Goal: Contribute content: Contribute content

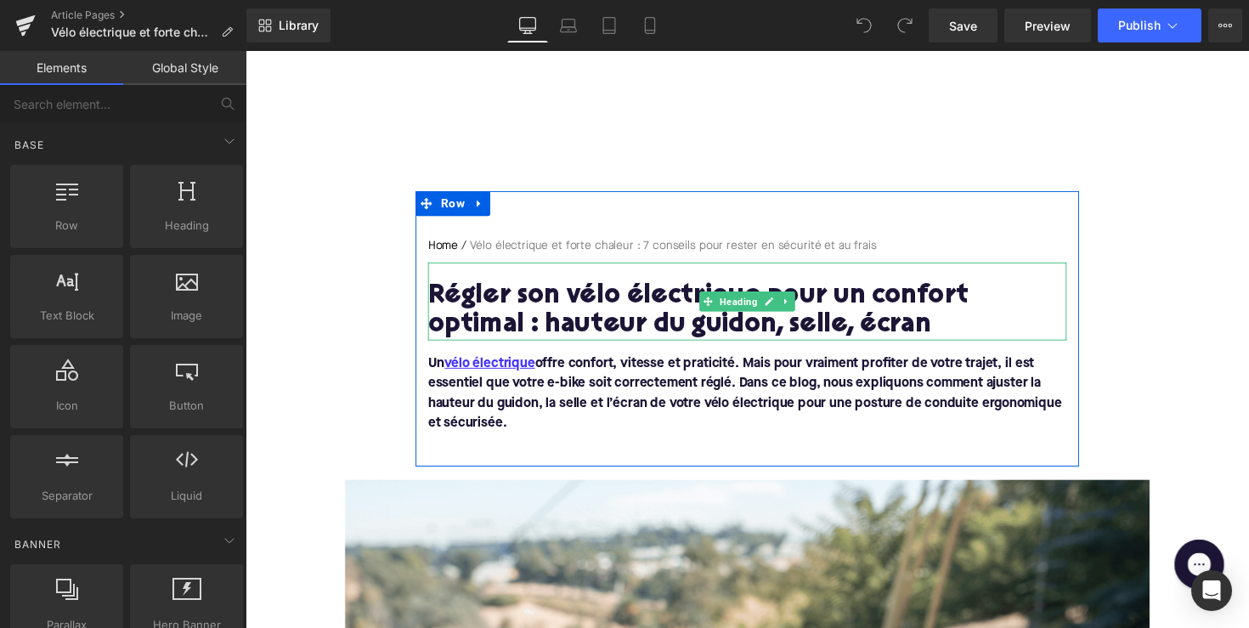
click at [649, 306] on h1 "Régler son vélo électrique pour un confort optimal : hauteur du guidon, selle, …" at bounding box center [759, 317] width 654 height 59
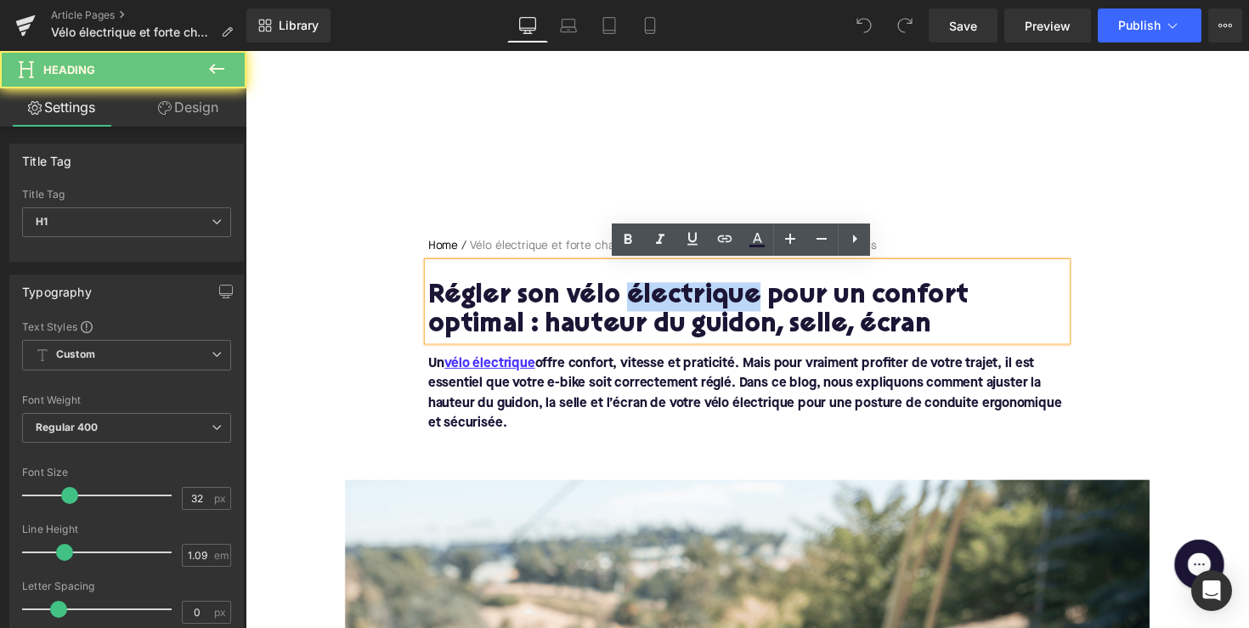
click at [649, 306] on h1 "Régler son vélo électrique pour un confort optimal : hauteur du guidon, selle, …" at bounding box center [759, 317] width 654 height 59
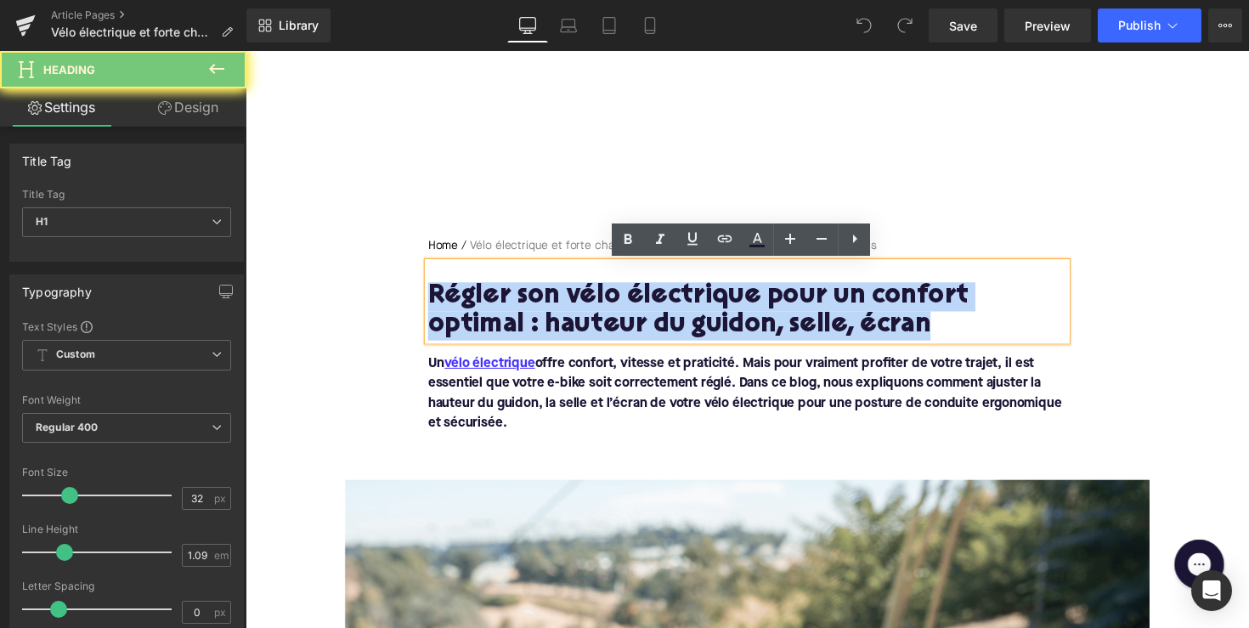
click at [649, 306] on h1 "Régler son vélo électrique pour un confort optimal : hauteur du guidon, selle, …" at bounding box center [759, 317] width 654 height 59
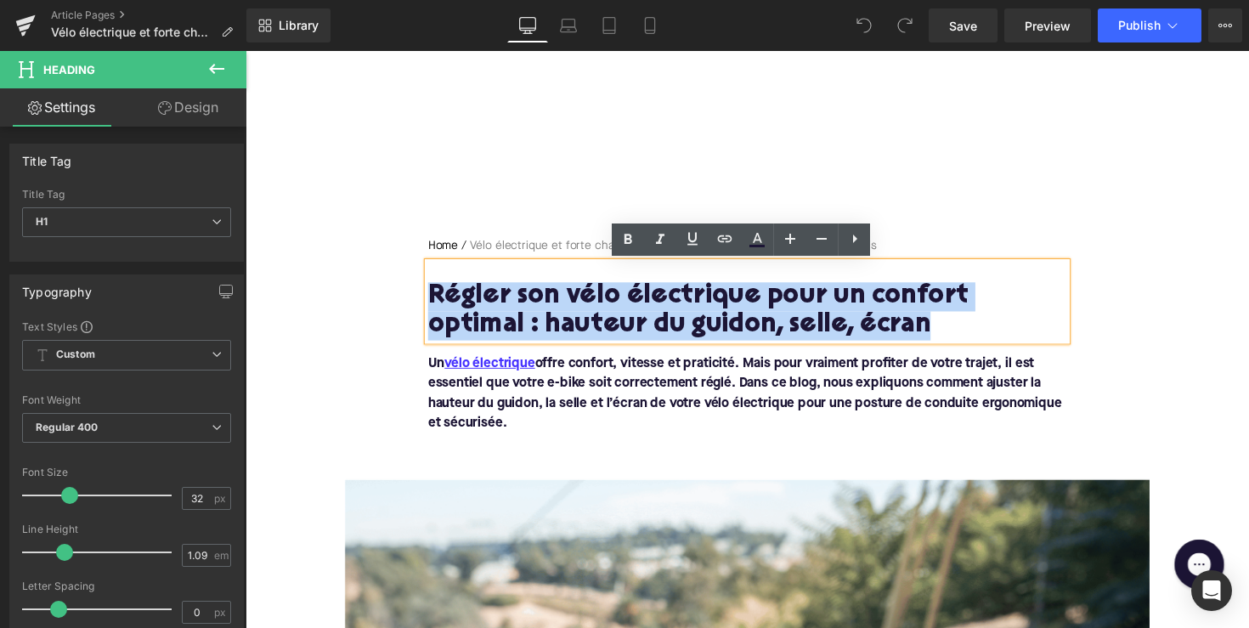
paste div
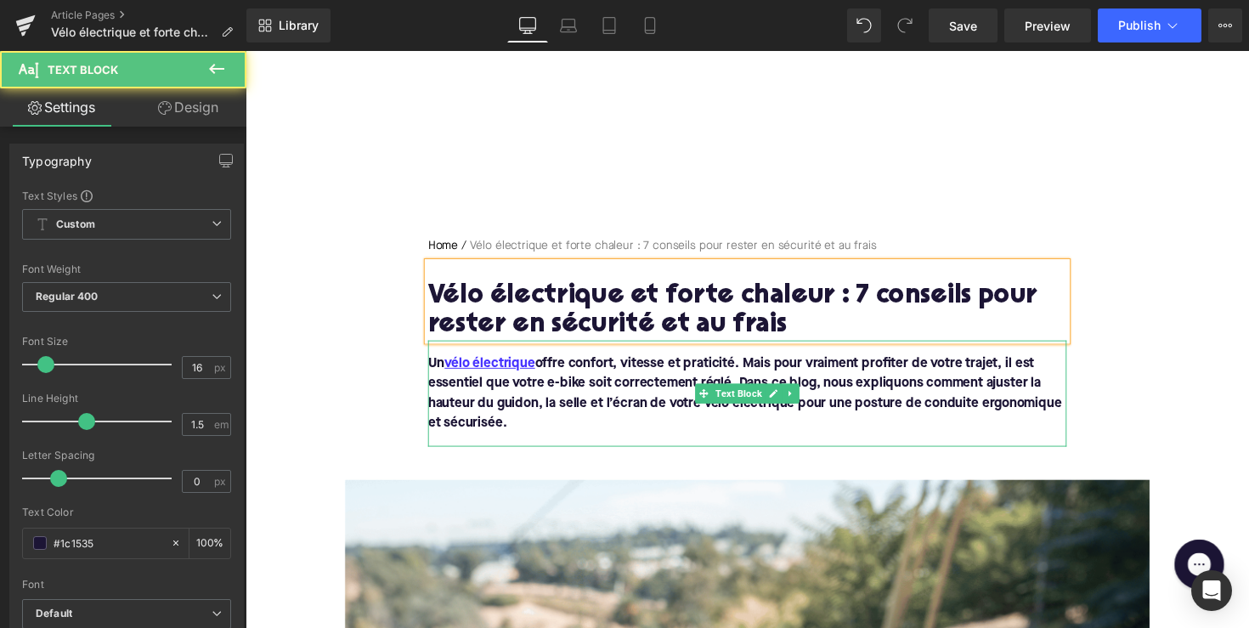
click at [524, 430] on p "Un vélo électrique offre confort, vitesse et praticité. Mais pour vraiment prof…" at bounding box center [759, 402] width 654 height 82
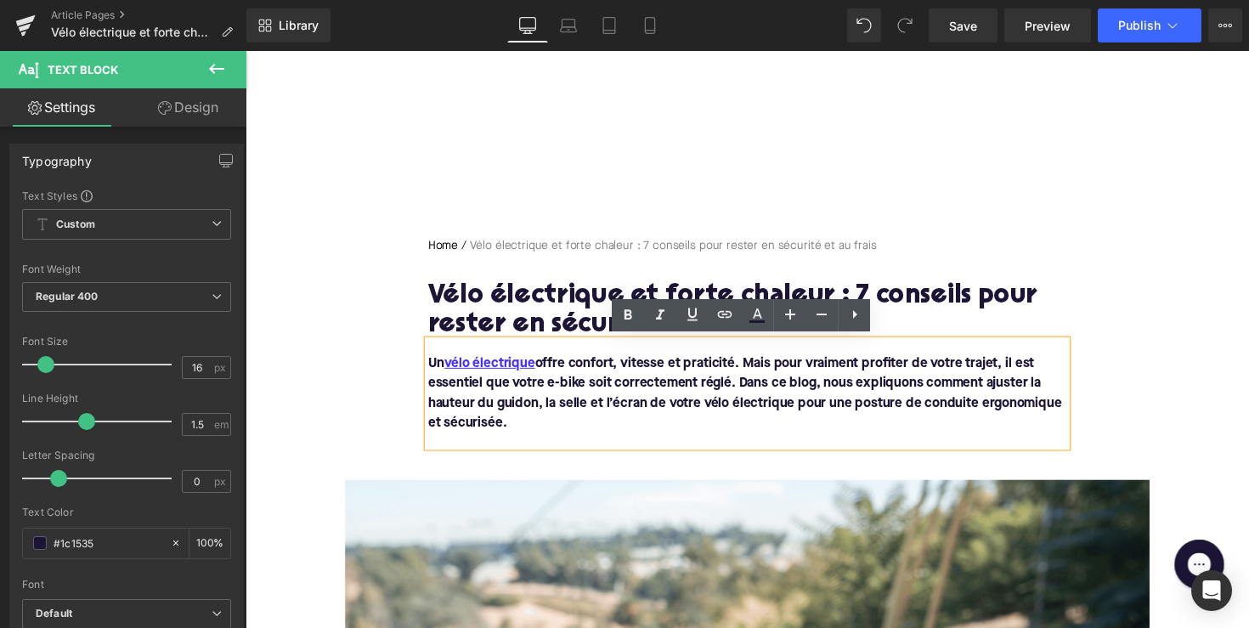
drag, startPoint x: 520, startPoint y: 443, endPoint x: 420, endPoint y: 364, distance: 127.7
click at [420, 364] on div "Home / Vélo électrique et forte chaleur : 7 conseils pour rester en sécurité et…" at bounding box center [760, 349] width 680 height 214
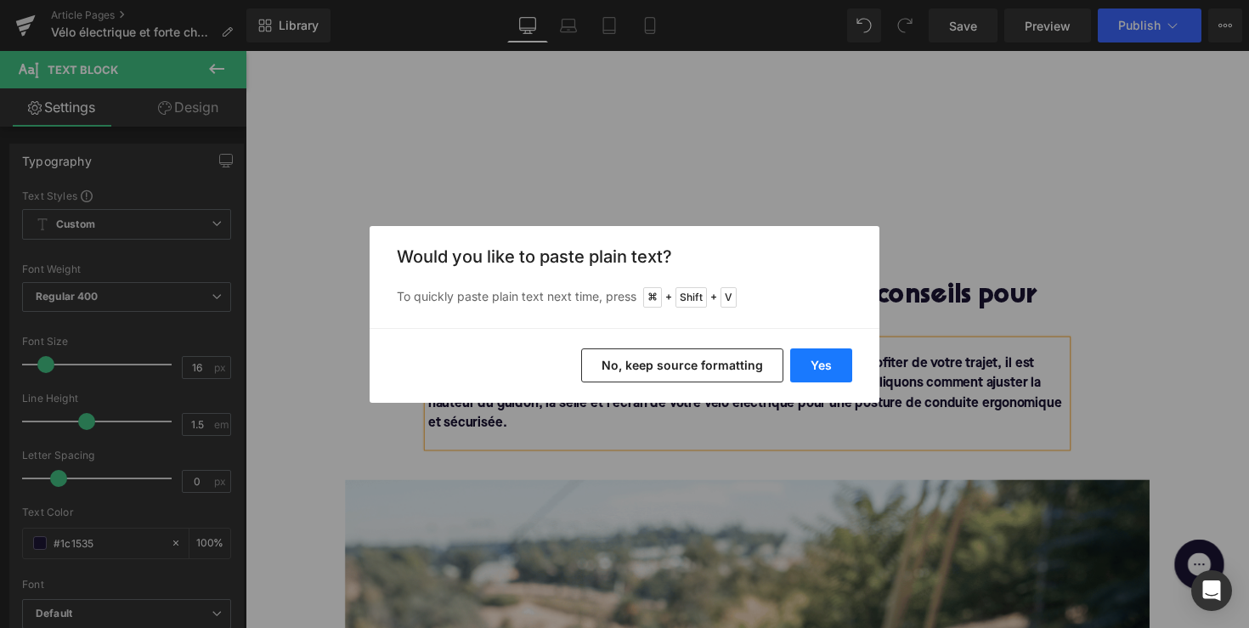
click at [812, 368] on button "Yes" at bounding box center [821, 365] width 62 height 34
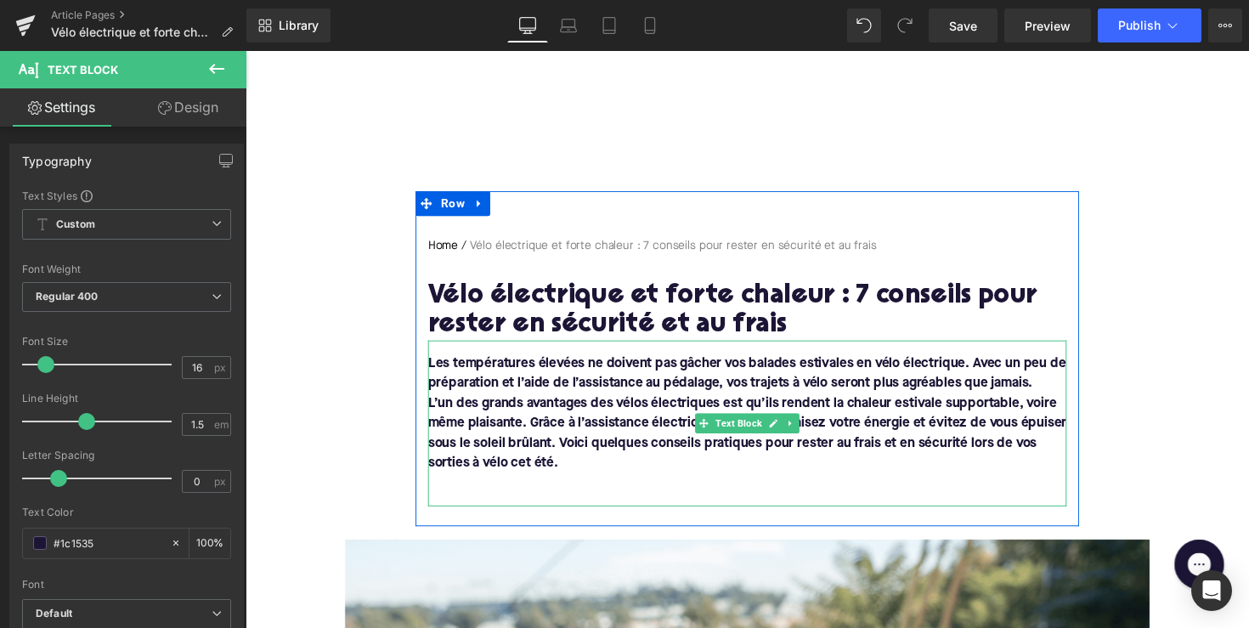
click at [489, 416] on font "L’un des grands avantages des vélos électriques est qu’ils rendent la chaleur e…" at bounding box center [759, 442] width 654 height 75
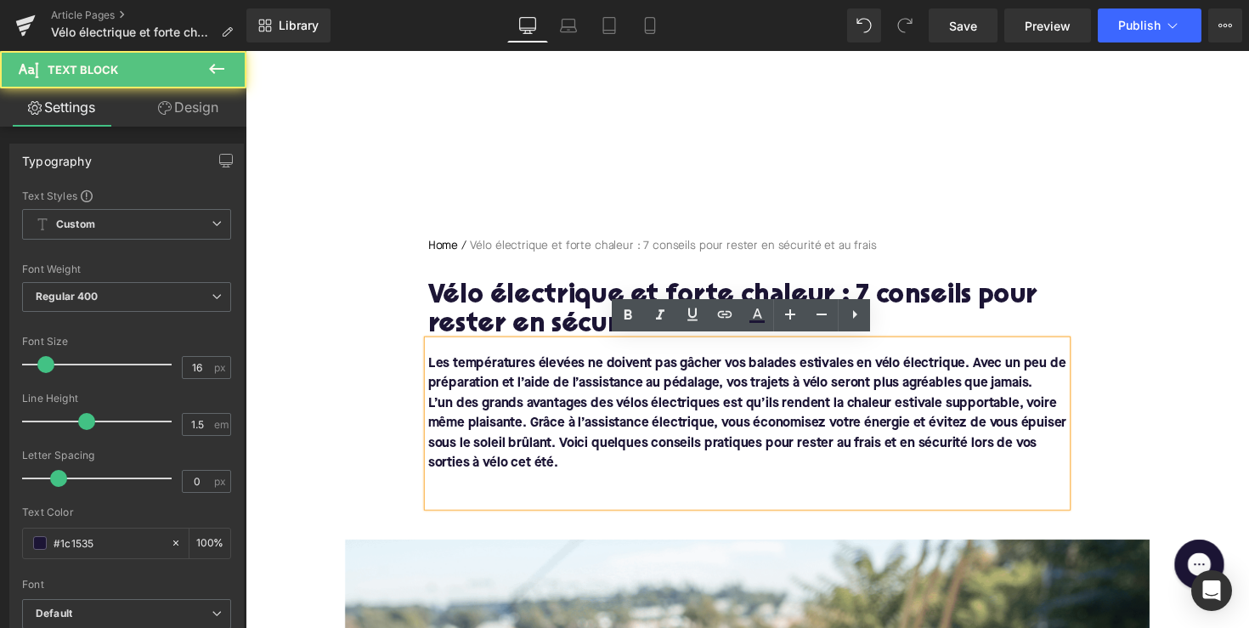
click at [432, 410] on div "Les températures élevées ne doivent pas gâcher vos balades estivales en vélo él…" at bounding box center [759, 433] width 654 height 170
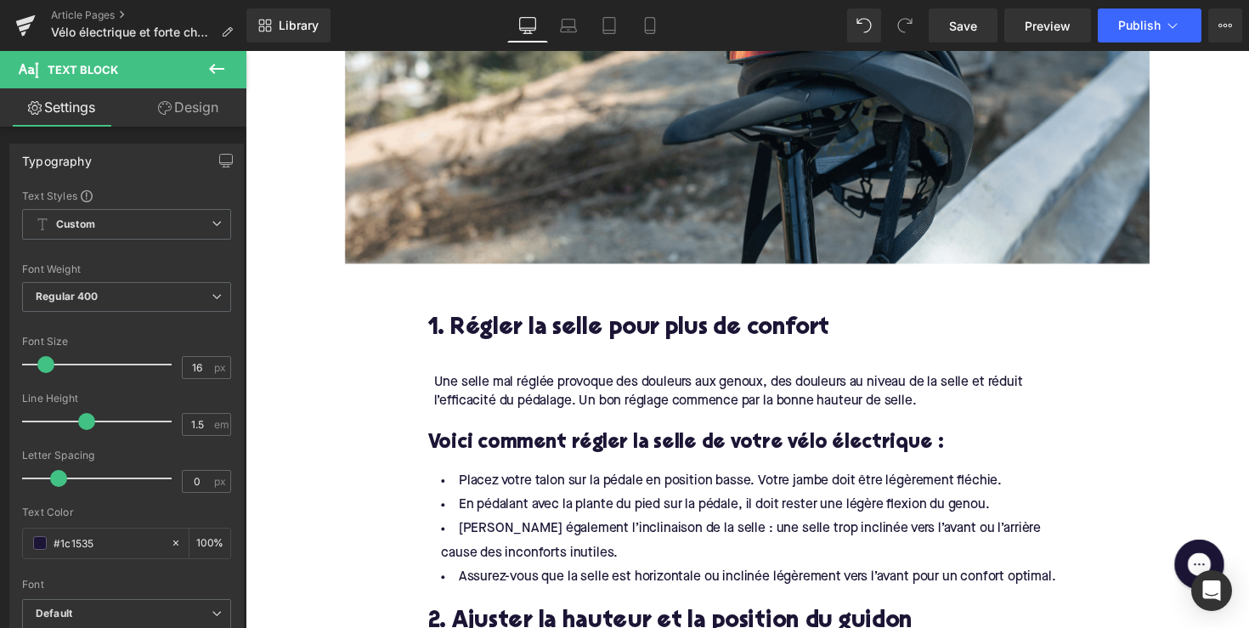
scroll to position [84, 0]
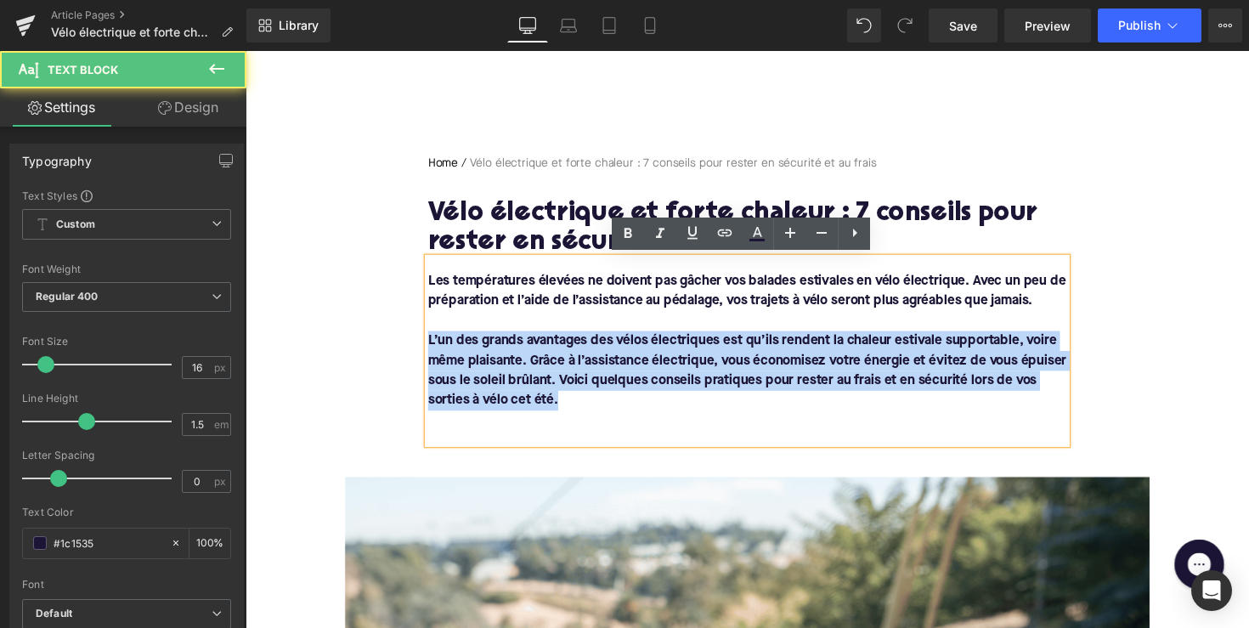
click at [589, 342] on font "L’un des grands avantages des vélos électriques est qu’ils rendent la chaleur e…" at bounding box center [759, 379] width 654 height 75
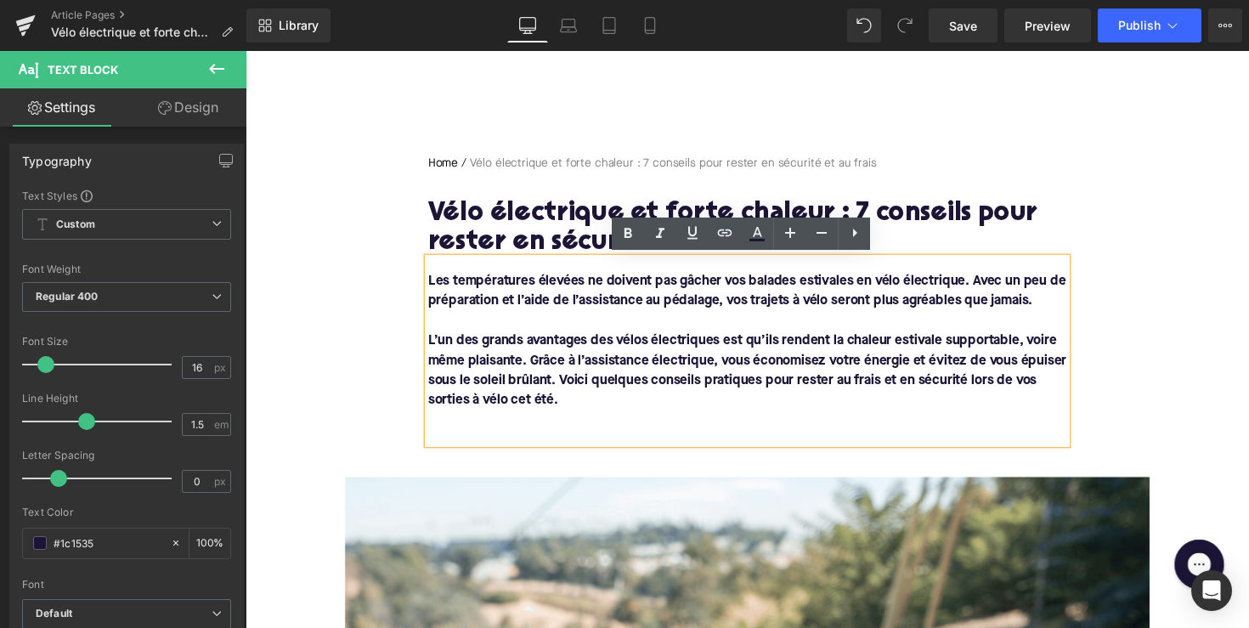
click at [536, 382] on font "L’un des grands avantages des vélos électriques est qu’ils rendent la chaleur e…" at bounding box center [759, 379] width 654 height 75
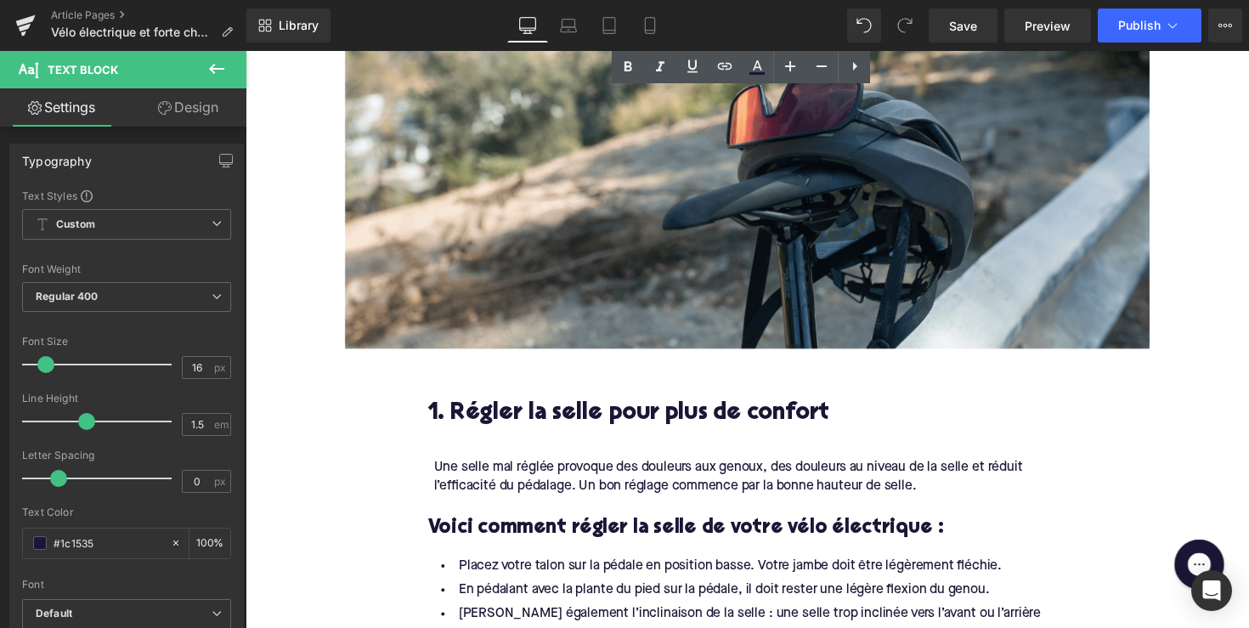
scroll to position [741, 0]
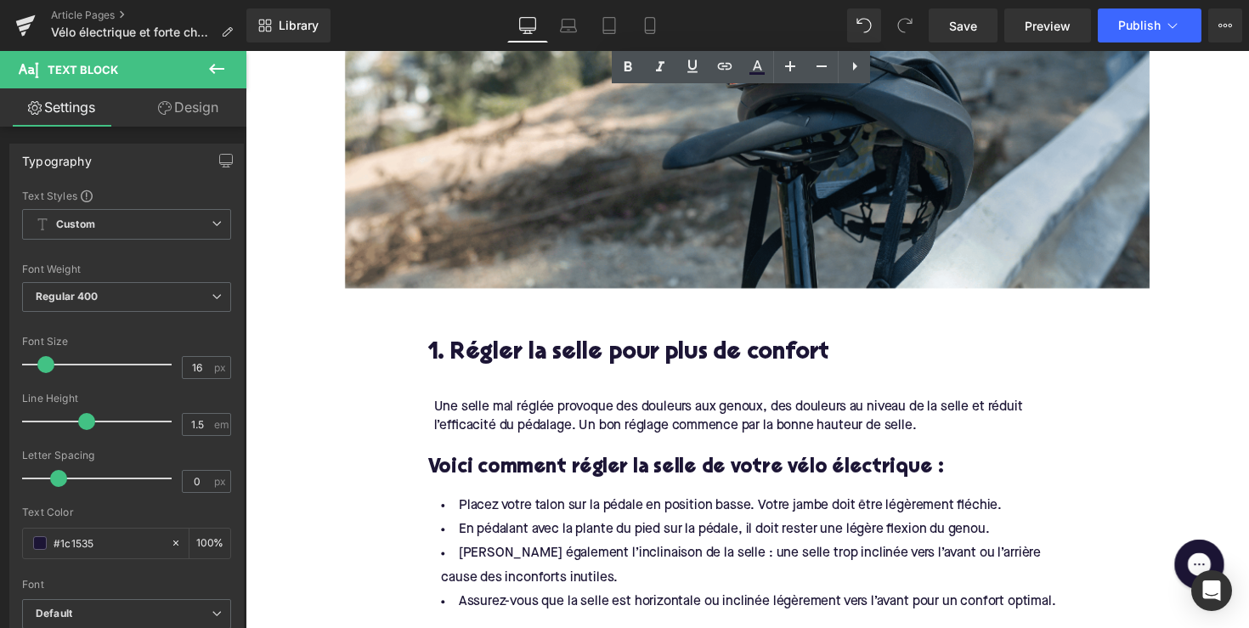
click at [528, 367] on h2 "1. Régler la selle pour plus de confort" at bounding box center [759, 361] width 654 height 26
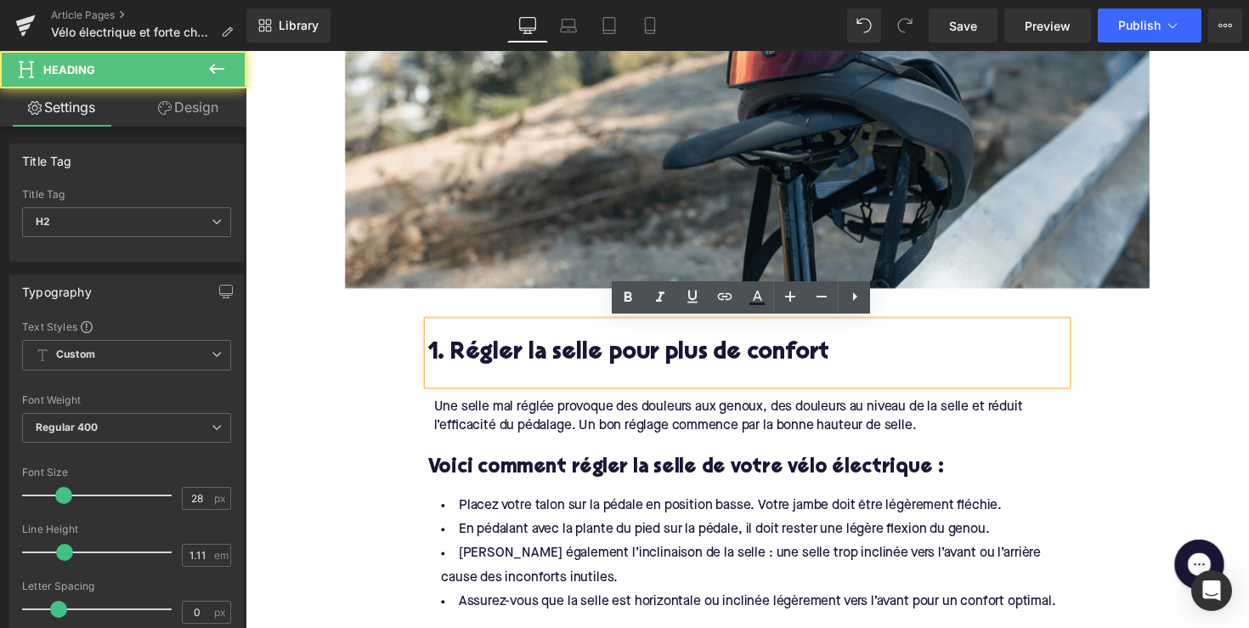
click at [519, 362] on h2 "1. Régler la selle pour plus de confort" at bounding box center [759, 361] width 654 height 26
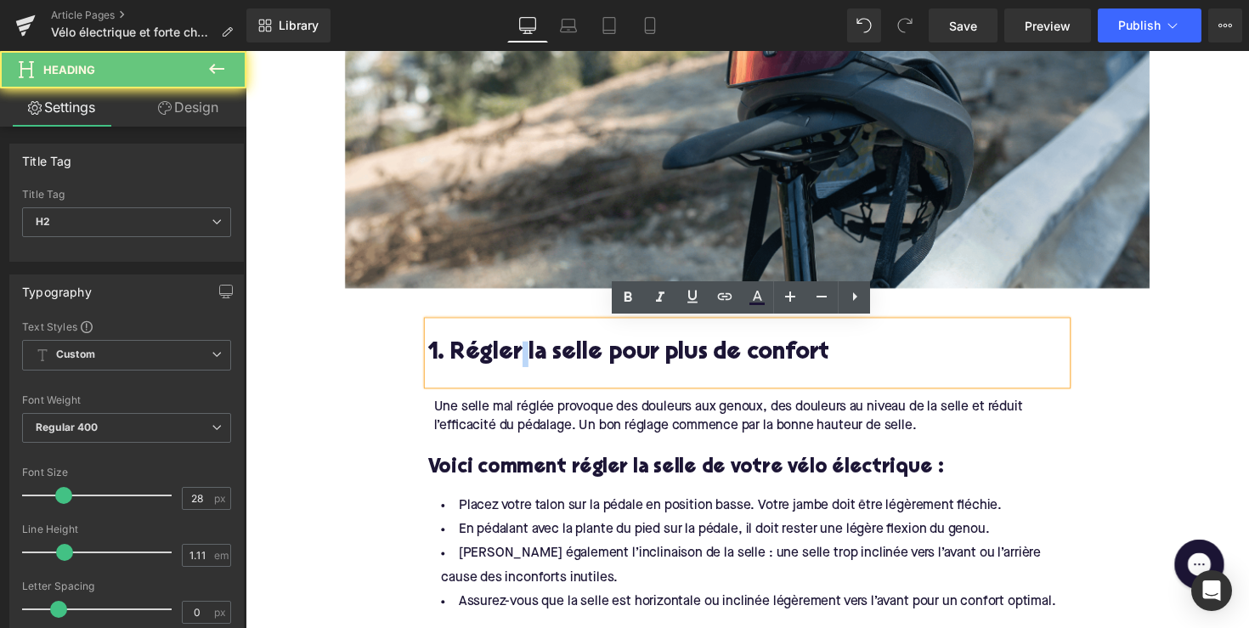
click at [519, 362] on h2 "1. Régler la selle pour plus de confort" at bounding box center [759, 361] width 654 height 26
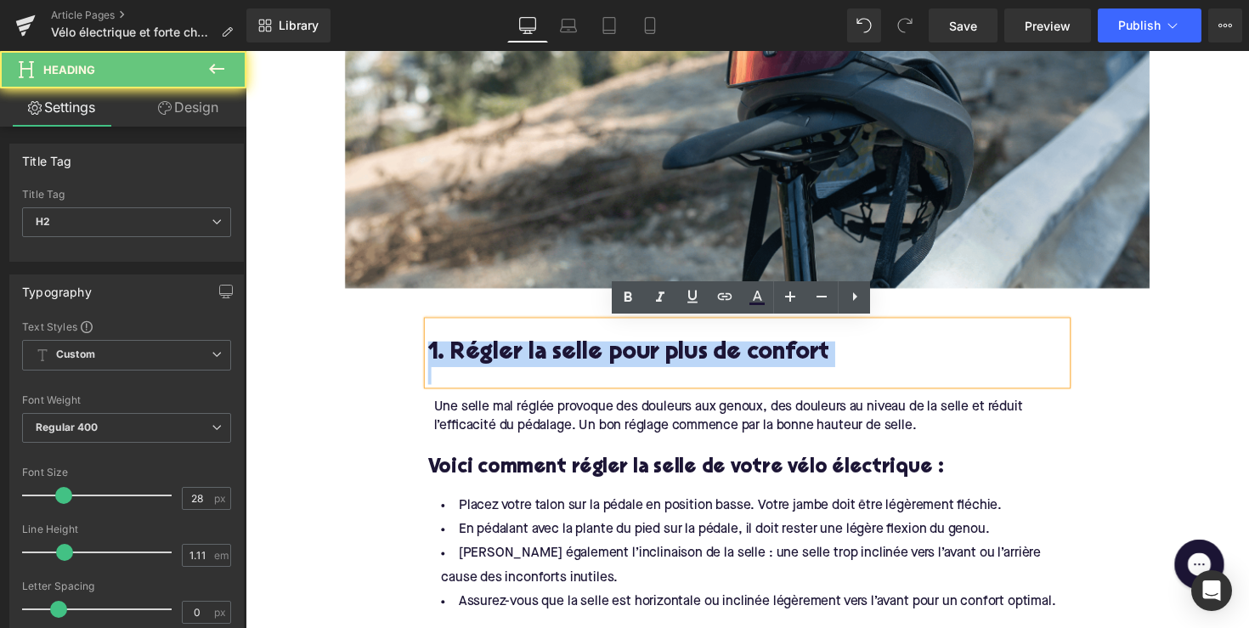
click at [519, 362] on h2 "1. Régler la selle pour plus de confort" at bounding box center [759, 361] width 654 height 26
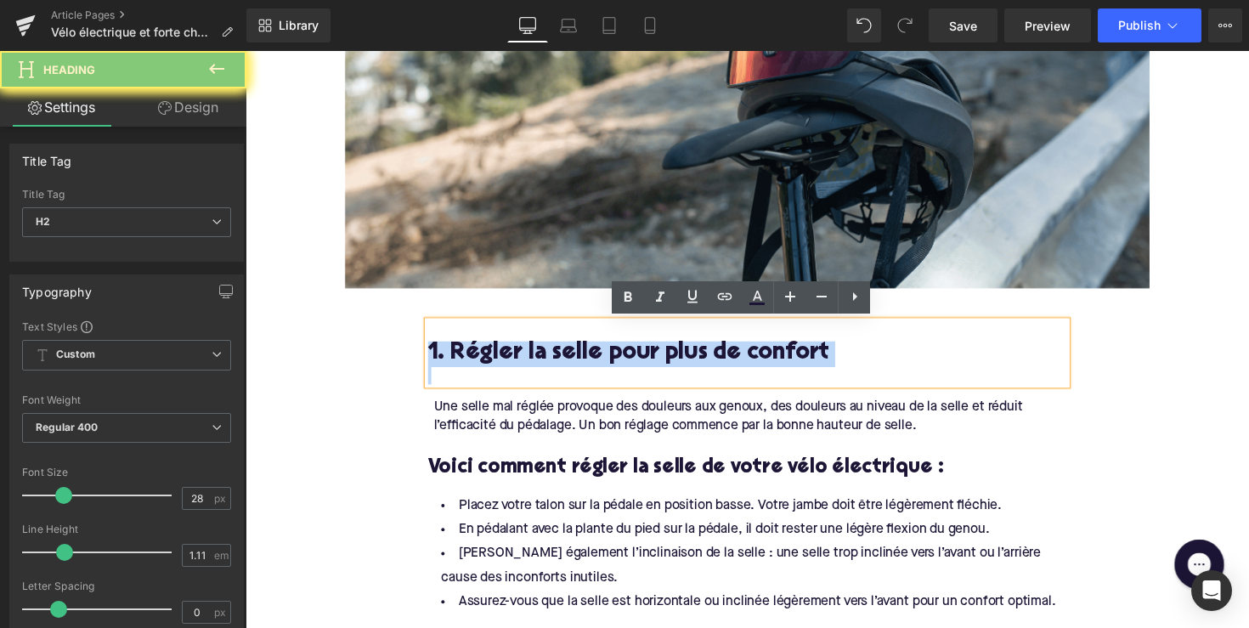
paste div
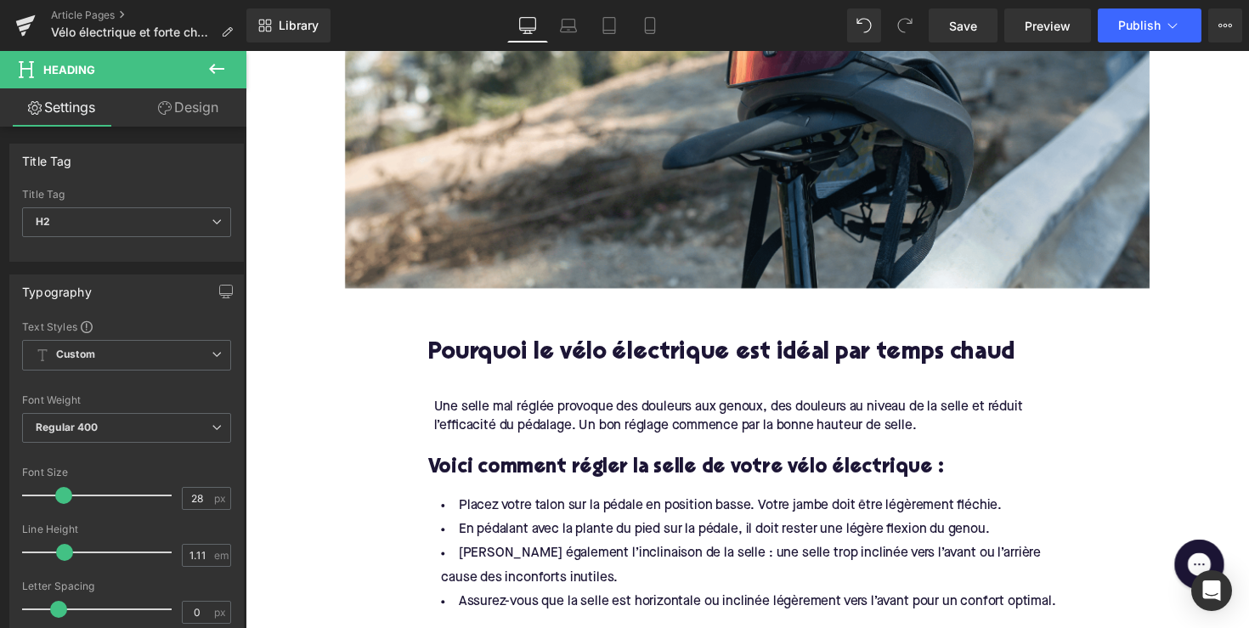
click at [676, 424] on div "Une selle mal réglée provoque des douleurs aux genoux, des douleurs au niveau d…" at bounding box center [762, 425] width 648 height 38
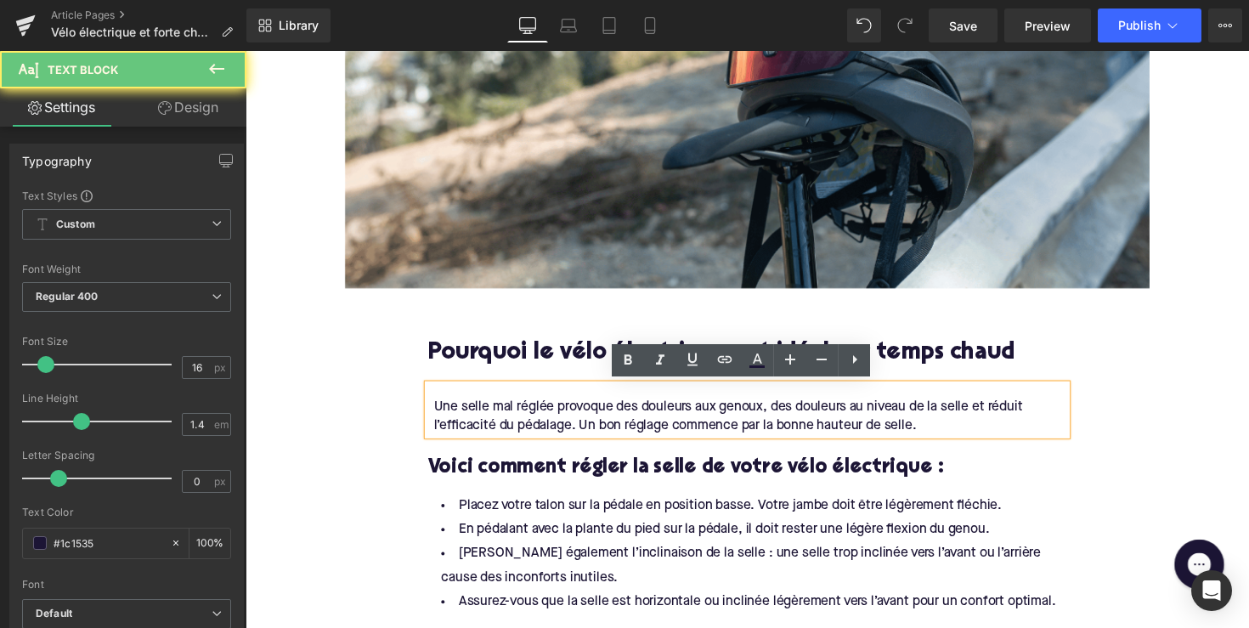
click at [676, 424] on div "Une selle mal réglée provoque des douleurs aux genoux, des douleurs au niveau d…" at bounding box center [762, 425] width 648 height 38
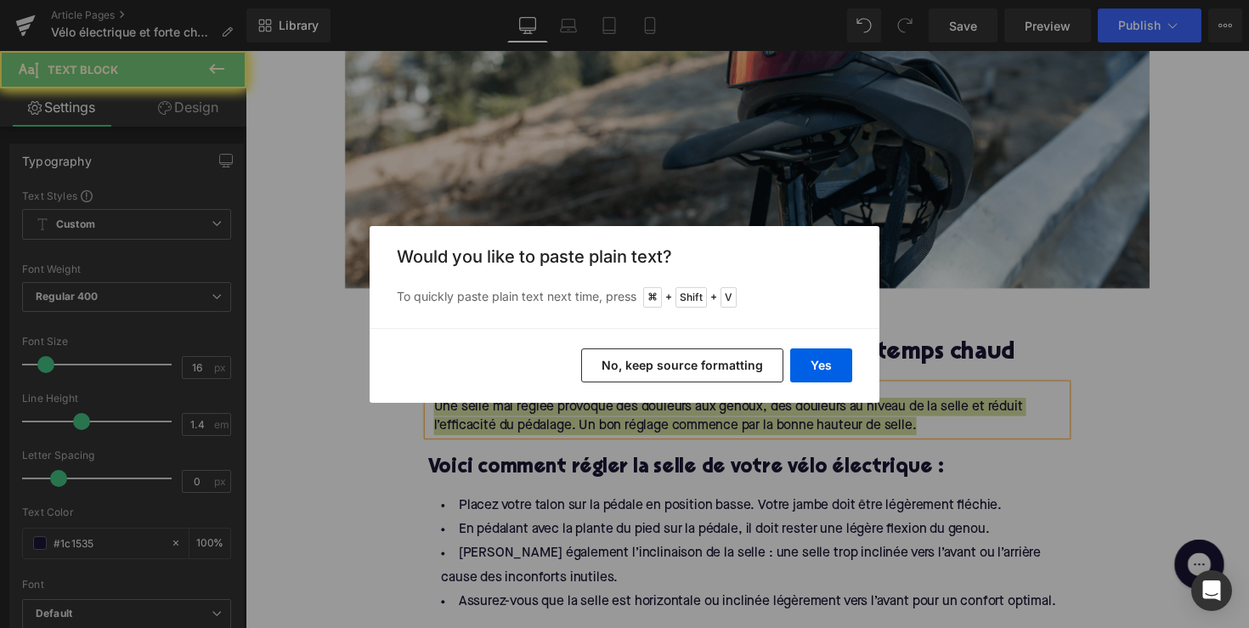
click at [786, 372] on div "Yes No, keep source formatting" at bounding box center [625, 365] width 510 height 75
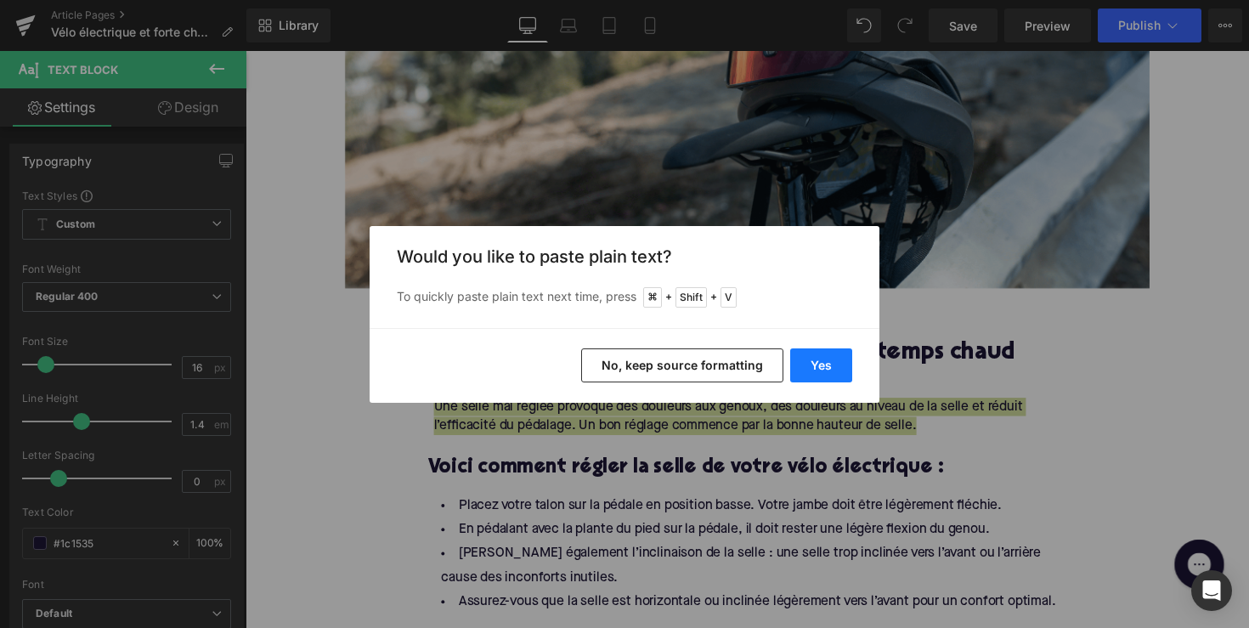
click at [812, 368] on button "Yes" at bounding box center [821, 365] width 62 height 34
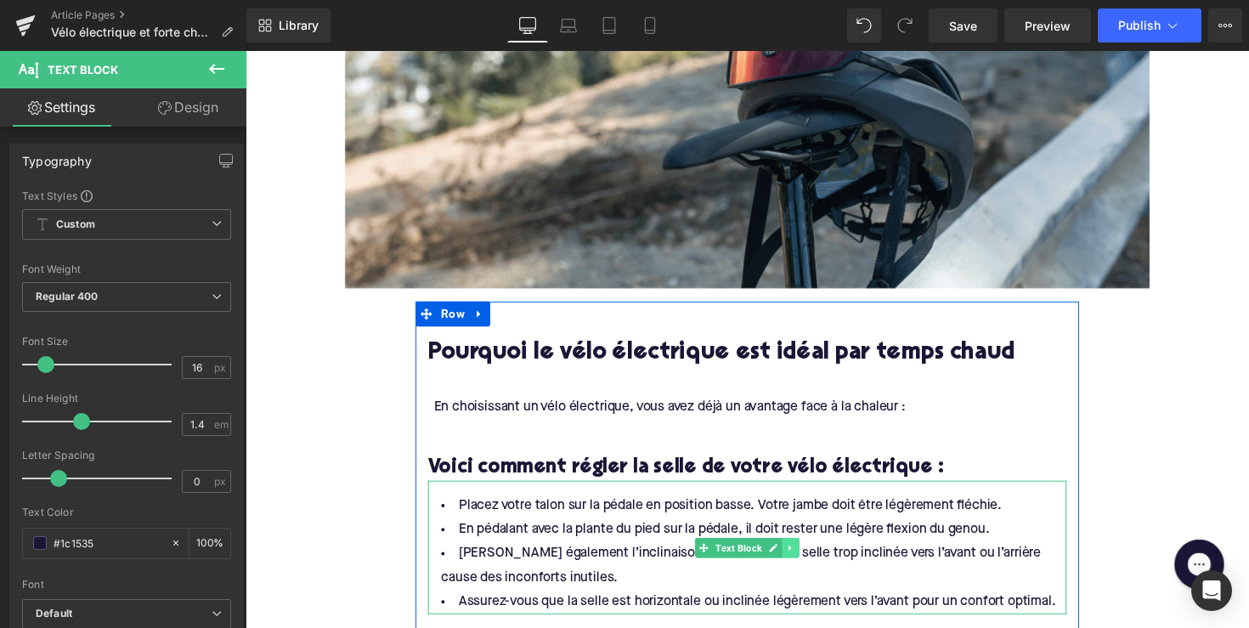
click at [803, 558] on icon at bounding box center [804, 560] width 9 height 10
click at [794, 557] on icon at bounding box center [794, 559] width 9 height 9
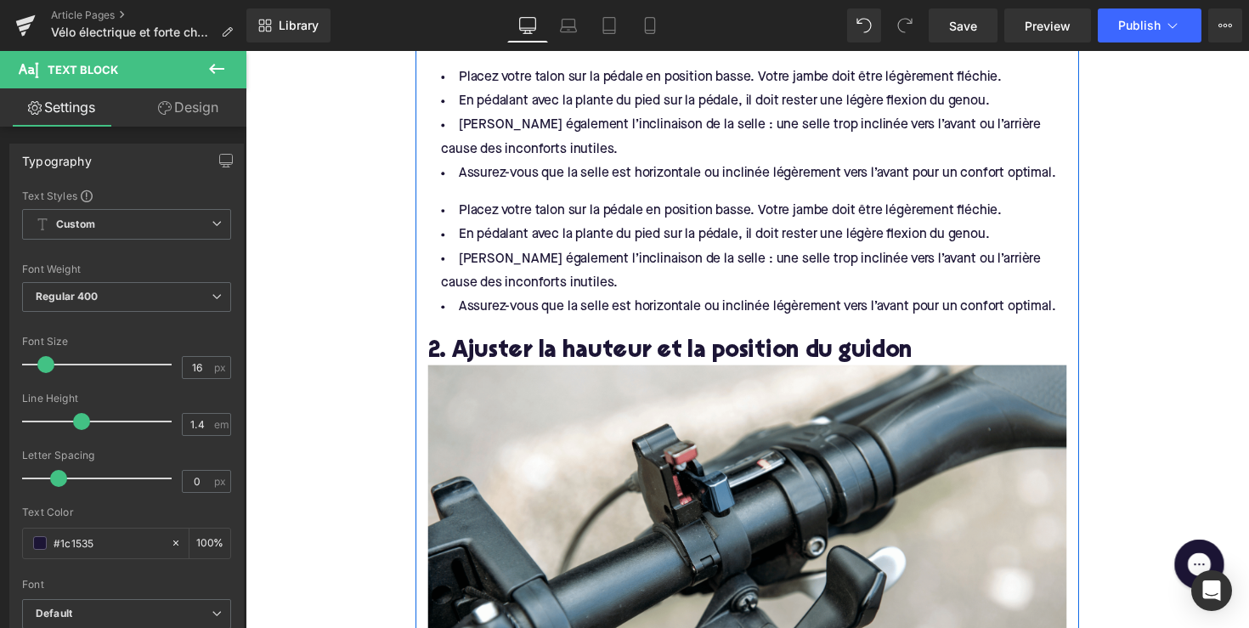
scroll to position [981, 0]
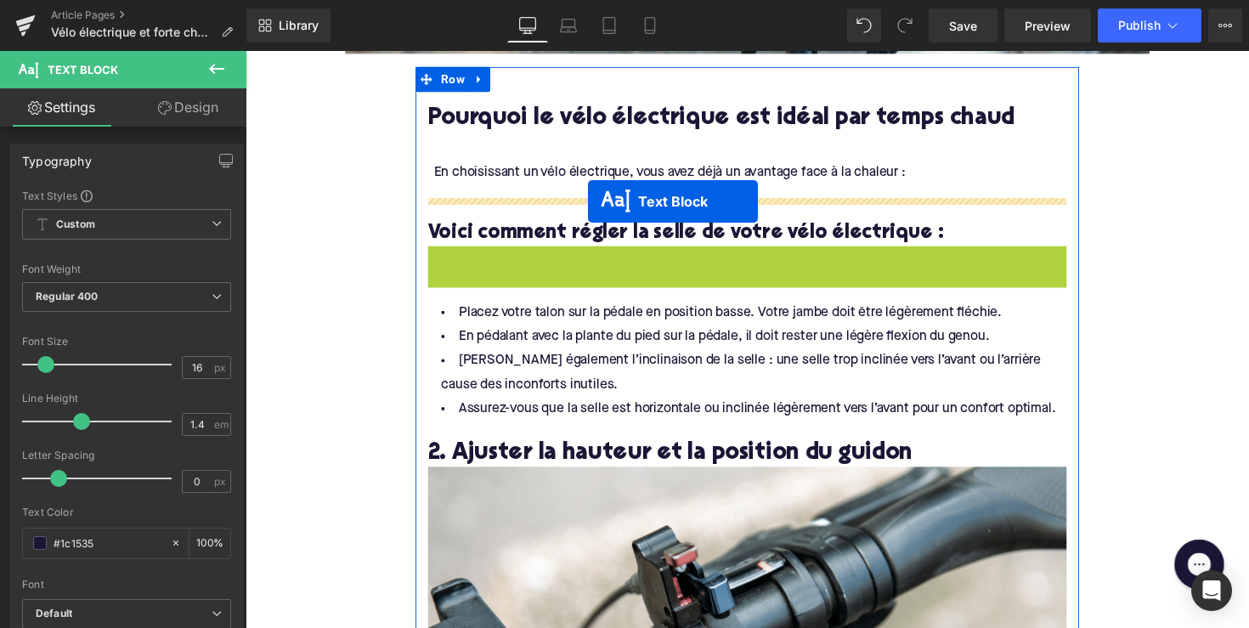
drag, startPoint x: 680, startPoint y: 315, endPoint x: 596, endPoint y: 205, distance: 138.3
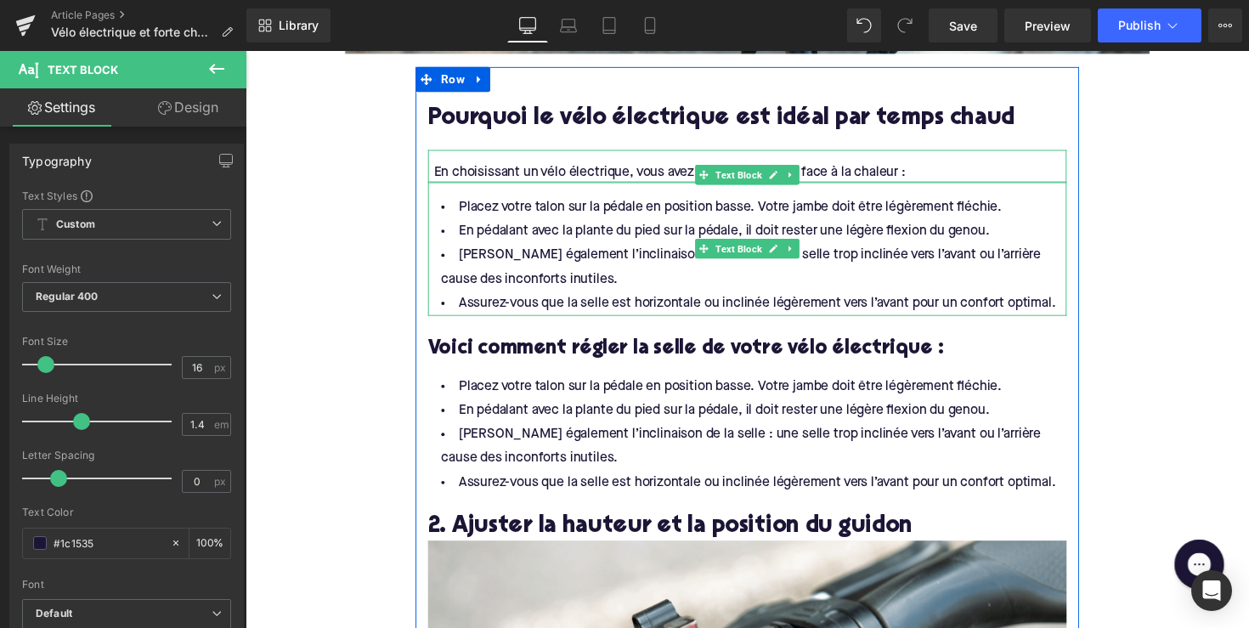
click at [845, 272] on li "[PERSON_NAME] également l’inclinaison de la selle : une selle trop inclinée ver…" at bounding box center [759, 272] width 654 height 49
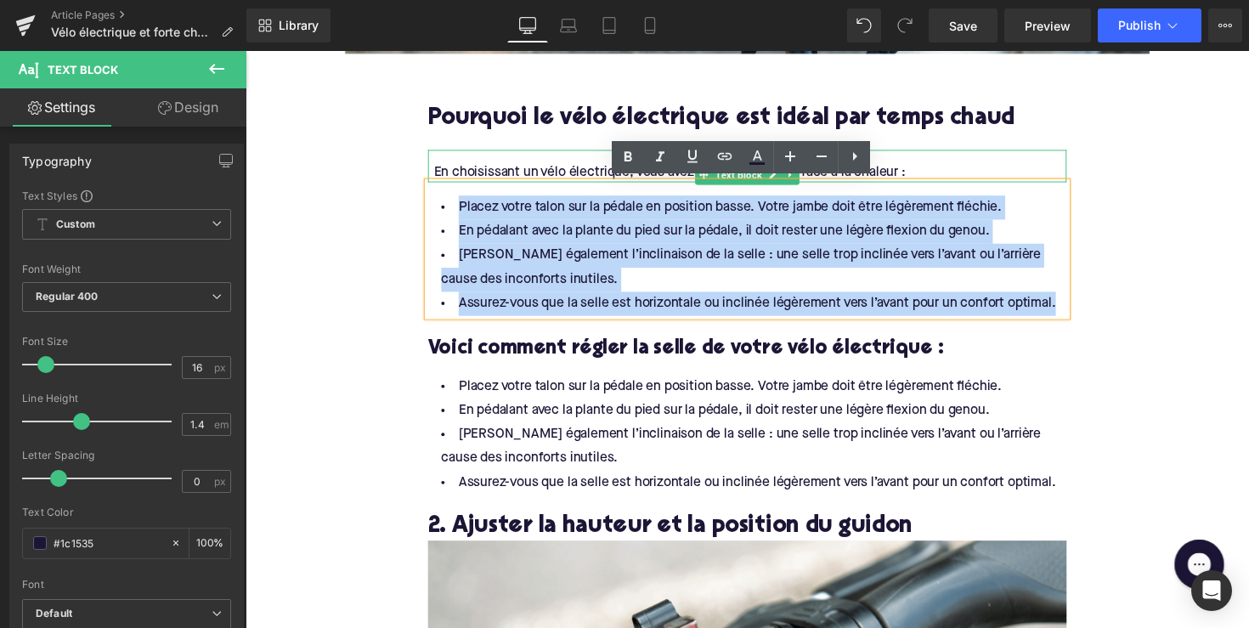
drag, startPoint x: 1074, startPoint y: 304, endPoint x: 427, endPoint y: 200, distance: 655.9
click at [432, 200] on div "Placez votre talon sur la pédale en position basse. Votre jambe doit être légèr…" at bounding box center [759, 253] width 654 height 137
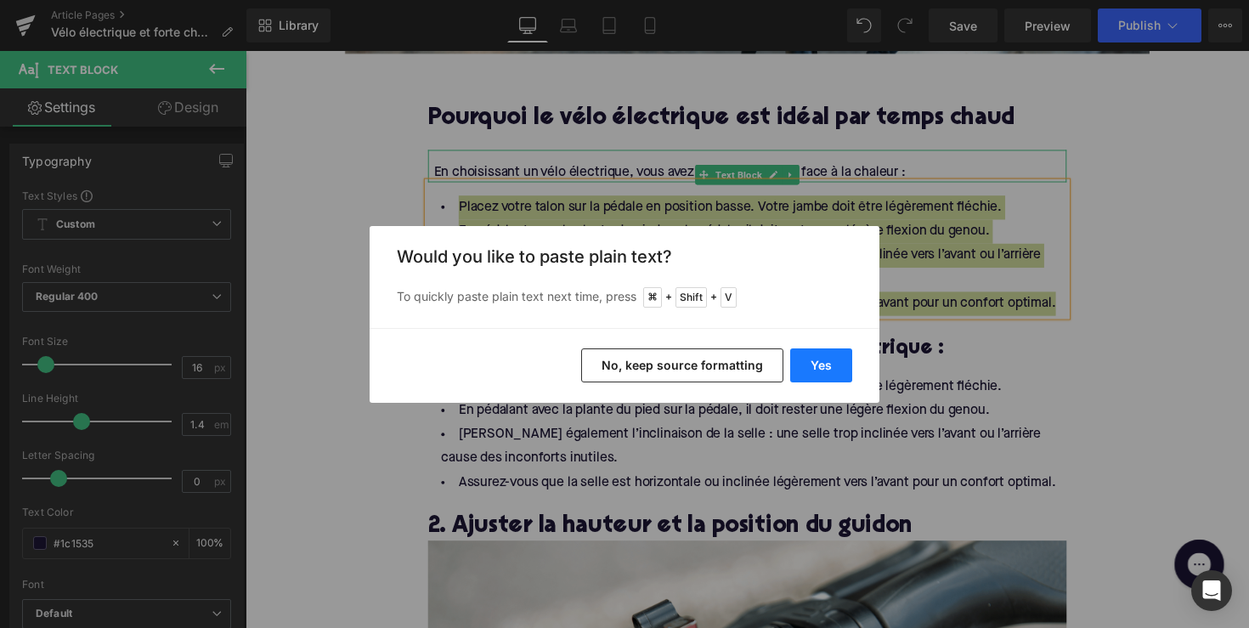
click at [809, 358] on button "Yes" at bounding box center [821, 365] width 62 height 34
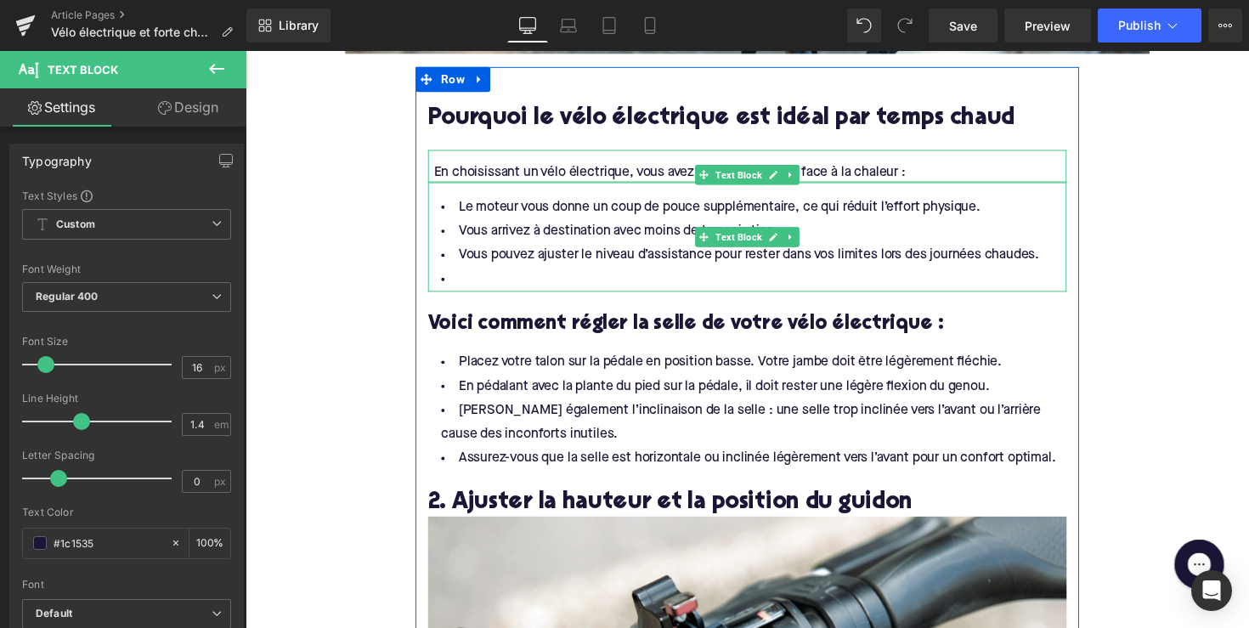
click at [534, 268] on li "Vous pouvez ajuster le niveau d’assistance pour rester dans vos limites lors de…" at bounding box center [759, 260] width 654 height 25
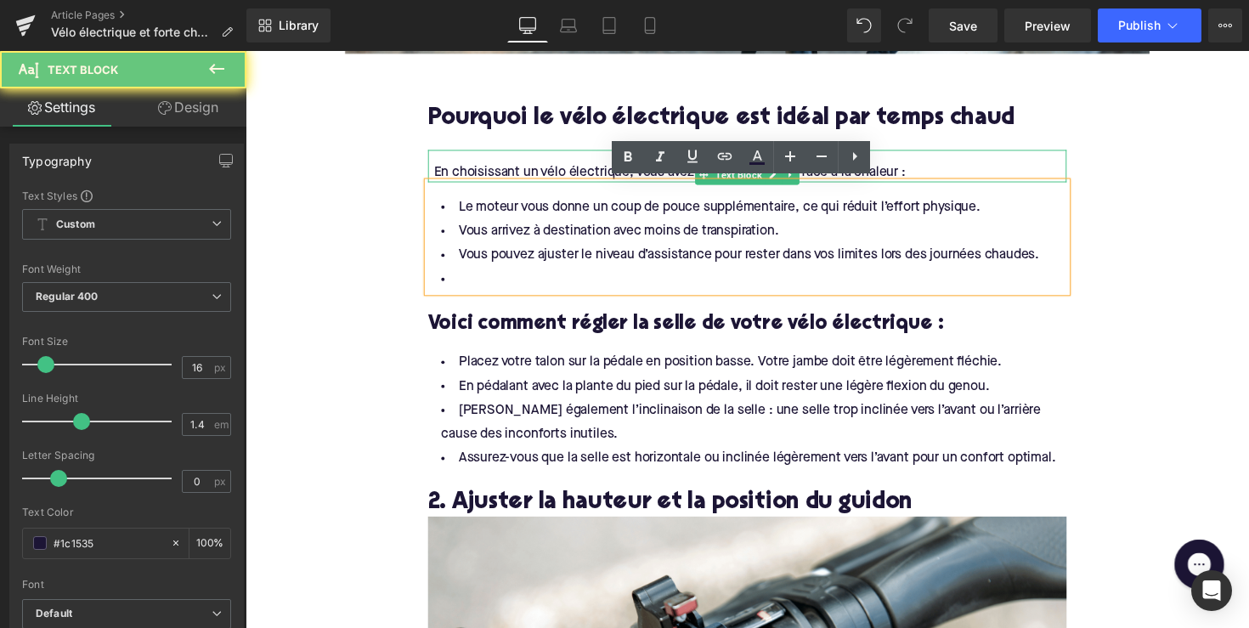
click at [506, 273] on li at bounding box center [759, 285] width 654 height 25
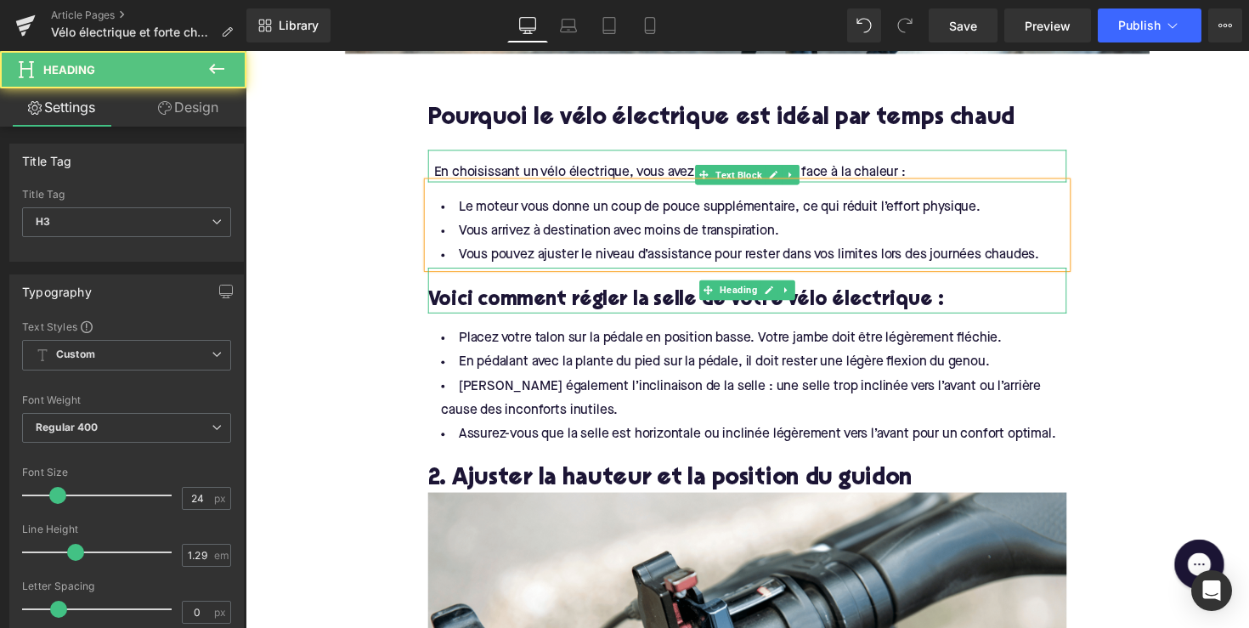
click at [607, 302] on h3 "Voici comment régler la selle de votre vélo électrique :" at bounding box center [759, 306] width 654 height 26
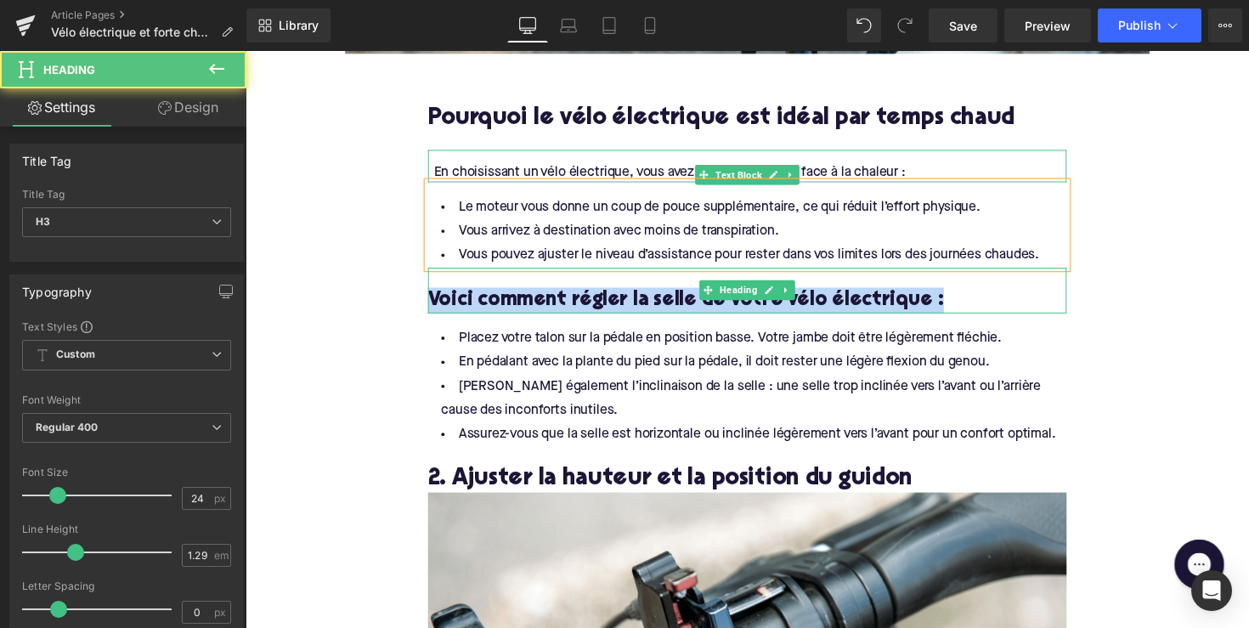
click at [607, 302] on h3 "Voici comment régler la selle de votre vélo électrique :" at bounding box center [759, 306] width 654 height 26
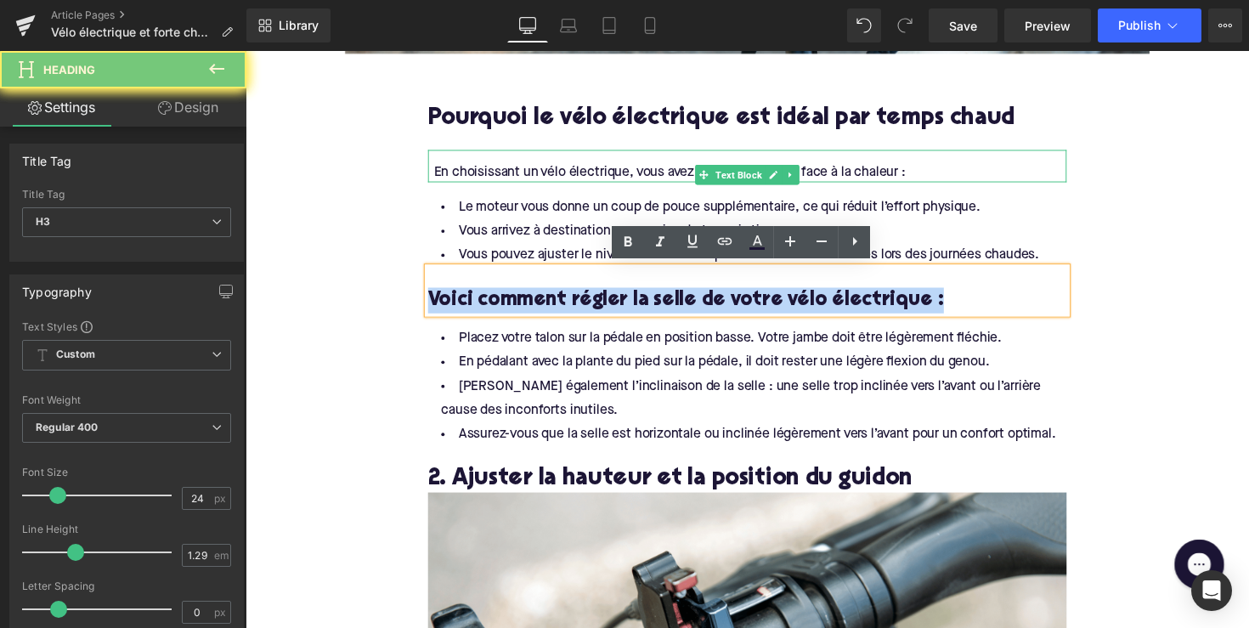
paste div
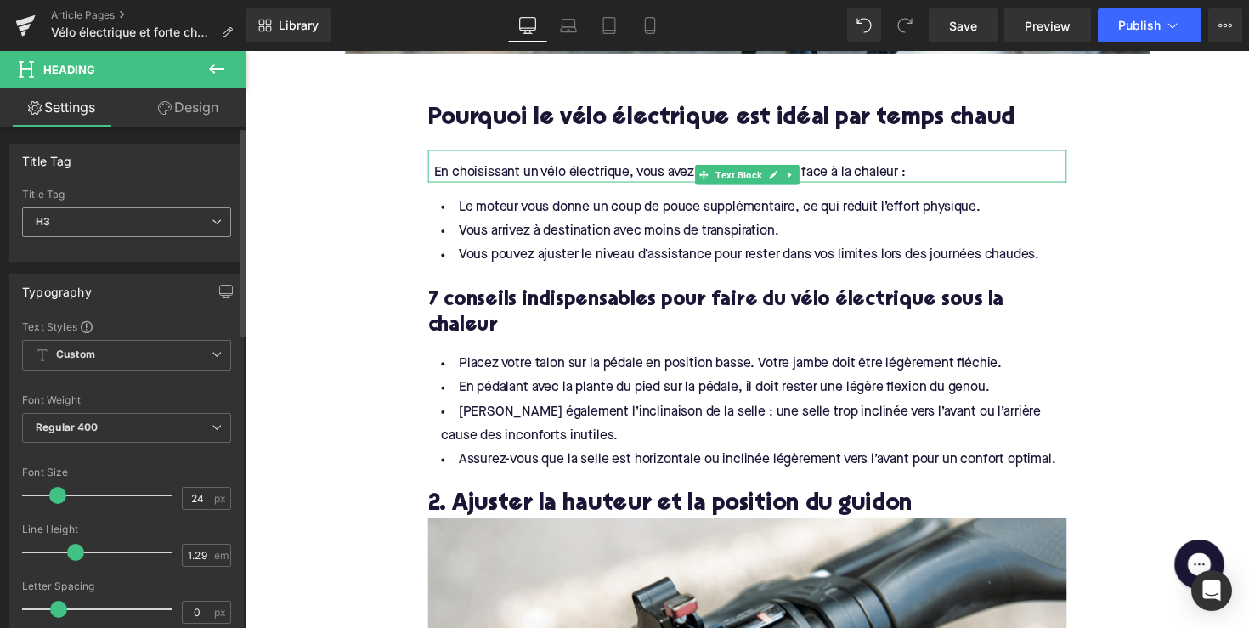
click at [133, 223] on span "H3" at bounding box center [126, 222] width 209 height 30
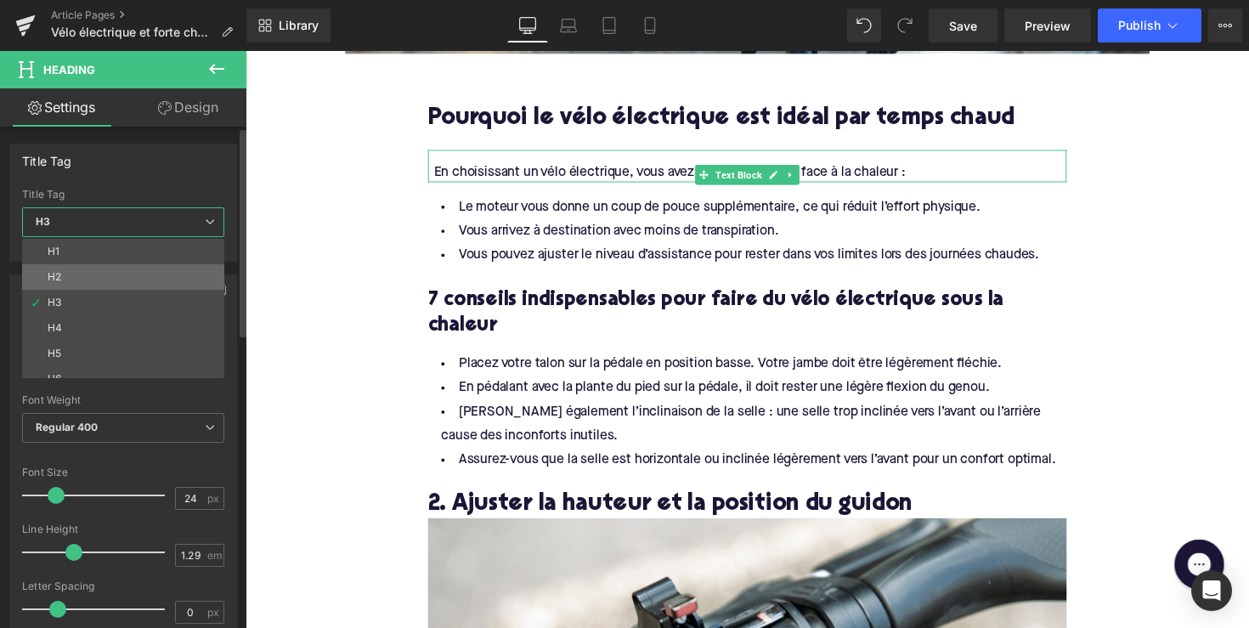
click at [132, 281] on li "H2" at bounding box center [127, 276] width 210 height 25
type input "28"
type input "1.11"
type input "100"
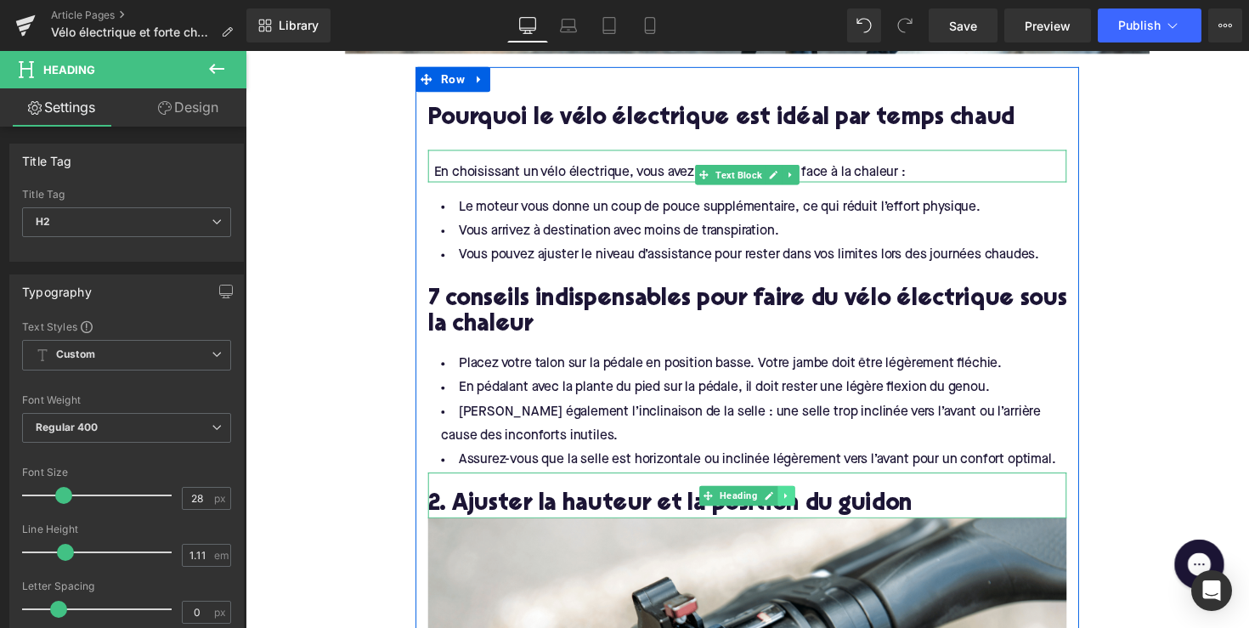
click at [798, 501] on icon at bounding box center [799, 506] width 9 height 10
click at [789, 505] on icon at bounding box center [790, 505] width 9 height 9
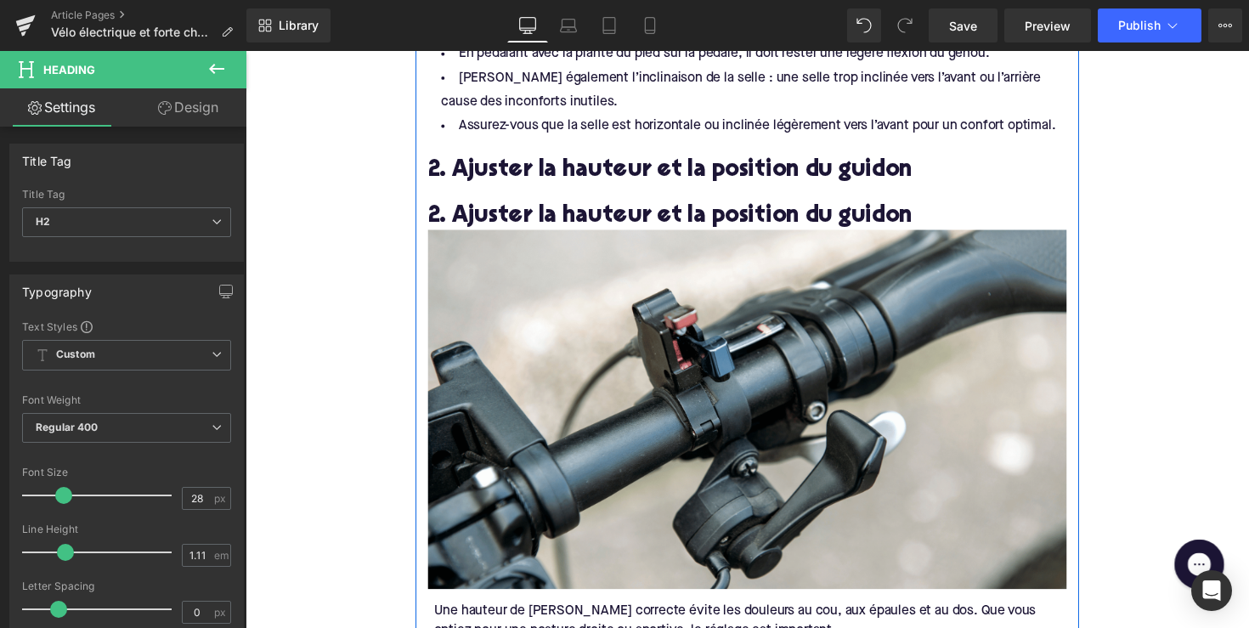
scroll to position [1015, 0]
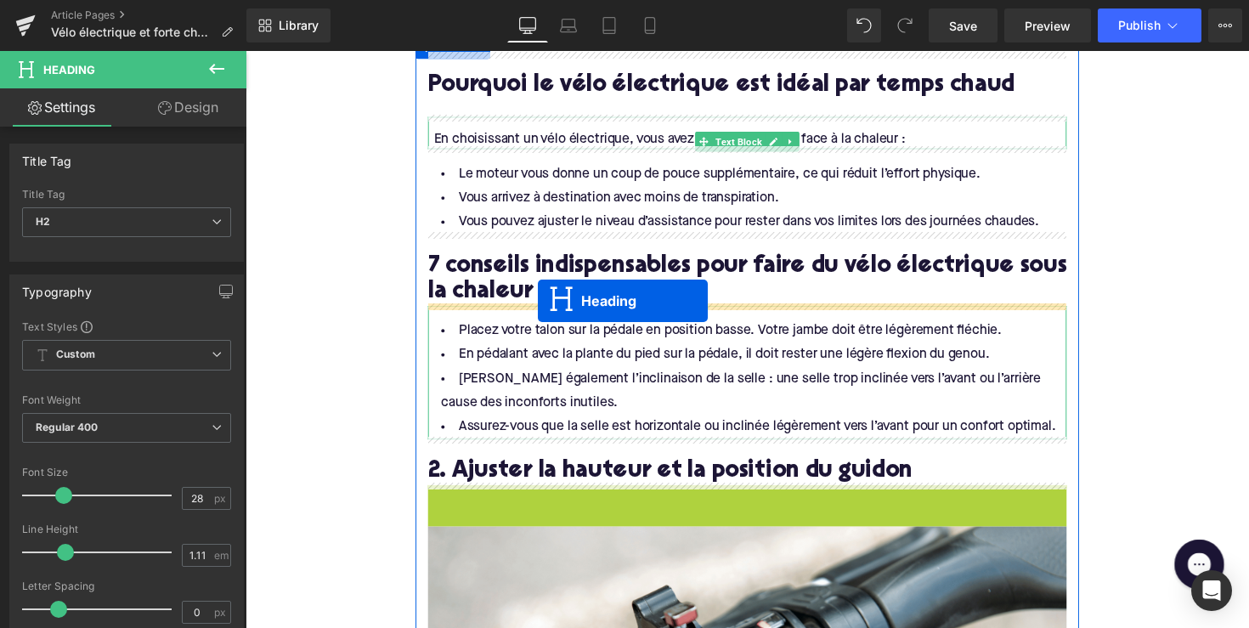
drag, startPoint x: 717, startPoint y: 516, endPoint x: 545, endPoint y: 307, distance: 271.0
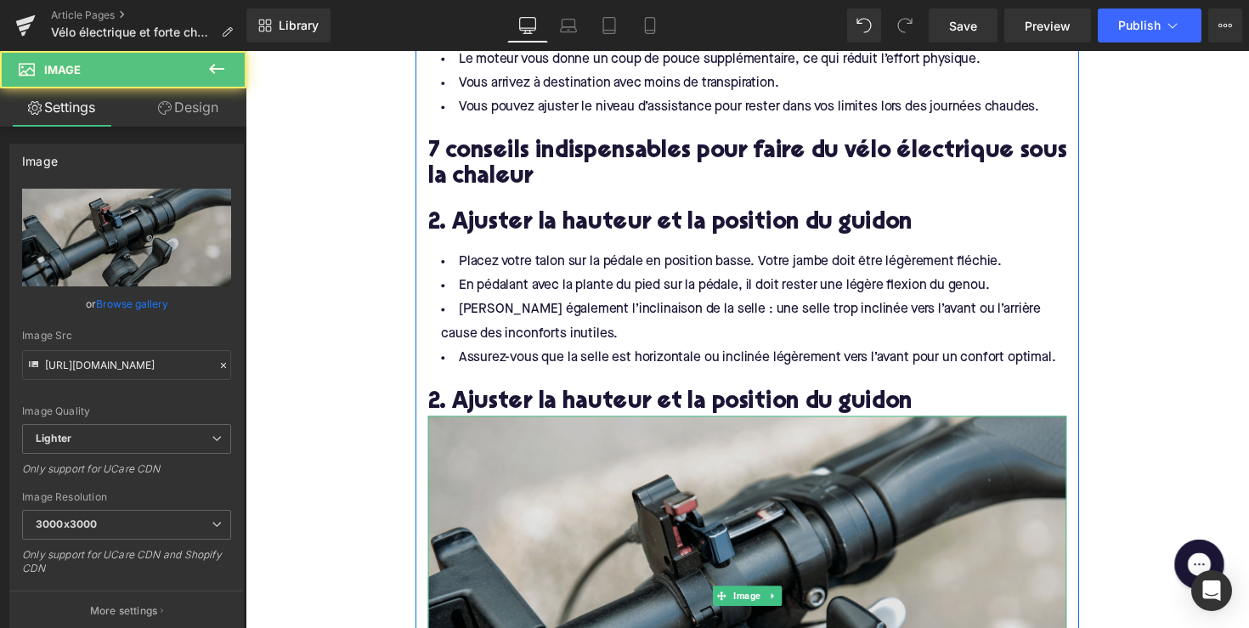
scroll to position [1328, 0]
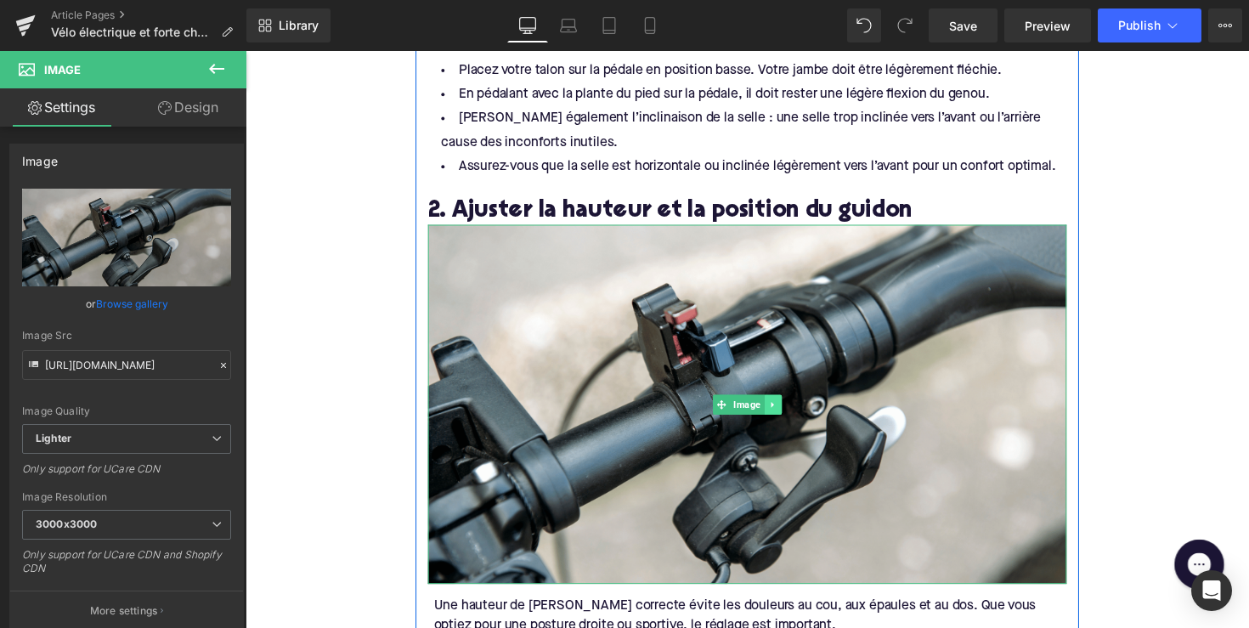
click at [777, 410] on link at bounding box center [786, 414] width 18 height 20
click at [790, 410] on icon at bounding box center [794, 414] width 9 height 10
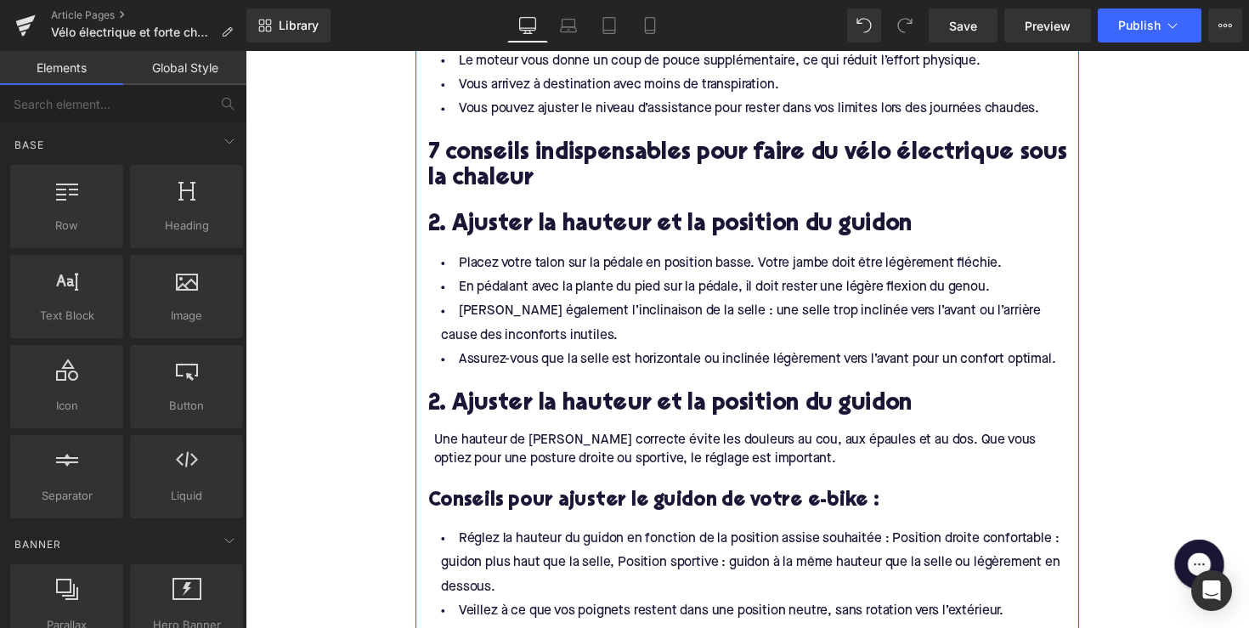
scroll to position [1130, 0]
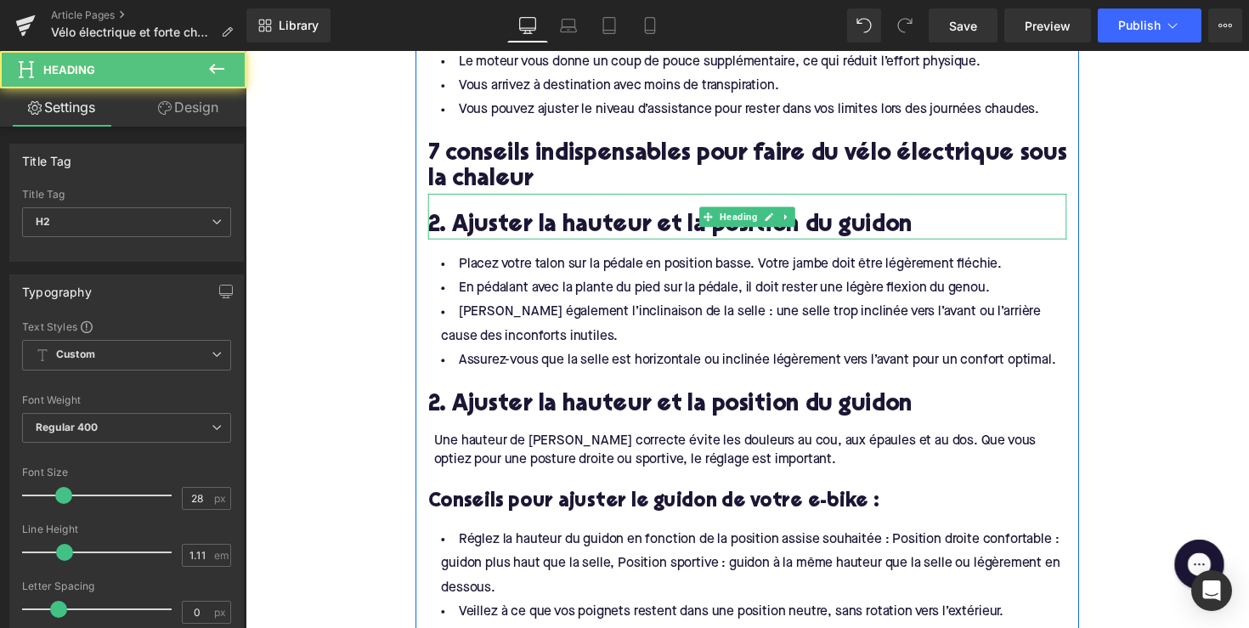
click at [509, 229] on h2 "2. Ajuster la hauteur et la position du guidon" at bounding box center [759, 231] width 654 height 26
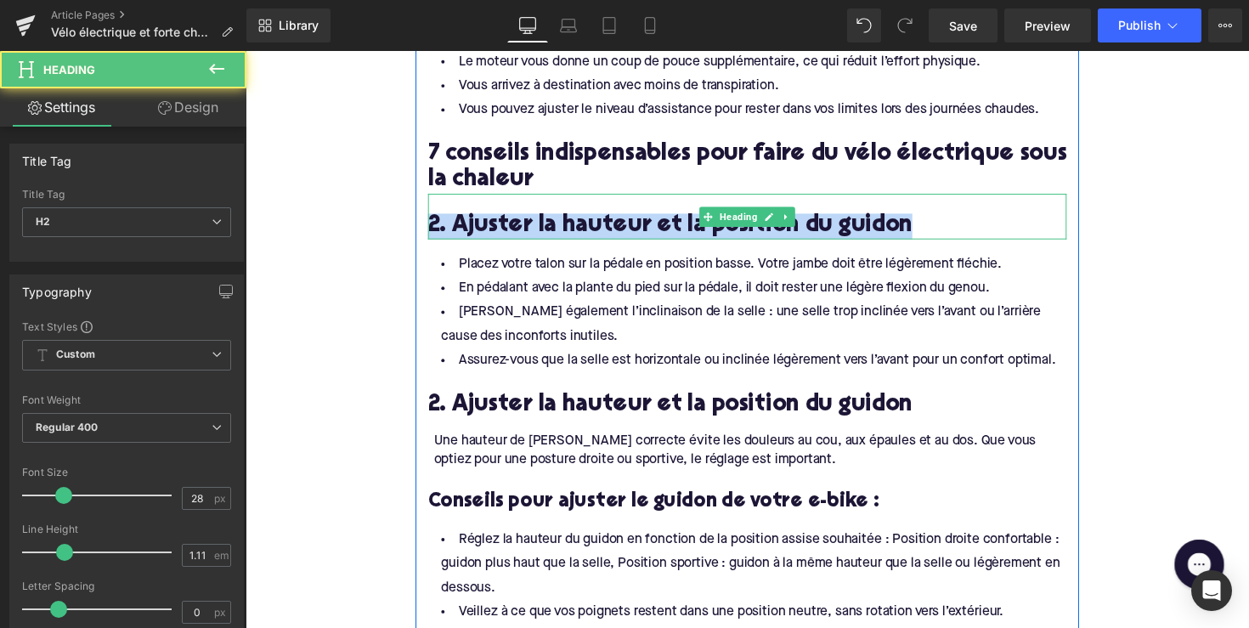
paste div
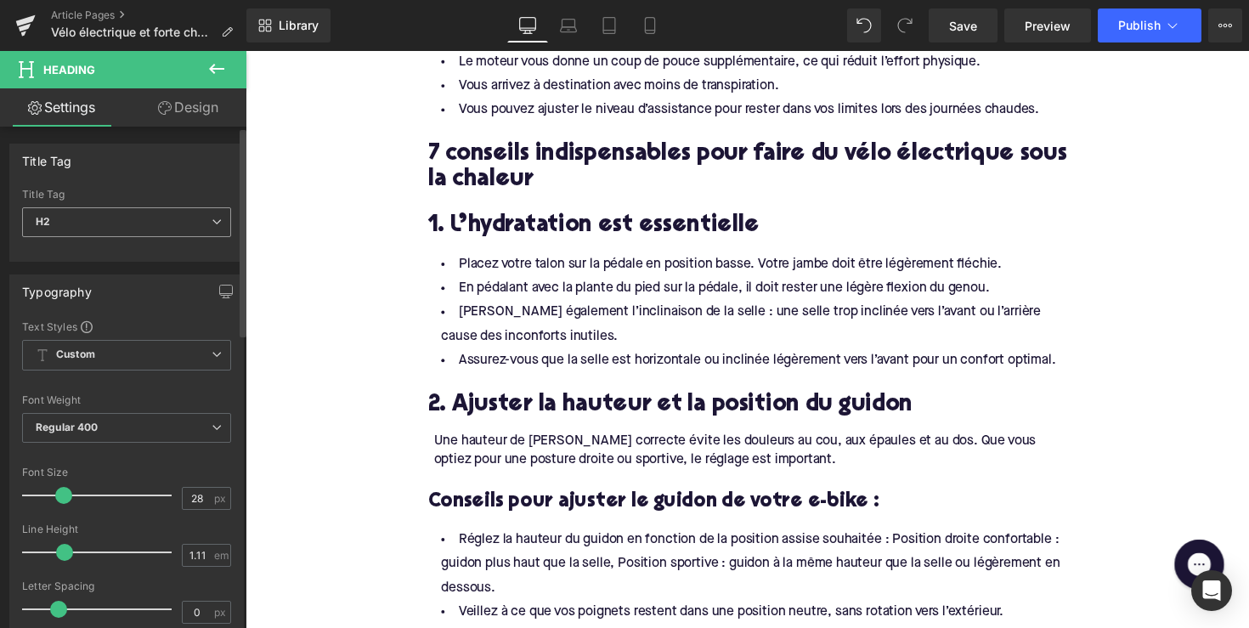
click at [177, 236] on div "H2 H1 H2 H3 H4 H5 H6" at bounding box center [126, 226] width 209 height 38
click at [158, 239] on div "H2 H1 H2 H3 H4 H5 H6" at bounding box center [126, 226] width 209 height 38
click at [154, 225] on span "H2" at bounding box center [126, 222] width 209 height 30
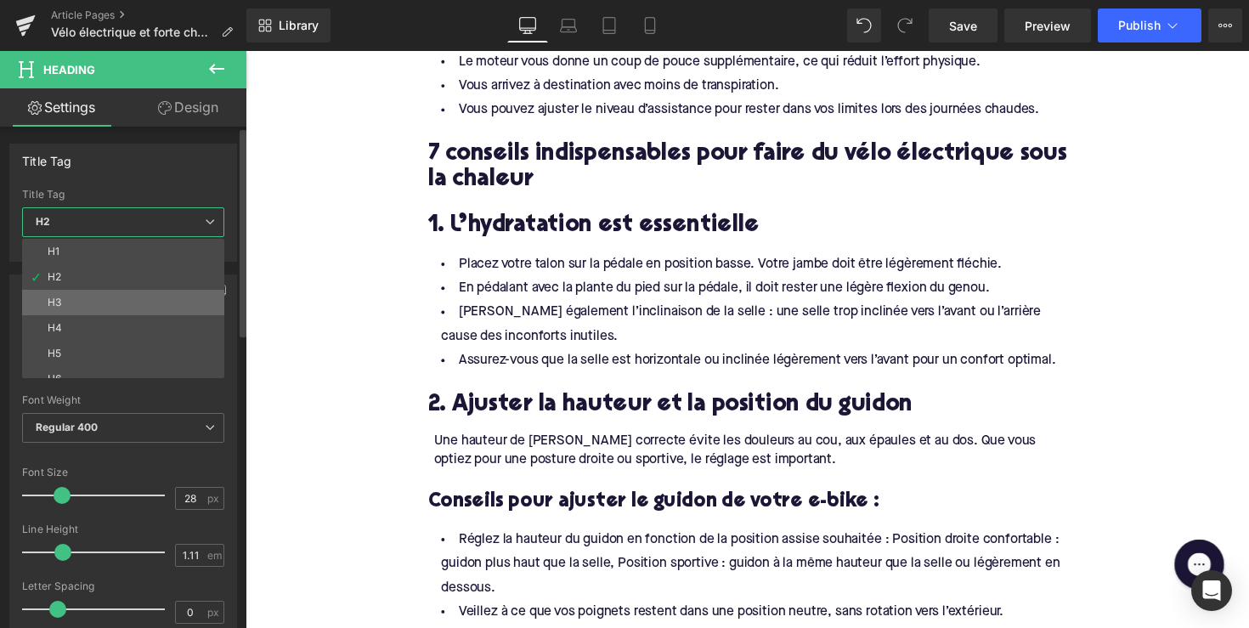
click at [122, 296] on li "H3" at bounding box center [127, 302] width 210 height 25
type input "24"
type input "1.29"
type input "100"
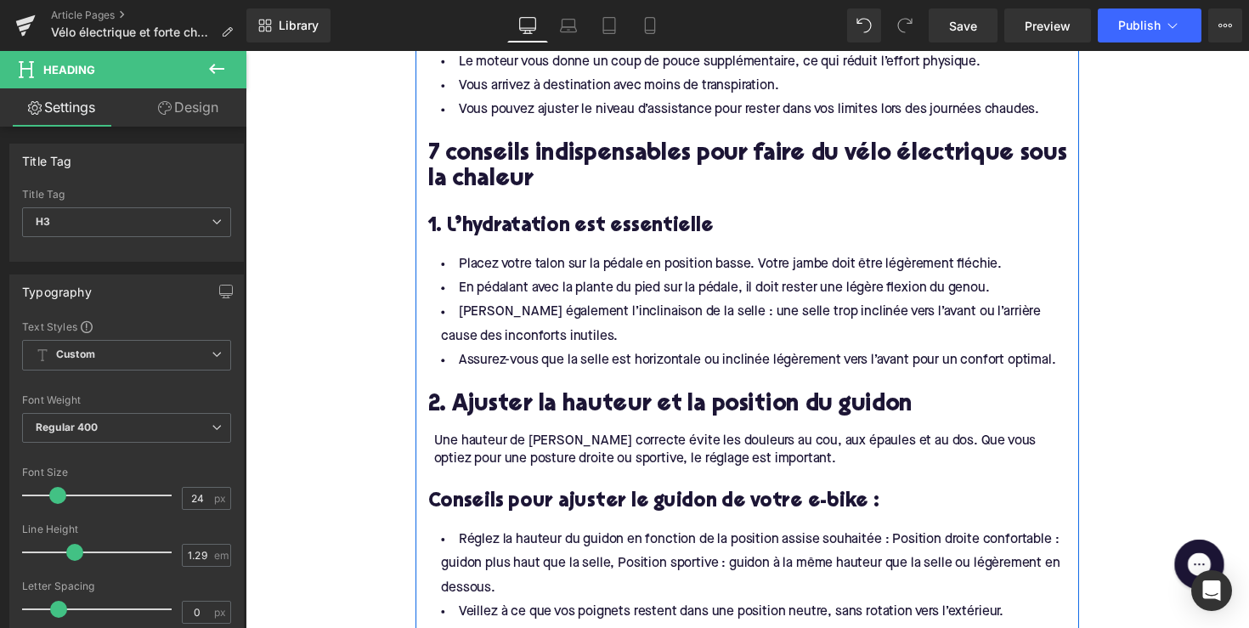
click at [489, 229] on h3 "1. L’hydratation est essentielle" at bounding box center [759, 231] width 654 height 26
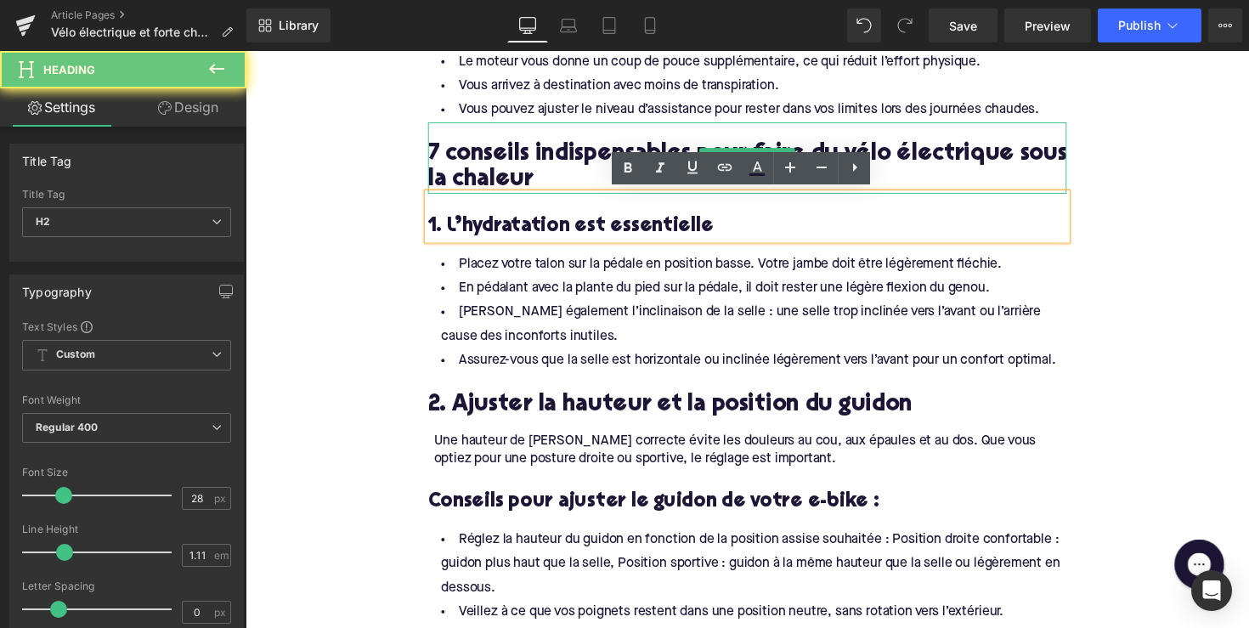
click at [491, 154] on h2 "7 conseils indispensables pour faire du vélo électrique sous la chaleur" at bounding box center [759, 170] width 654 height 53
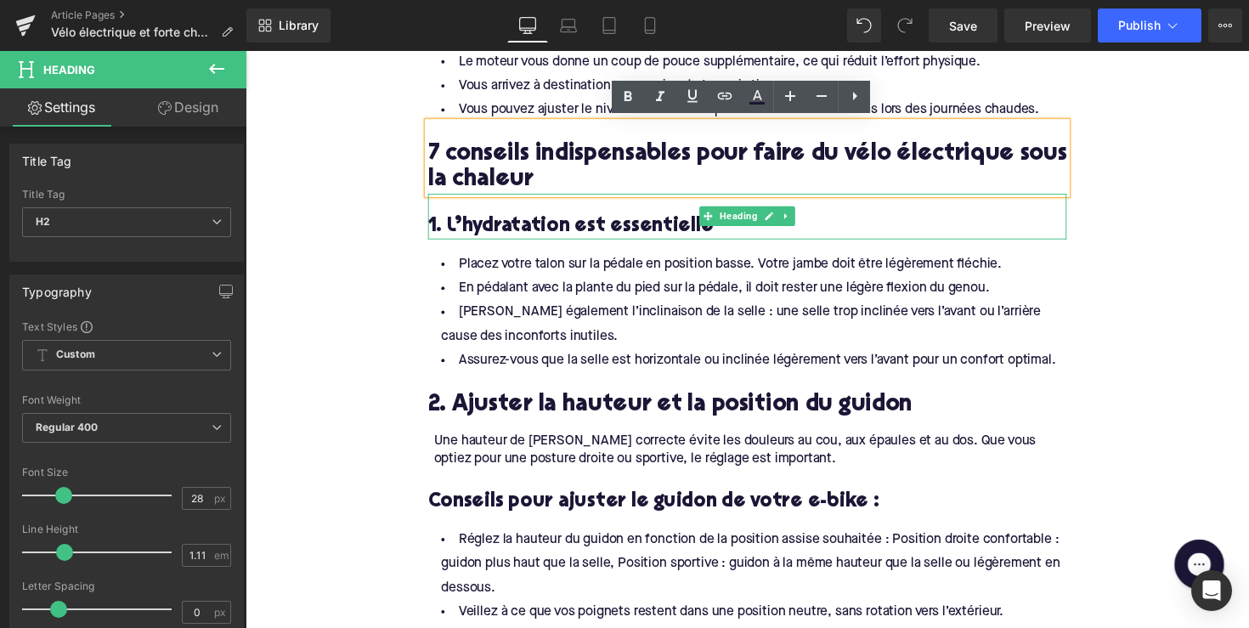
click at [496, 234] on h3 "1. L’hydratation est essentielle" at bounding box center [759, 231] width 654 height 26
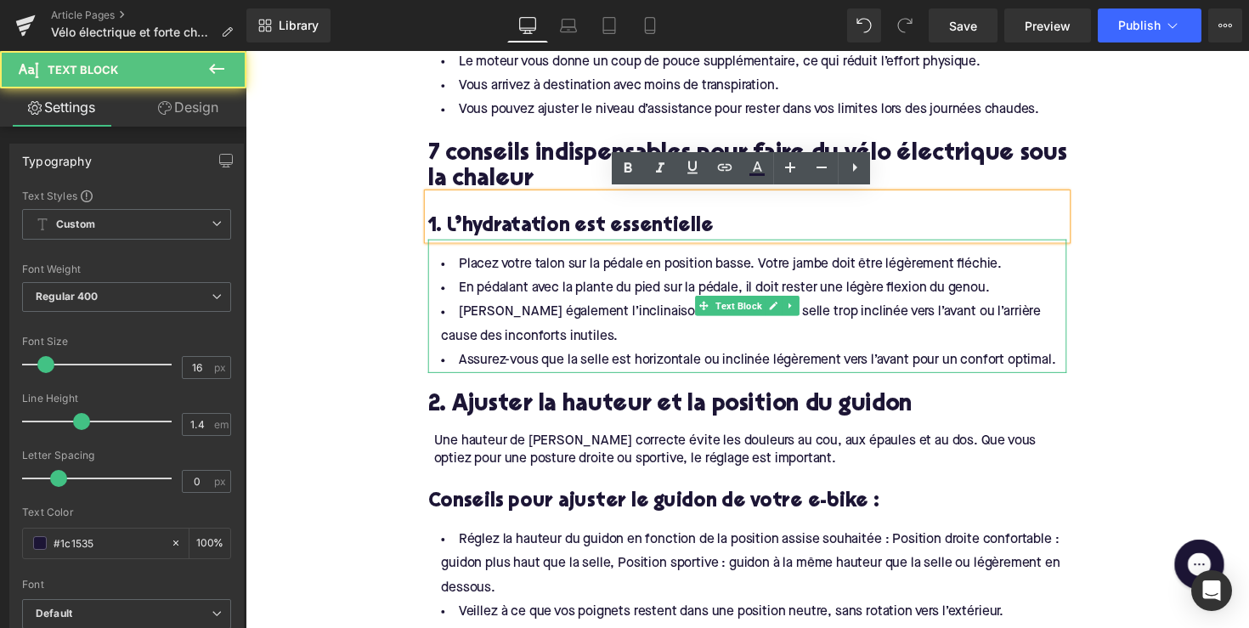
click at [861, 359] on li "Assurez-vous que la selle est horizontale ou inclinée légèrement vers l’avant p…" at bounding box center [759, 368] width 654 height 25
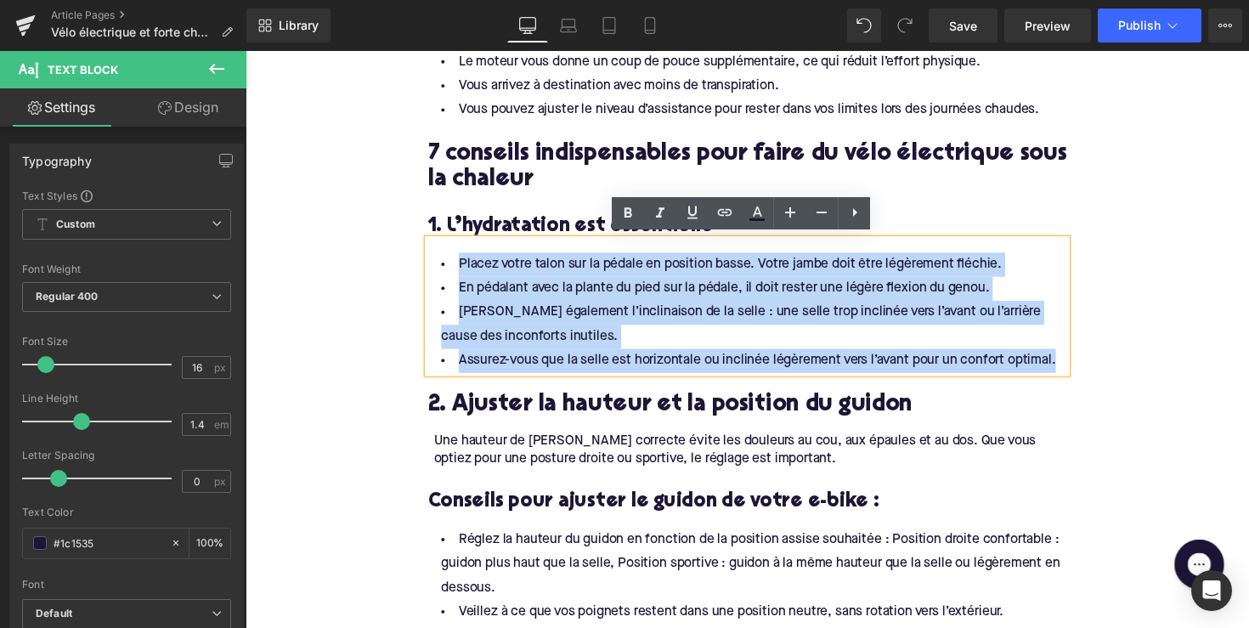
drag, startPoint x: 1069, startPoint y: 364, endPoint x: 438, endPoint y: 260, distance: 638.9
click at [438, 260] on ul "Placez votre talon sur la pédale en position basse. Votre jambe doit être légèr…" at bounding box center [759, 318] width 654 height 123
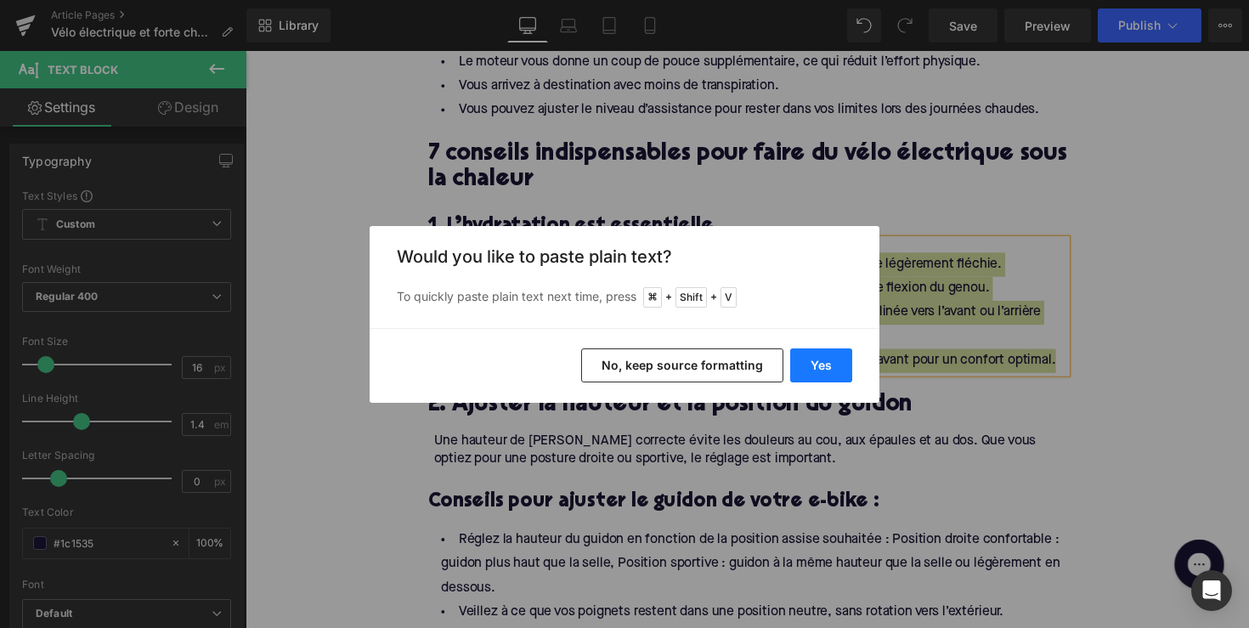
click at [819, 358] on button "Yes" at bounding box center [821, 365] width 62 height 34
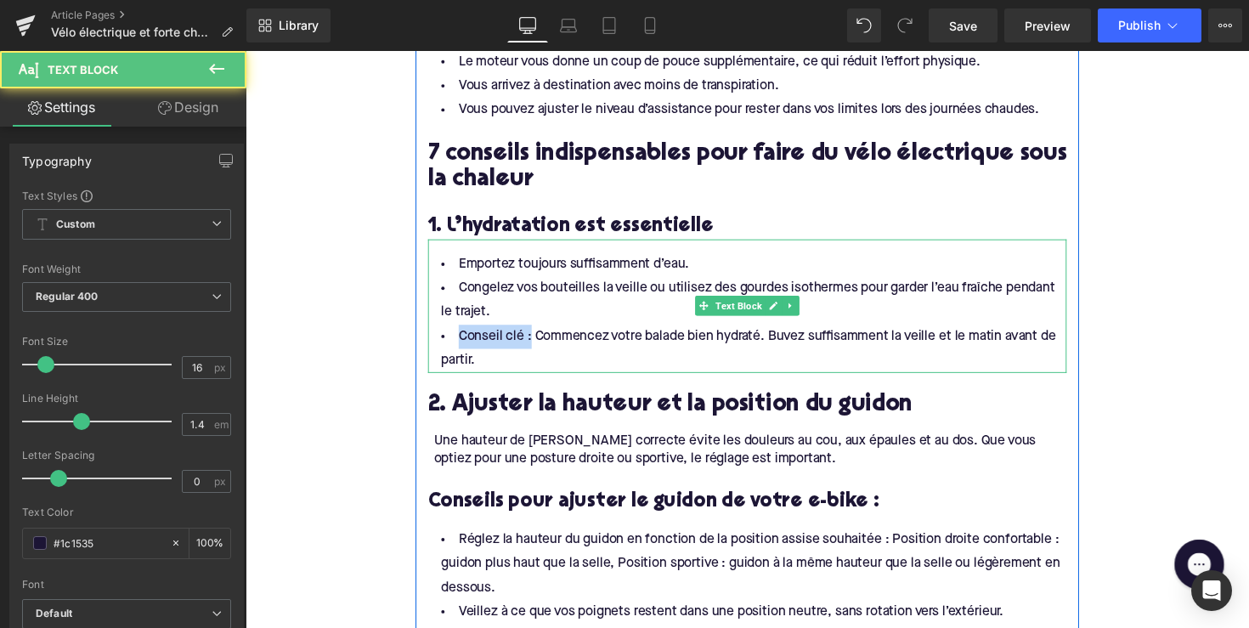
drag, startPoint x: 531, startPoint y: 342, endPoint x: 424, endPoint y: 342, distance: 107.1
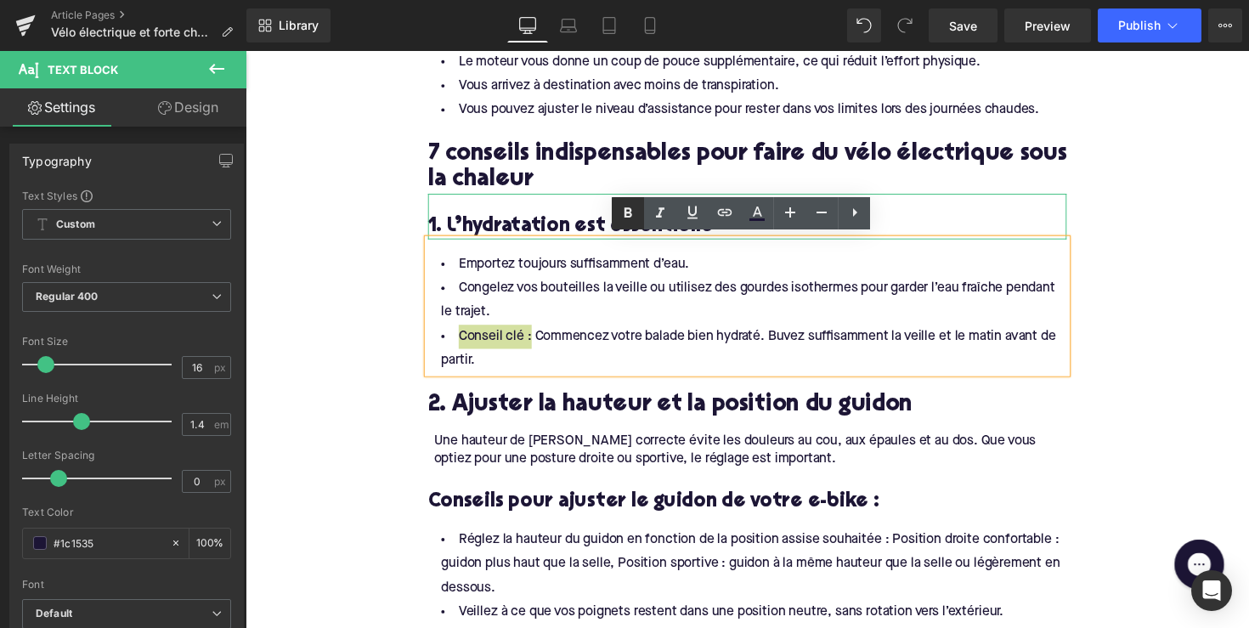
drag, startPoint x: 625, startPoint y: 209, endPoint x: 277, endPoint y: 540, distance: 480.2
click at [625, 209] on icon at bounding box center [628, 213] width 20 height 20
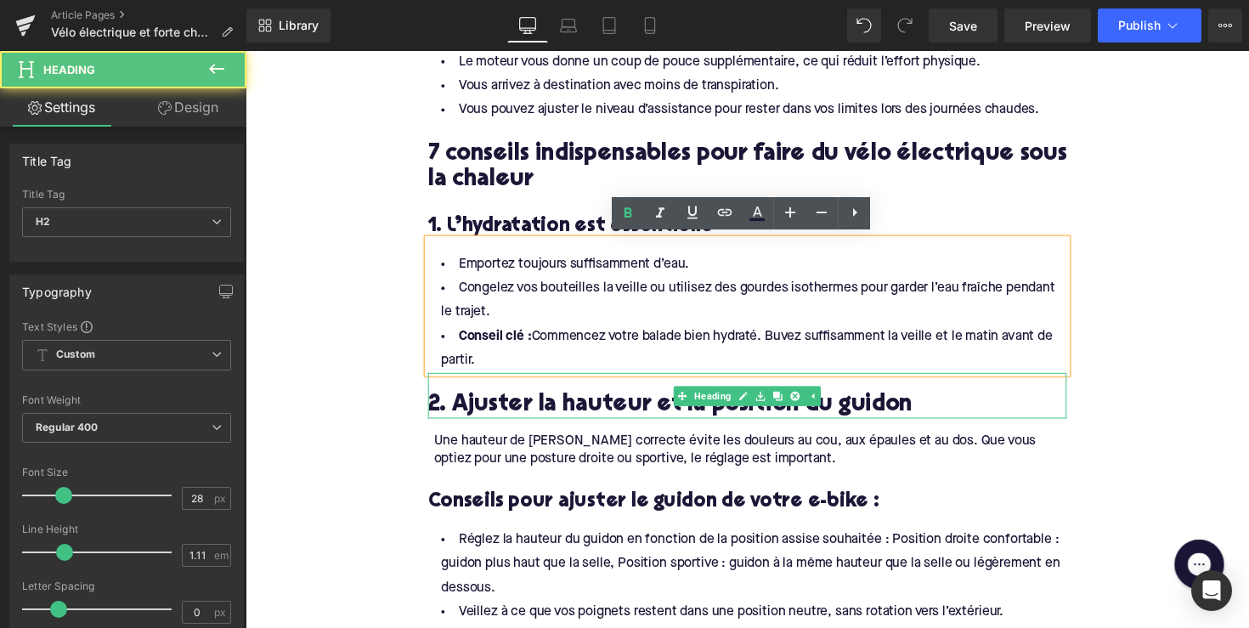
click at [690, 412] on h2 "2. Ajuster la hauteur et la position du guidon" at bounding box center [759, 414] width 654 height 26
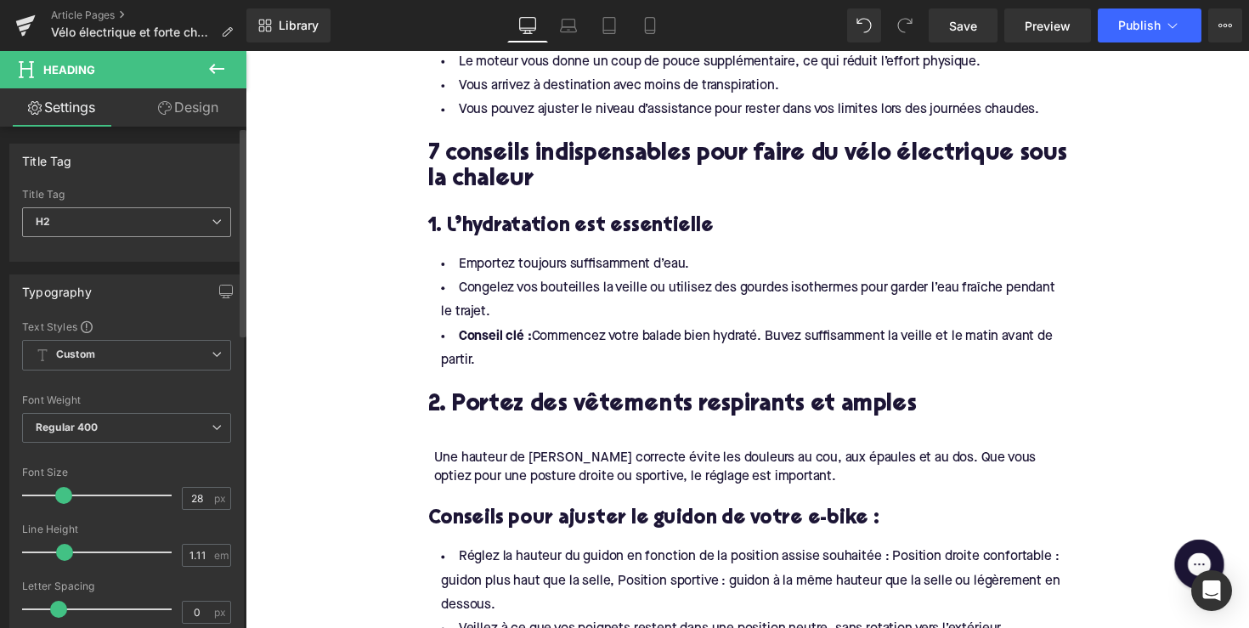
click at [178, 218] on span "H2" at bounding box center [126, 222] width 209 height 30
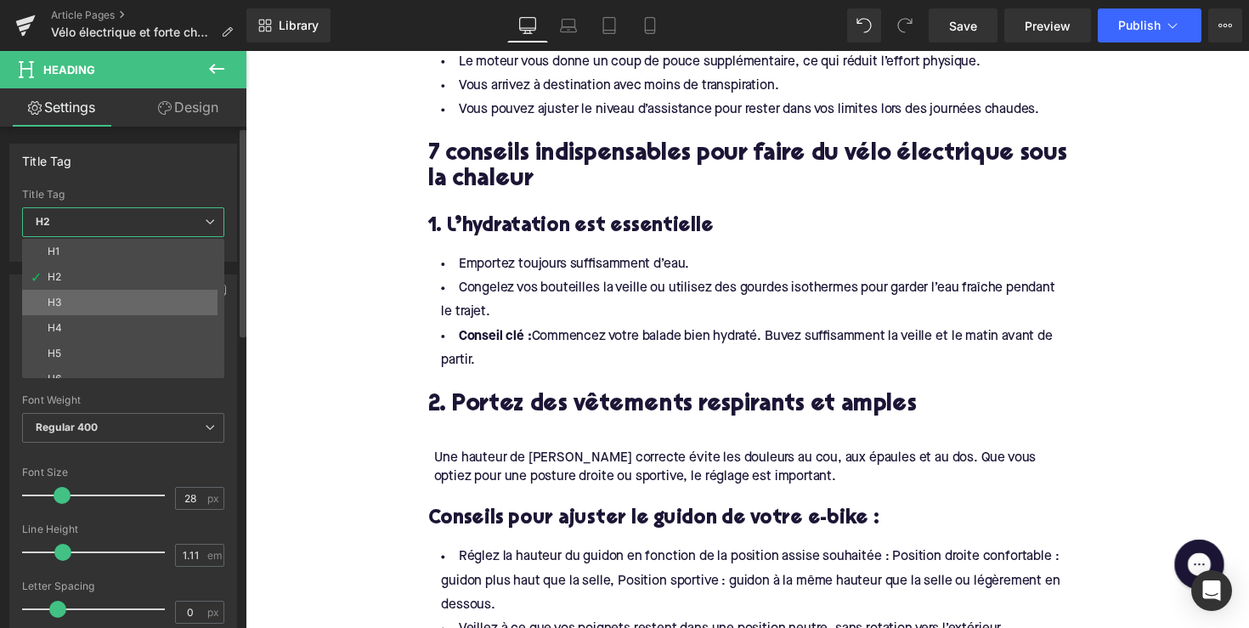
click at [161, 291] on li "H3" at bounding box center [127, 302] width 210 height 25
type input "24"
type input "1.29"
type input "100"
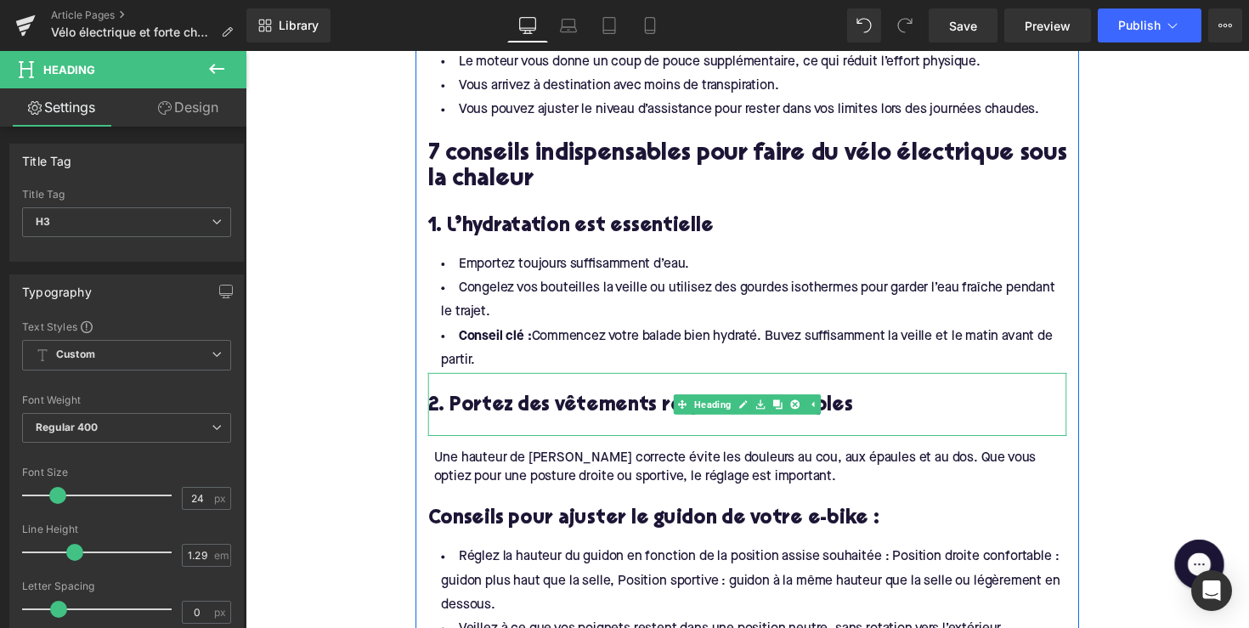
click at [487, 409] on h3 "2. Portez des vêtements respirants et amples" at bounding box center [759, 414] width 654 height 26
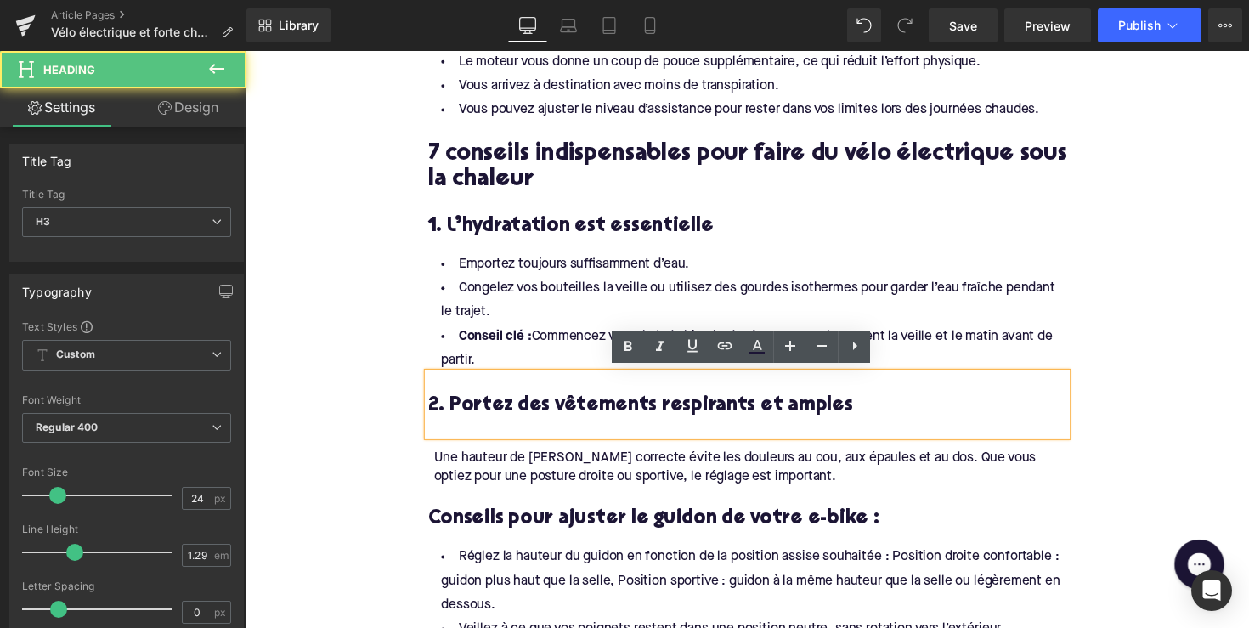
click at [472, 421] on h3 "2. Portez des vêtements respirants et amples" at bounding box center [759, 414] width 654 height 26
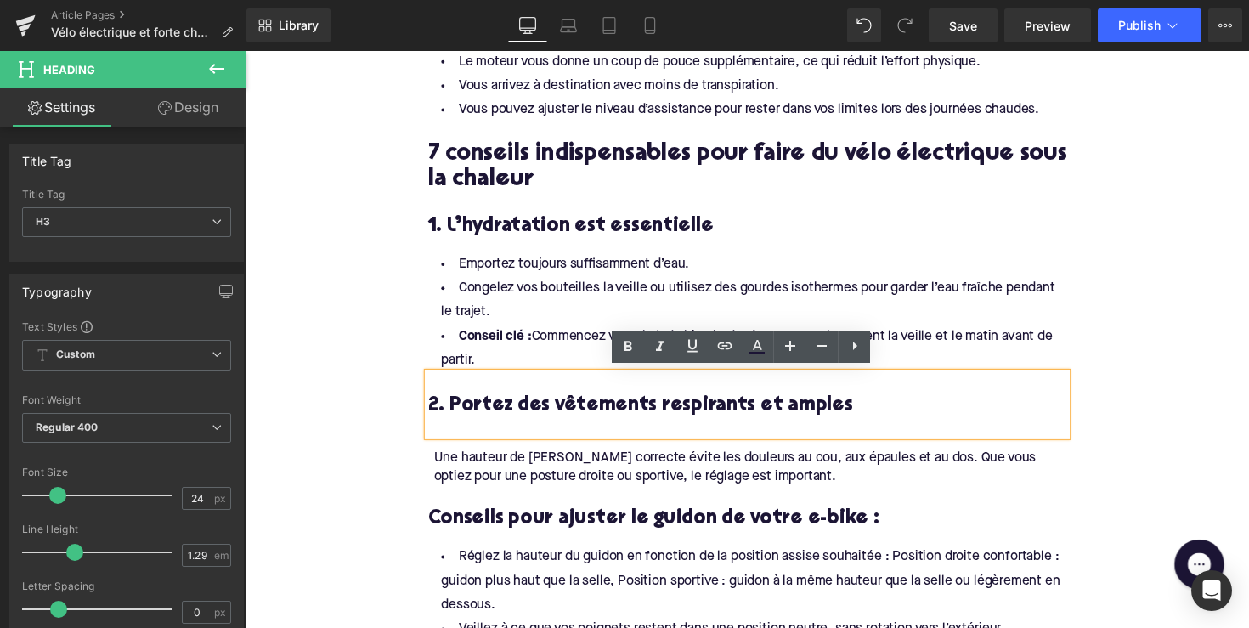
click at [452, 436] on div at bounding box center [759, 436] width 654 height 18
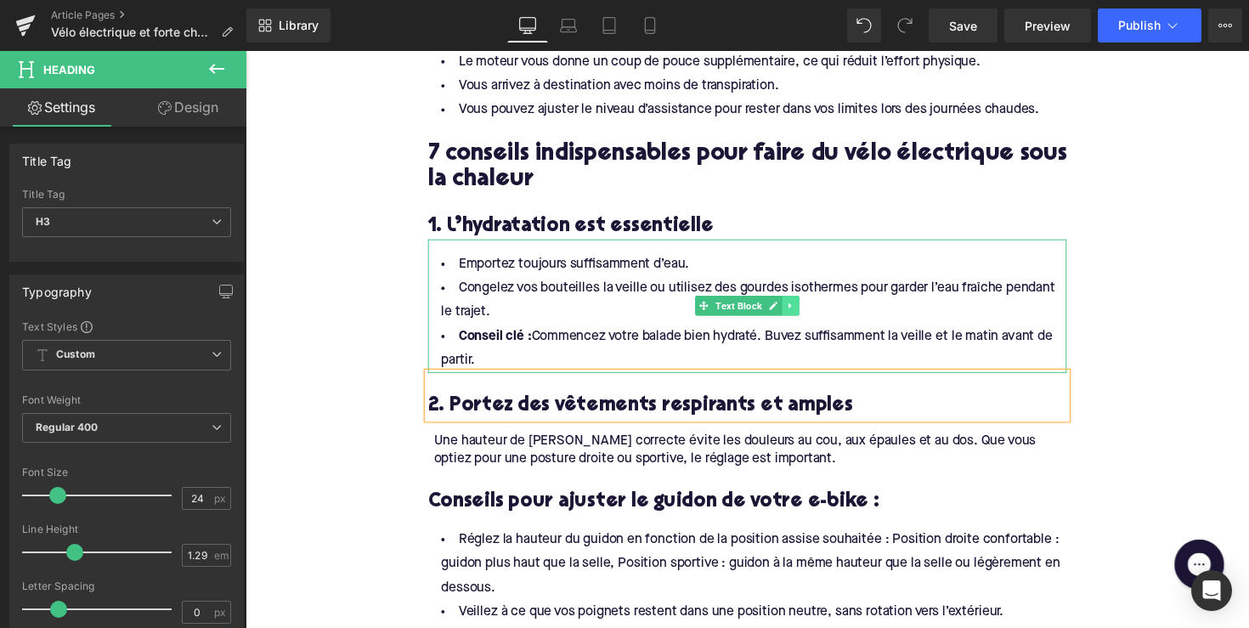
click at [809, 310] on link at bounding box center [804, 312] width 18 height 20
click at [794, 313] on icon at bounding box center [794, 312] width 9 height 9
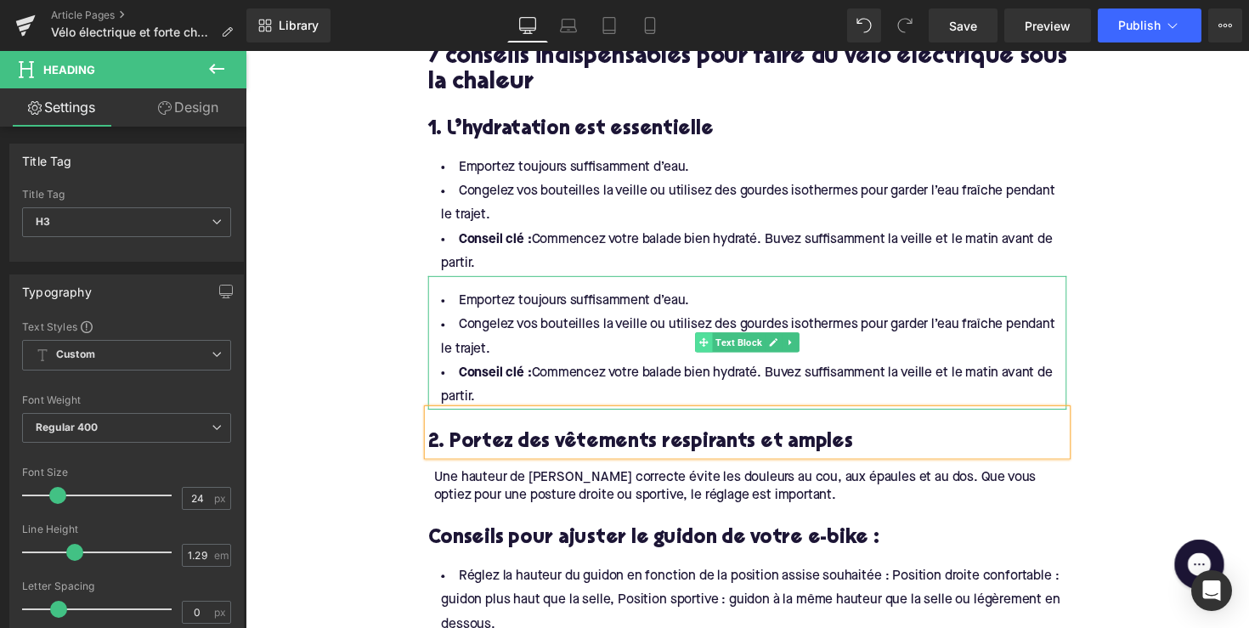
scroll to position [1347, 0]
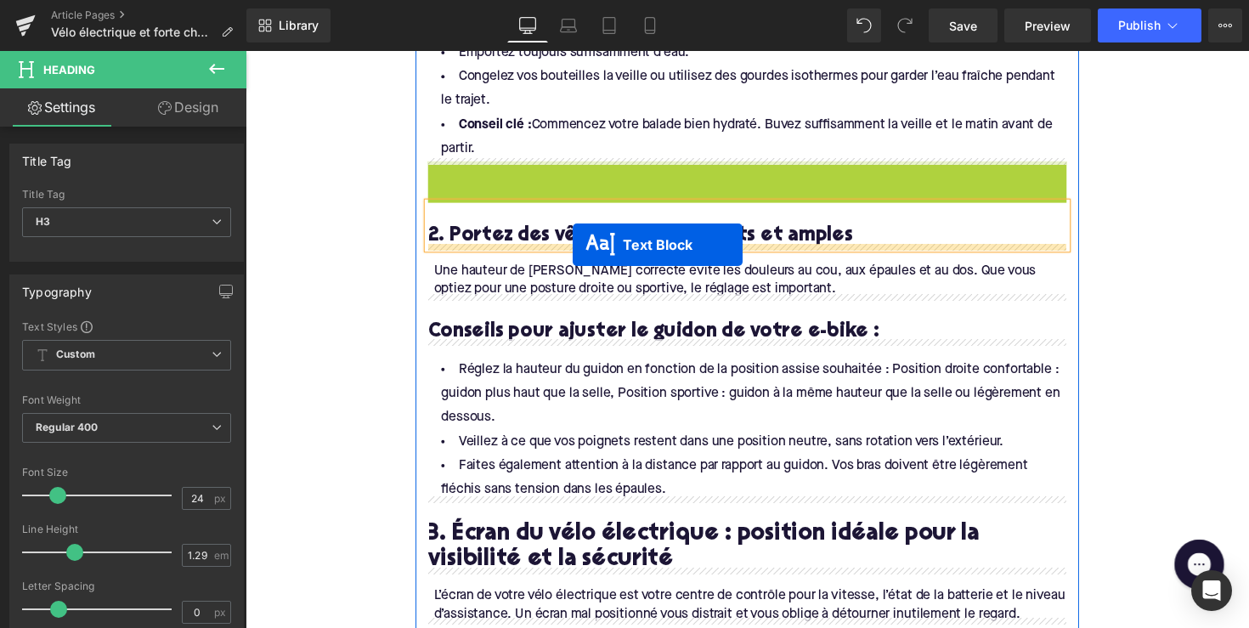
drag, startPoint x: 711, startPoint y: 447, endPoint x: 579, endPoint y: 249, distance: 237.8
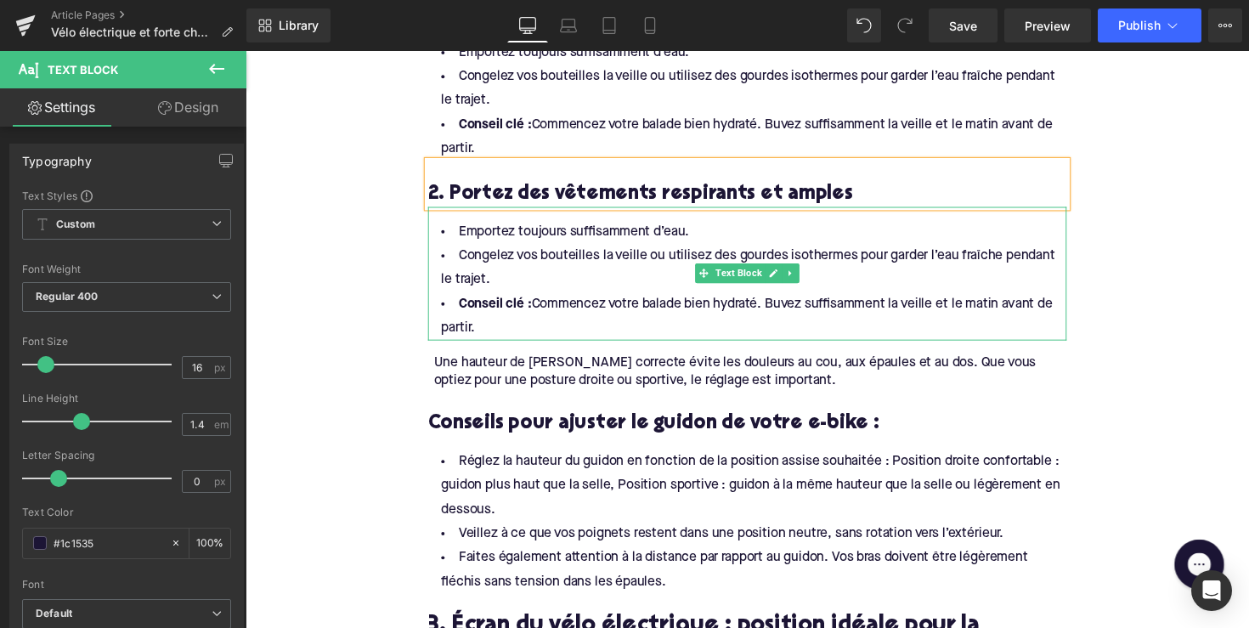
click at [525, 319] on li "Conseil clé : Commencez votre balade bien hydraté. Buvez suffisamment la veille…" at bounding box center [759, 322] width 654 height 49
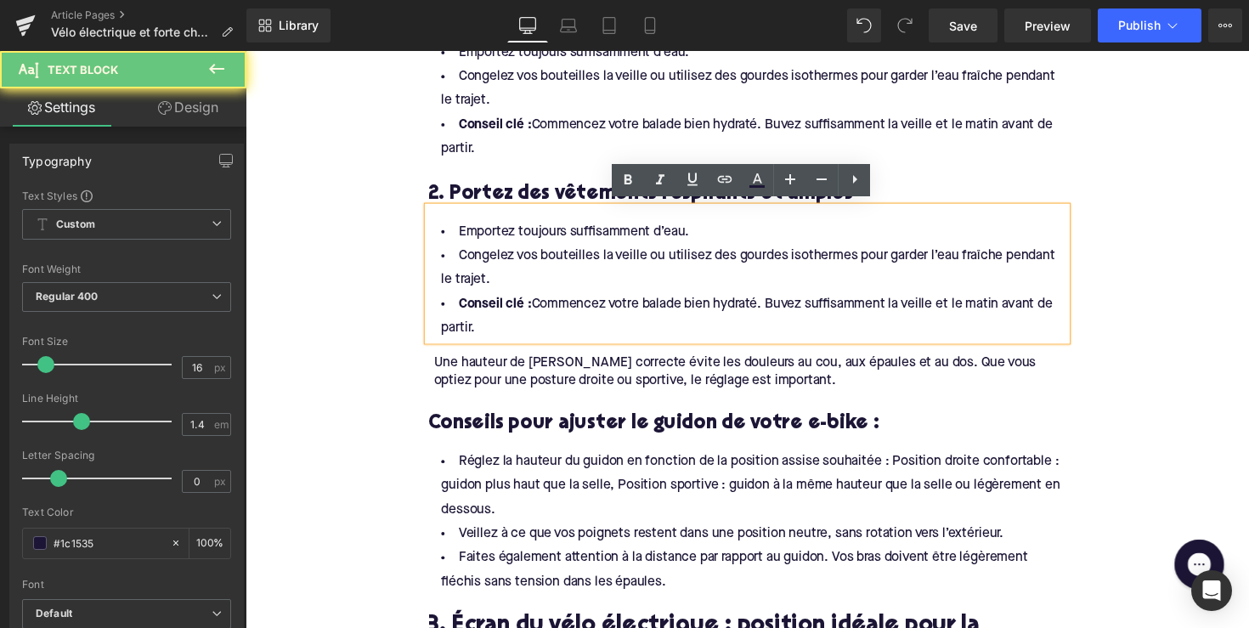
drag, startPoint x: 516, startPoint y: 325, endPoint x: 419, endPoint y: 190, distance: 165.5
click at [420, 190] on div "Pourquoi le vélo électrique est idéal par temps chaud Heading En choisissant un…" at bounding box center [760, 500] width 680 height 1557
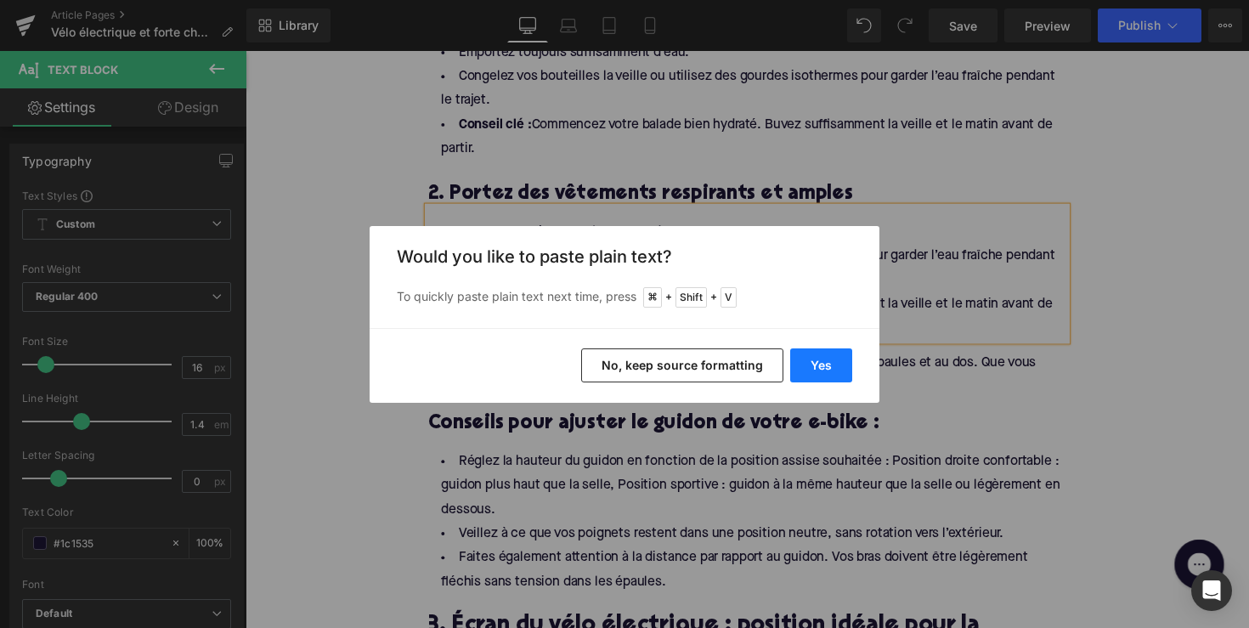
click at [798, 357] on button "Yes" at bounding box center [821, 365] width 62 height 34
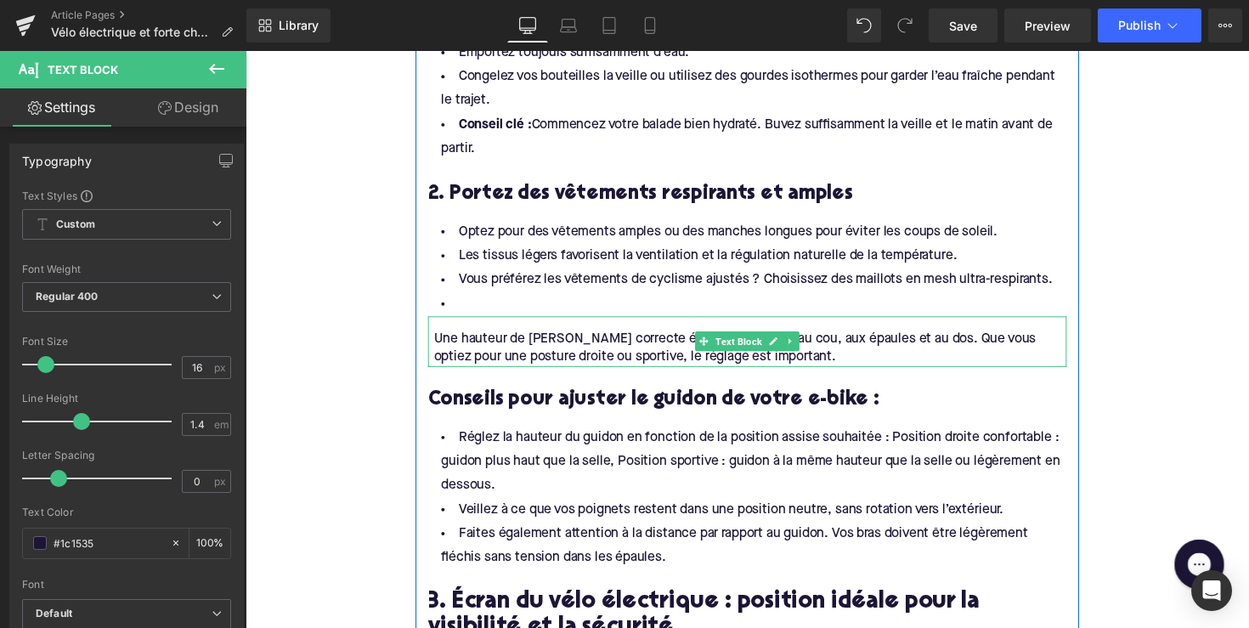
click at [558, 330] on div "Une hauteur de [PERSON_NAME] correcte évite les douleurs au cou, aux épaules et…" at bounding box center [759, 349] width 654 height 52
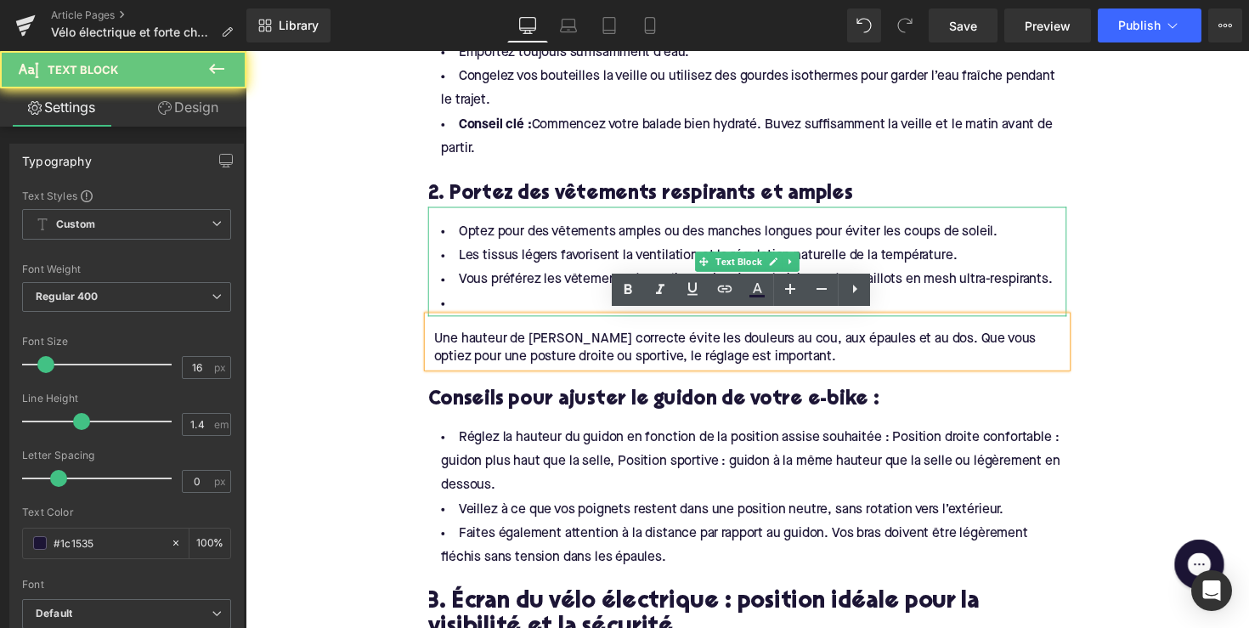
click at [548, 304] on li at bounding box center [759, 310] width 654 height 25
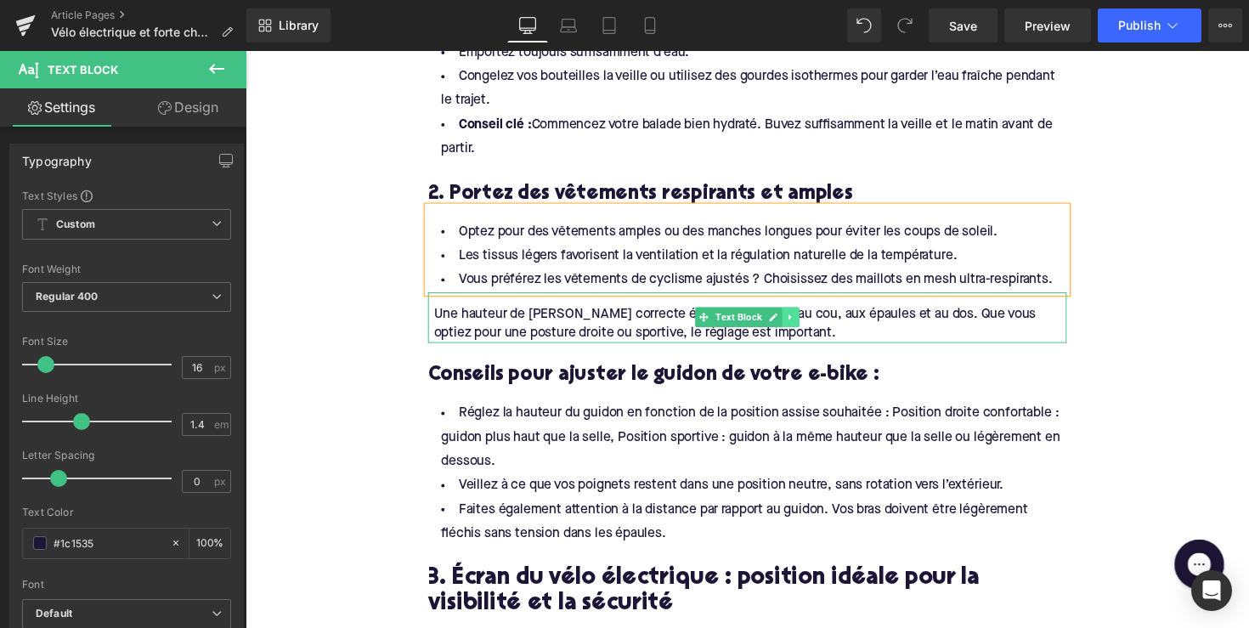
click at [802, 322] on icon at bounding box center [804, 324] width 9 height 10
click at [808, 322] on icon at bounding box center [812, 323] width 9 height 9
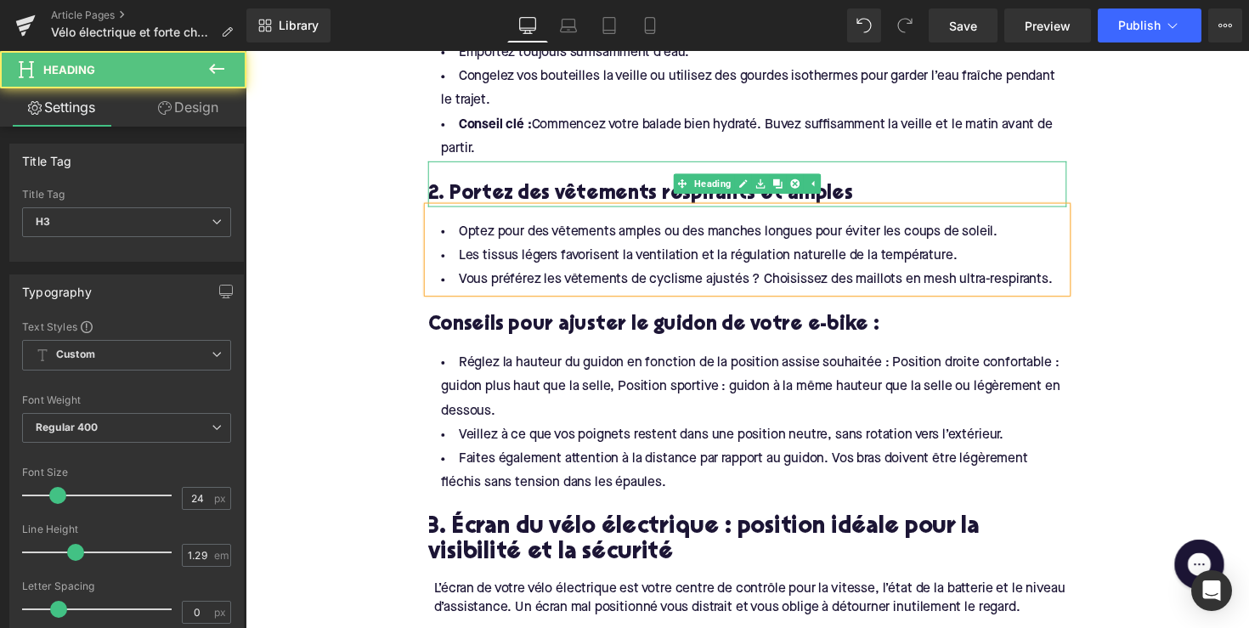
click at [563, 193] on h3 "2. Portez des vêtements respirants et amples" at bounding box center [759, 197] width 654 height 26
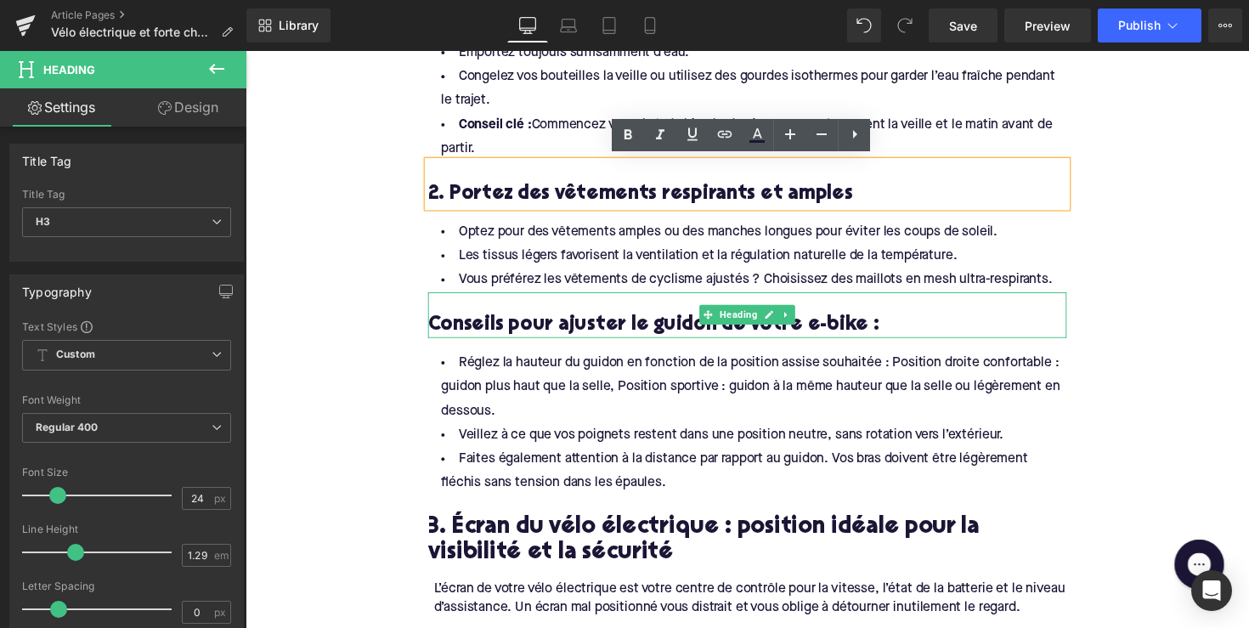
click at [574, 326] on h3 "Conseils pour ajuster le guidon de votre e-bike :" at bounding box center [759, 332] width 654 height 26
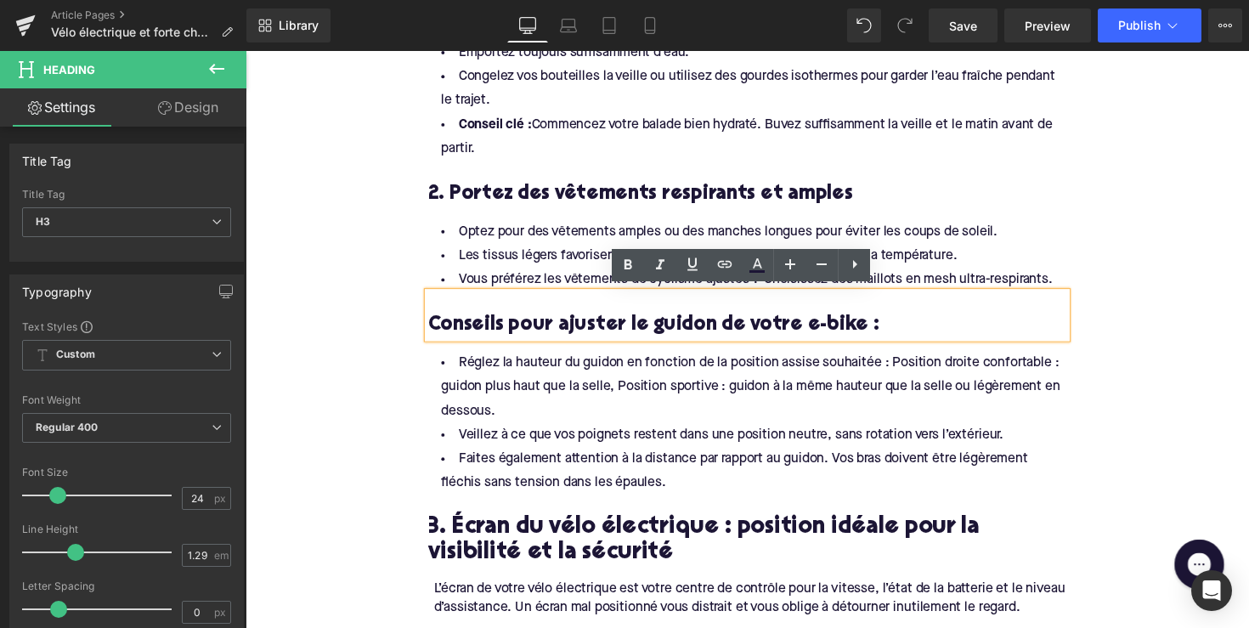
click at [586, 321] on h3 "Conseils pour ajuster le guidon de votre e-bike :" at bounding box center [759, 332] width 654 height 26
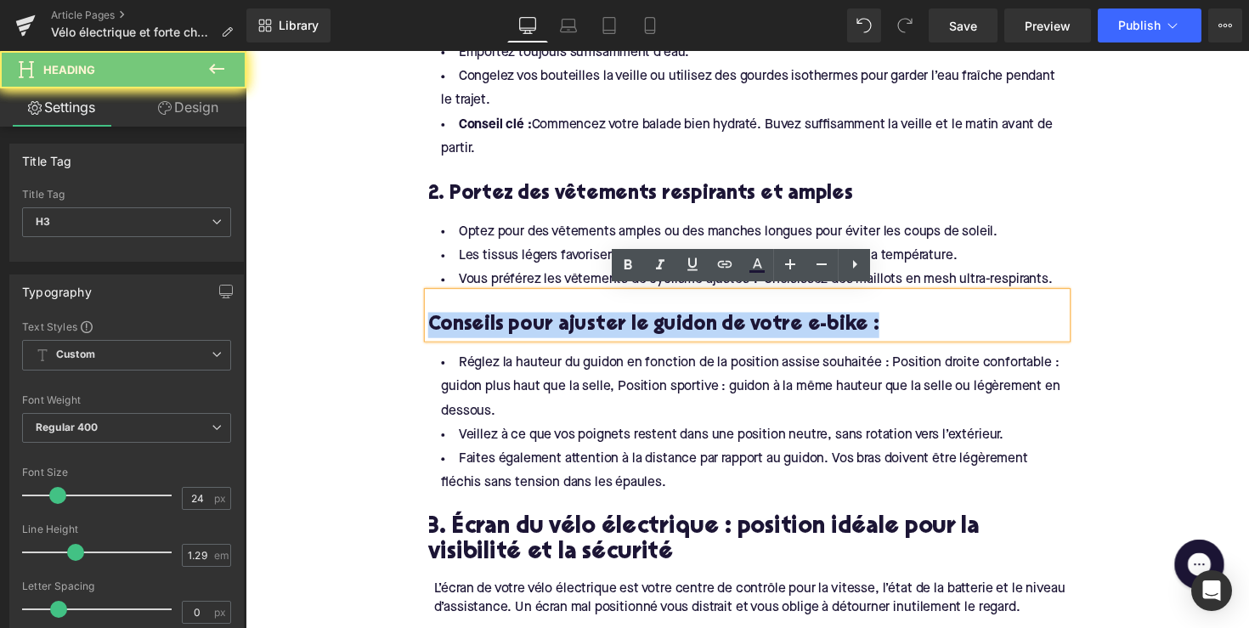
click at [586, 321] on h3 "Conseils pour ajuster le guidon de votre e-bike :" at bounding box center [759, 332] width 654 height 26
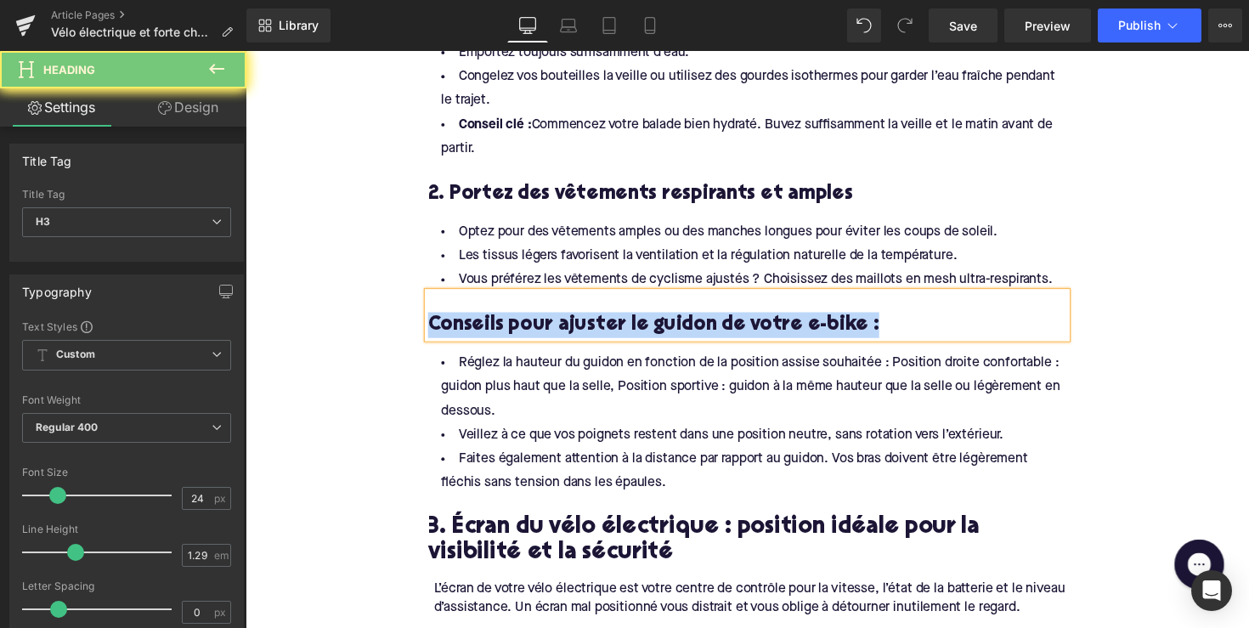
paste div
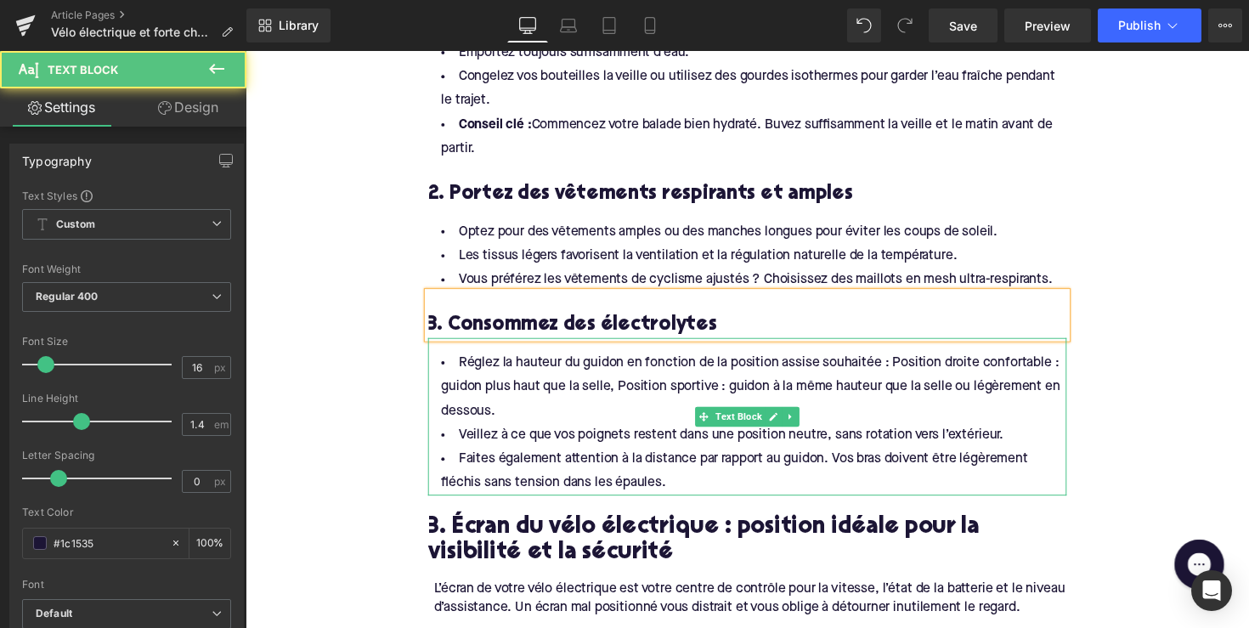
click at [688, 442] on li "Veillez à ce que vos poignets restent dans une position neutre, sans rotation v…" at bounding box center [759, 444] width 654 height 25
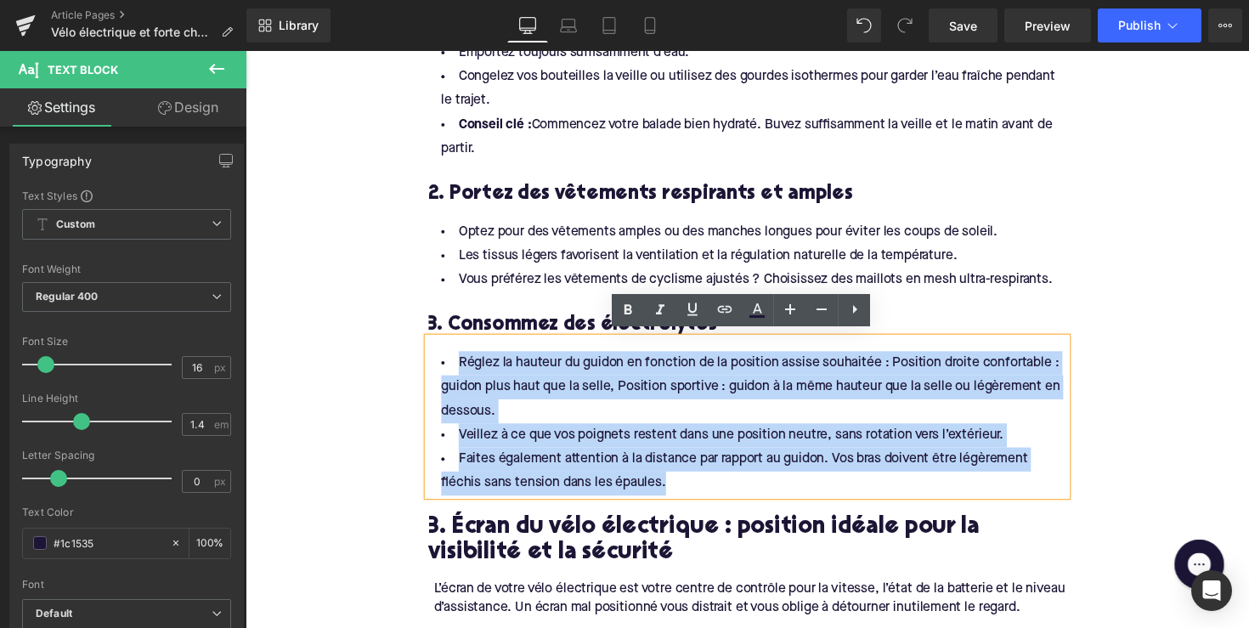
drag, startPoint x: 688, startPoint y: 493, endPoint x: 397, endPoint y: 360, distance: 320.2
click at [397, 360] on div "Home / Vélo électrique et forte chaleur : 7 conseils pour rester en sécurité et…" at bounding box center [760, 476] width 1028 height 3257
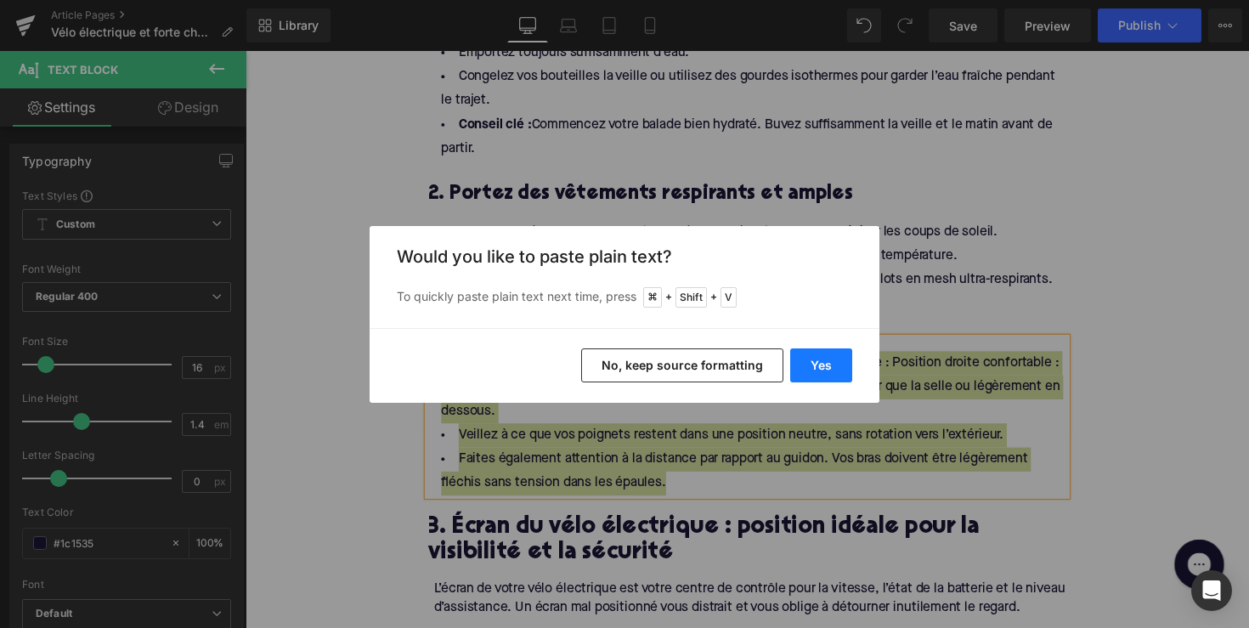
click at [838, 357] on button "Yes" at bounding box center [821, 365] width 62 height 34
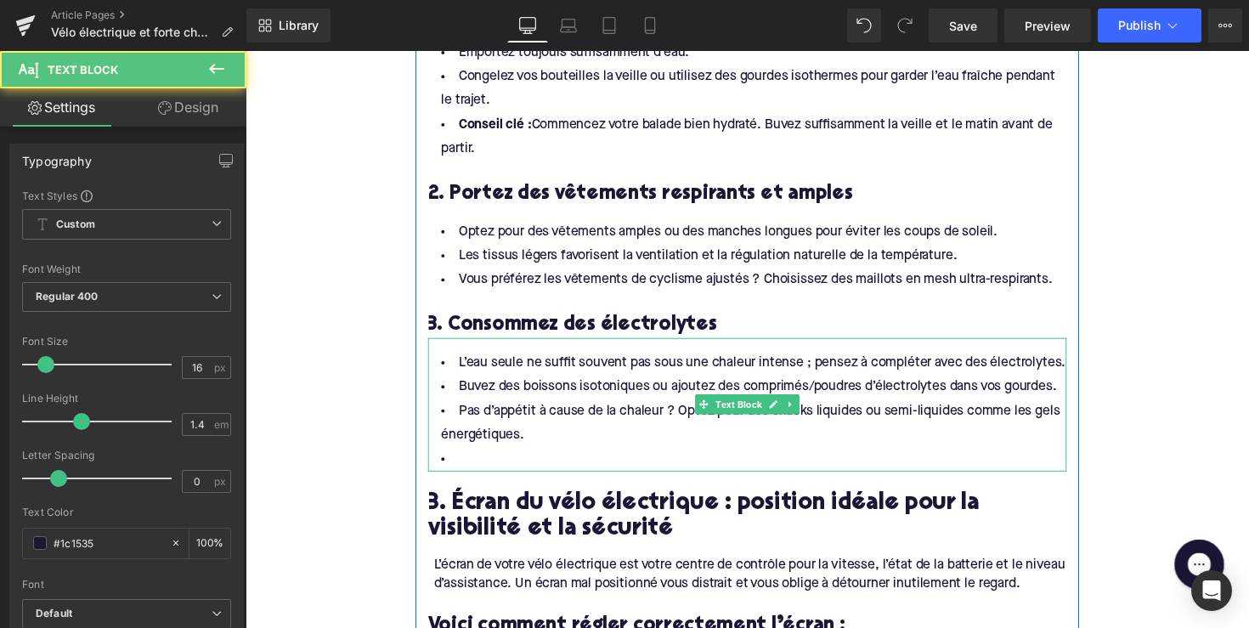
click at [518, 449] on li "Pas d’appétit à cause de la chaleur ? Optez pour des snacks liquides ou semi-li…" at bounding box center [759, 432] width 654 height 49
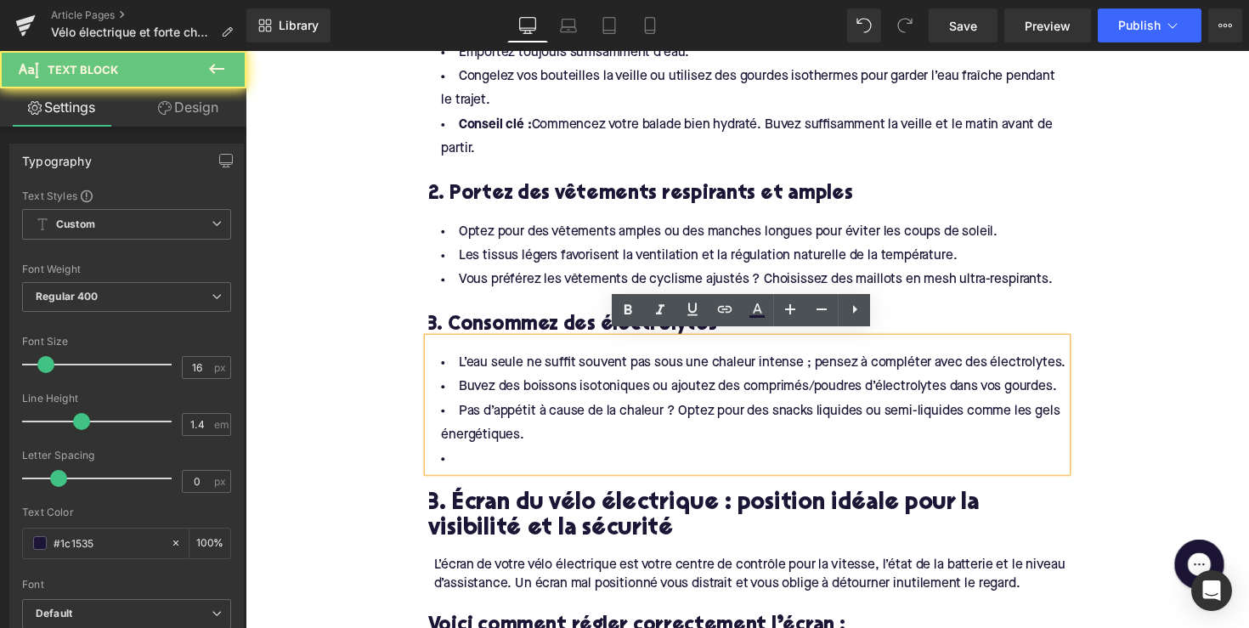
click at [505, 468] on li at bounding box center [759, 469] width 654 height 25
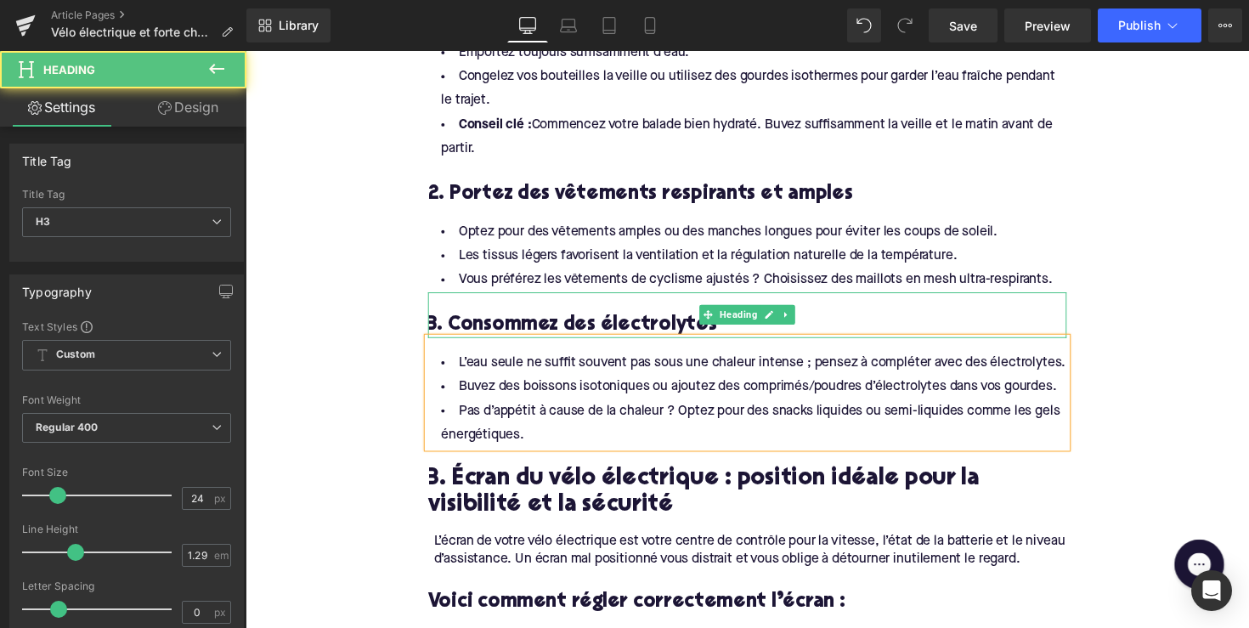
click at [485, 329] on h3 "3. Consommez des électrolytes" at bounding box center [759, 332] width 654 height 26
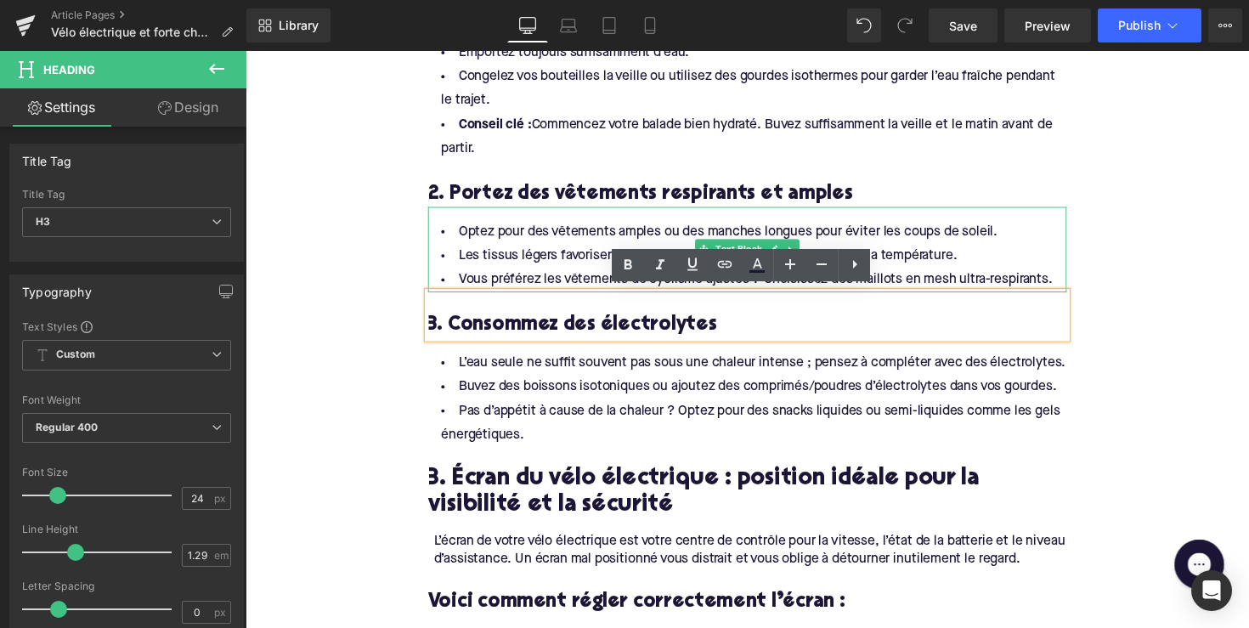
click at [500, 224] on li "Optez pour des vêtements amples ou des manches longues pour éviter les coups de…" at bounding box center [759, 236] width 654 height 25
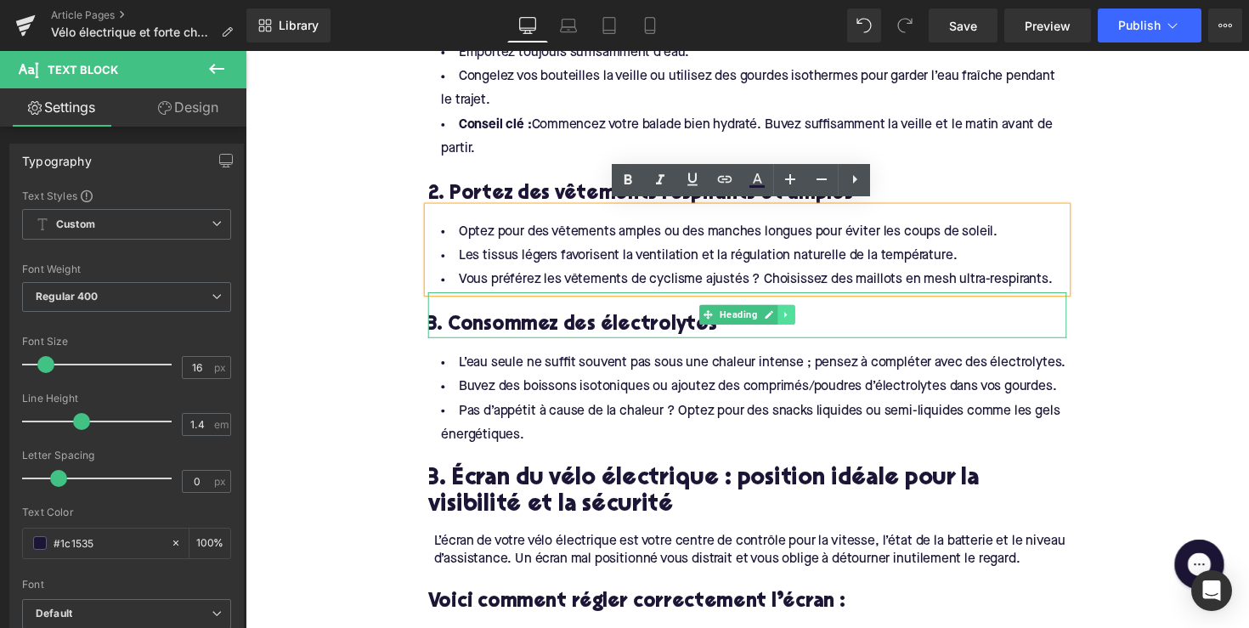
click at [799, 318] on icon at bounding box center [799, 321] width 9 height 10
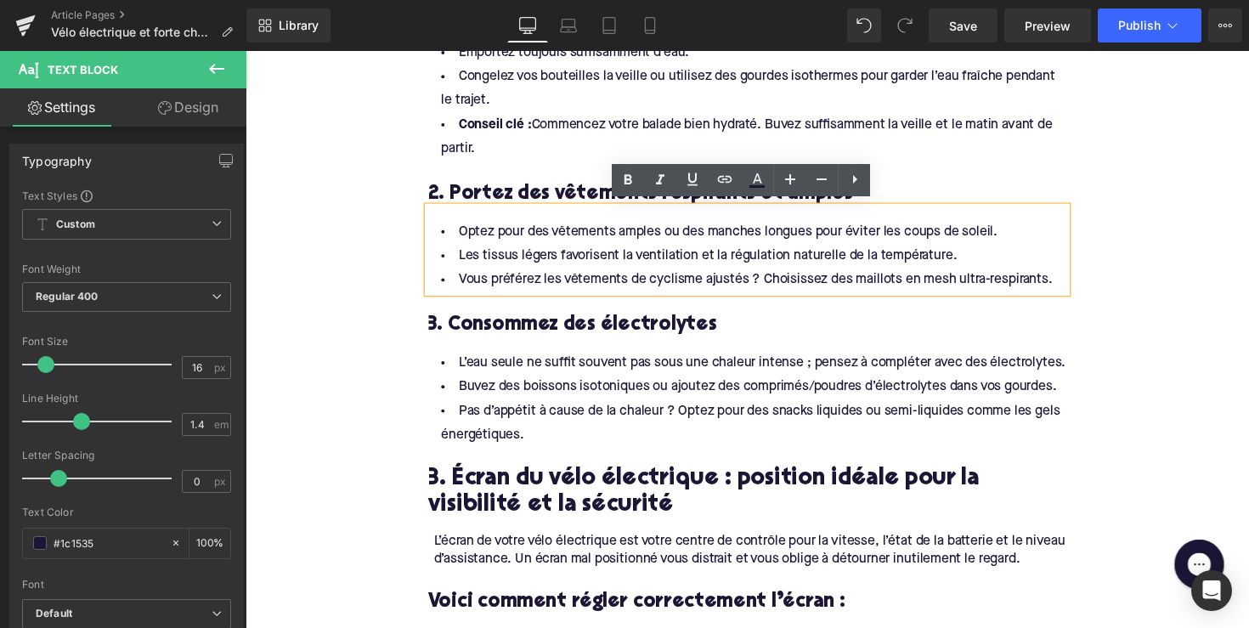
click at [557, 488] on h2 "3. Écran du vélo électrique : position idéale pour la visibilité et la sécurité" at bounding box center [759, 504] width 654 height 53
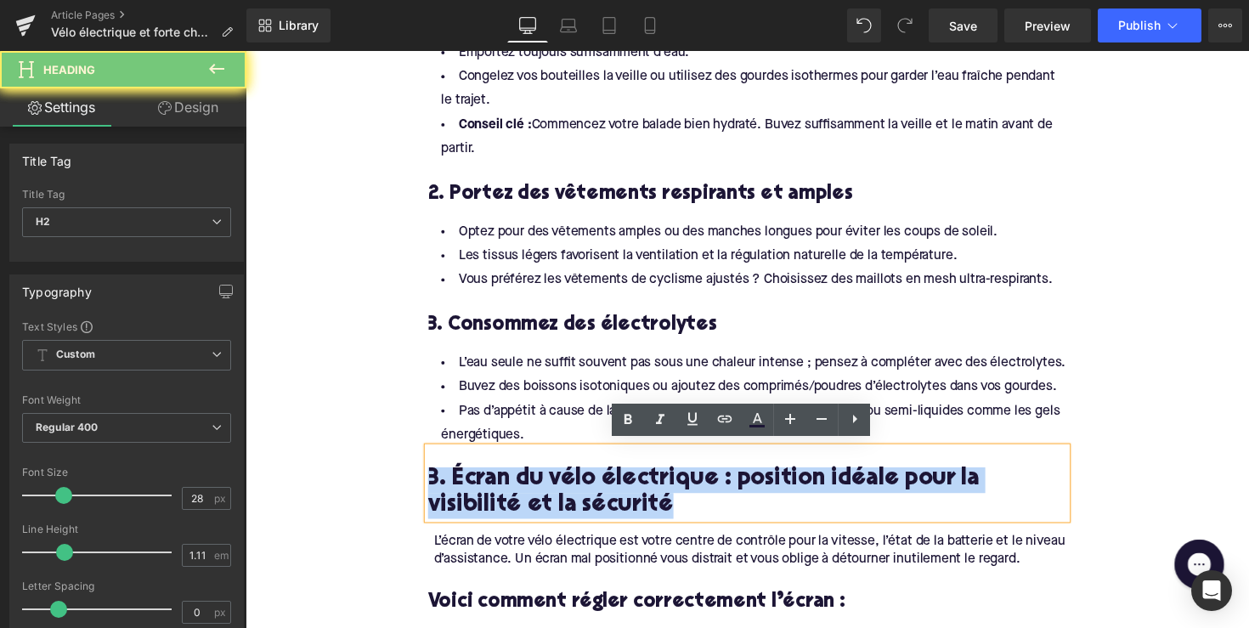
click at [557, 488] on h2 "3. Écran du vélo électrique : position idéale pour la visibilité et la sécurité" at bounding box center [759, 504] width 654 height 53
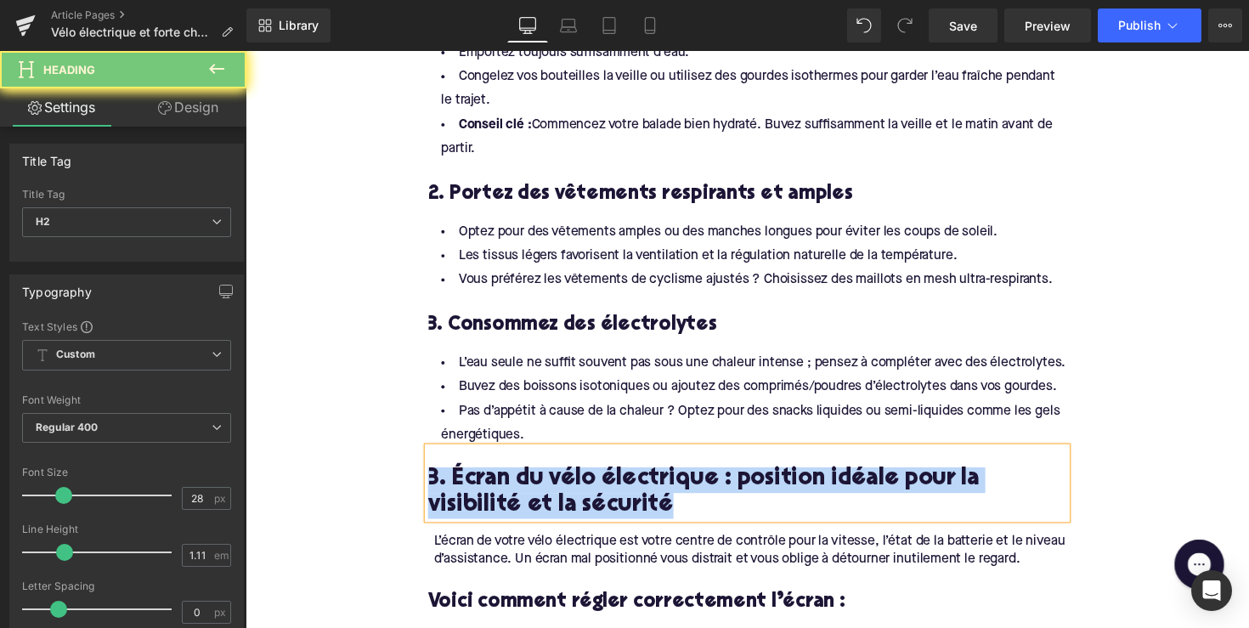
paste div
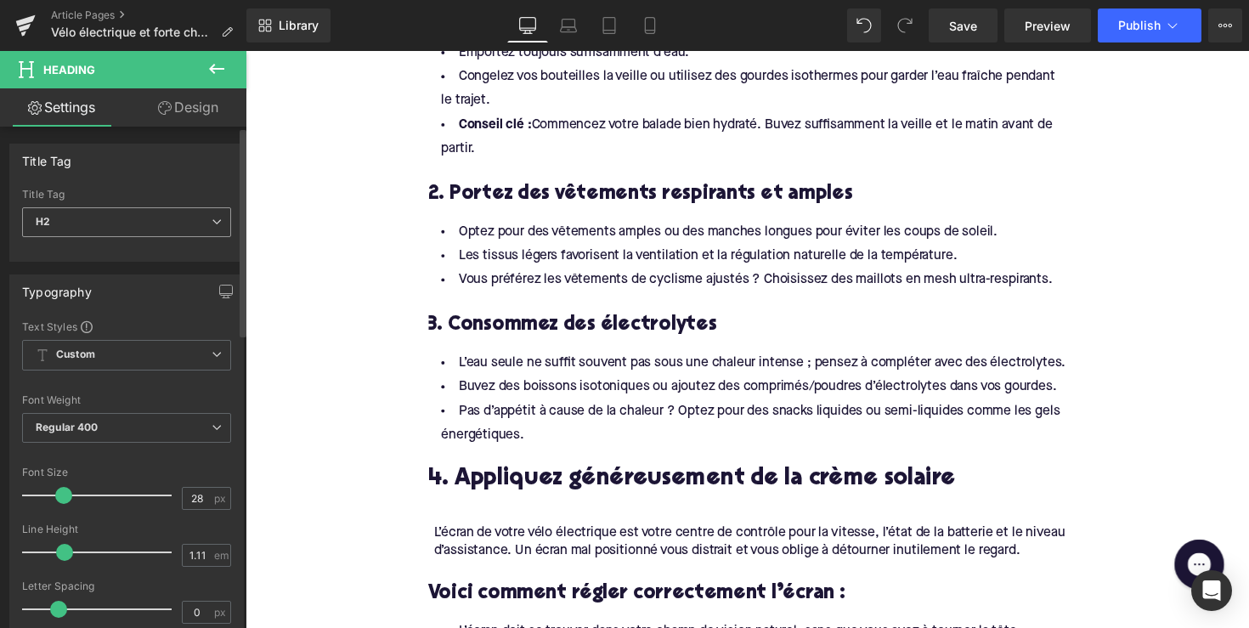
click at [149, 220] on span "H2" at bounding box center [126, 222] width 209 height 30
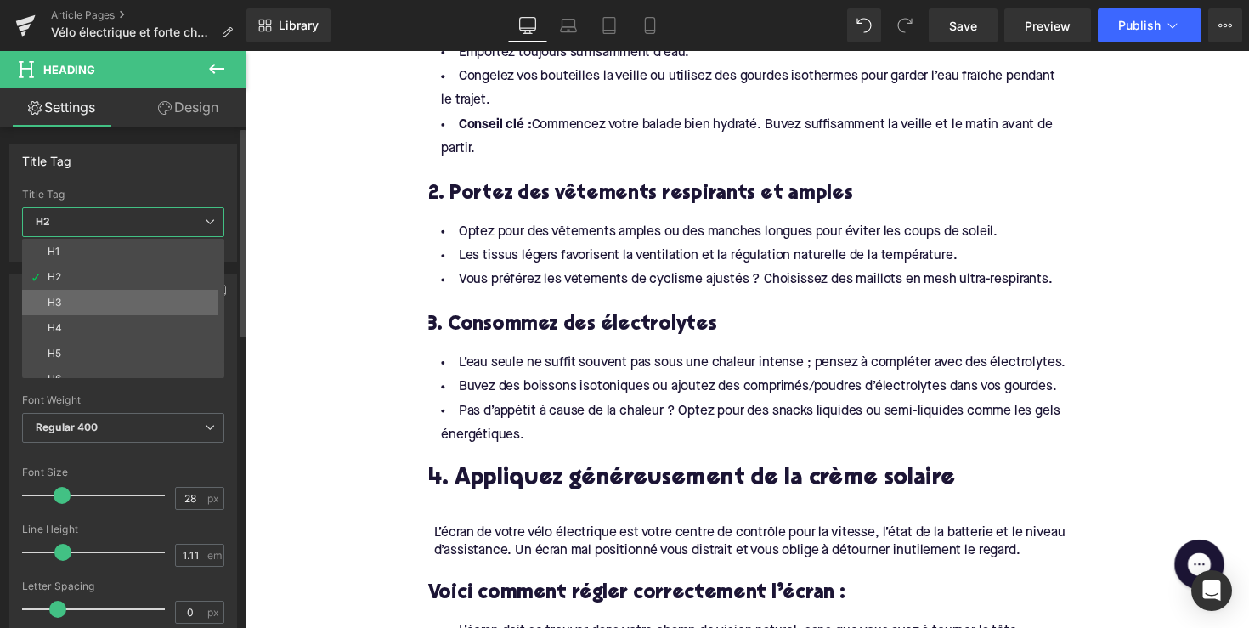
click at [139, 299] on li "H3" at bounding box center [127, 302] width 210 height 25
type input "24"
type input "1.29"
type input "100"
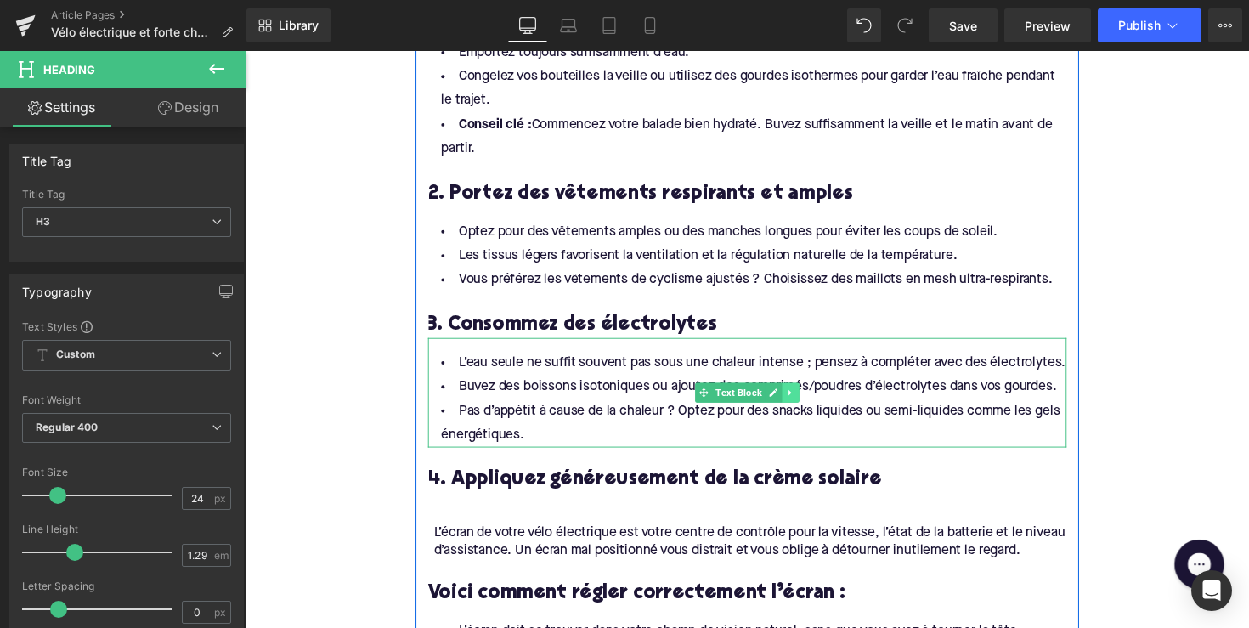
click at [800, 396] on icon at bounding box center [804, 401] width 9 height 10
click at [798, 402] on link at bounding box center [796, 401] width 18 height 20
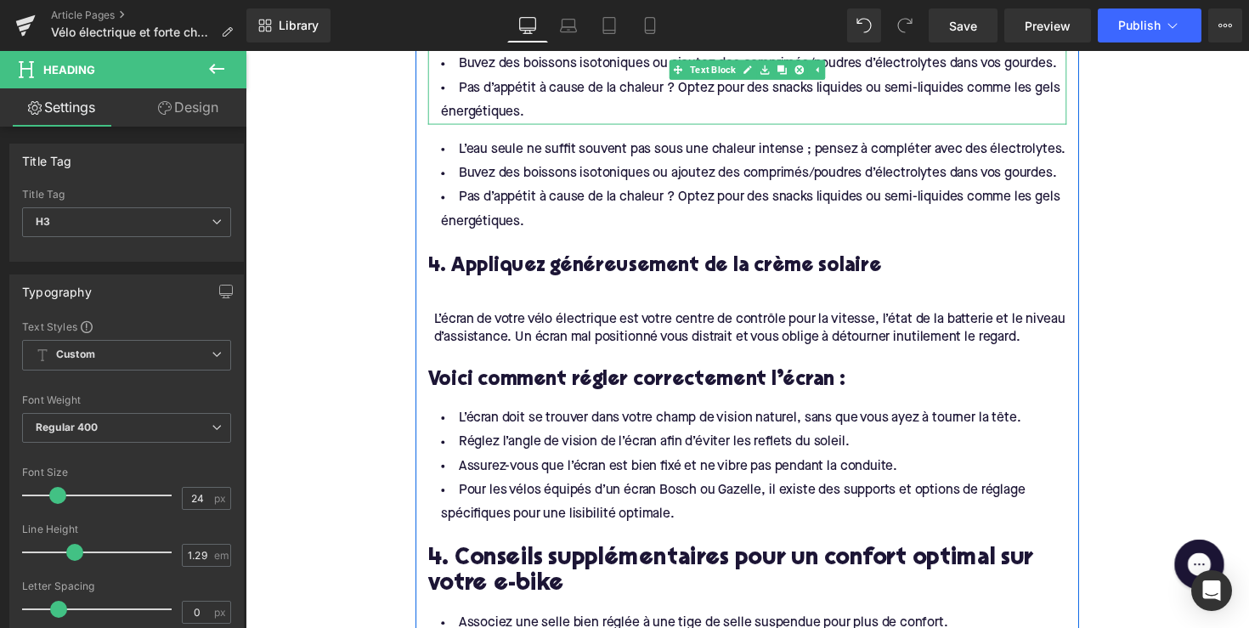
scroll to position [1680, 0]
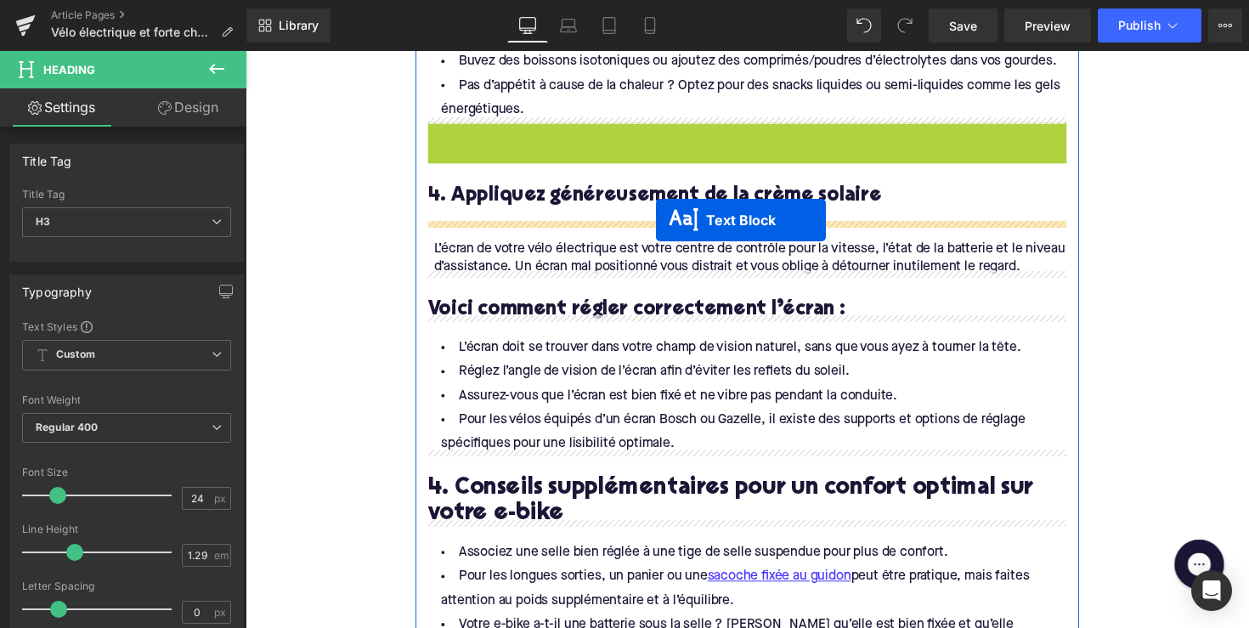
drag, startPoint x: 710, startPoint y: 181, endPoint x: 666, endPoint y: 224, distance: 61.9
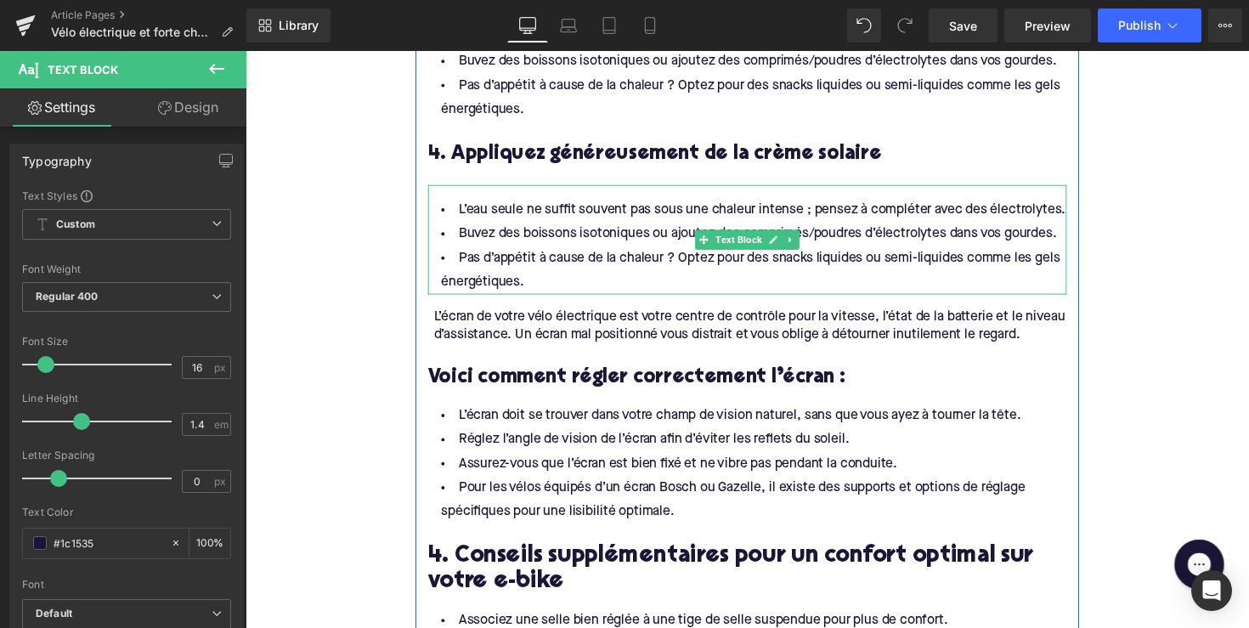
click at [574, 274] on li "Pas d’appétit à cause de la chaleur ? Optez pour des snacks liquides ou semi-li…" at bounding box center [759, 276] width 654 height 49
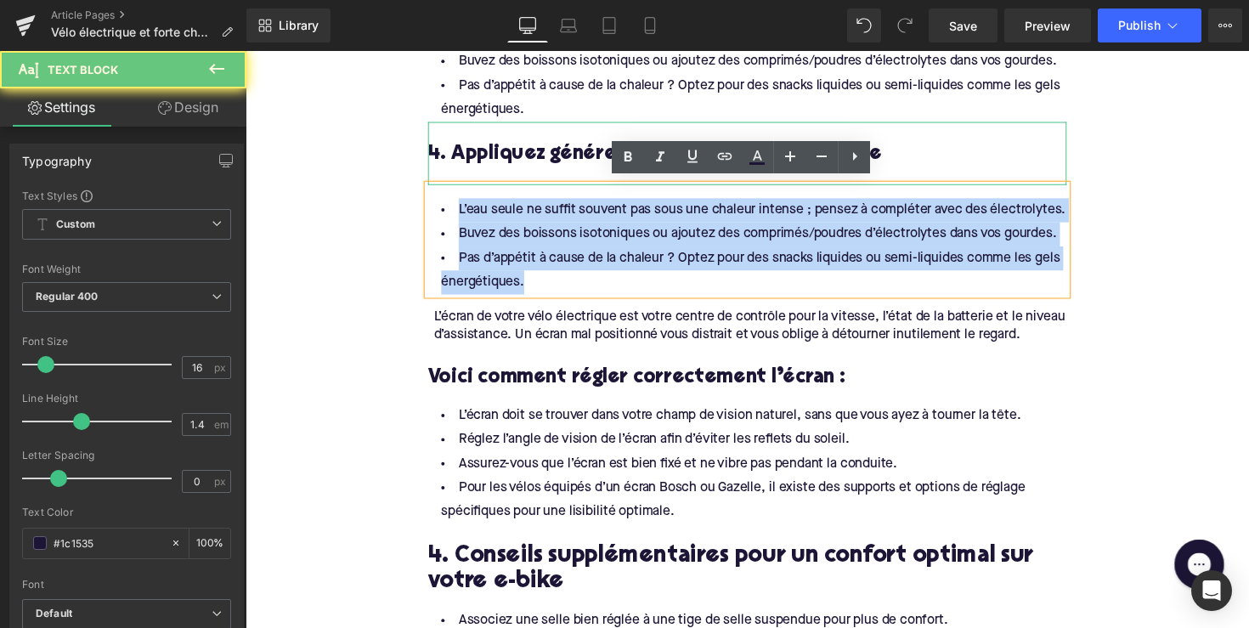
drag, startPoint x: 544, startPoint y: 277, endPoint x: 471, endPoint y: 177, distance: 124.1
click at [471, 177] on div "Pourquoi le vélo électrique est idéal par temps chaud Heading En choisissant un…" at bounding box center [760, 144] width 680 height 1511
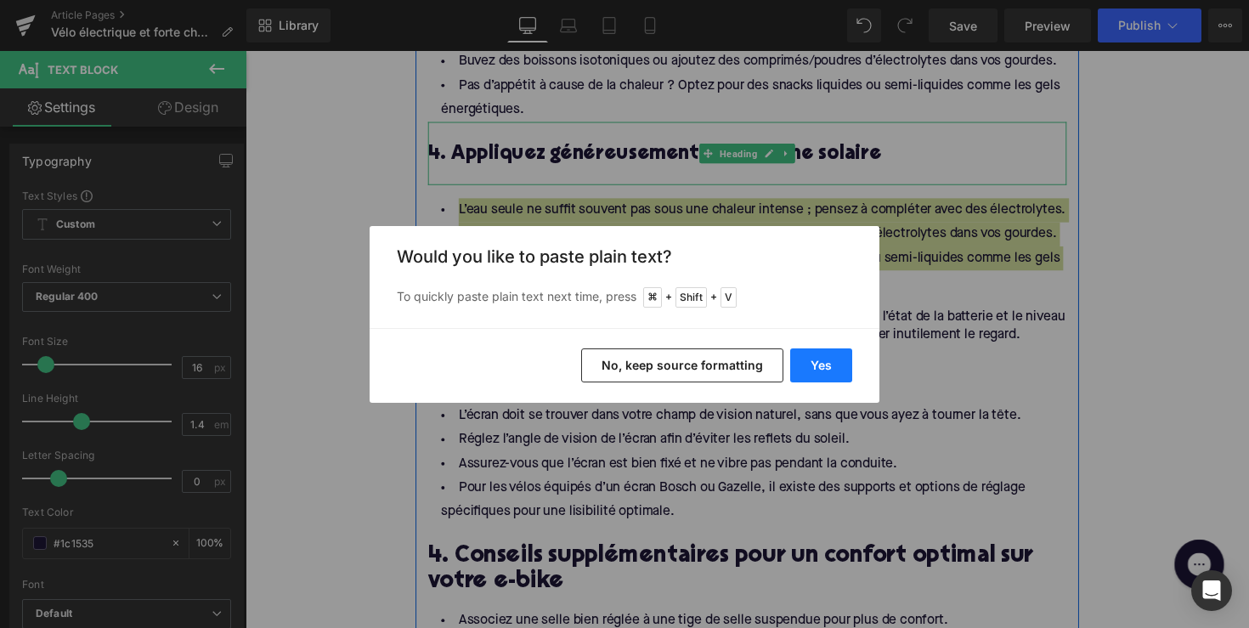
click at [828, 361] on button "Yes" at bounding box center [821, 365] width 62 height 34
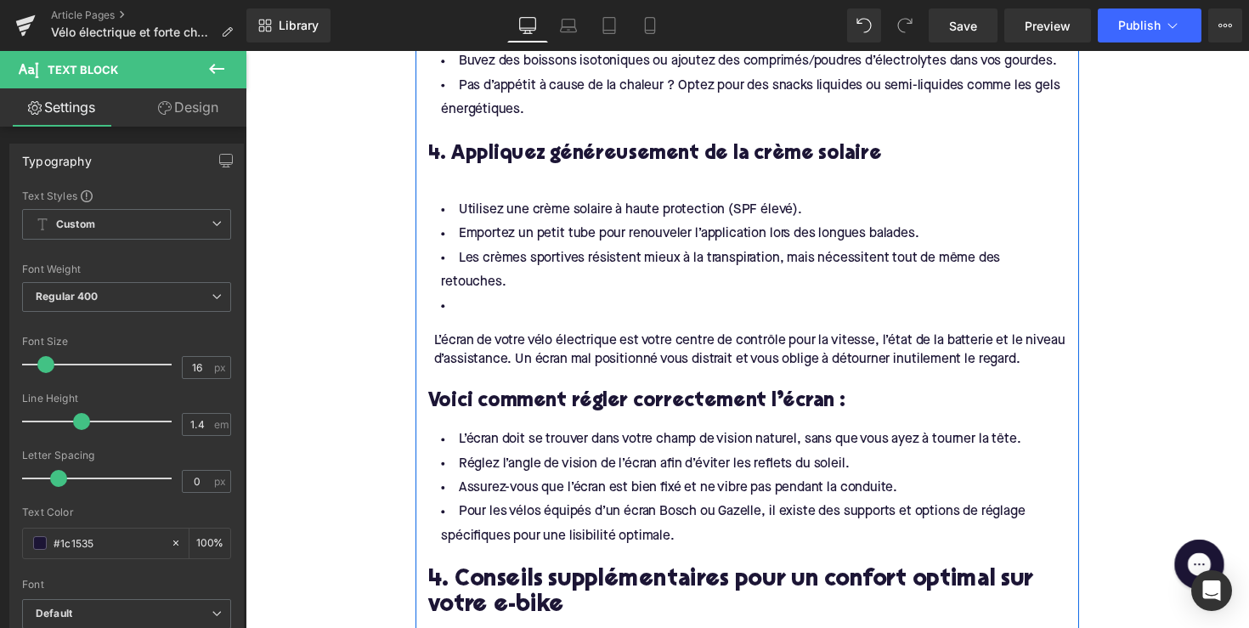
click at [554, 301] on li at bounding box center [759, 313] width 654 height 25
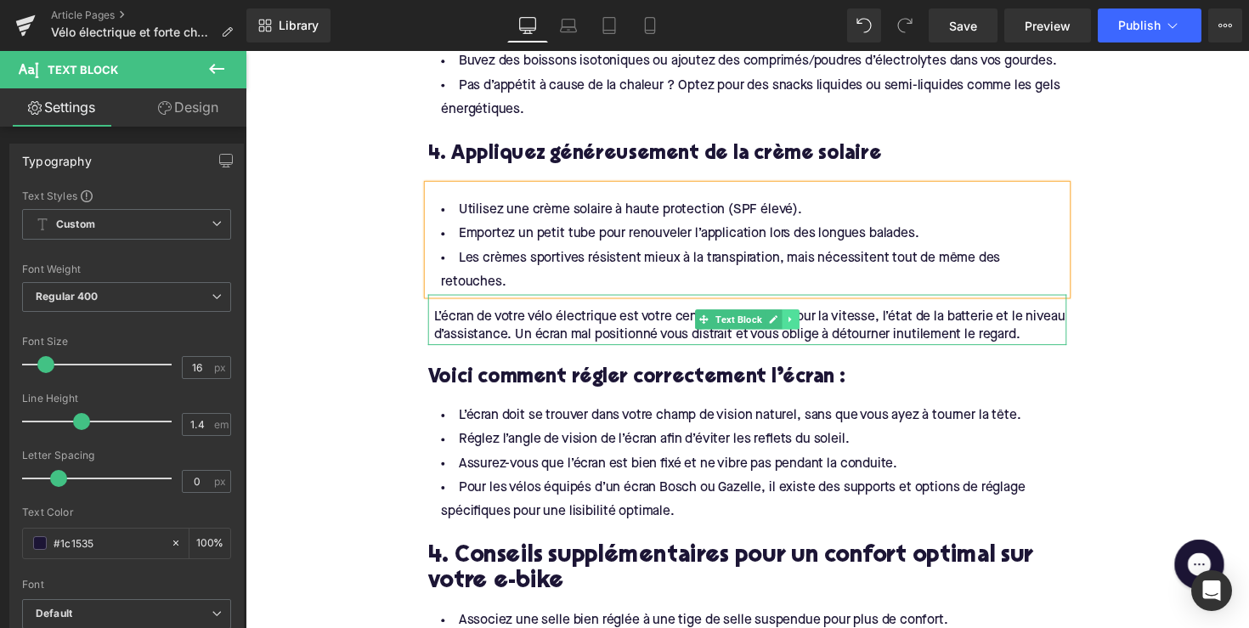
click at [802, 321] on icon at bounding box center [804, 326] width 9 height 10
click at [809, 321] on icon at bounding box center [812, 325] width 9 height 9
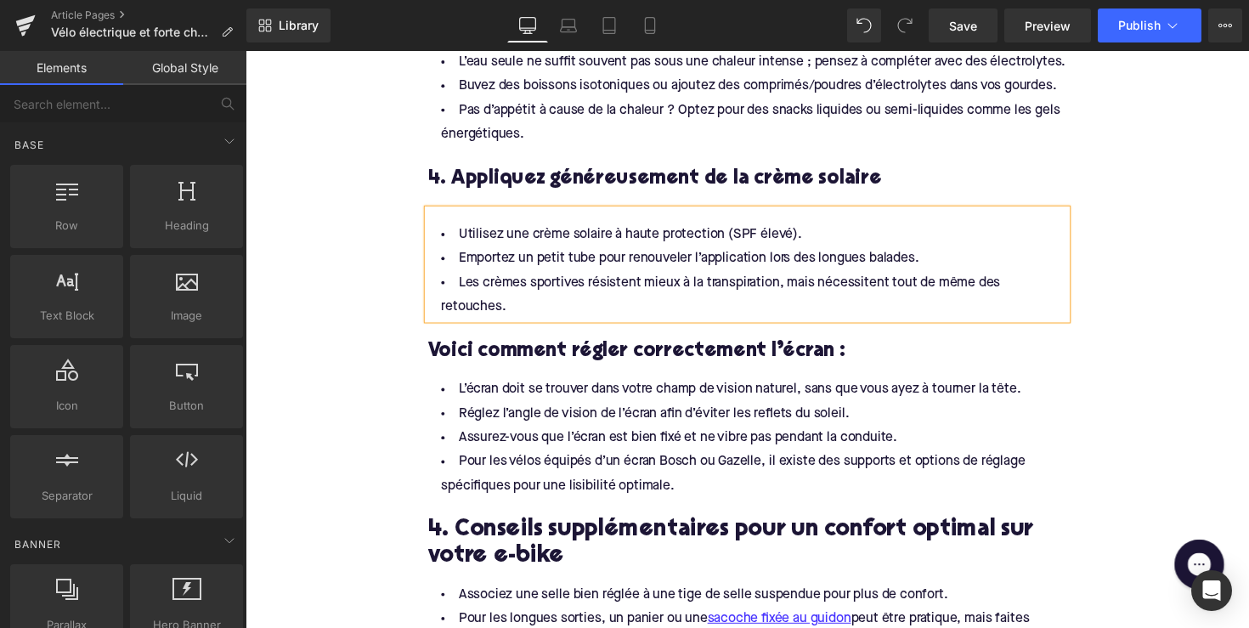
scroll to position [1650, 0]
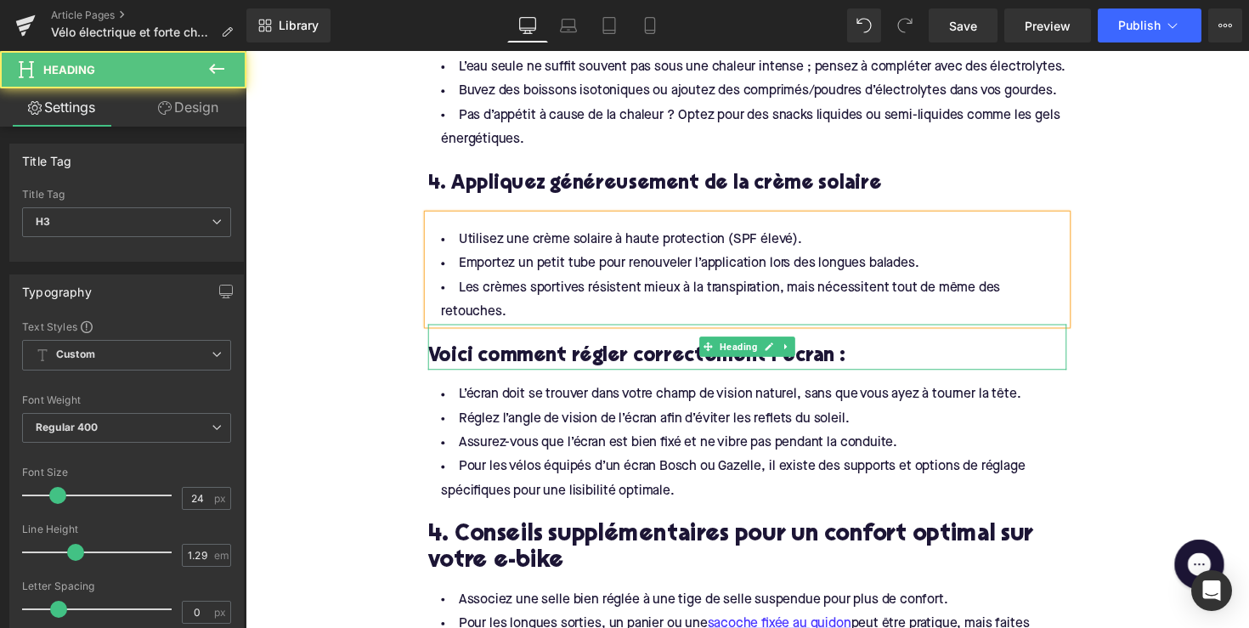
click at [564, 351] on h3 "Voici comment régler correctement l’écran :" at bounding box center [759, 364] width 654 height 26
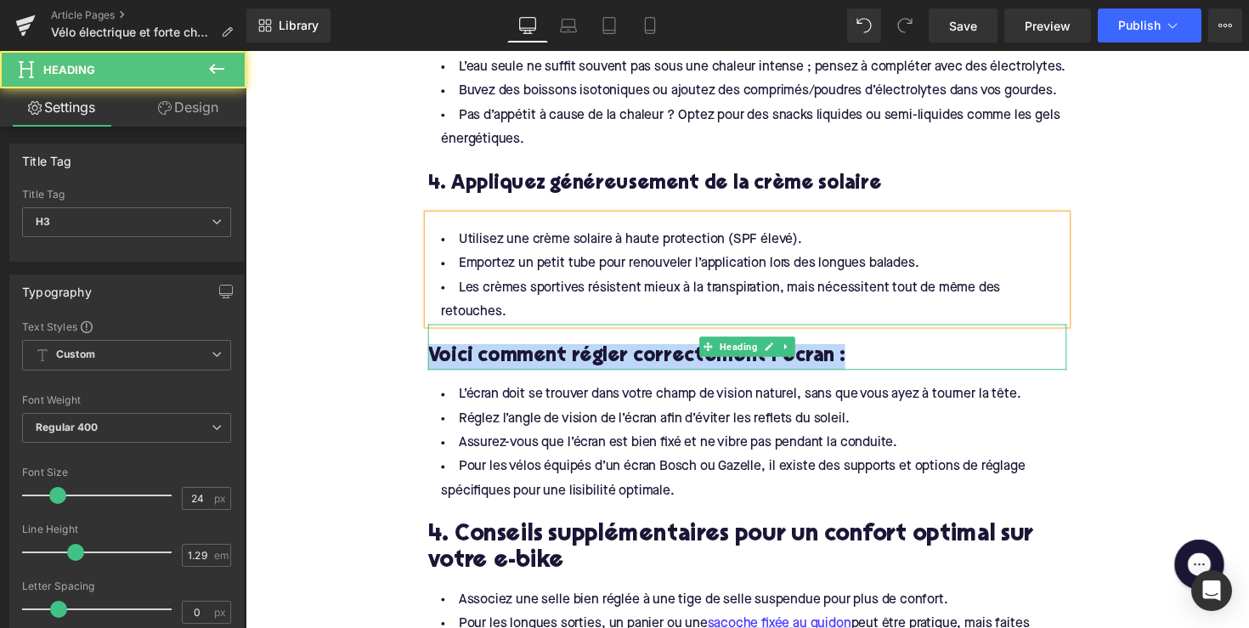
click at [564, 351] on h3 "Voici comment régler correctement l’écran :" at bounding box center [759, 364] width 654 height 26
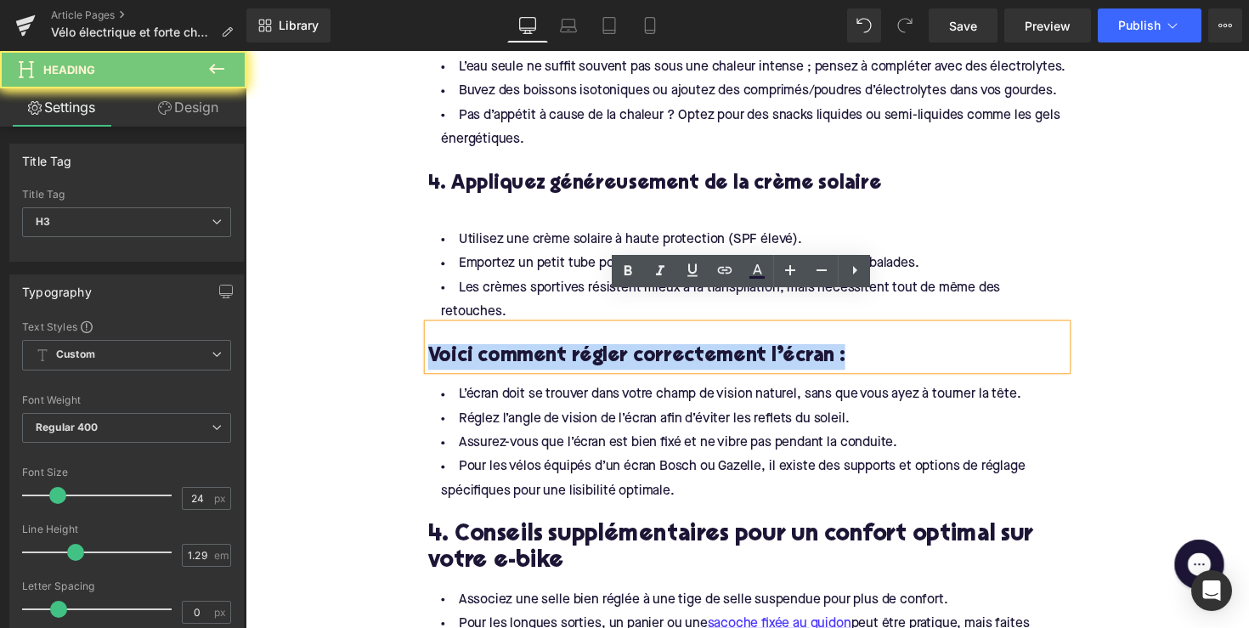
paste div
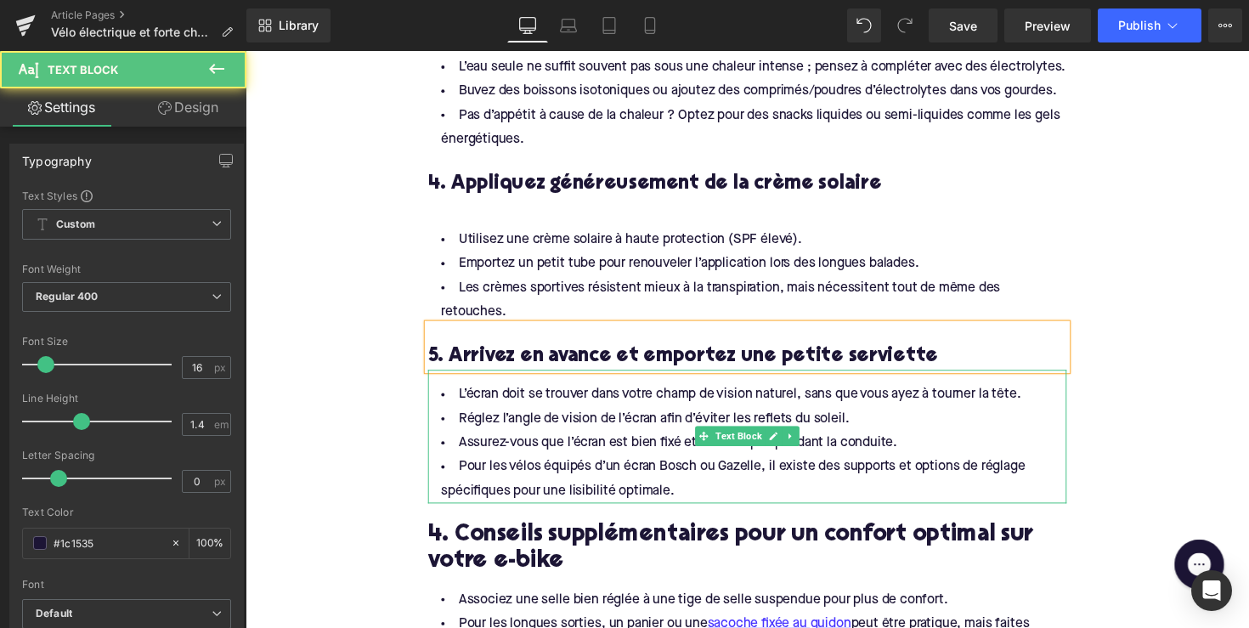
click at [704, 465] on li "Pour les vélos équipés d’un écran Bosch ou Gazelle, il existe des supports et o…" at bounding box center [759, 489] width 654 height 49
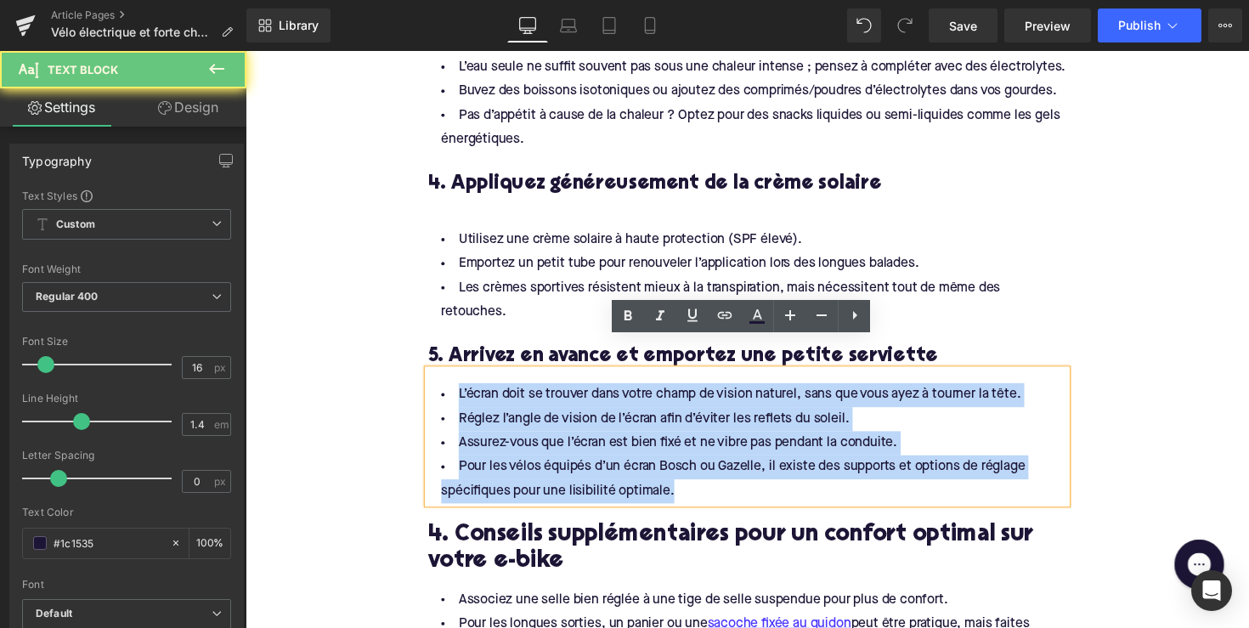
drag, startPoint x: 682, startPoint y: 468, endPoint x: 444, endPoint y: 356, distance: 263.0
click at [444, 377] on div "L’écran doit se trouver dans votre champ de vision naturel, sans que vous ayez …" at bounding box center [759, 445] width 654 height 137
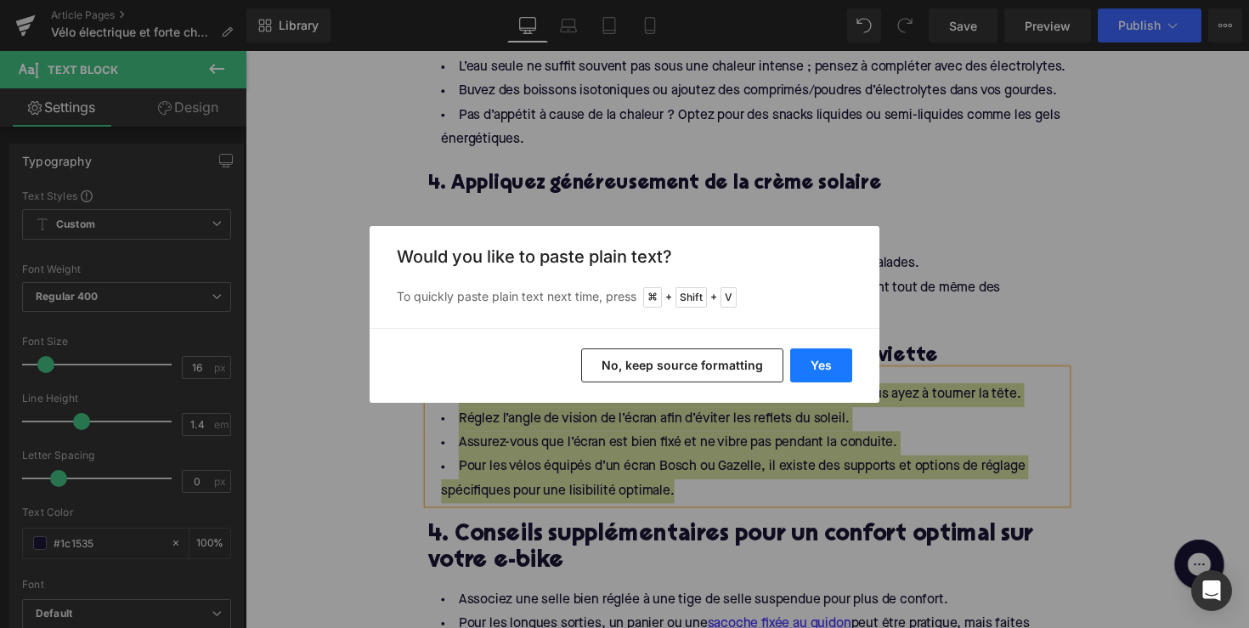
click at [819, 362] on button "Yes" at bounding box center [821, 365] width 62 height 34
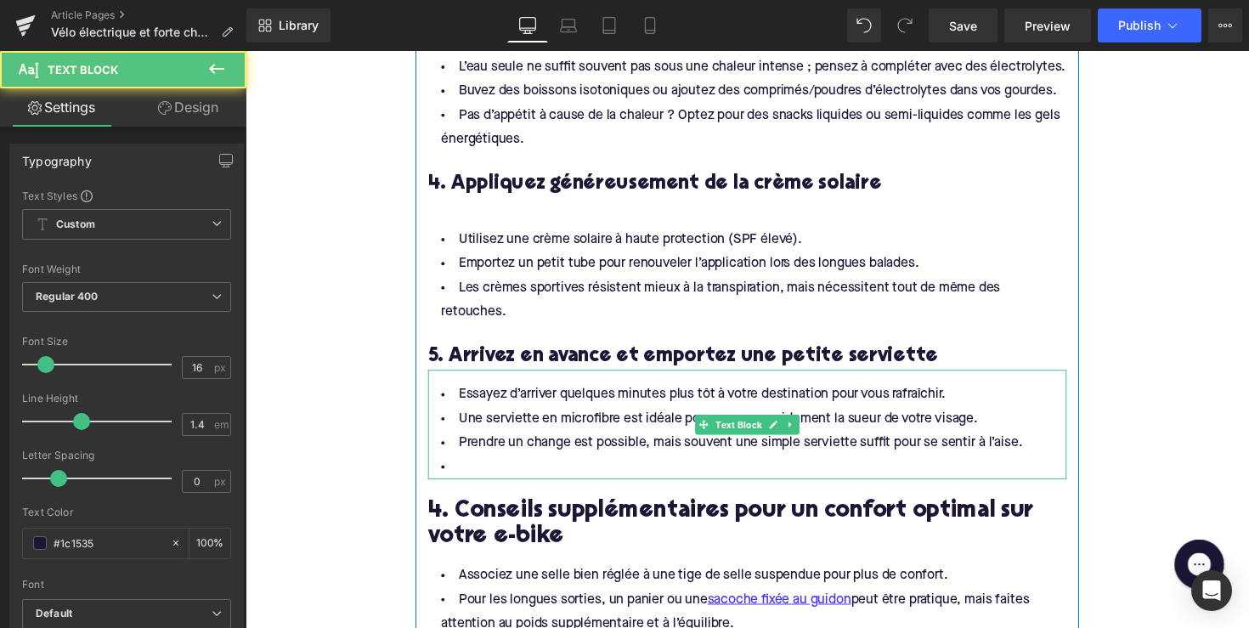
click at [557, 465] on li at bounding box center [759, 477] width 654 height 25
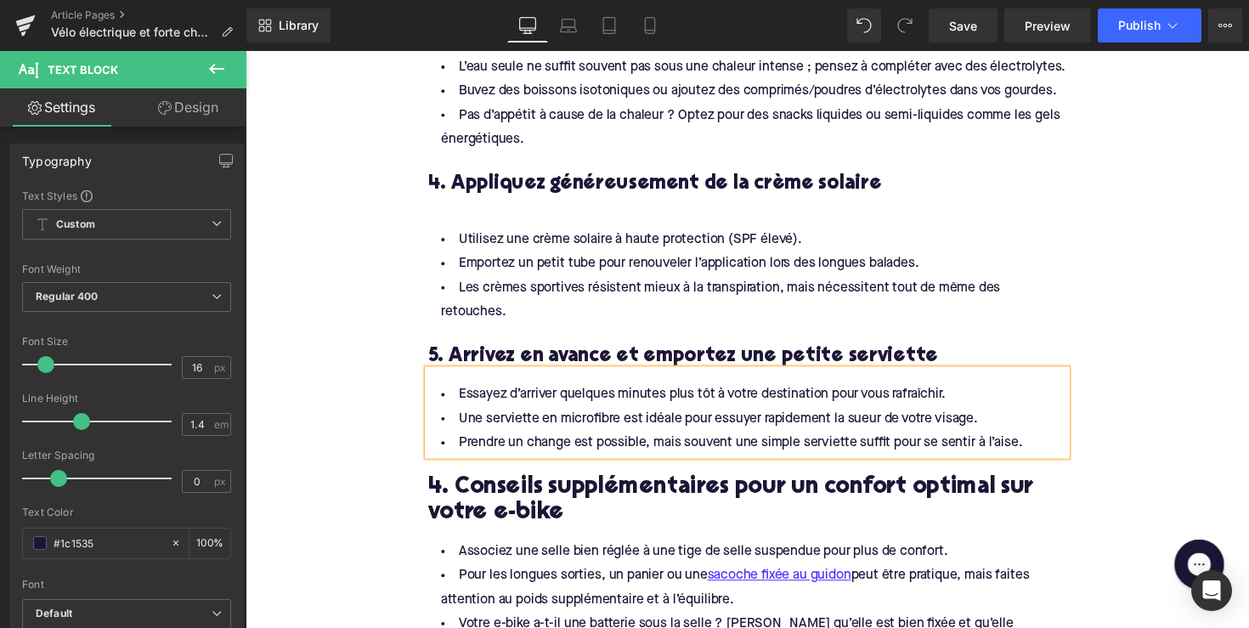
click at [534, 485] on h2 "4. Conseils supplémentaires pour un confort optimal sur votre e-bike" at bounding box center [759, 511] width 654 height 53
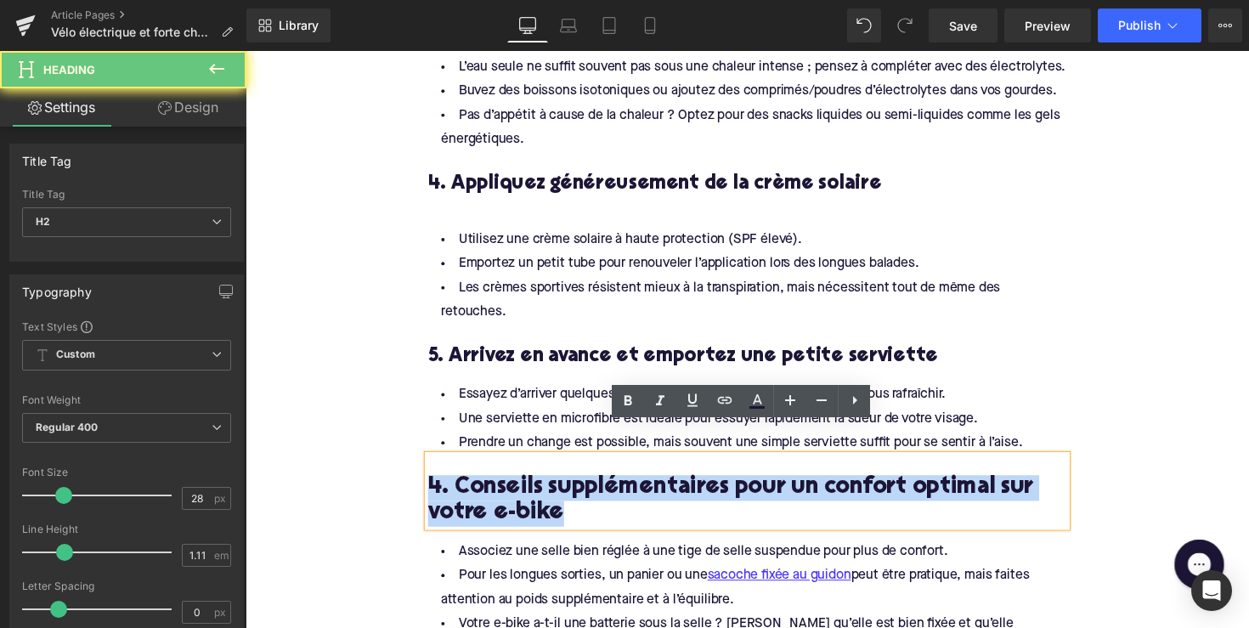
click at [534, 485] on h2 "4. Conseils supplémentaires pour un confort optimal sur votre e-bike" at bounding box center [759, 511] width 654 height 53
paste div
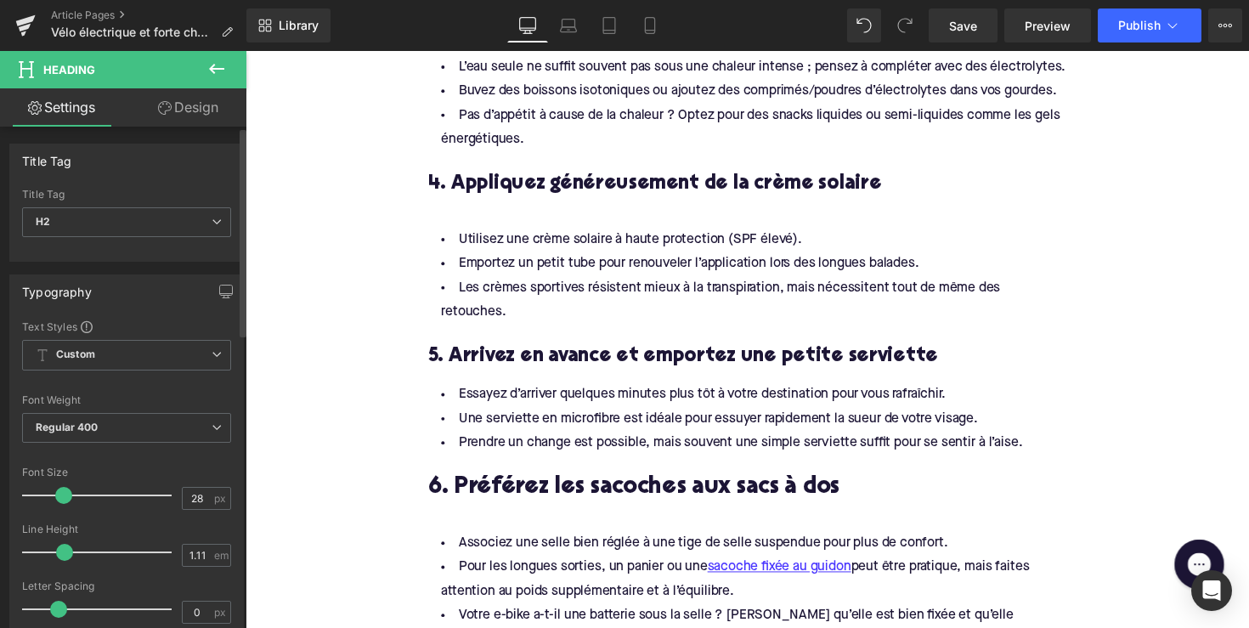
click at [107, 201] on div "Title Tag H2 H1 H2 H3 H4 H5 H6" at bounding box center [126, 223] width 209 height 68
click at [105, 218] on span "H2" at bounding box center [126, 222] width 209 height 30
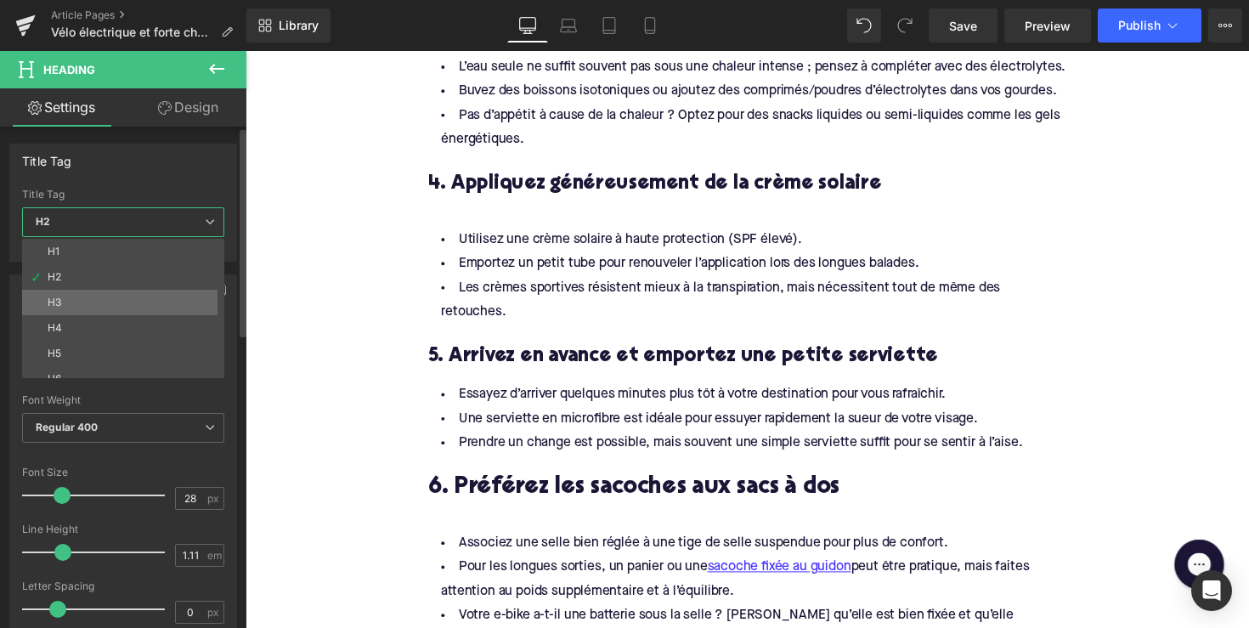
drag, startPoint x: 104, startPoint y: 297, endPoint x: 169, endPoint y: 405, distance: 126.2
click at [104, 297] on li "H3" at bounding box center [127, 302] width 210 height 25
type input "24"
type input "1.29"
type input "100"
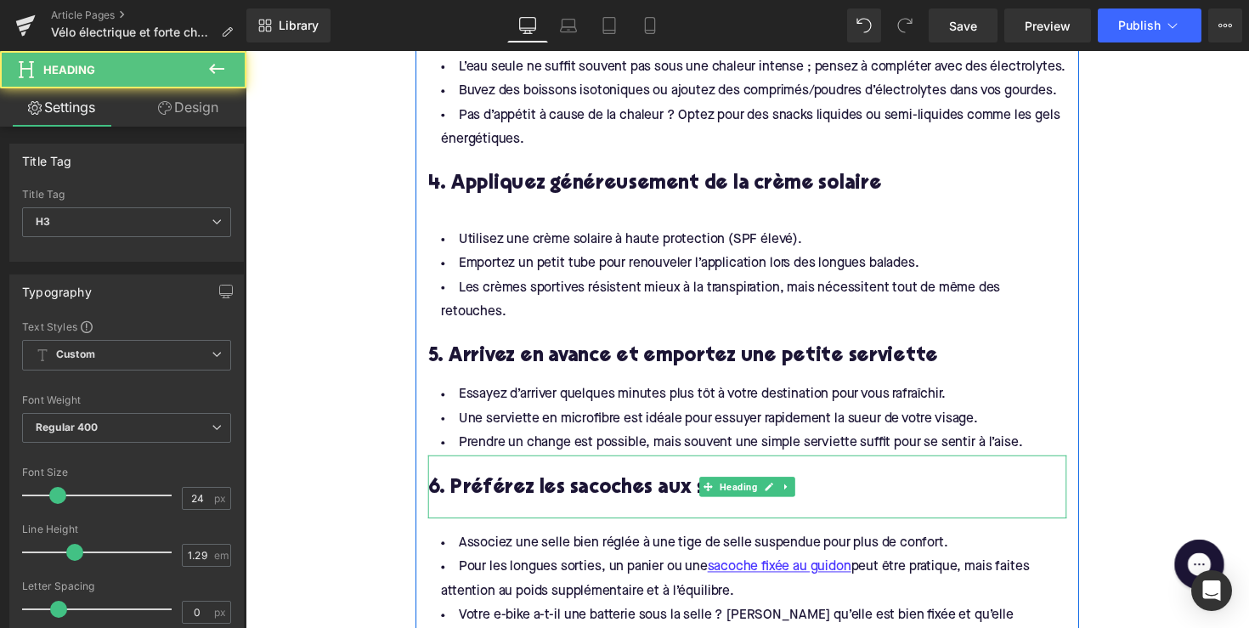
click at [474, 512] on div at bounding box center [759, 521] width 654 height 18
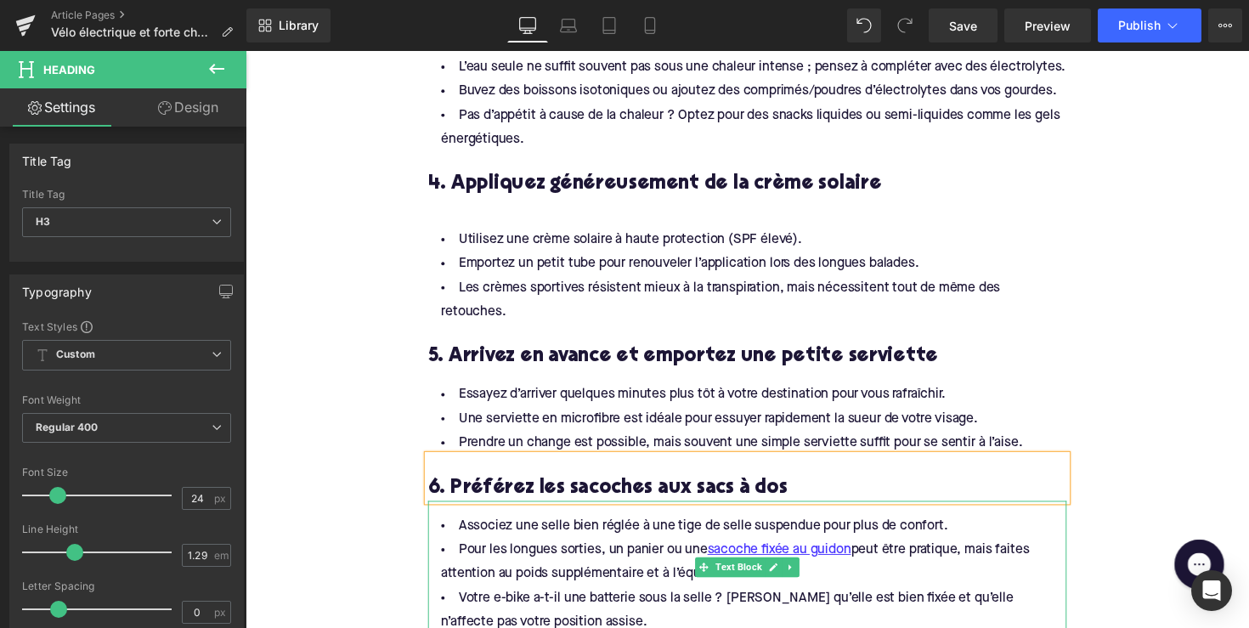
scroll to position [1786, 0]
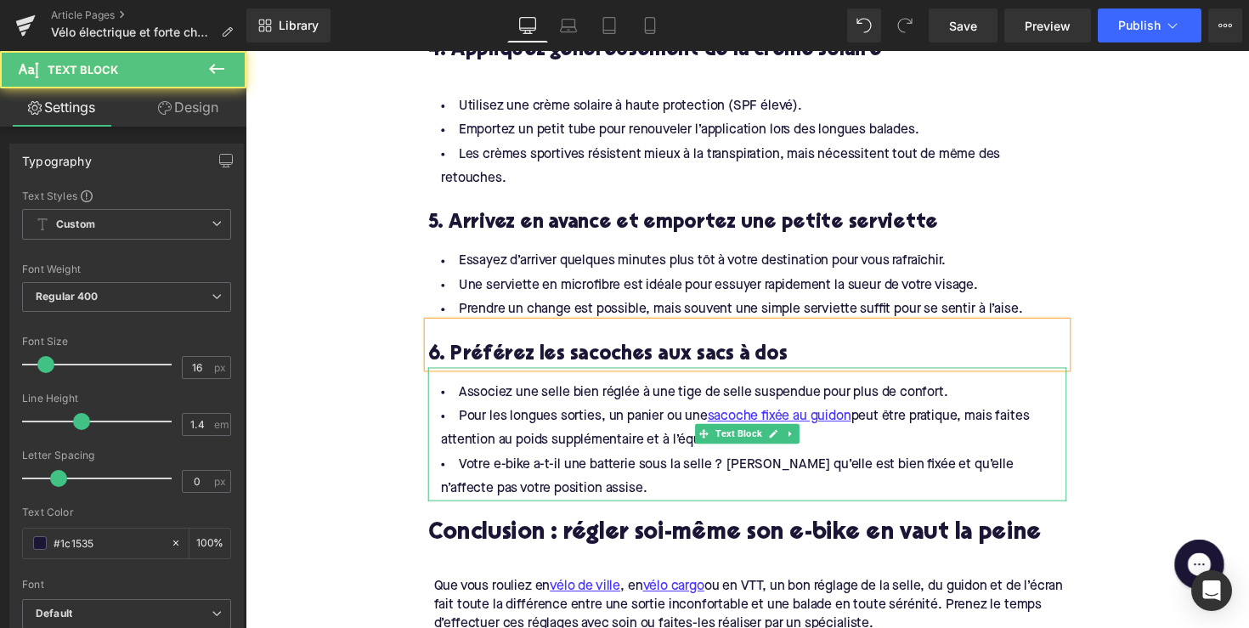
click at [540, 463] on li "Votre e-bike a-t-il une batterie sous la selle ? [PERSON_NAME] qu’elle est bien…" at bounding box center [759, 487] width 654 height 49
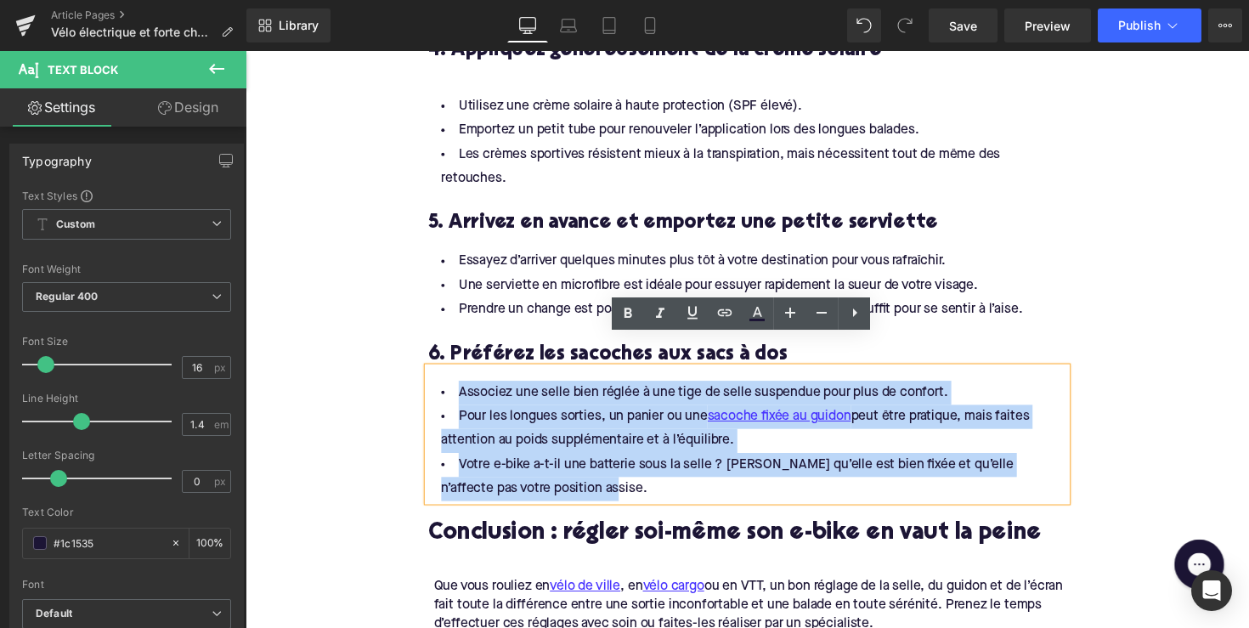
drag, startPoint x: 550, startPoint y: 469, endPoint x: 426, endPoint y: 371, distance: 157.9
click at [432, 376] on div "Associez une selle bien réglée à une tige de selle suspendue pour plus de confo…" at bounding box center [759, 444] width 654 height 137
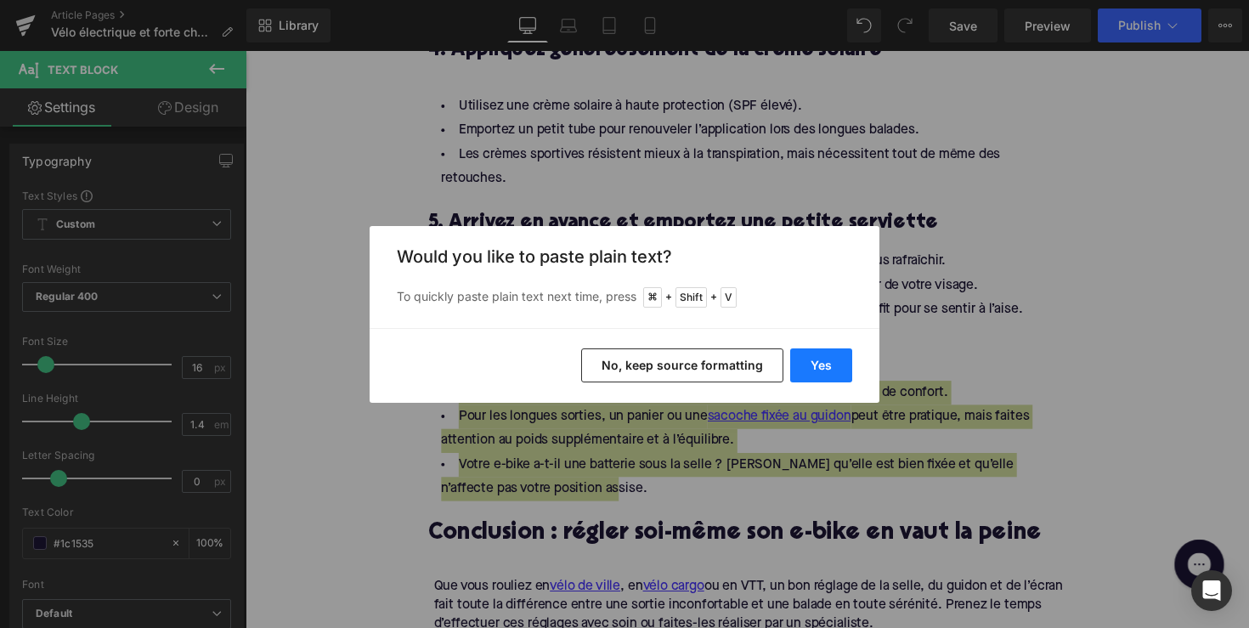
click at [829, 368] on button "Yes" at bounding box center [821, 365] width 62 height 34
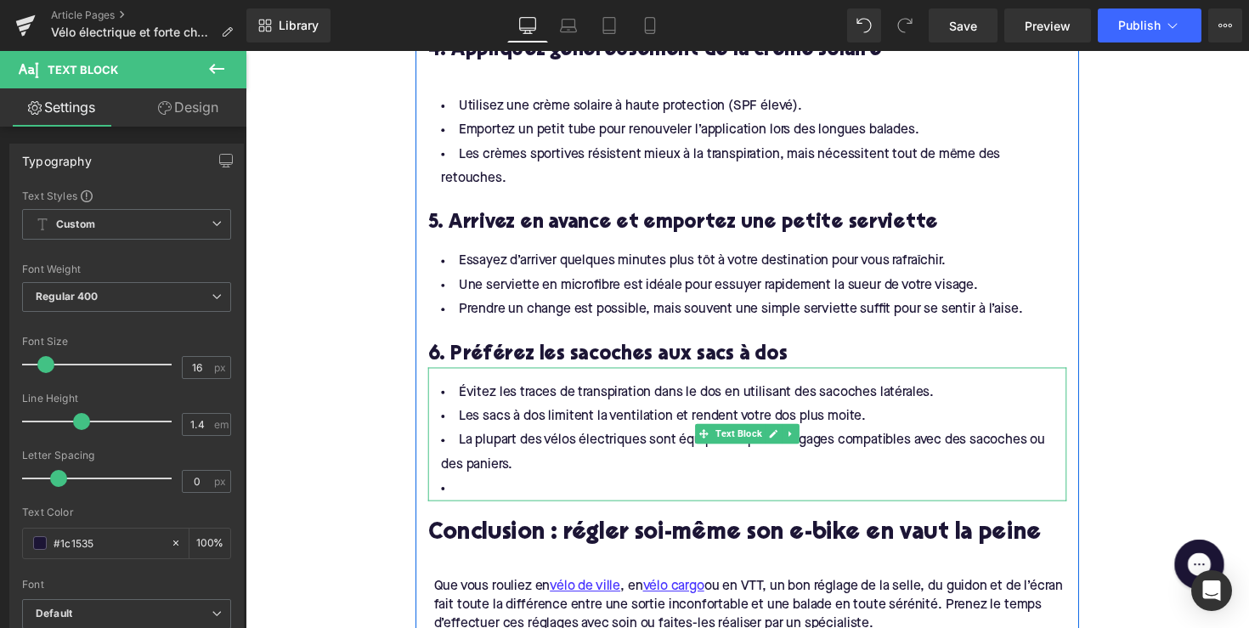
click at [504, 488] on li at bounding box center [759, 500] width 654 height 25
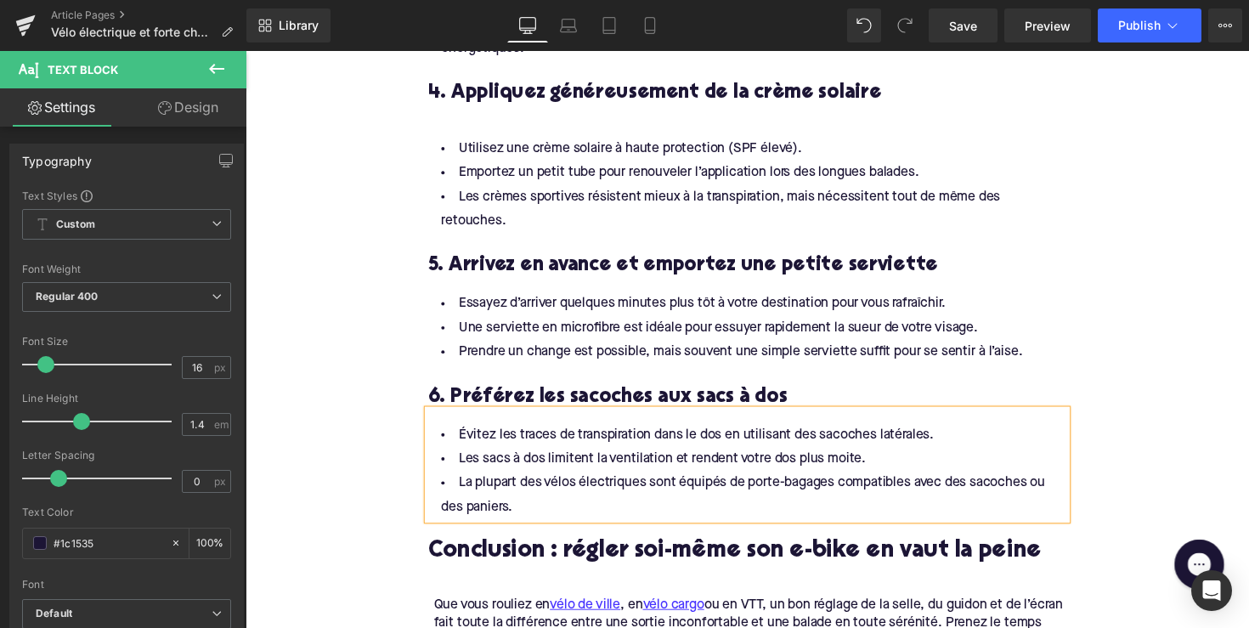
scroll to position [1731, 0]
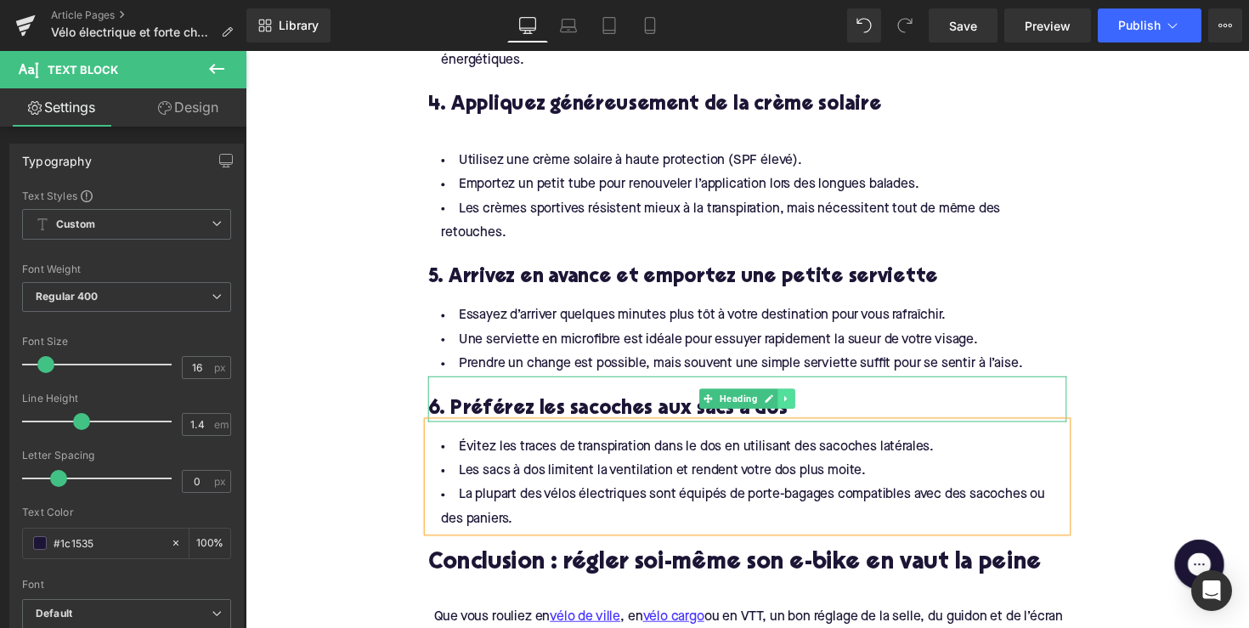
click at [800, 402] on icon at bounding box center [799, 407] width 9 height 10
click at [791, 403] on icon at bounding box center [790, 407] width 9 height 9
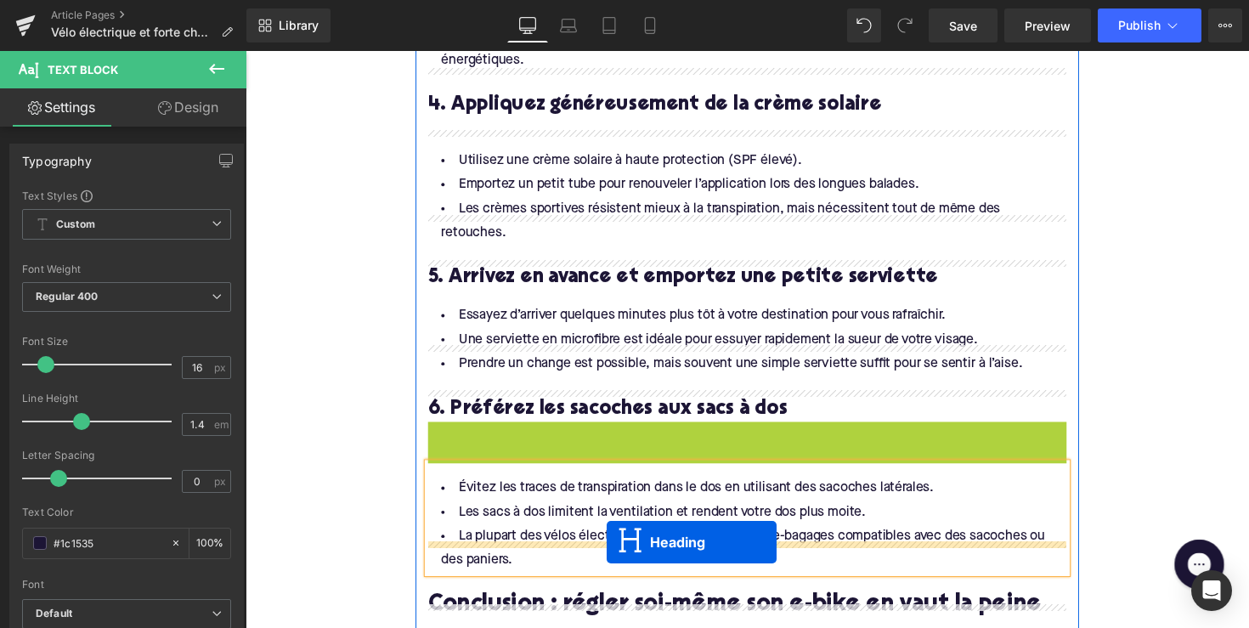
drag, startPoint x: 714, startPoint y: 428, endPoint x: 615, endPoint y: 554, distance: 159.8
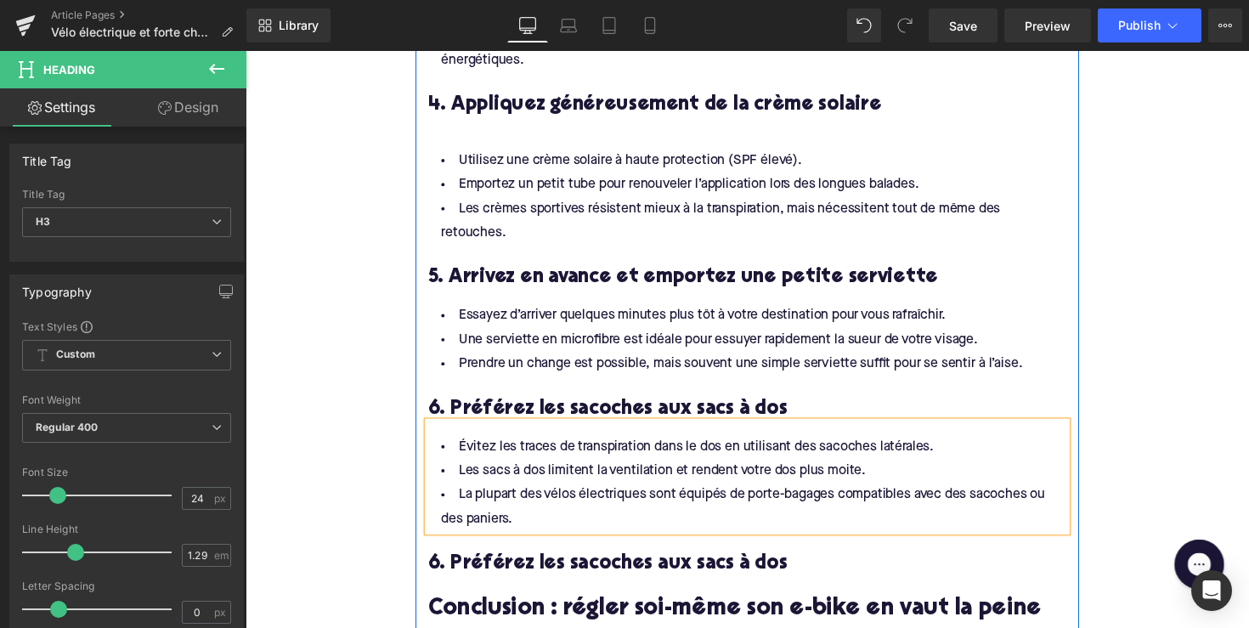
click at [611, 563] on h3 "6. Préférez les sacoches aux sacs à dos" at bounding box center [759, 576] width 654 height 26
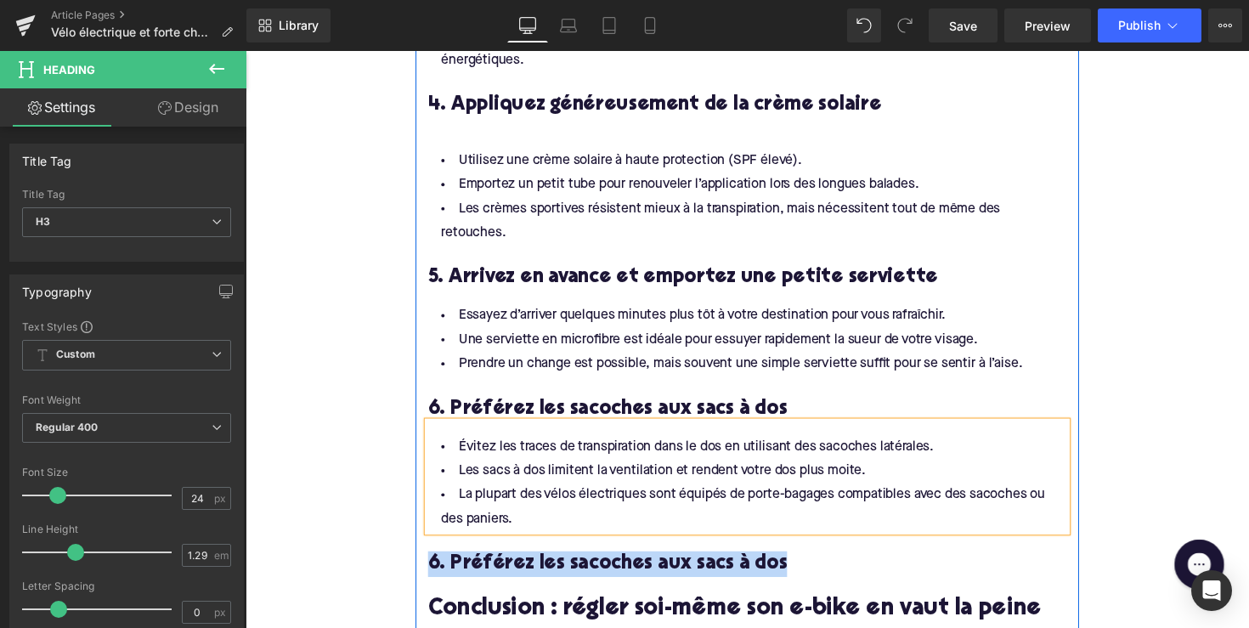
click at [611, 563] on h3 "6. Préférez les sacoches aux sacs à dos" at bounding box center [759, 576] width 654 height 26
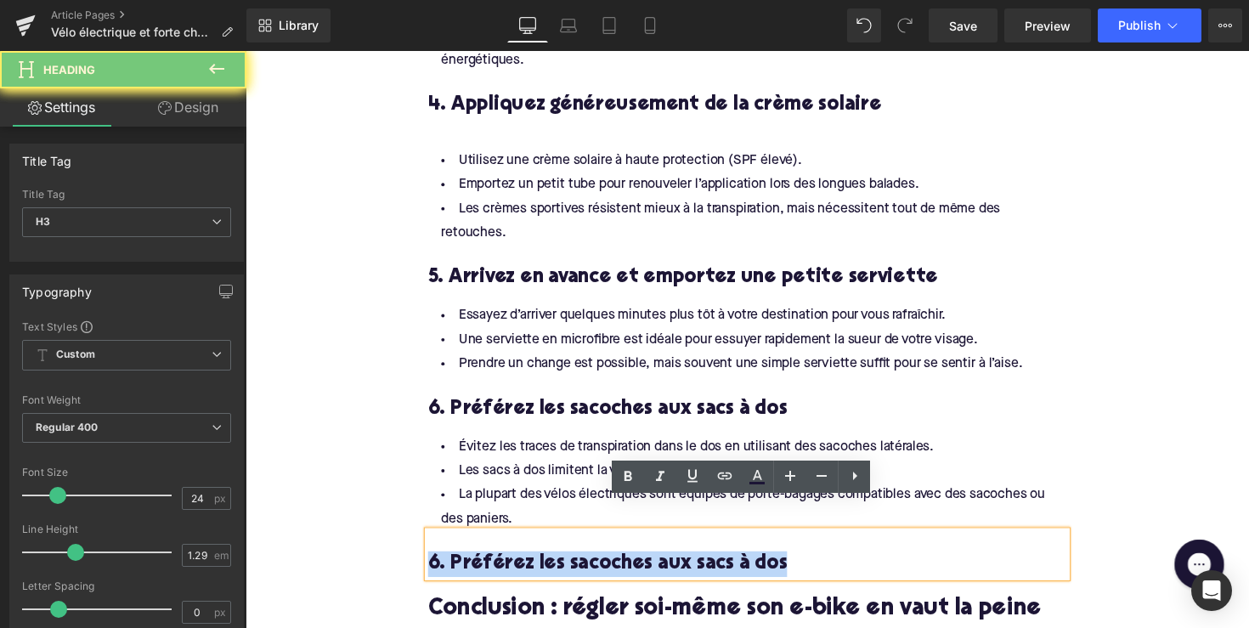
paste div
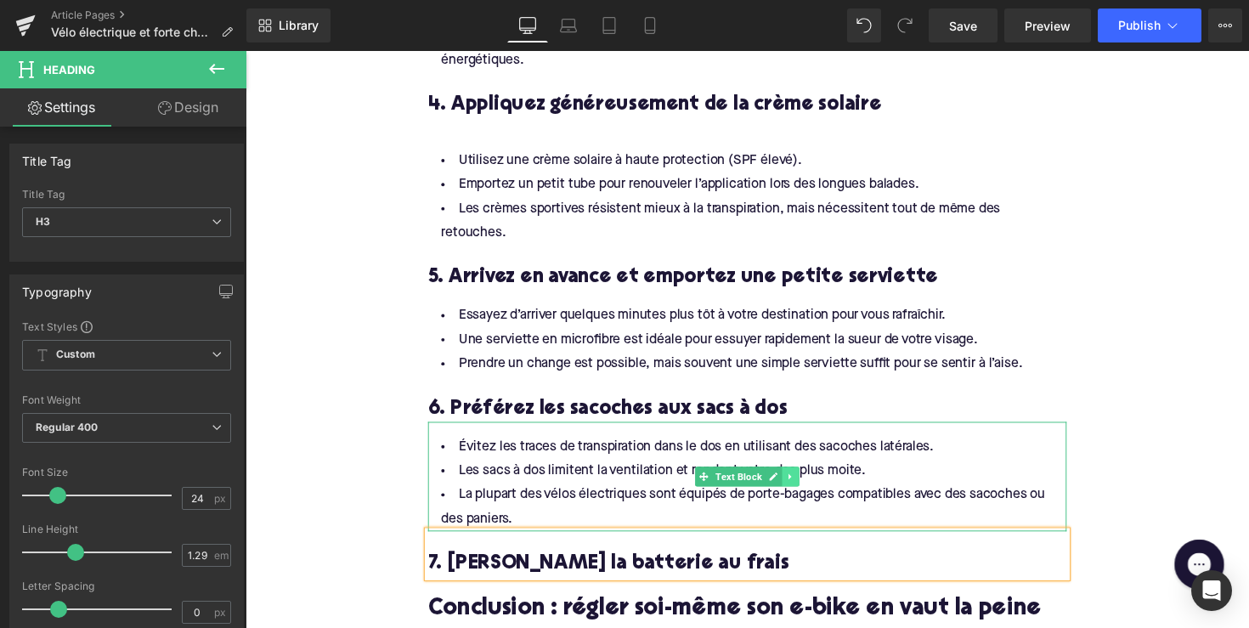
click at [804, 482] on icon at bounding box center [804, 487] width 9 height 10
click at [794, 482] on icon at bounding box center [794, 486] width 9 height 9
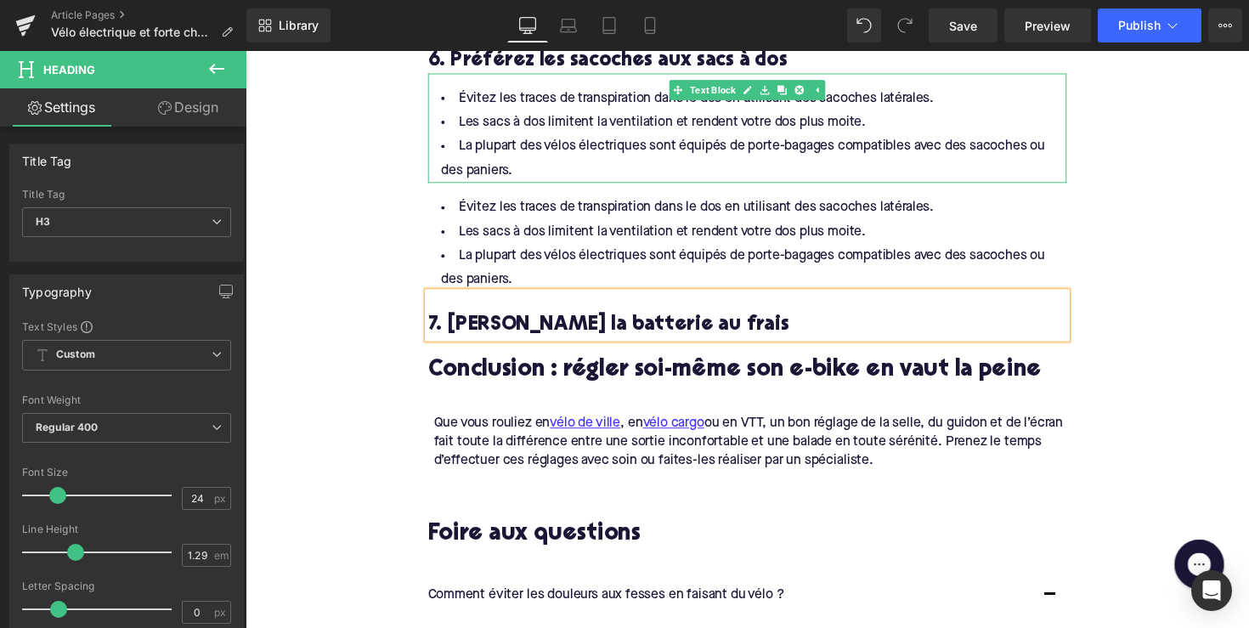
scroll to position [2047, 0]
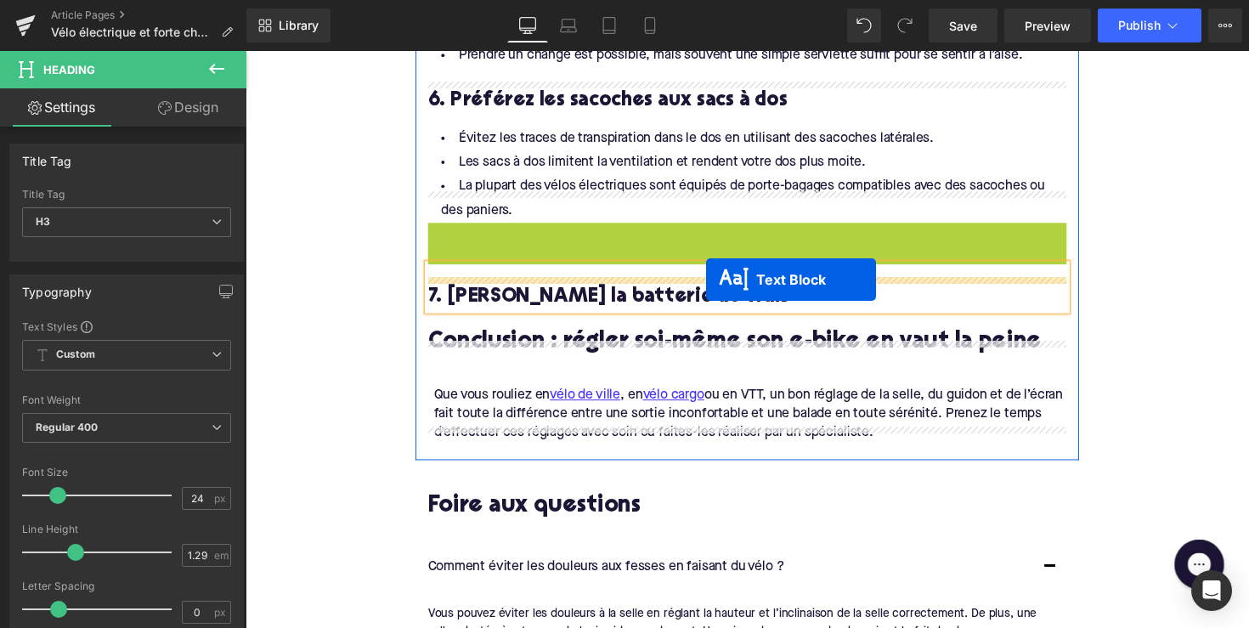
drag, startPoint x: 715, startPoint y: 251, endPoint x: 717, endPoint y: 285, distance: 34.9
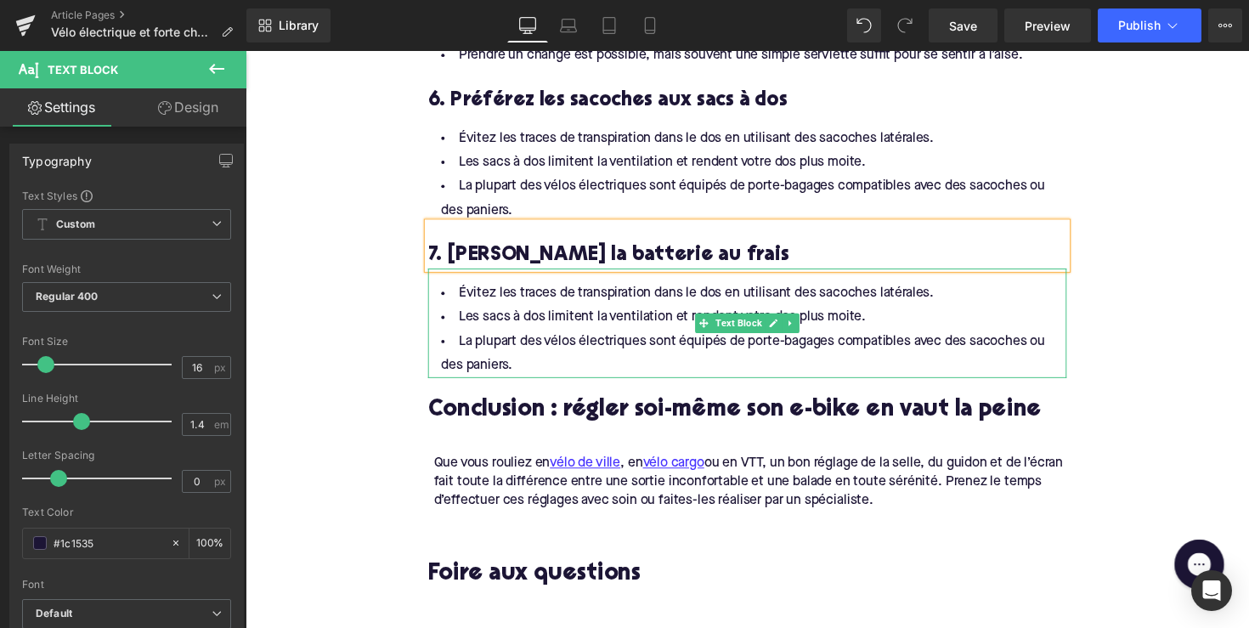
click at [521, 336] on li "La plupart des vélos électriques sont équipés de porte-bagages compatibles avec…" at bounding box center [759, 360] width 654 height 49
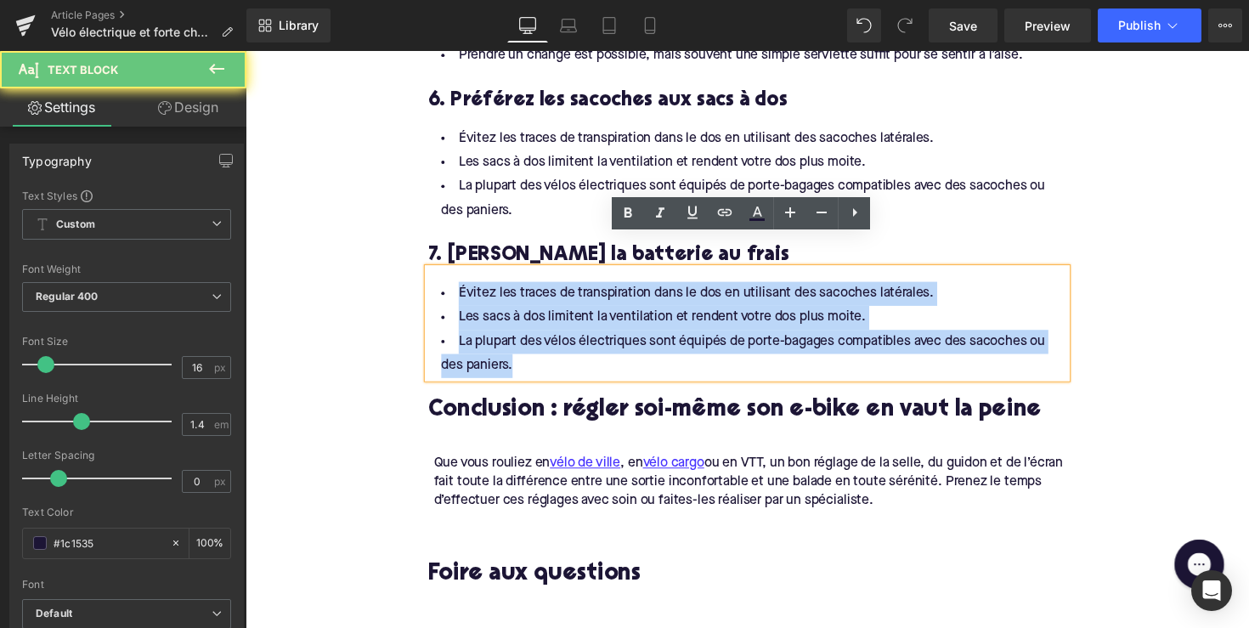
drag, startPoint x: 526, startPoint y: 342, endPoint x: 426, endPoint y: 257, distance: 131.4
click at [432, 274] on div "Évitez les traces de transpiration dans le dos en utilisant des sacoches latéra…" at bounding box center [759, 330] width 654 height 112
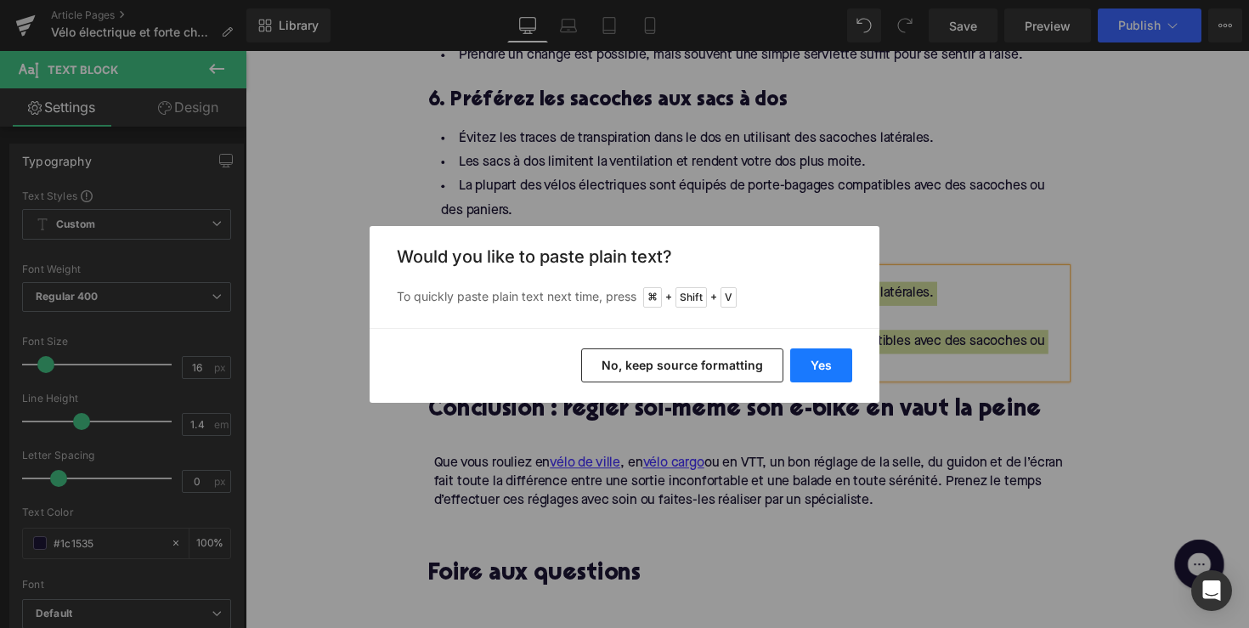
click at [821, 371] on button "Yes" at bounding box center [821, 365] width 62 height 34
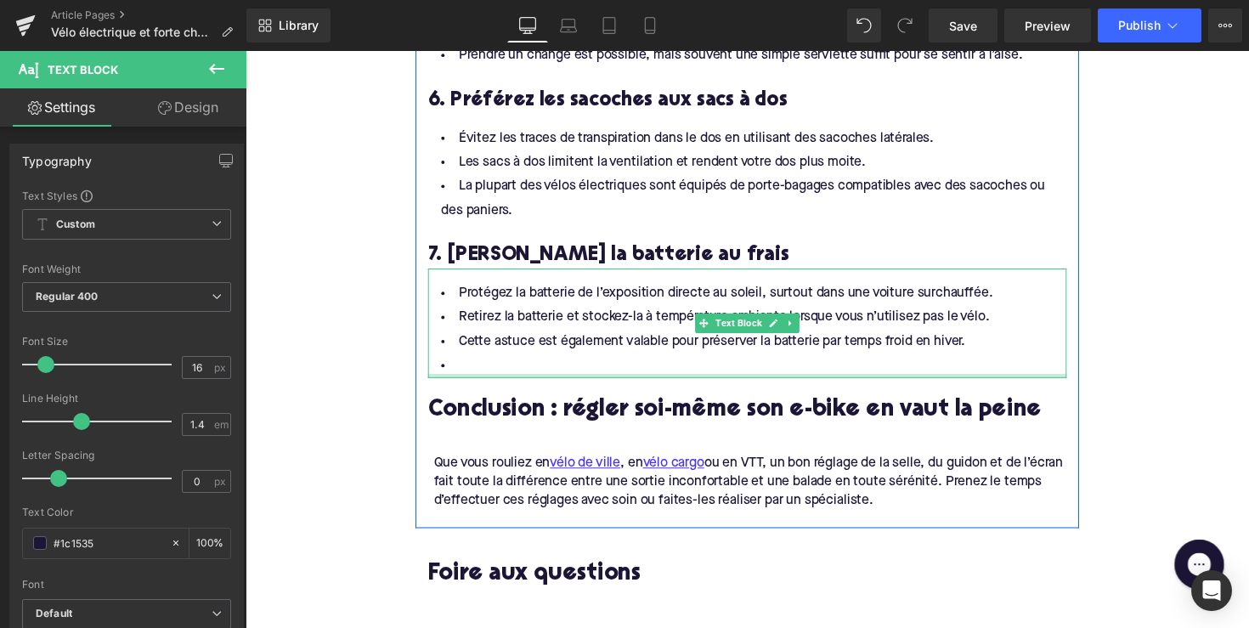
click at [648, 382] on div at bounding box center [759, 384] width 654 height 4
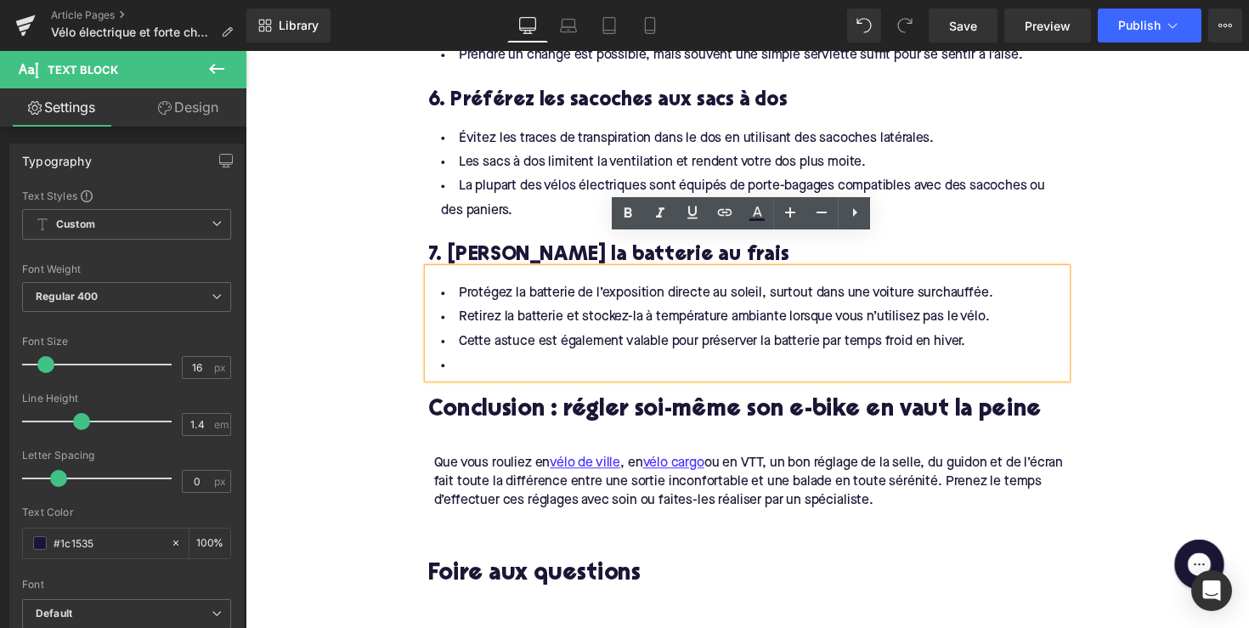
click at [564, 361] on li at bounding box center [759, 373] width 654 height 25
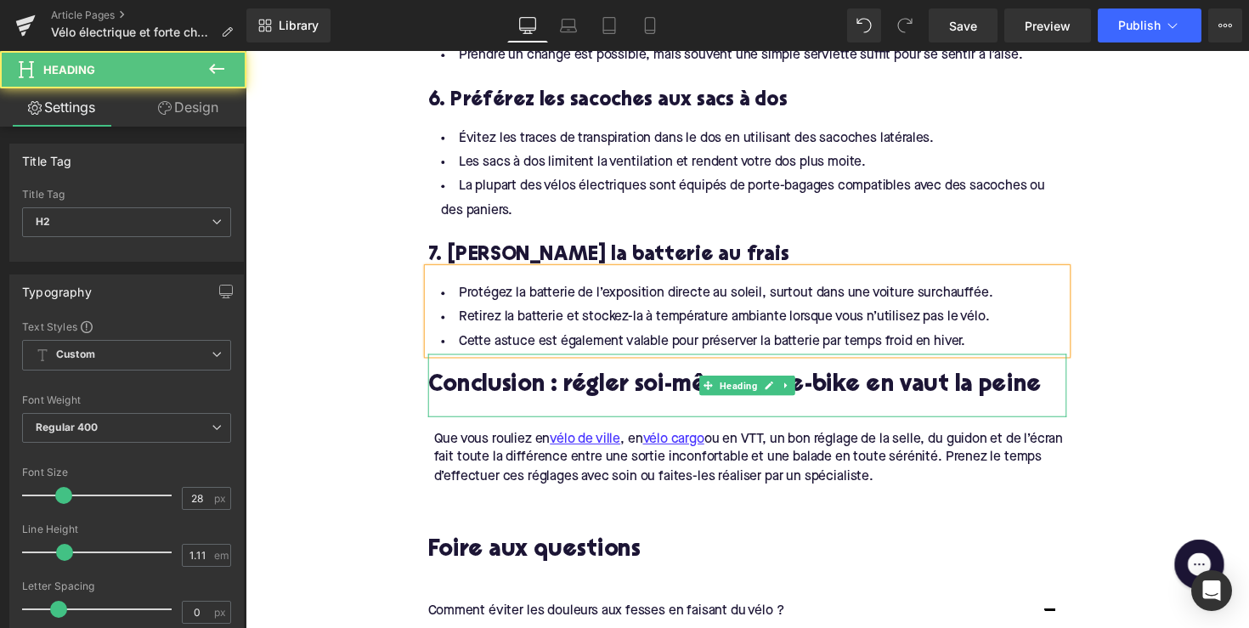
click at [557, 382] on h2 "Conclusion : régler soi-même son e-bike en vaut la peine" at bounding box center [759, 395] width 654 height 26
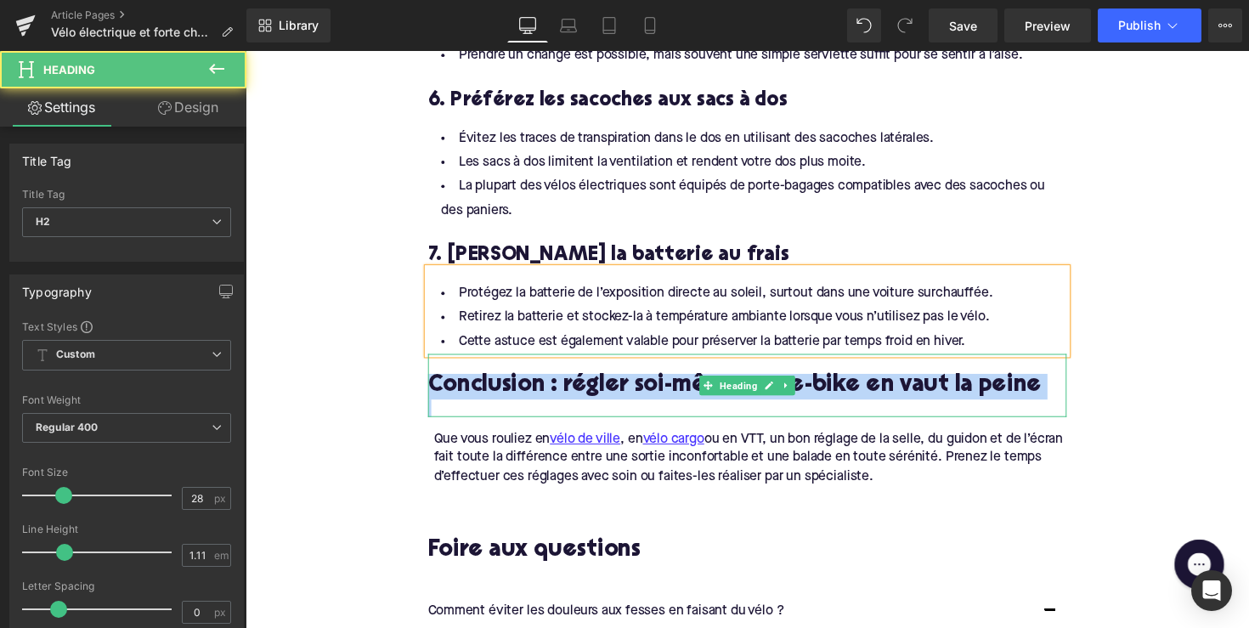
click at [557, 382] on h2 "Conclusion : régler soi-même son e-bike en vaut la peine" at bounding box center [759, 395] width 654 height 26
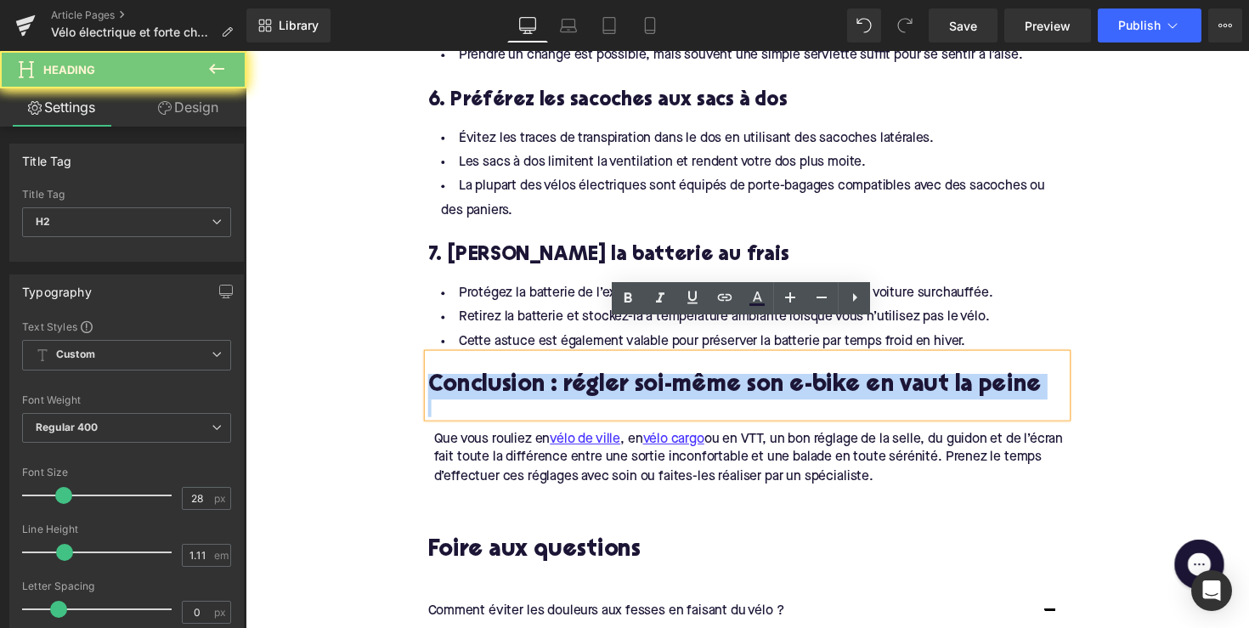
paste div
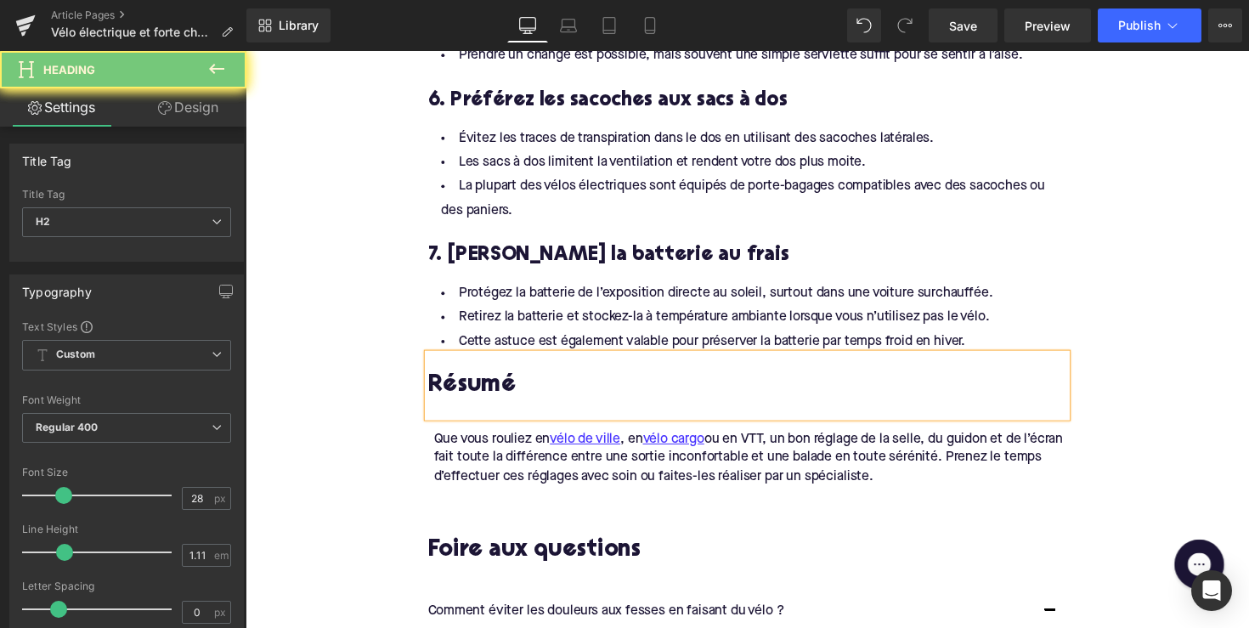
scroll to position [2014, 0]
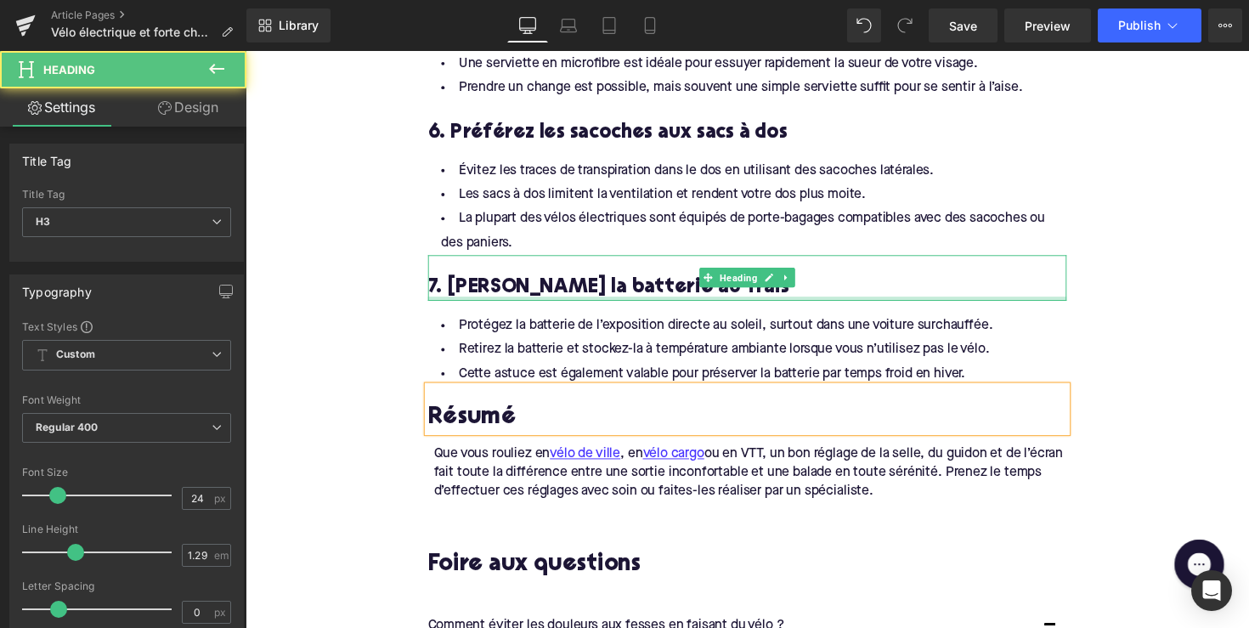
click at [540, 302] on div at bounding box center [759, 304] width 654 height 4
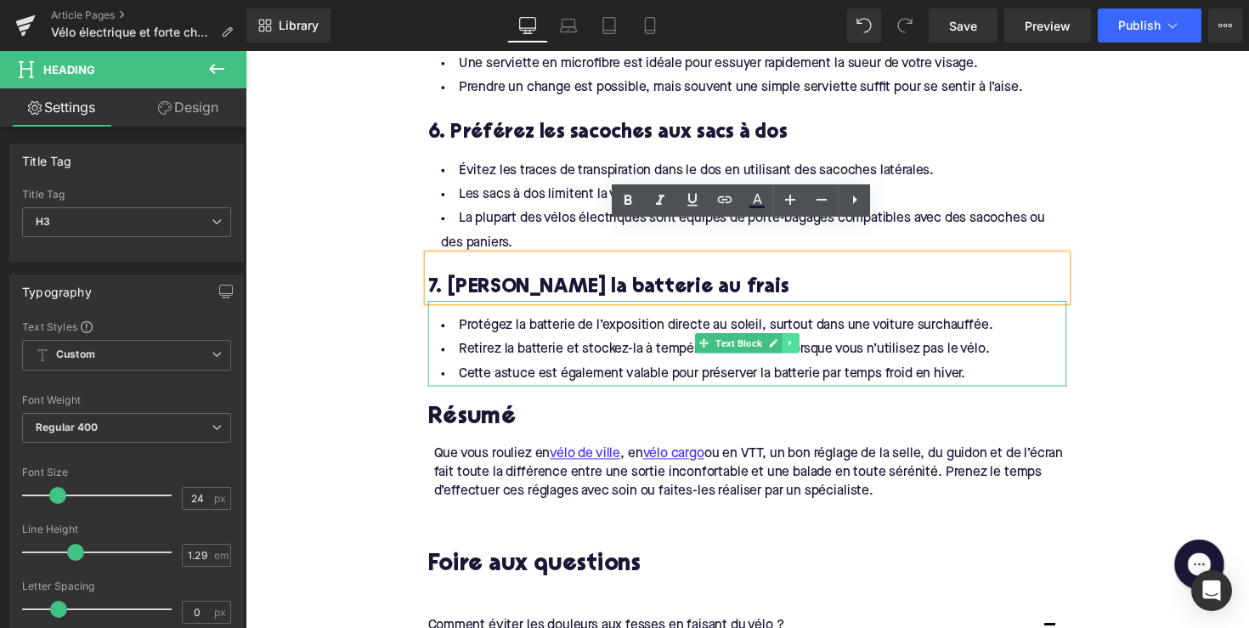
click at [803, 340] on link at bounding box center [804, 350] width 18 height 20
click at [787, 340] on link at bounding box center [796, 350] width 18 height 20
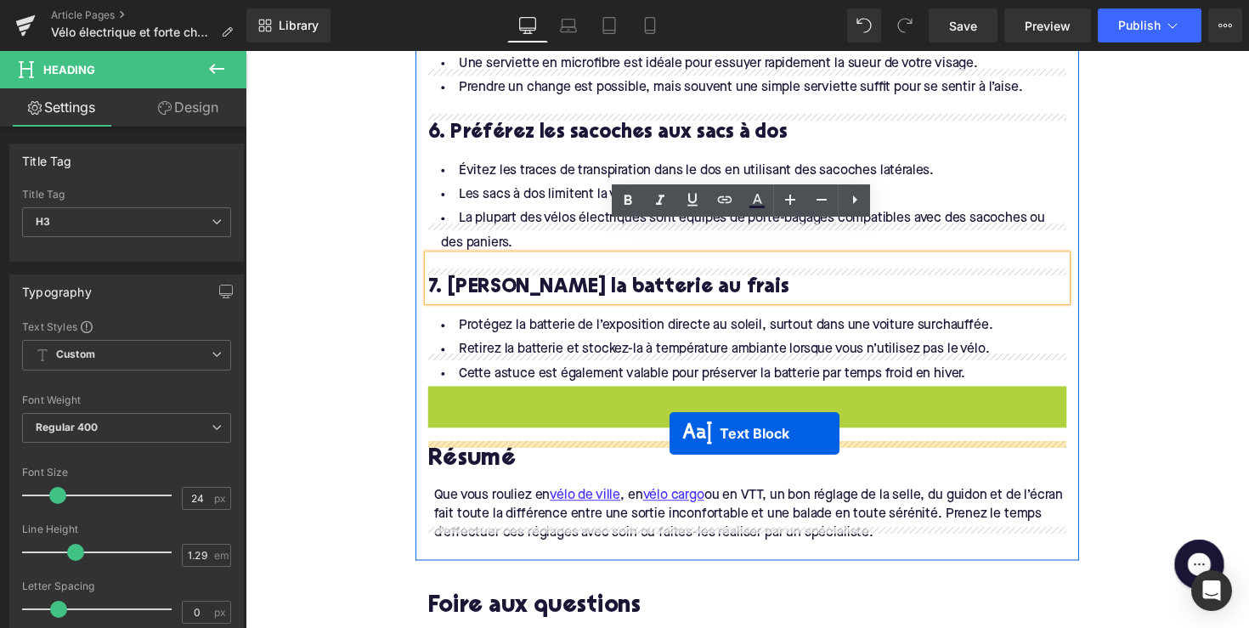
drag, startPoint x: 713, startPoint y: 401, endPoint x: 680, endPoint y: 443, distance: 53.2
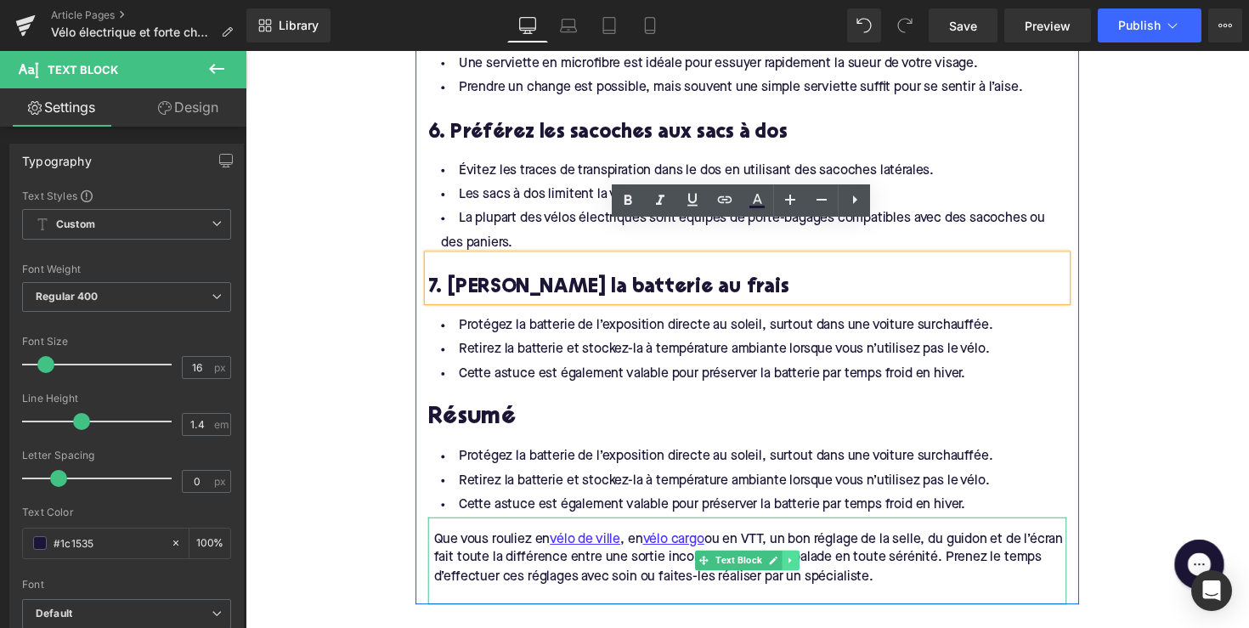
click at [802, 569] on icon at bounding box center [803, 572] width 3 height 6
click at [809, 568] on icon at bounding box center [812, 573] width 9 height 10
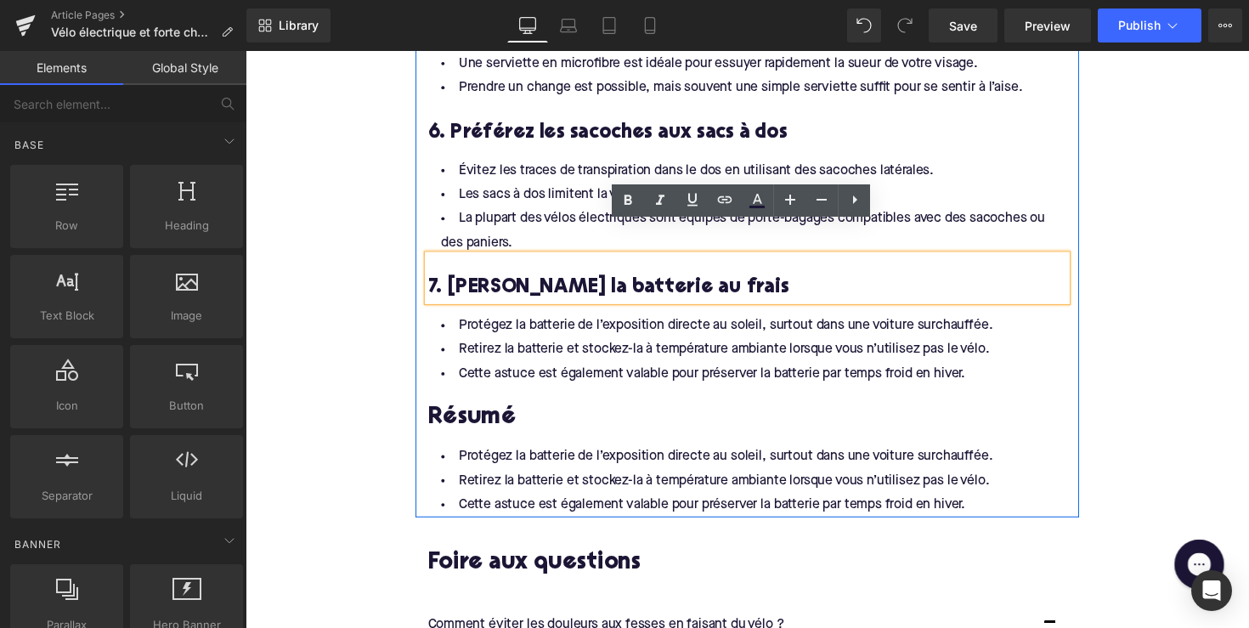
click at [784, 455] on li "Protégez la batterie de l’exposition directe au soleil, surtout dans une voitur…" at bounding box center [759, 467] width 654 height 25
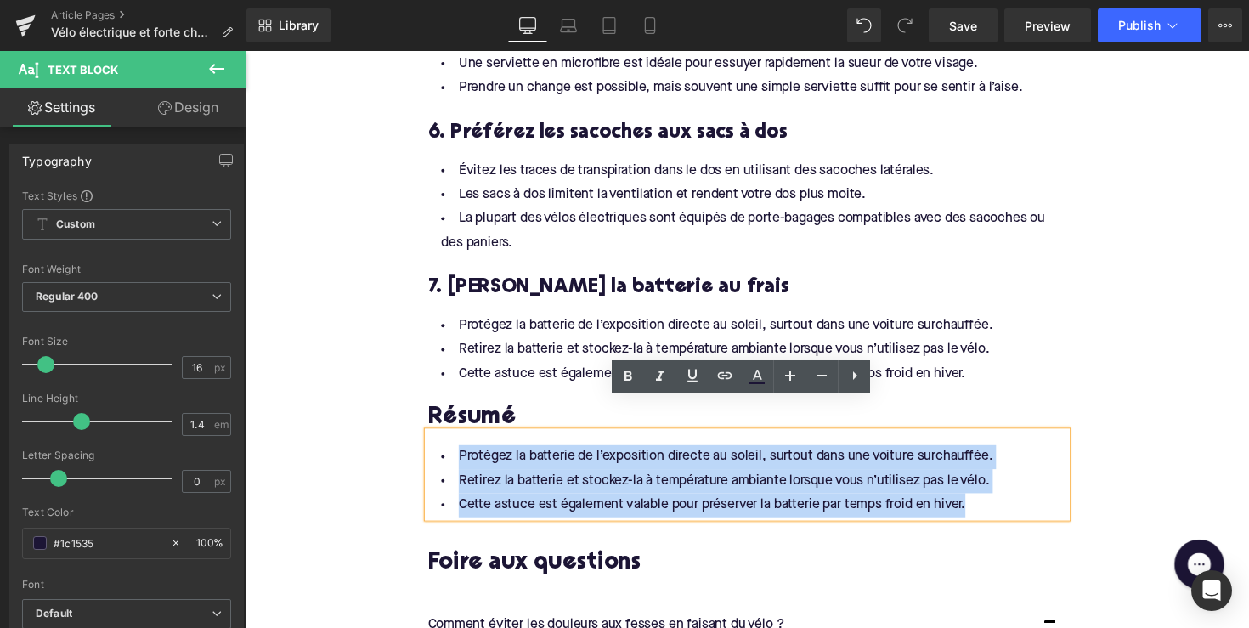
drag, startPoint x: 983, startPoint y: 480, endPoint x: 431, endPoint y: 425, distance: 555.1
click at [432, 455] on ul "Protégez la batterie de l’exposition directe au soleil, surtout dans une voitur…" at bounding box center [759, 492] width 654 height 74
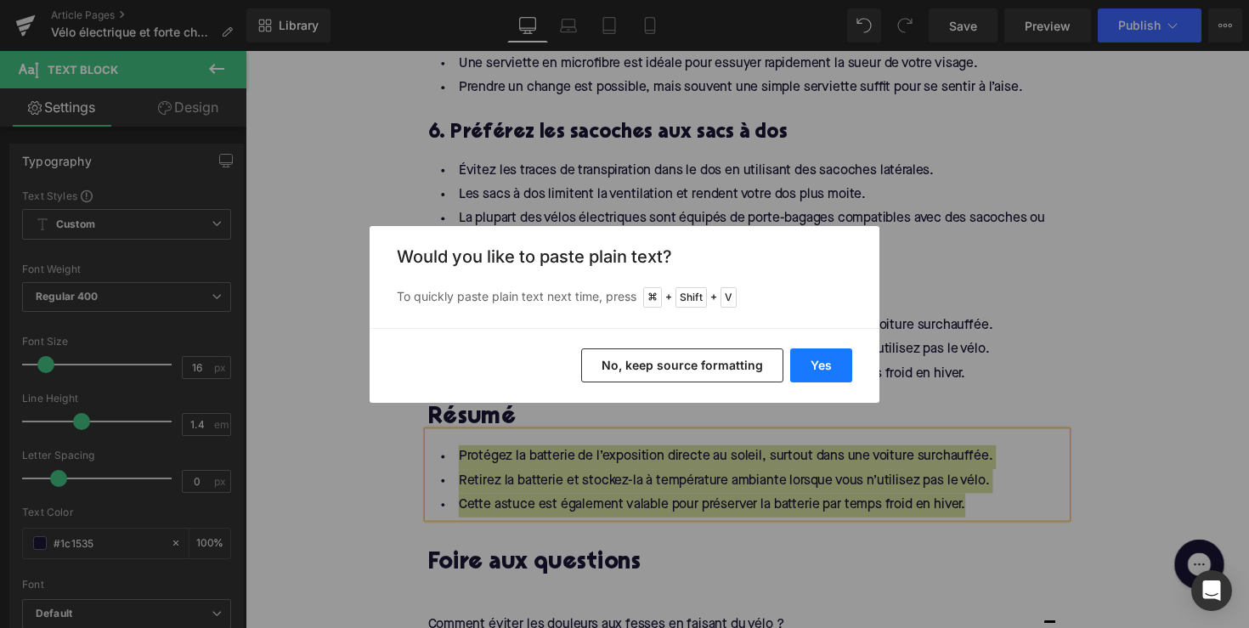
click at [819, 374] on button "Yes" at bounding box center [821, 365] width 62 height 34
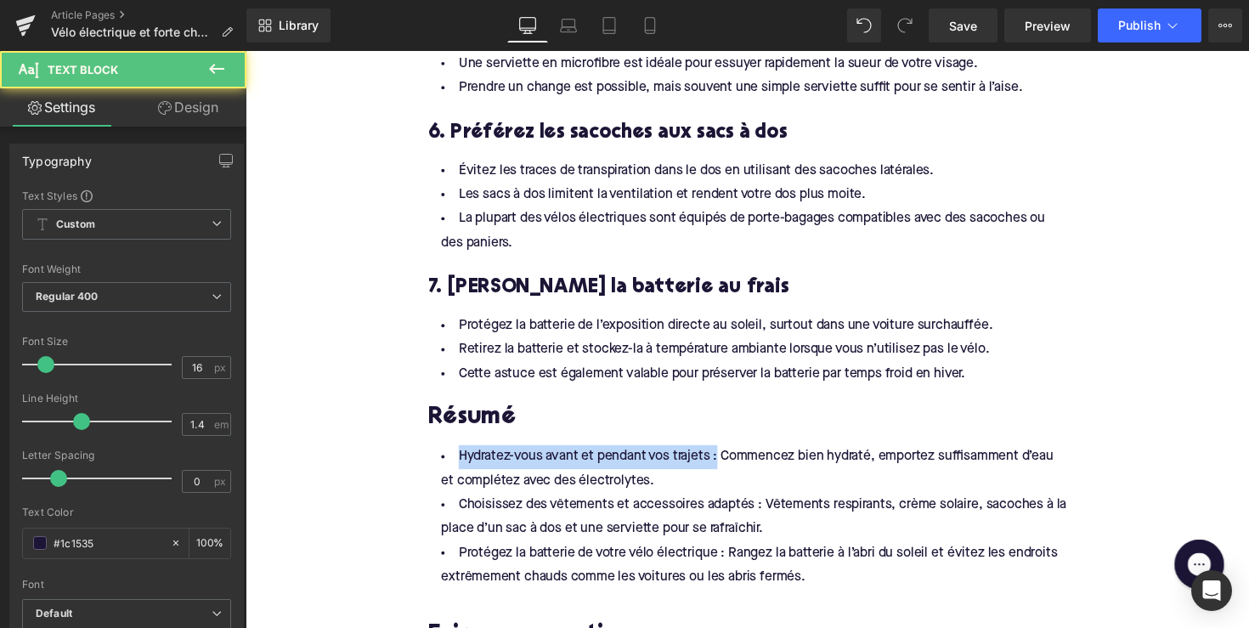
drag, startPoint x: 723, startPoint y: 432, endPoint x: 365, endPoint y: 434, distance: 357.7
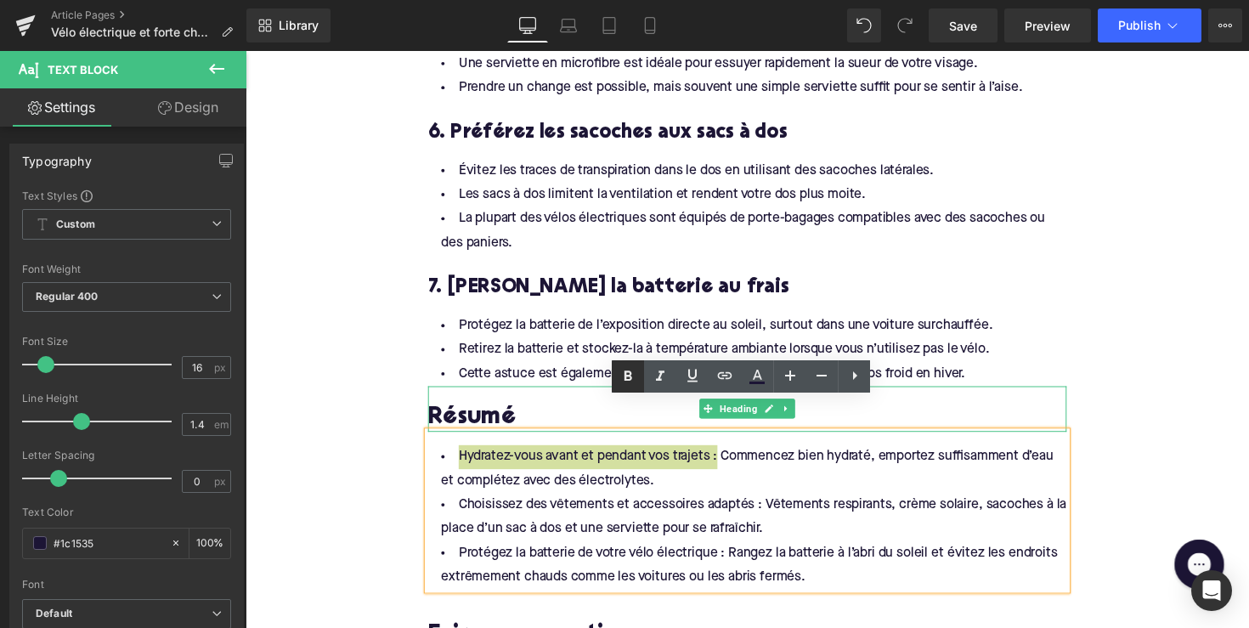
click at [631, 373] on icon at bounding box center [629, 376] width 8 height 10
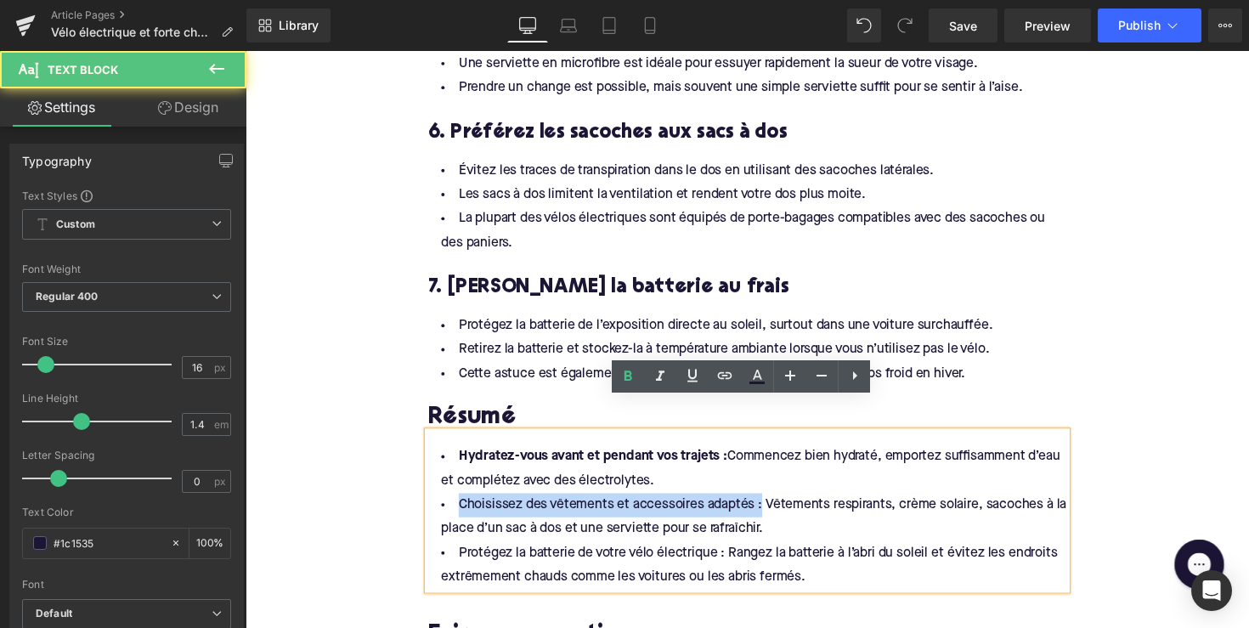
drag, startPoint x: 768, startPoint y: 484, endPoint x: 454, endPoint y: 487, distance: 314.4
click at [454, 504] on li "Choisissez des vêtements et accessoires adaptés : Vêtements respirants, crème s…" at bounding box center [759, 528] width 654 height 49
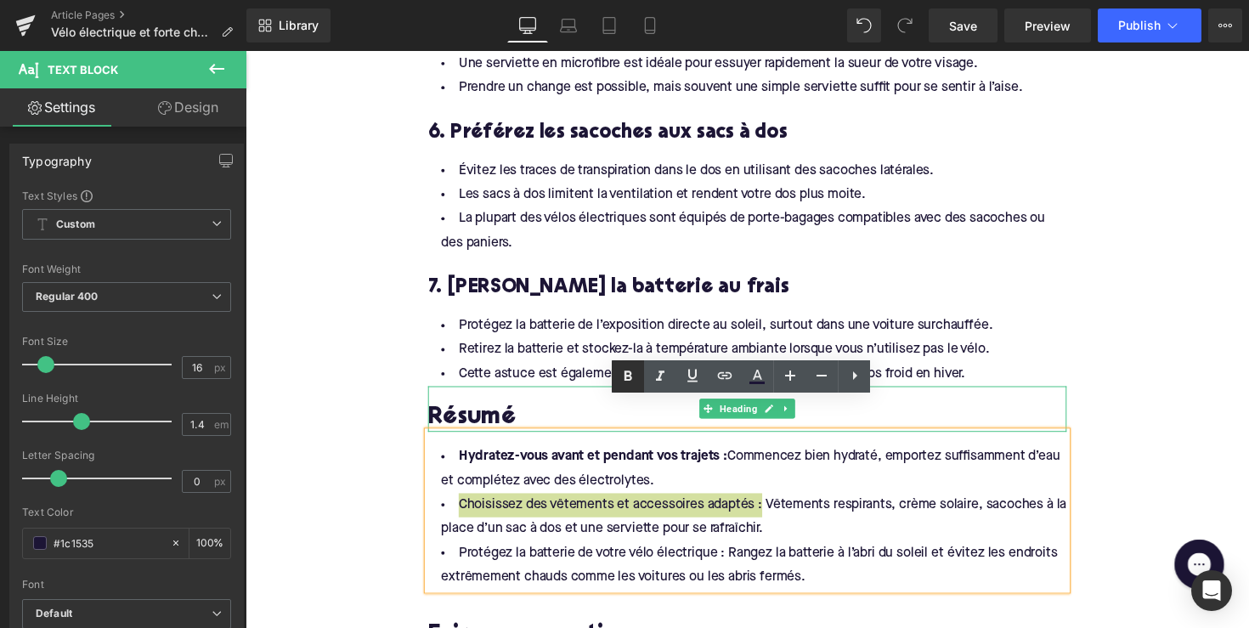
click at [631, 370] on icon at bounding box center [628, 376] width 20 height 20
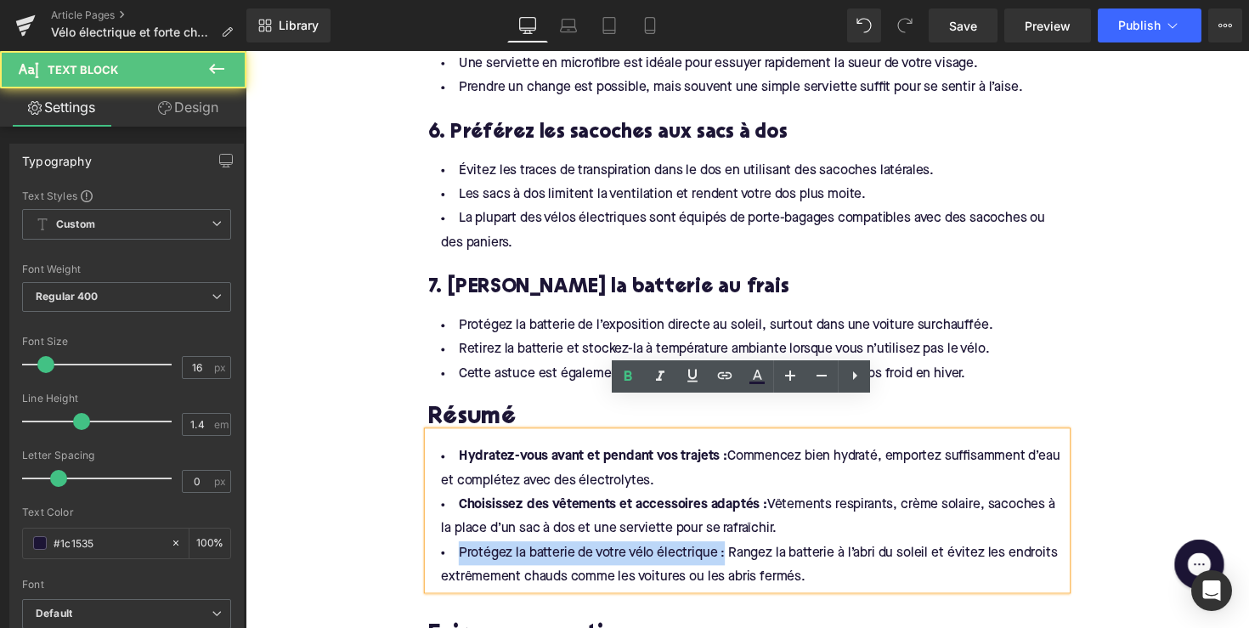
drag, startPoint x: 732, startPoint y: 531, endPoint x: 371, endPoint y: 531, distance: 360.3
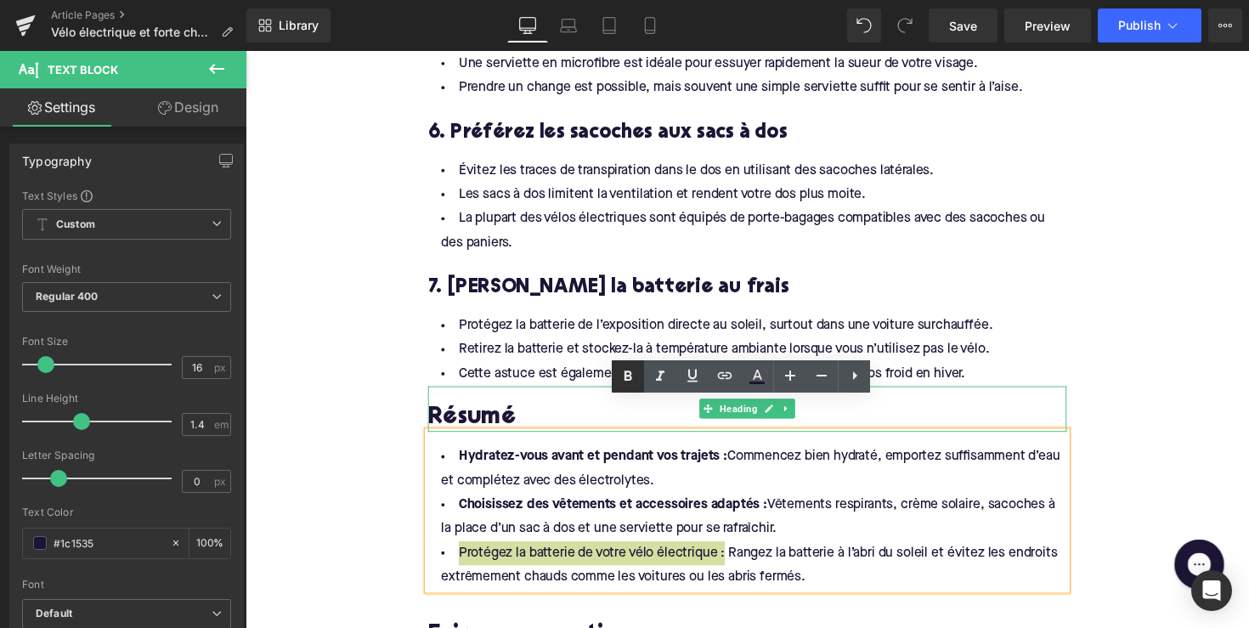
click at [631, 376] on icon at bounding box center [629, 376] width 8 height 10
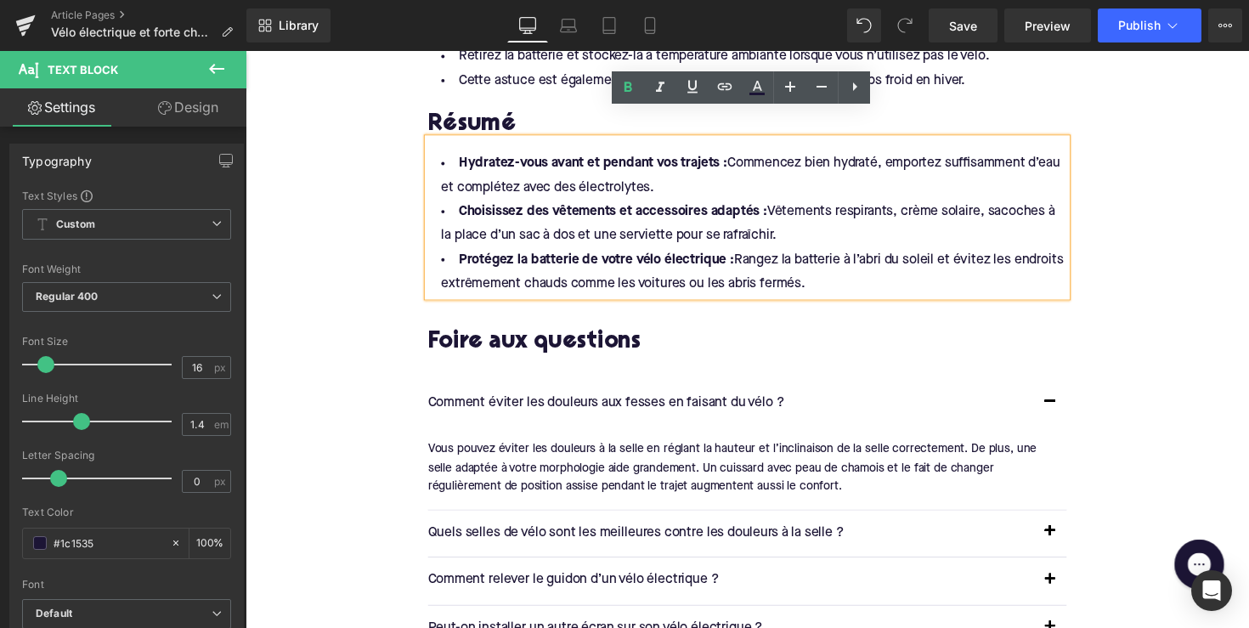
scroll to position [2320, 0]
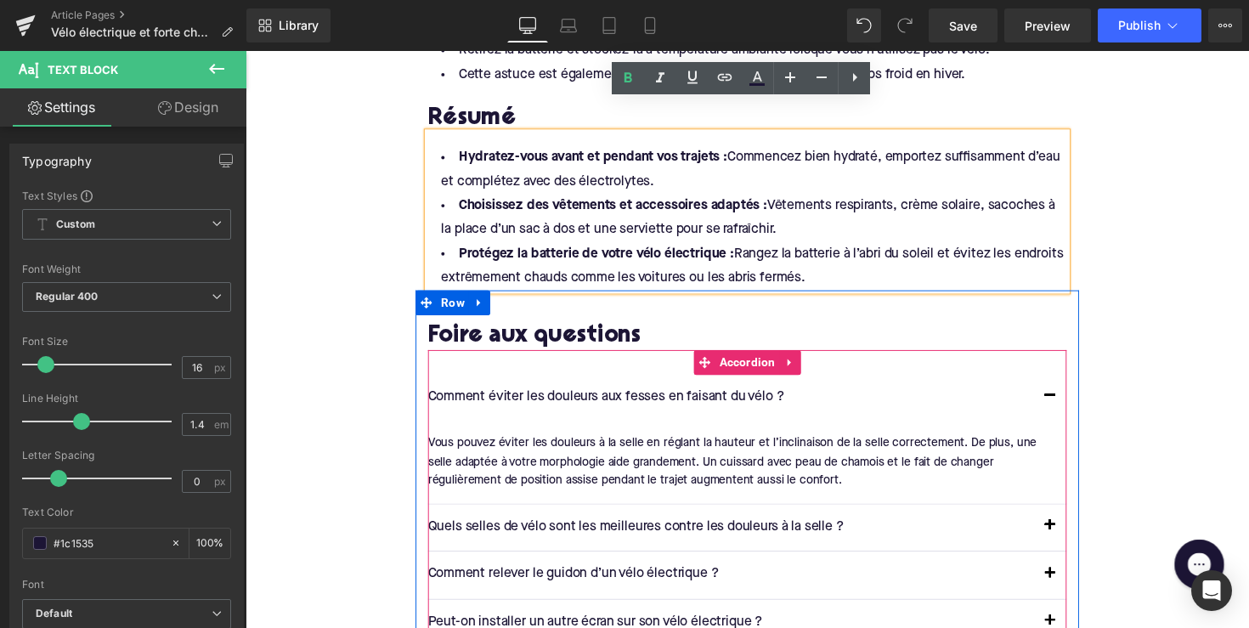
click at [748, 397] on span "Text Block" at bounding box center [734, 407] width 54 height 20
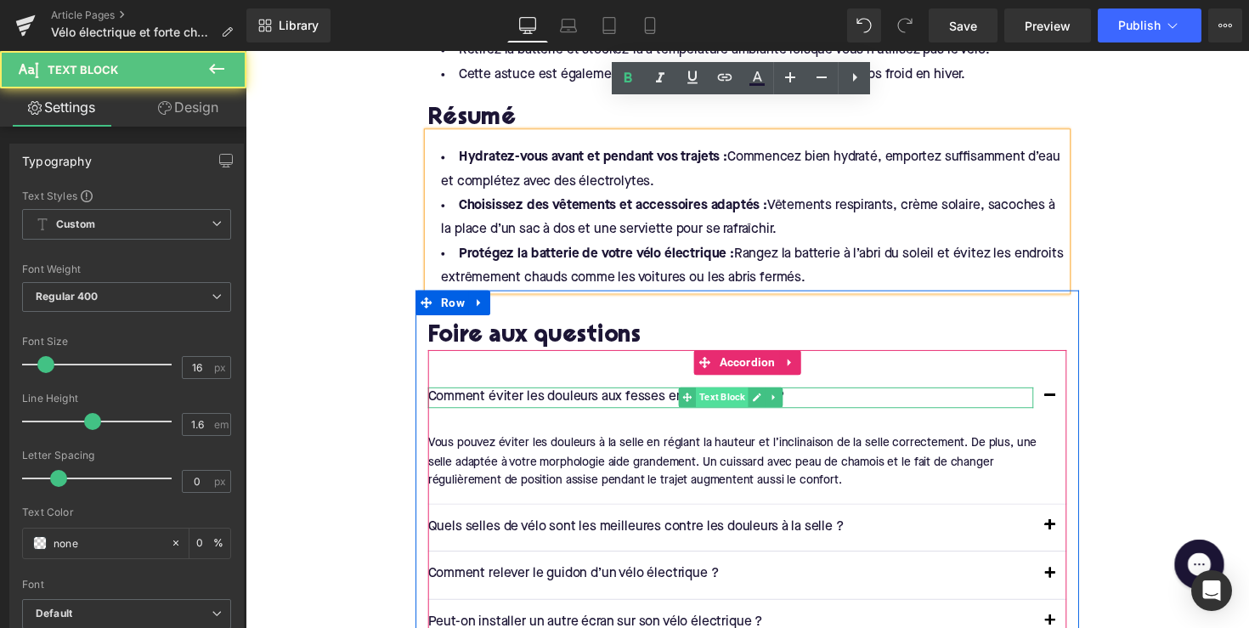
click at [748, 396] on span "Text Block" at bounding box center [734, 406] width 54 height 20
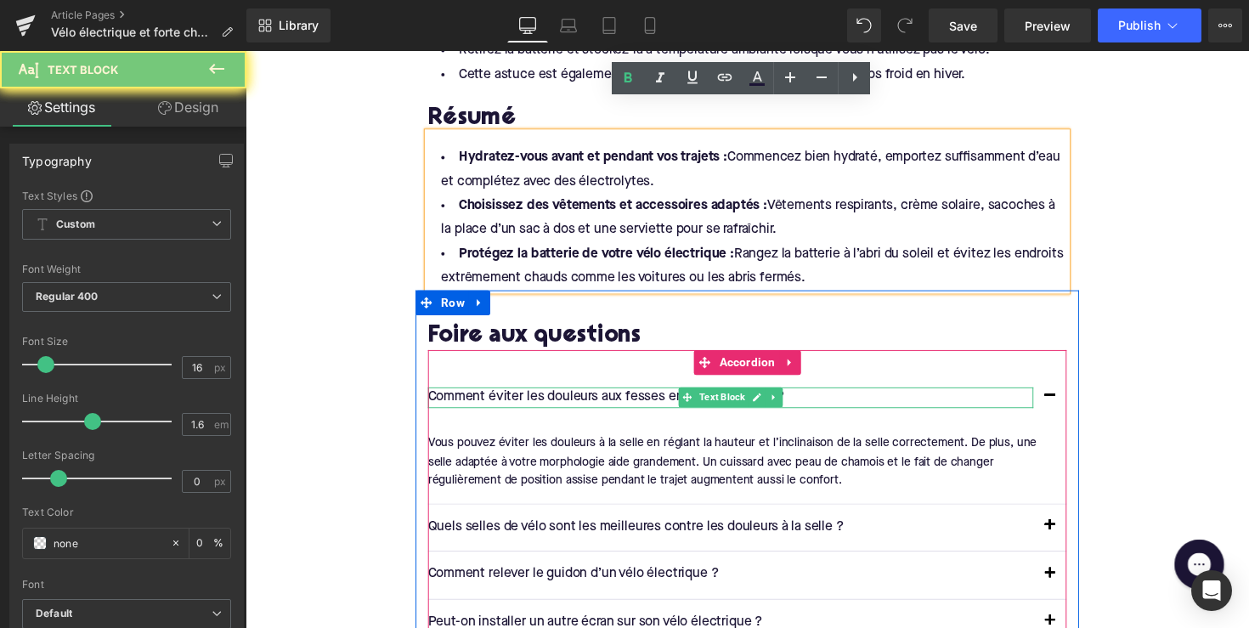
click at [614, 396] on p "Comment éviter les douleurs aux fesses en faisant du vélo ?" at bounding box center [742, 407] width 620 height 22
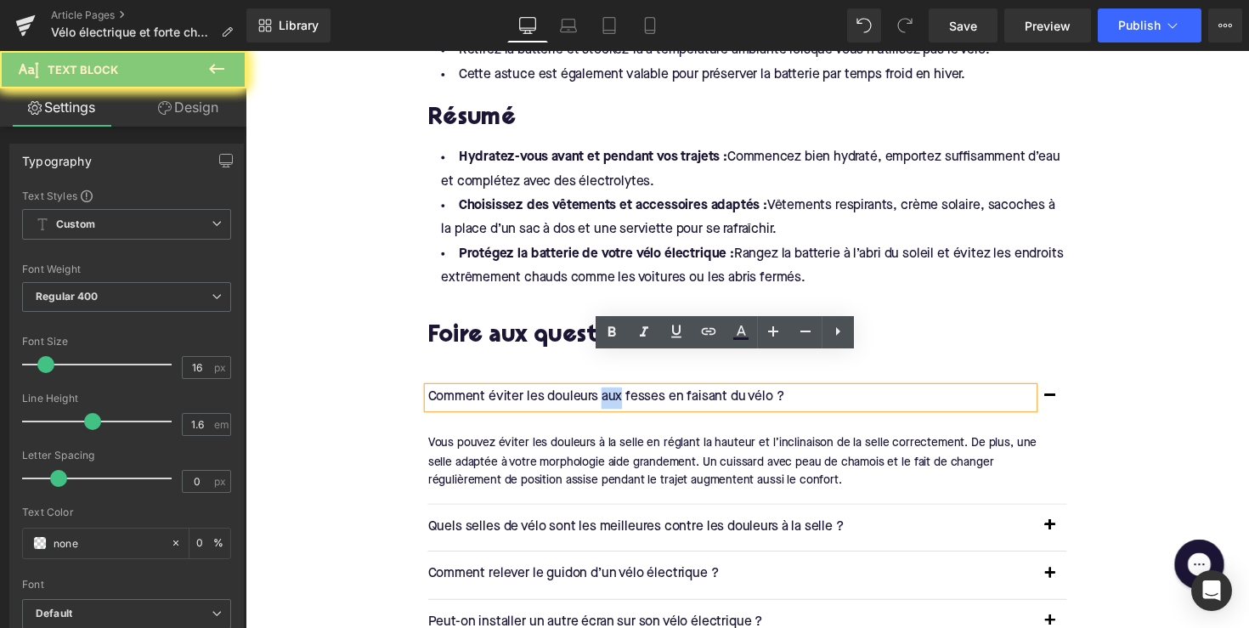
click at [614, 396] on p "Comment éviter les douleurs aux fesses en faisant du vélo ?" at bounding box center [742, 407] width 620 height 22
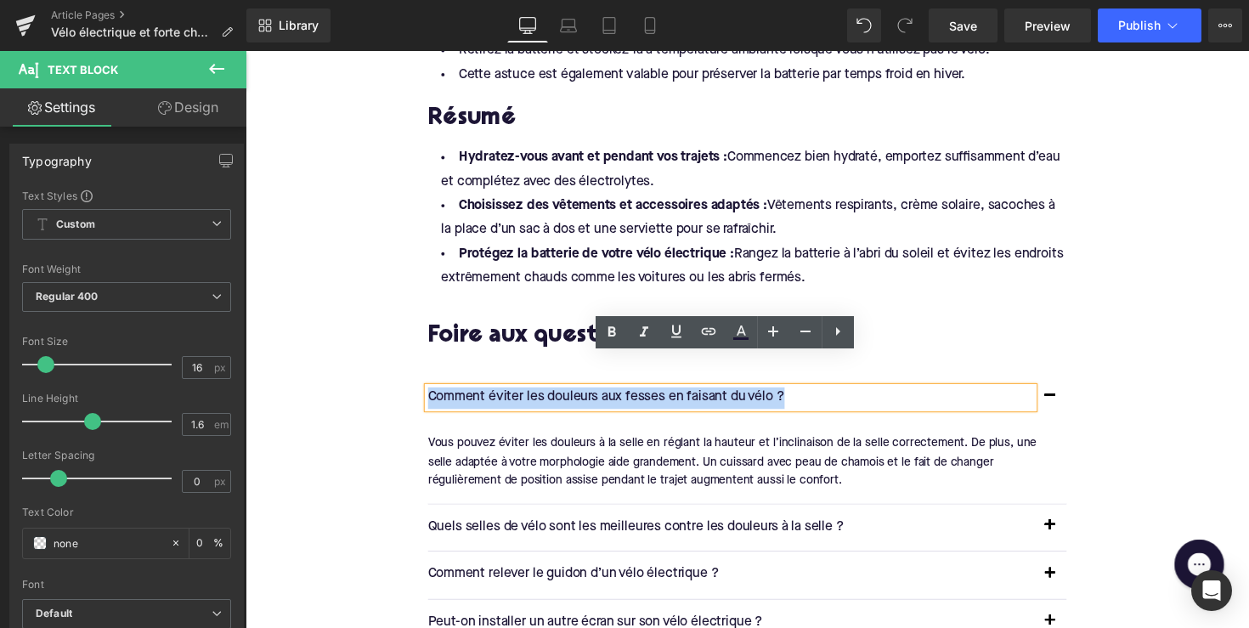
click at [614, 396] on p "Comment éviter les douleurs aux fesses en faisant du vélo ?" at bounding box center [742, 407] width 620 height 22
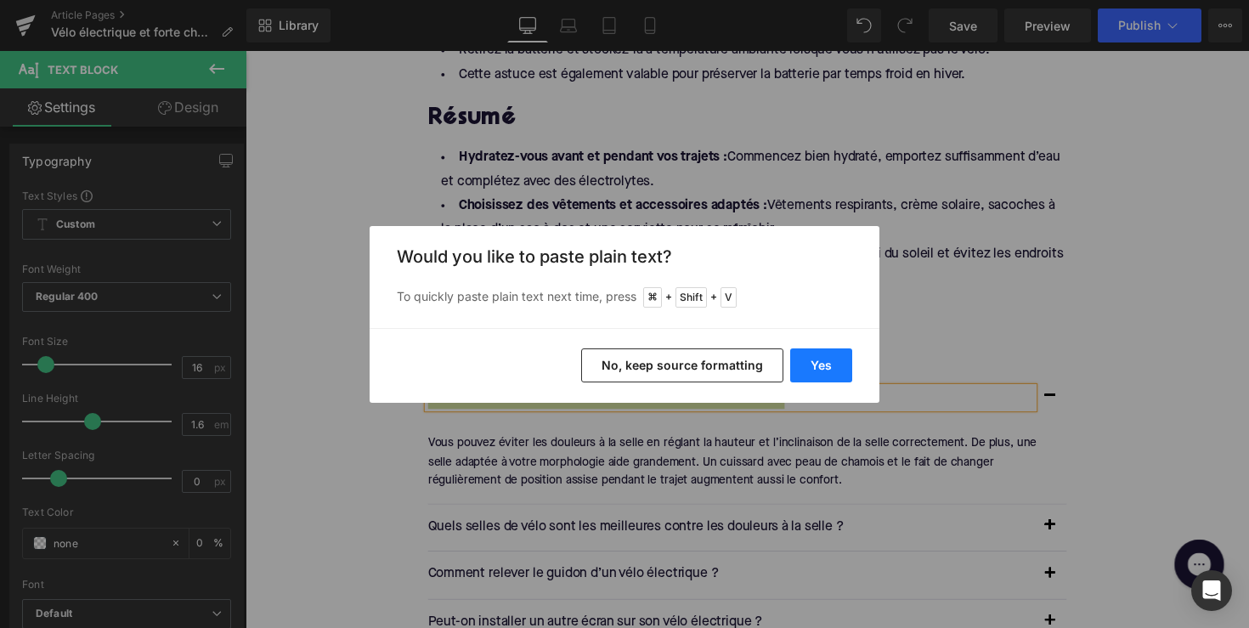
click at [828, 366] on button "Yes" at bounding box center [821, 365] width 62 height 34
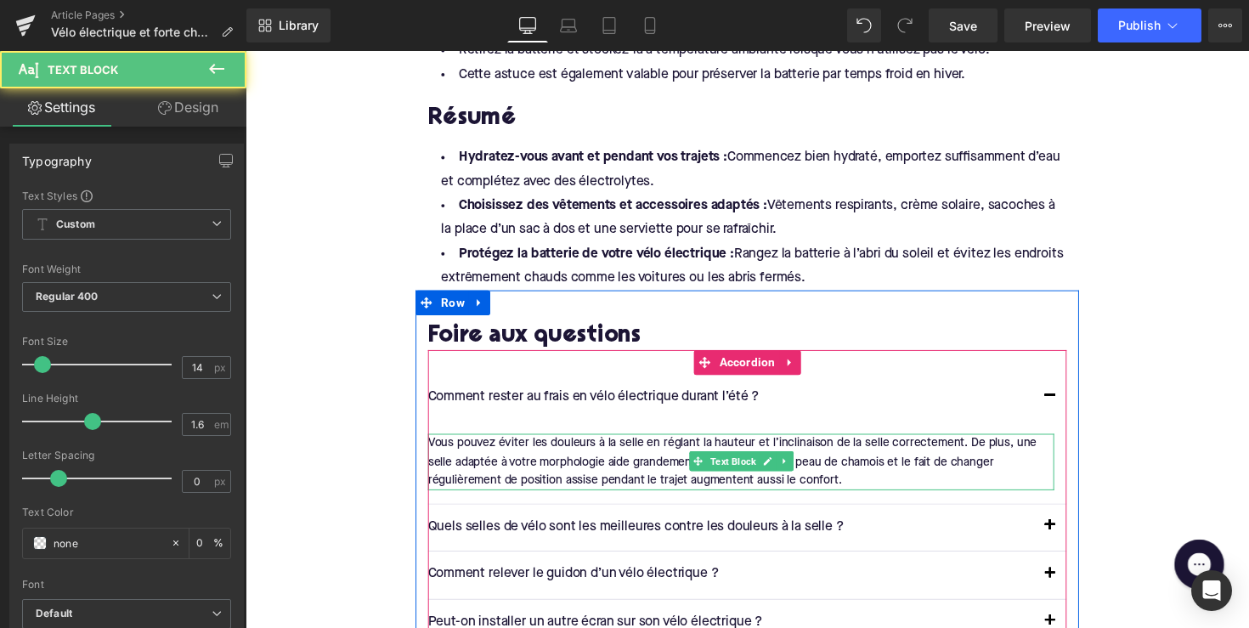
click at [596, 444] on div "Vous pouvez éviter les douleurs à la selle en réglant la hauteur et l’inclinais…" at bounding box center [753, 472] width 642 height 57
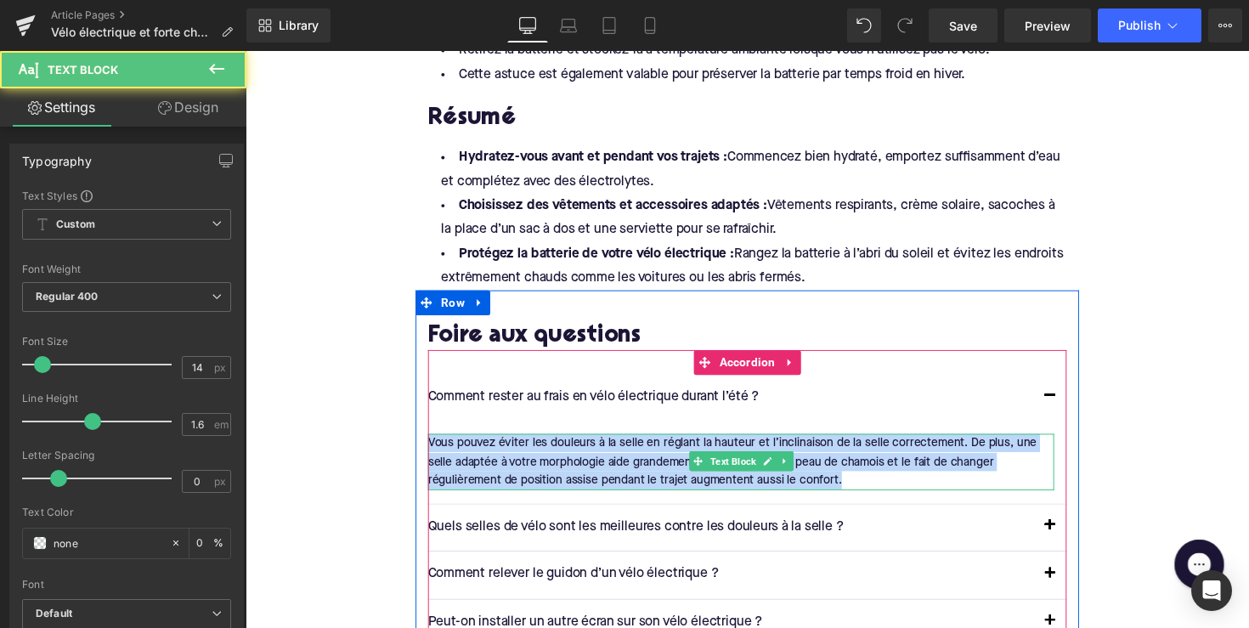
click at [596, 444] on div "Vous pouvez éviter les douleurs à la selle en réglant la hauteur et l’inclinais…" at bounding box center [753, 472] width 642 height 57
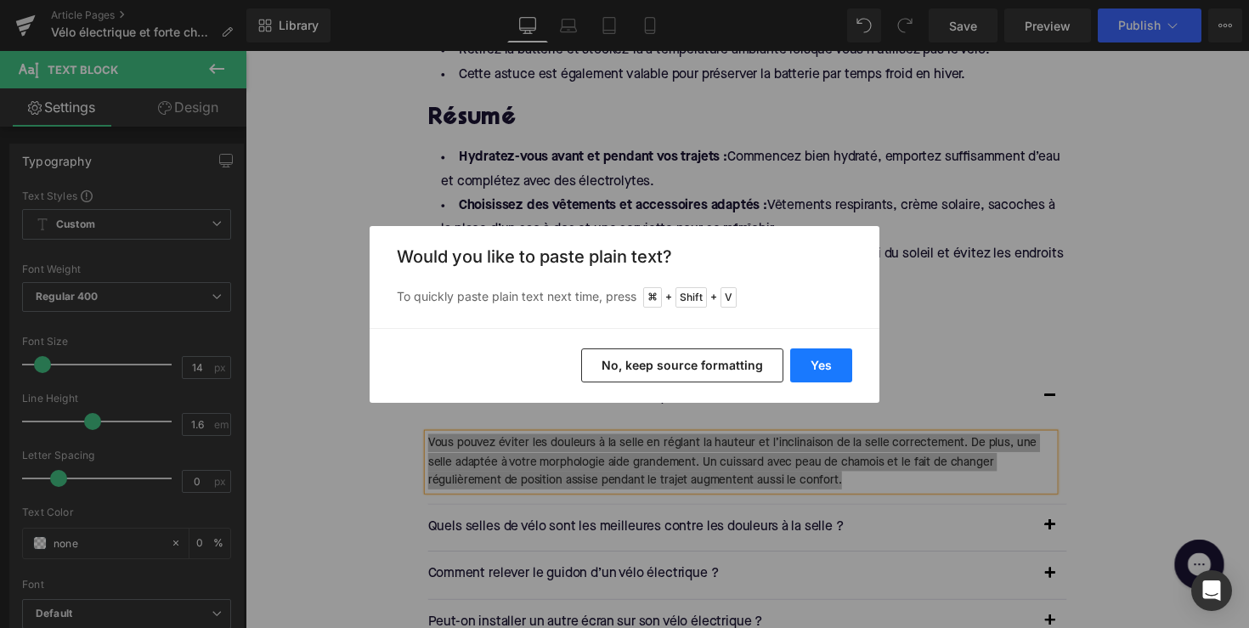
click at [809, 366] on button "Yes" at bounding box center [821, 365] width 62 height 34
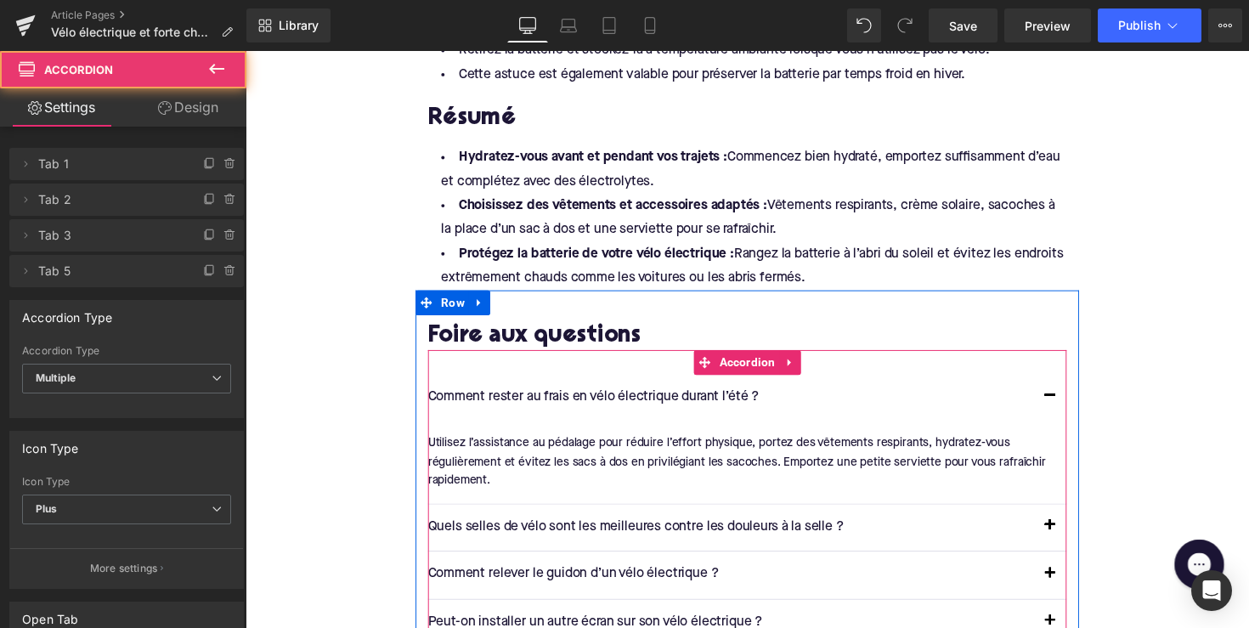
click at [496, 385] on div "Comment rester au frais en vélo électrique durant l’été ? Text Block" at bounding box center [759, 407] width 654 height 48
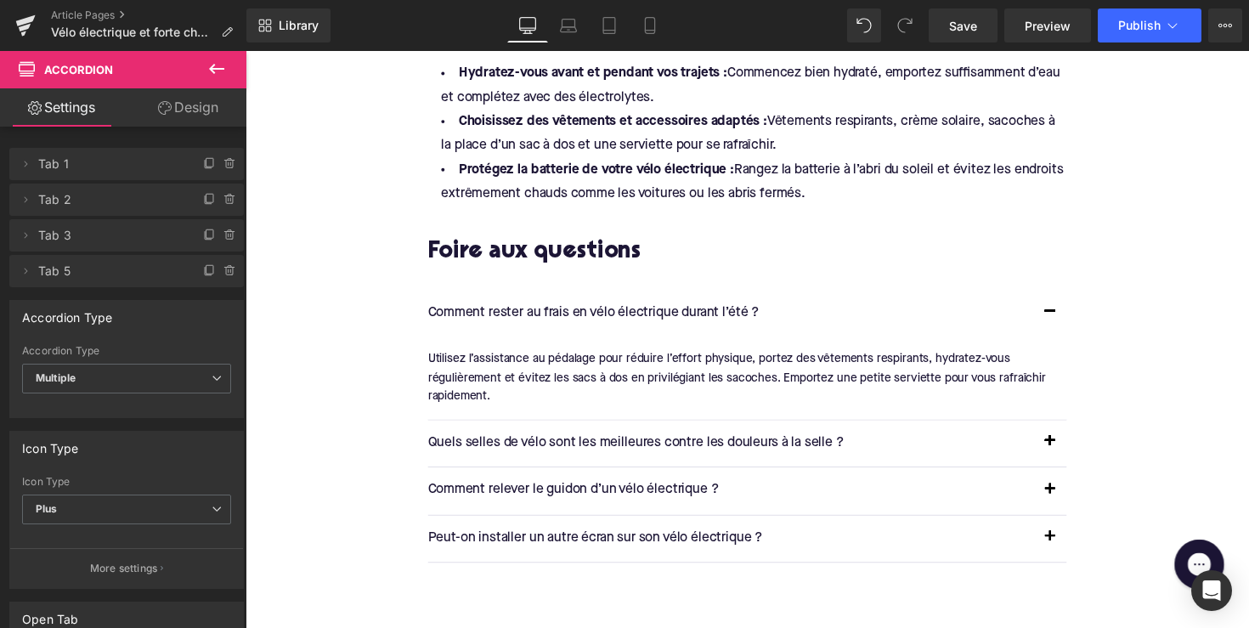
scroll to position [2441, 0]
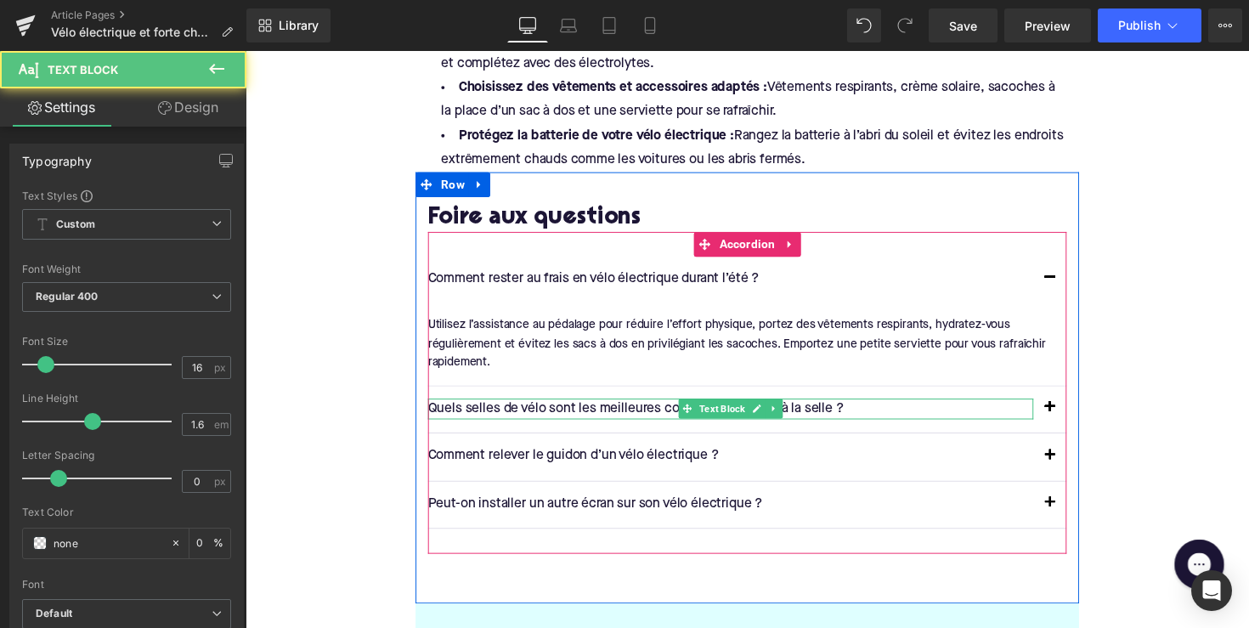
click at [660, 407] on p "Quels selles de vélo sont les meilleures contre les douleurs à la selle ?" at bounding box center [742, 418] width 620 height 22
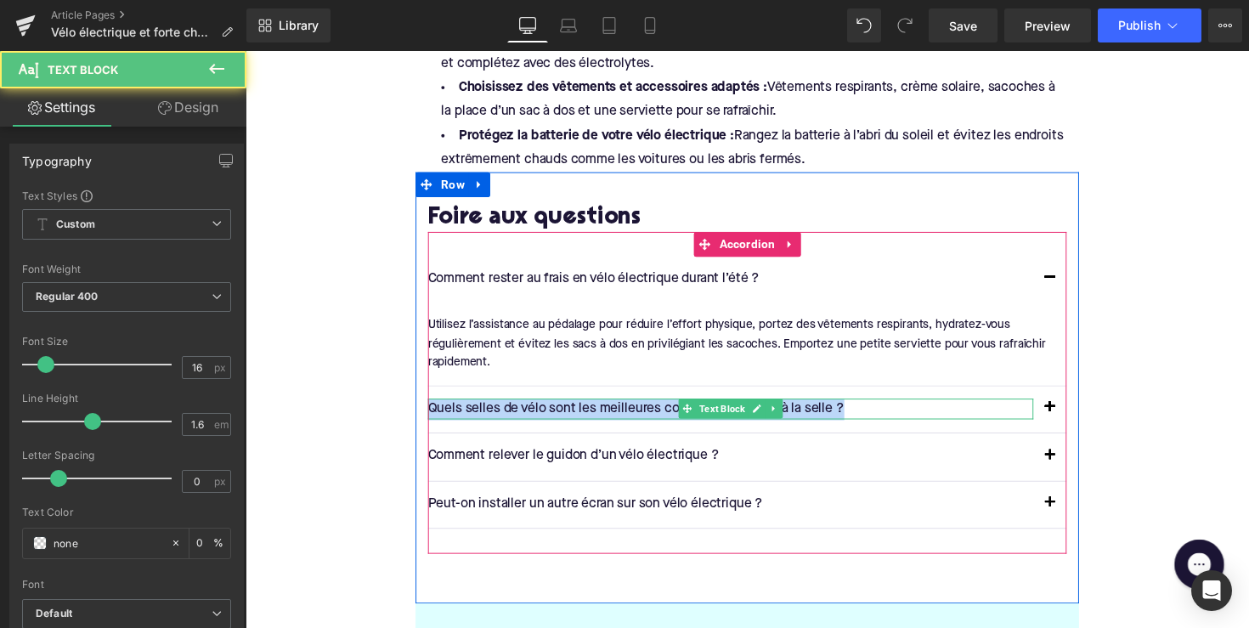
click at [660, 407] on p "Quels selles de vélo sont les meilleures contre les douleurs à la selle ?" at bounding box center [742, 418] width 620 height 22
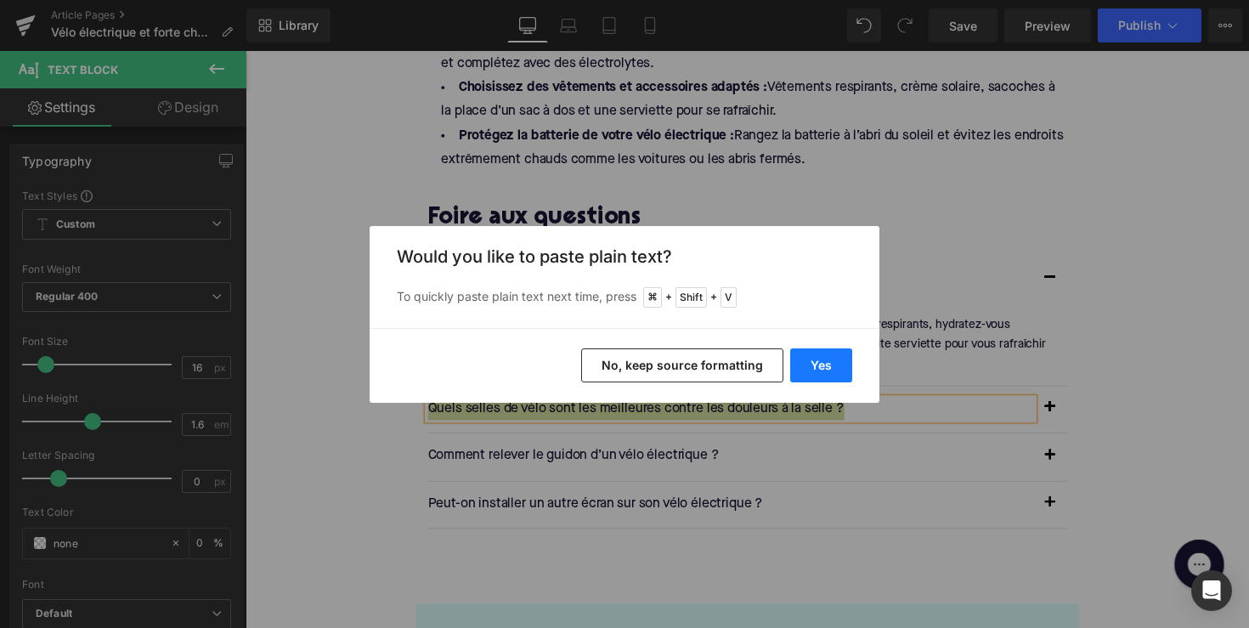
click at [819, 371] on button "Yes" at bounding box center [821, 365] width 62 height 34
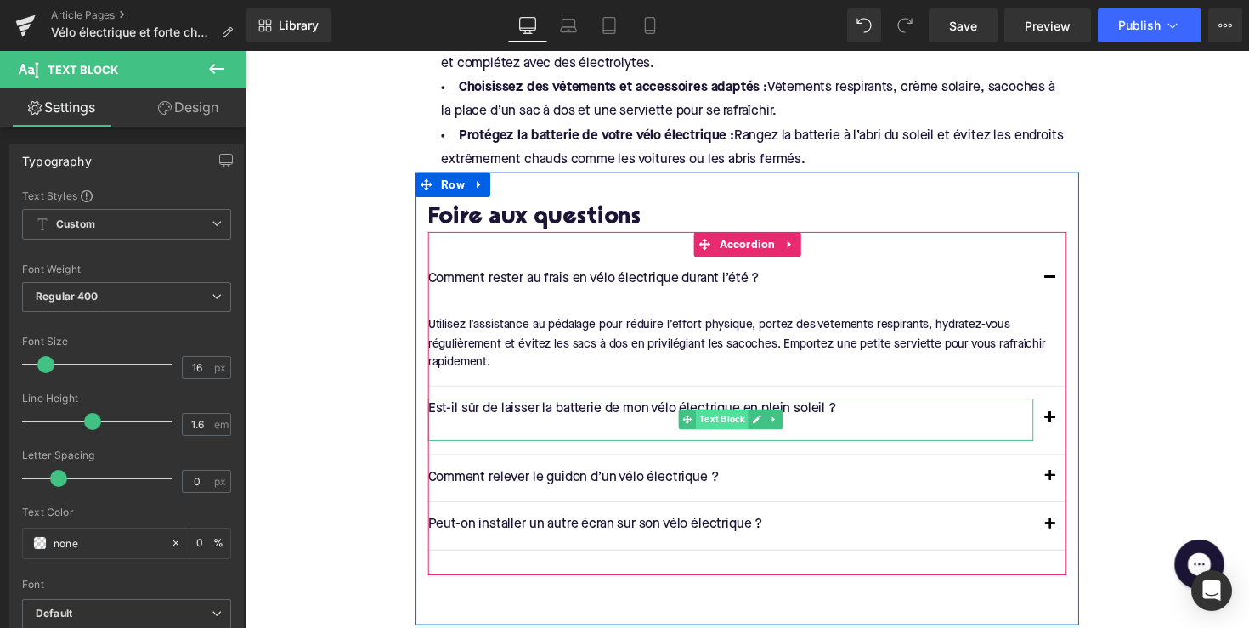
click at [753, 418] on span "Text Block" at bounding box center [734, 428] width 54 height 20
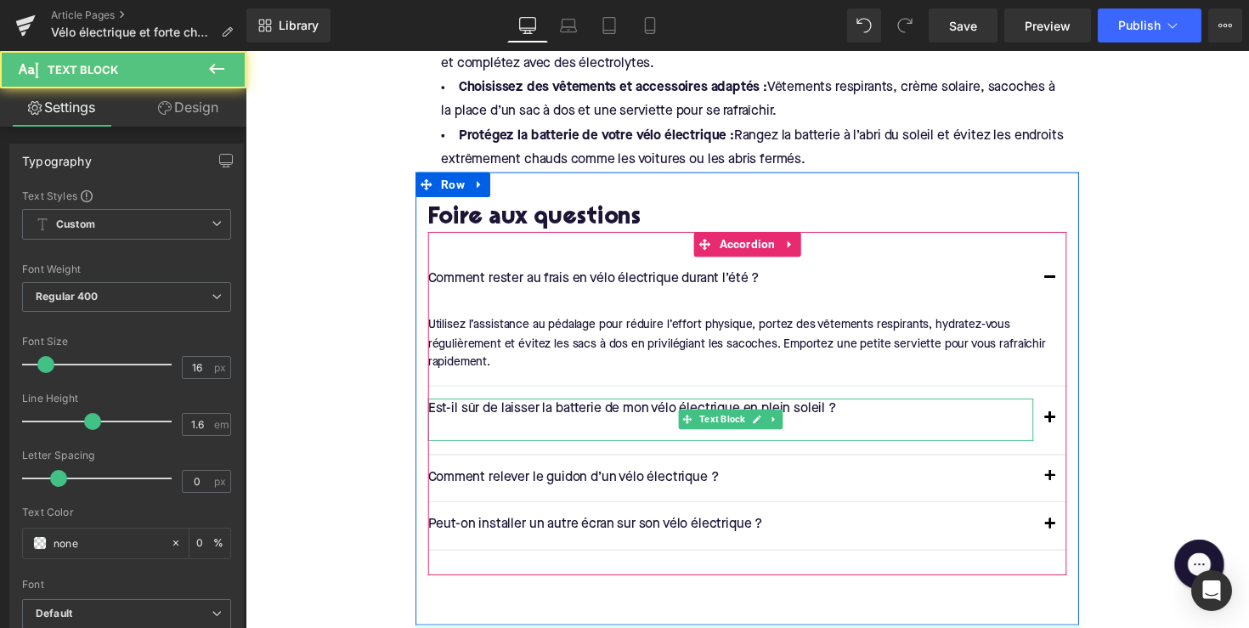
click at [540, 428] on p at bounding box center [742, 439] width 620 height 22
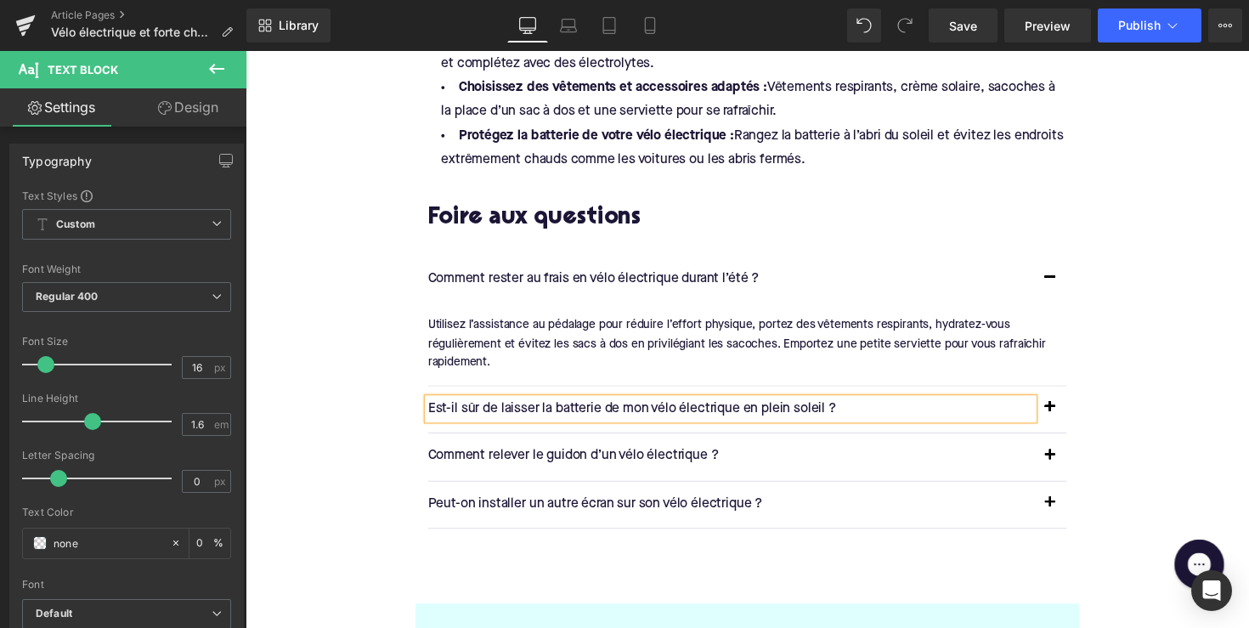
click at [1066, 394] on button "button" at bounding box center [1070, 418] width 34 height 48
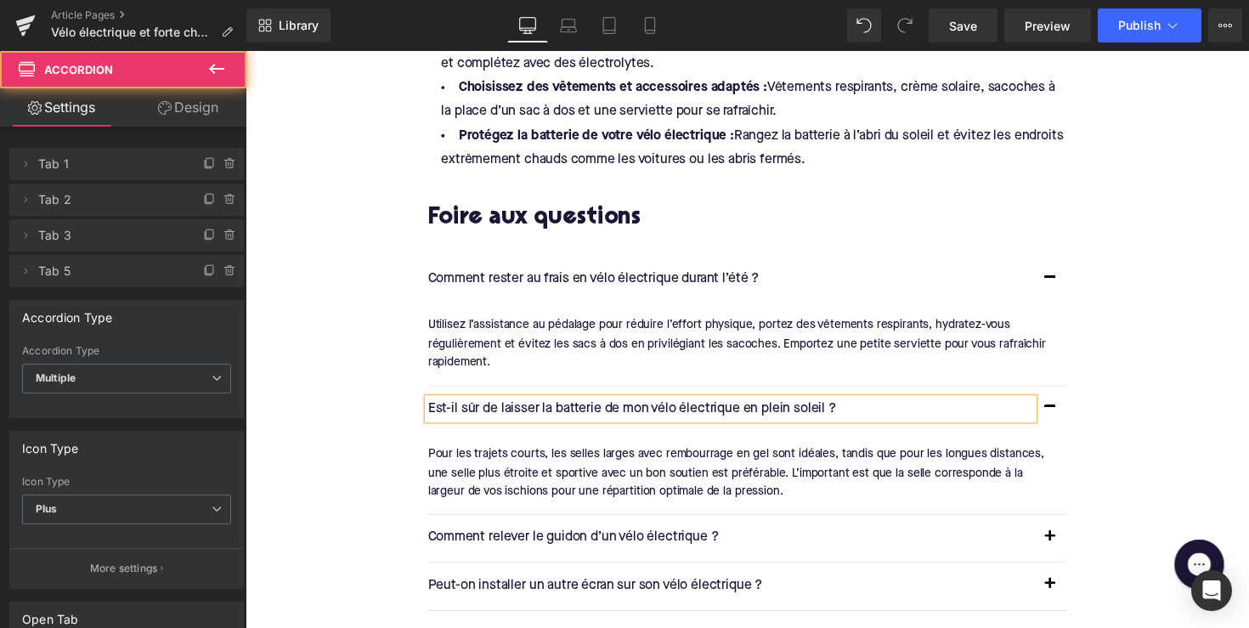
click at [673, 455] on div "Pour les trajets courts, les selles larges avec rembourrage en gel sont idéales…" at bounding box center [753, 483] width 642 height 57
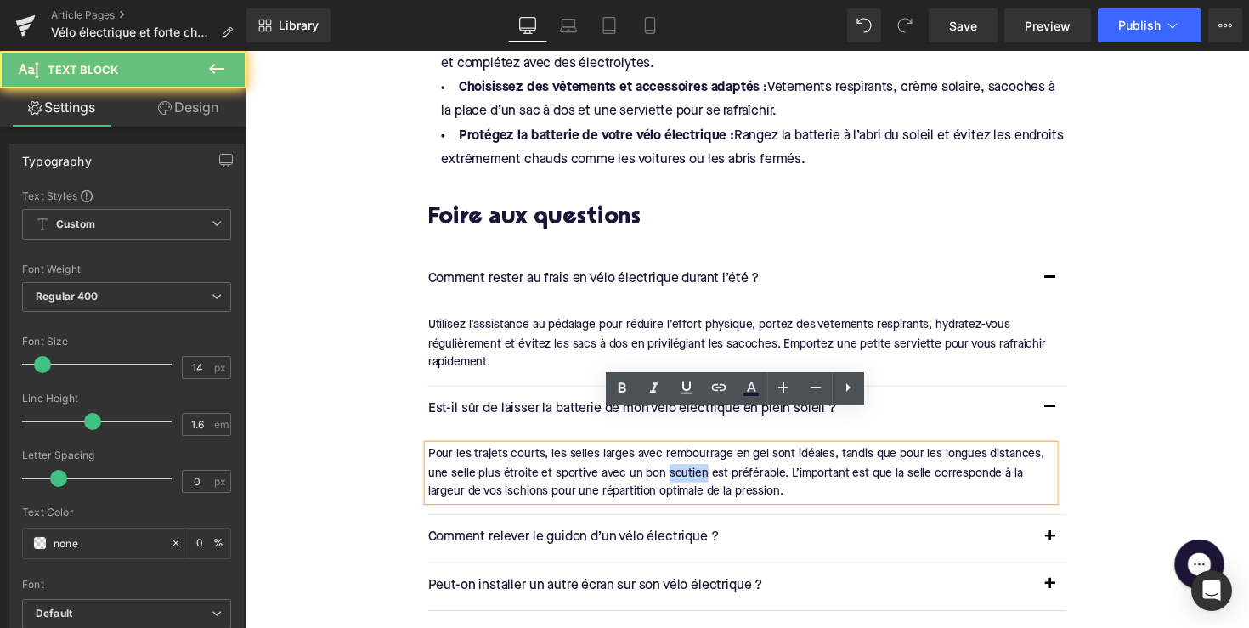
click at [673, 455] on div "Pour les trajets courts, les selles larges avec rembourrage en gel sont idéales…" at bounding box center [753, 483] width 642 height 57
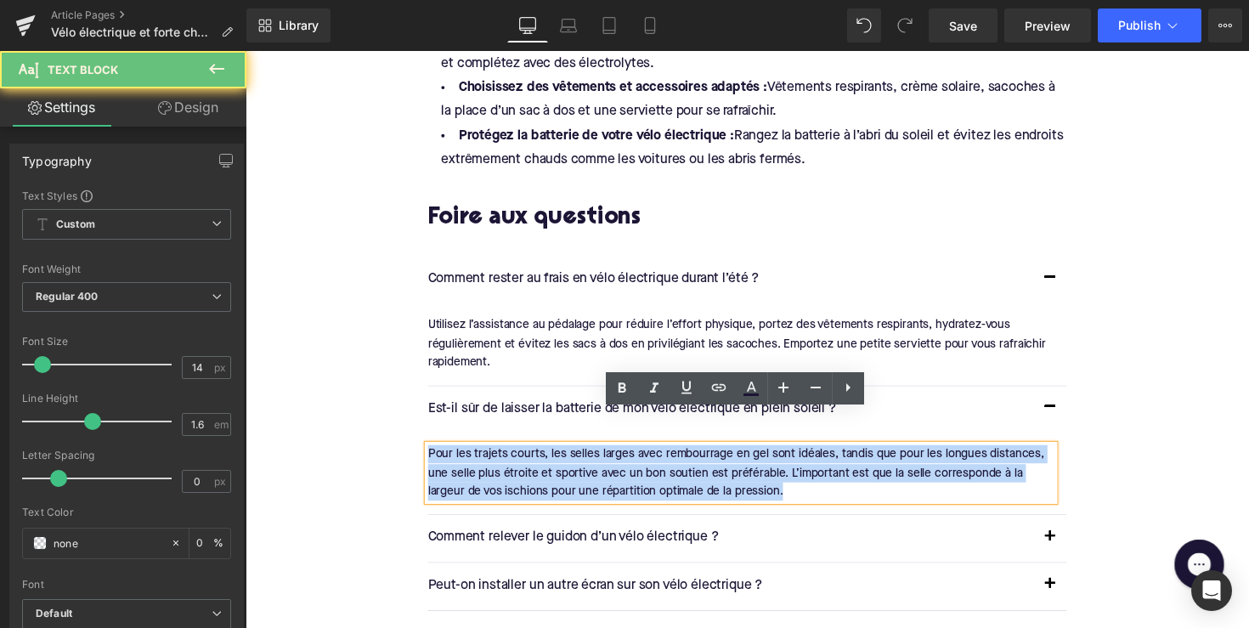
click at [673, 455] on div "Pour les trajets courts, les selles larges avec rembourrage en gel sont idéales…" at bounding box center [753, 483] width 642 height 57
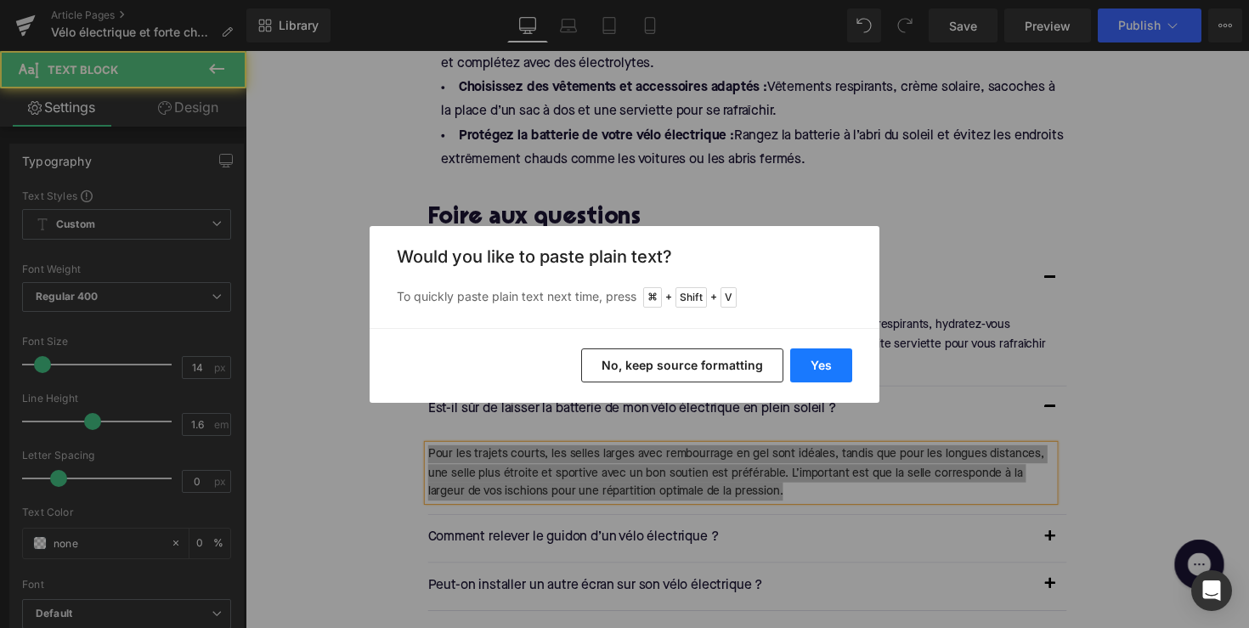
click at [814, 352] on button "Yes" at bounding box center [821, 365] width 62 height 34
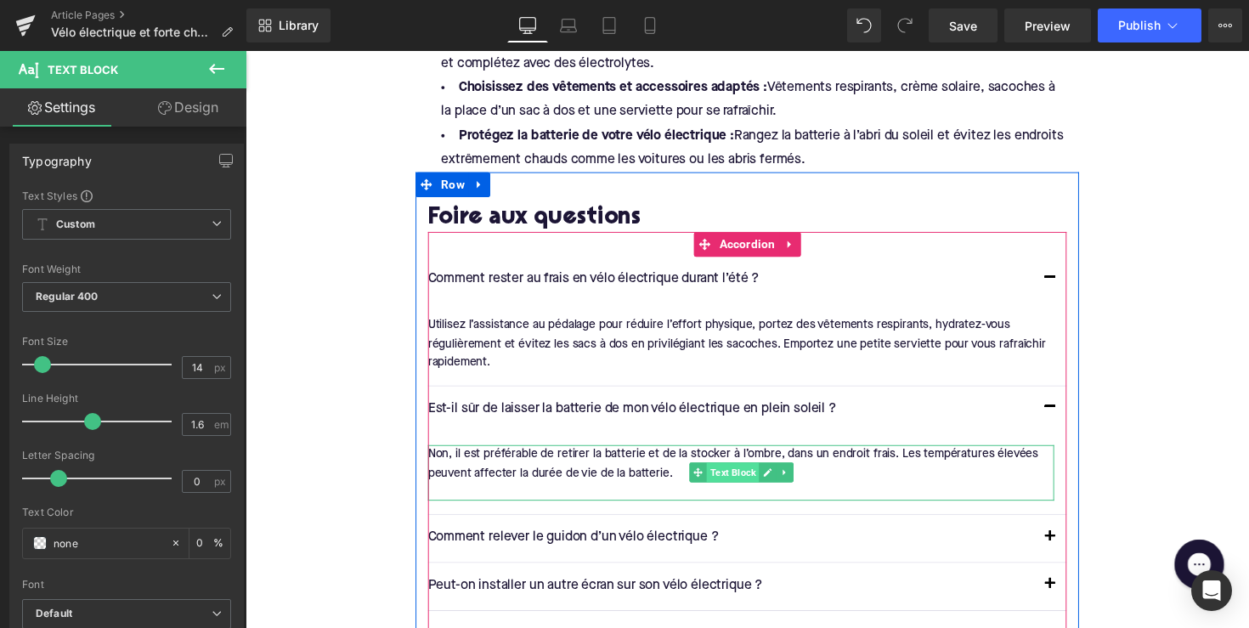
click at [722, 472] on span "Text Block" at bounding box center [745, 482] width 54 height 20
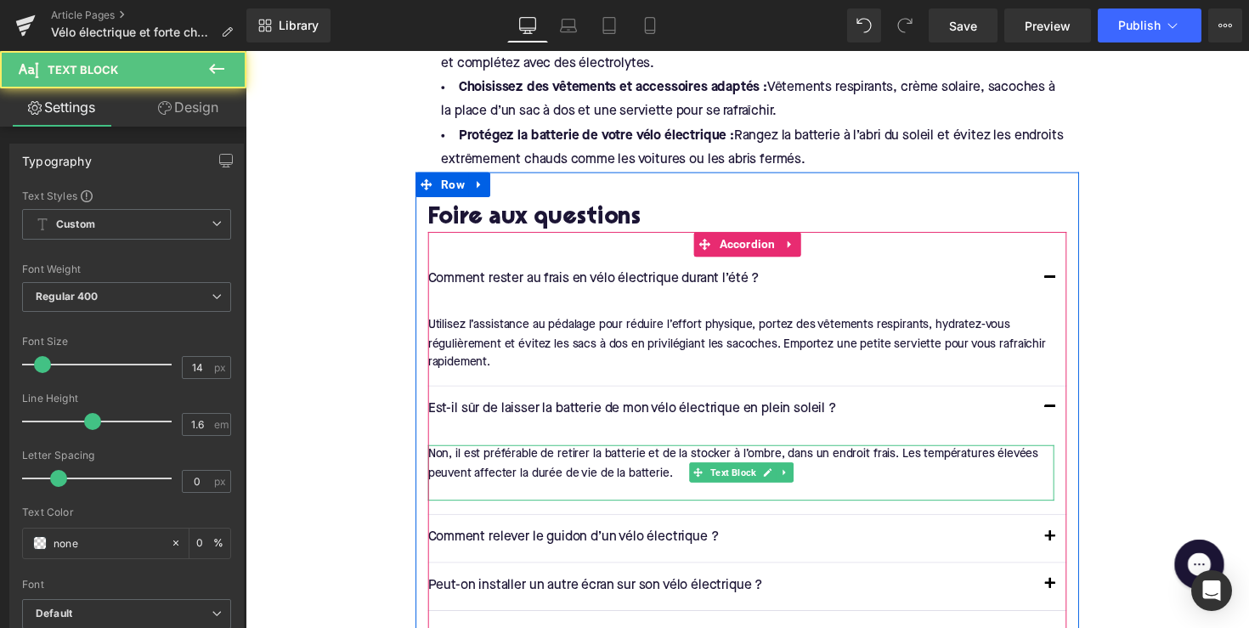
click at [572, 493] on div at bounding box center [753, 502] width 642 height 19
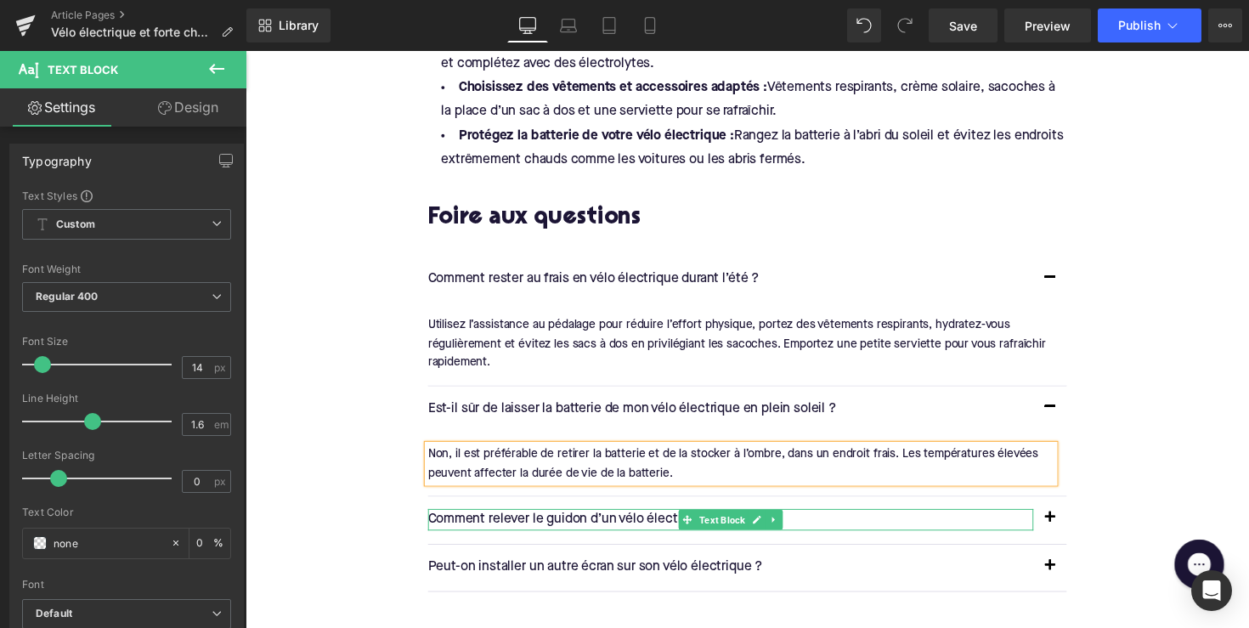
click at [560, 520] on p "Comment relever le guidon d’un vélo électrique ?" at bounding box center [742, 531] width 620 height 22
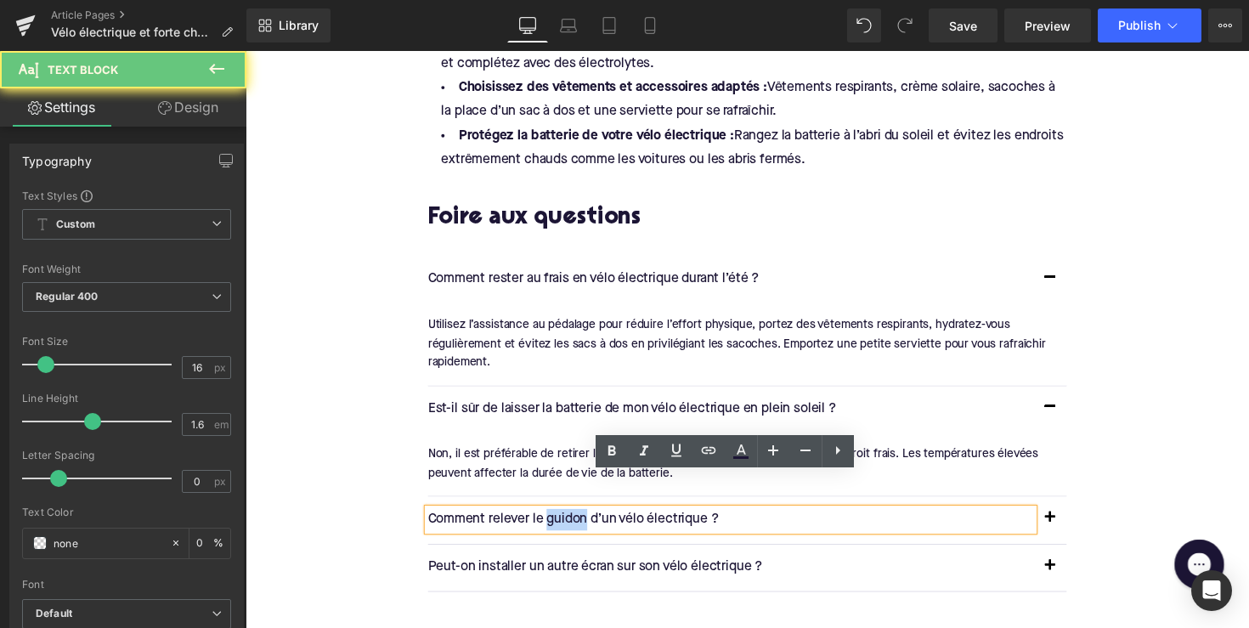
click at [560, 520] on p "Comment relever le guidon d’un vélo électrique ?" at bounding box center [742, 531] width 620 height 22
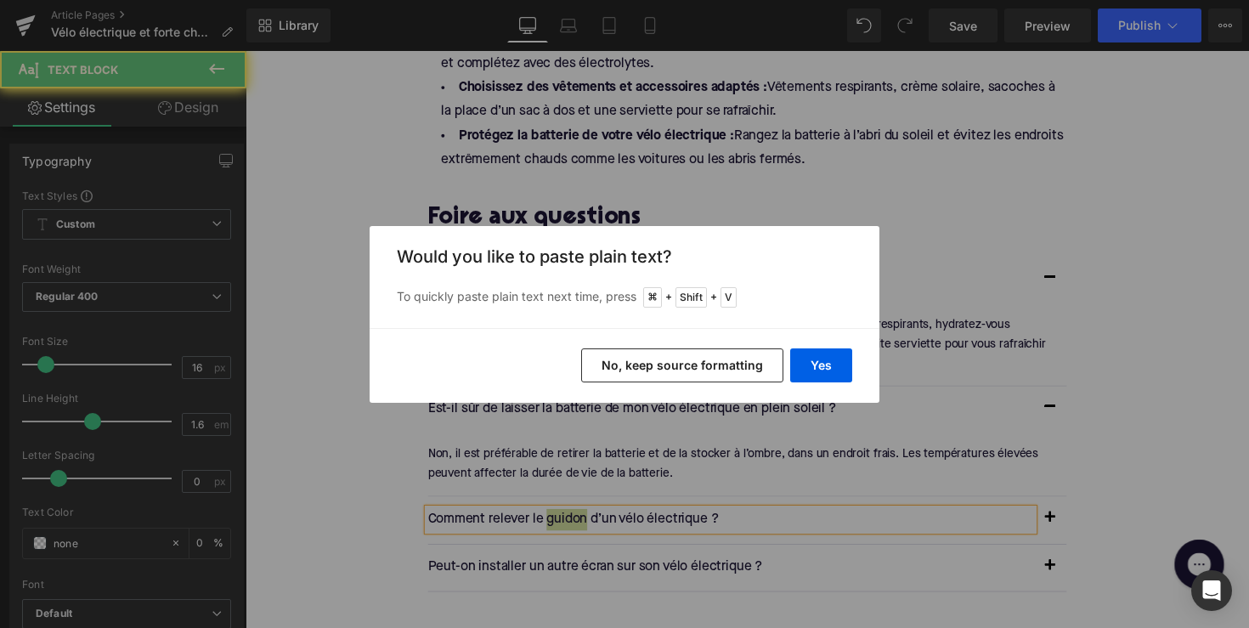
click at [552, 489] on div "Back to Library Insert Would you like to paste plain text? To quickly paste pla…" at bounding box center [624, 314] width 1249 height 628
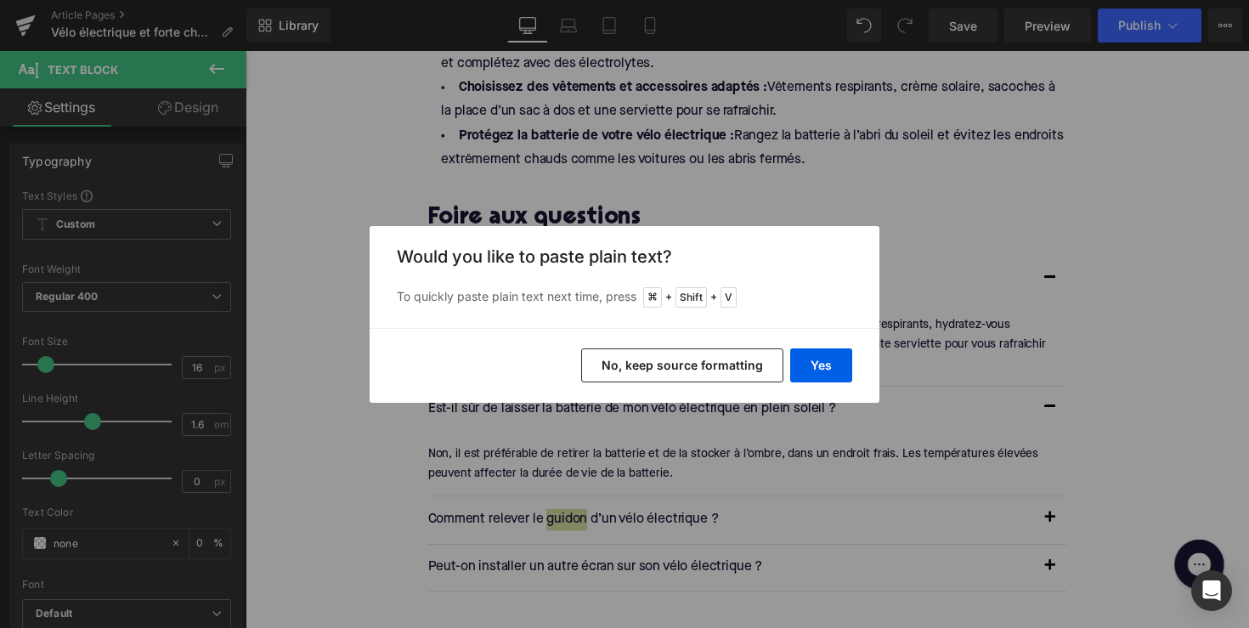
click at [717, 359] on button "No, keep source formatting" at bounding box center [682, 365] width 202 height 34
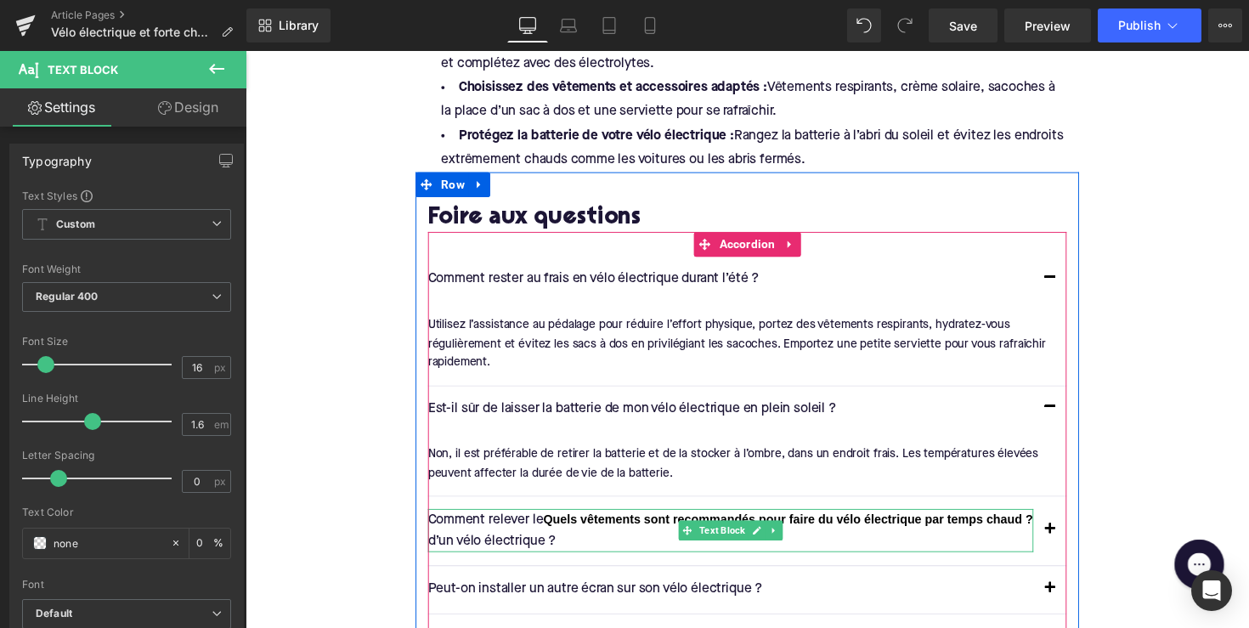
click at [473, 520] on p "Comment relever le Quels vêtements sont recommandés pour faire du vélo électriq…" at bounding box center [742, 542] width 620 height 44
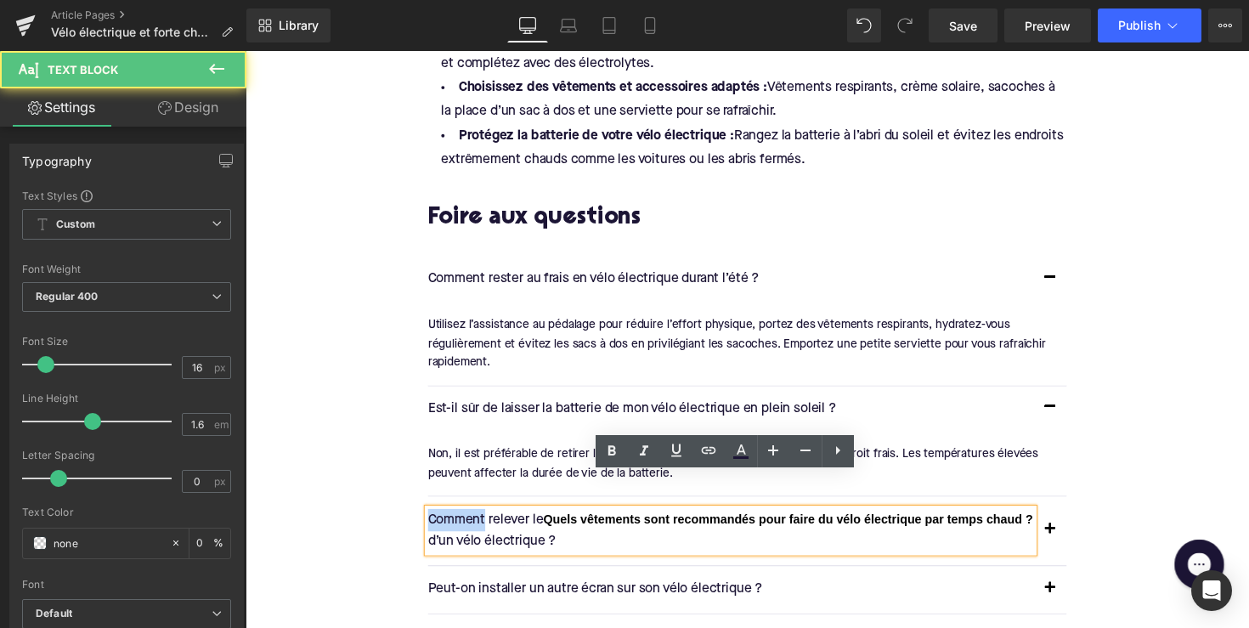
click at [473, 520] on p "Comment relever le Quels vêtements sont recommandés pour faire du vélo électriq…" at bounding box center [742, 542] width 620 height 44
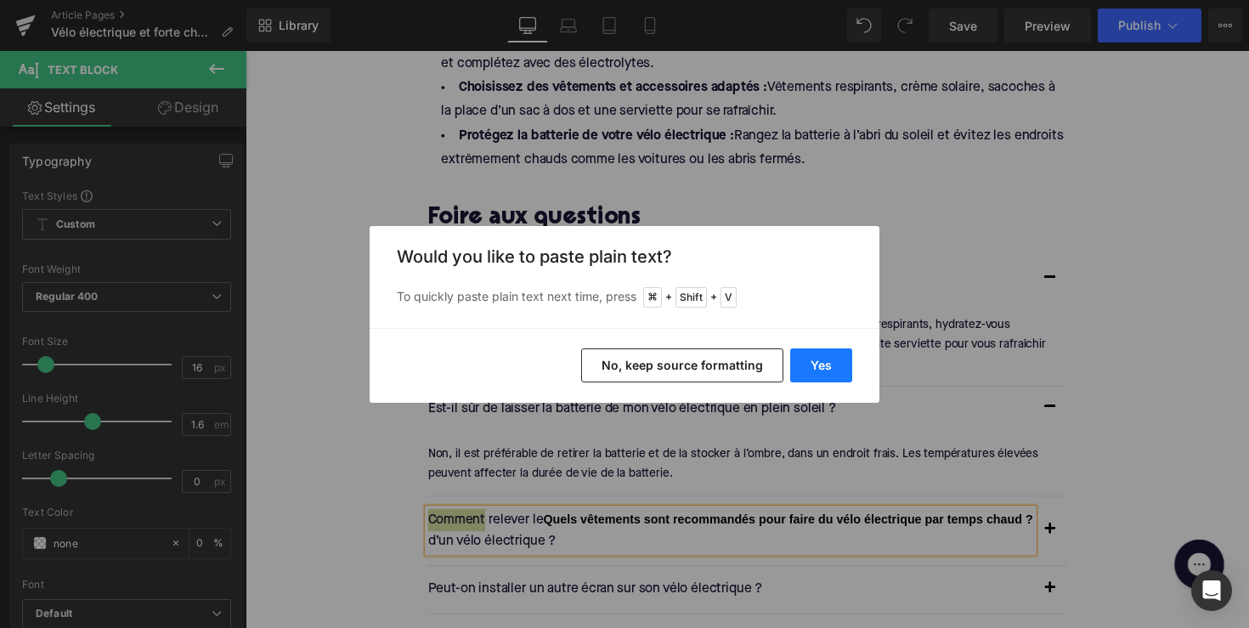
click at [807, 352] on button "Yes" at bounding box center [821, 365] width 62 height 34
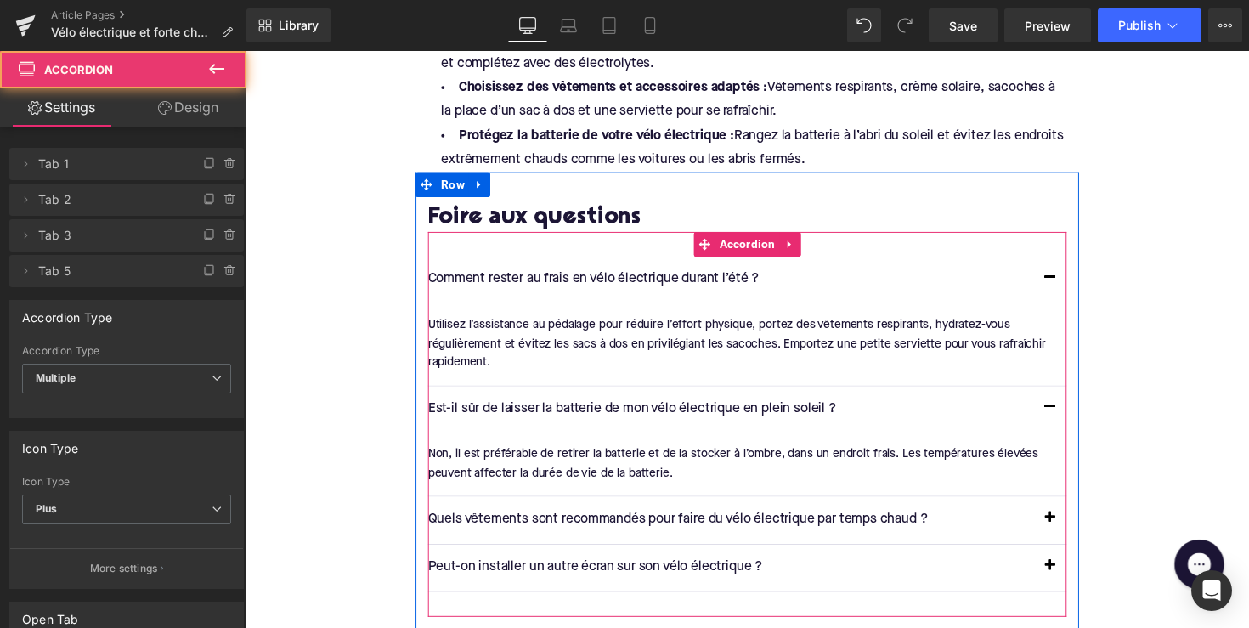
click at [1071, 507] on button "button" at bounding box center [1070, 531] width 34 height 48
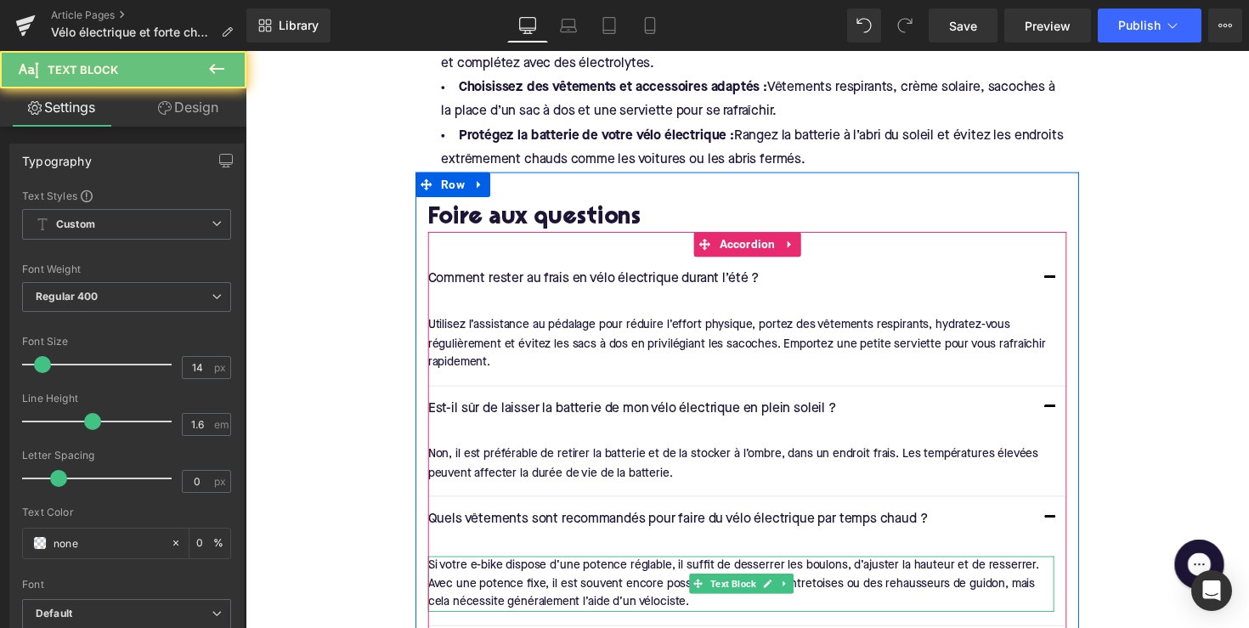
click at [710, 568] on div "Si votre e-bike dispose d’une potence réglable, il suffit de desserrer les boul…" at bounding box center [753, 596] width 642 height 57
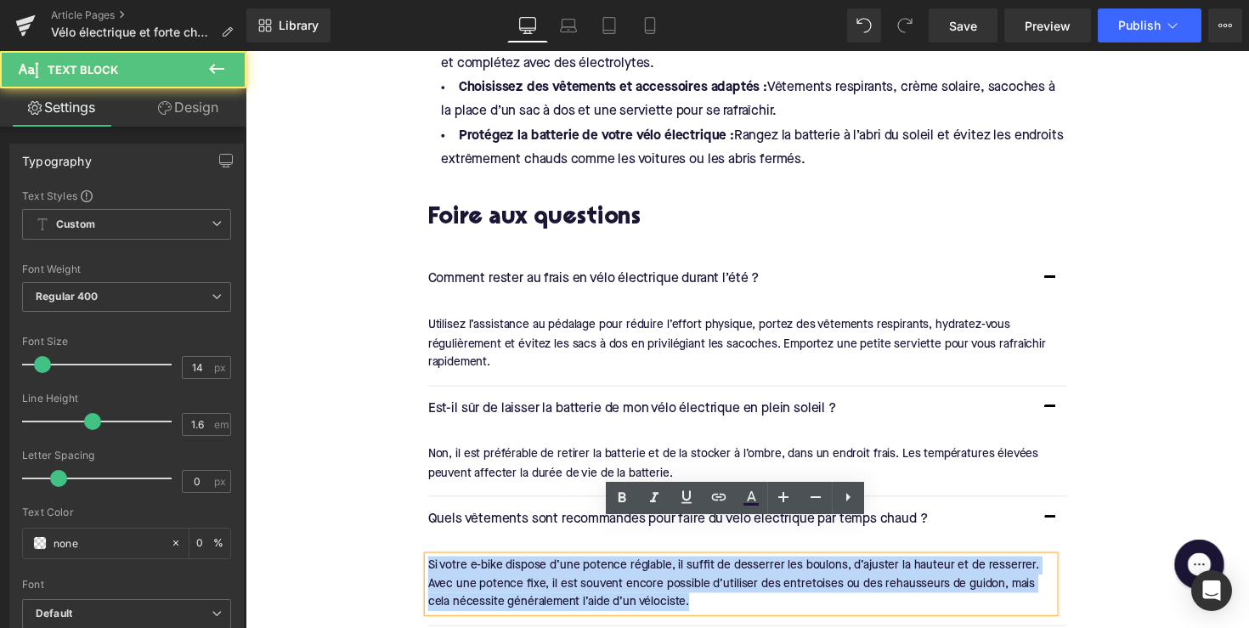
click at [710, 568] on div "Si votre e-bike dispose d’une potence réglable, il suffit de desserrer les boul…" at bounding box center [753, 596] width 642 height 57
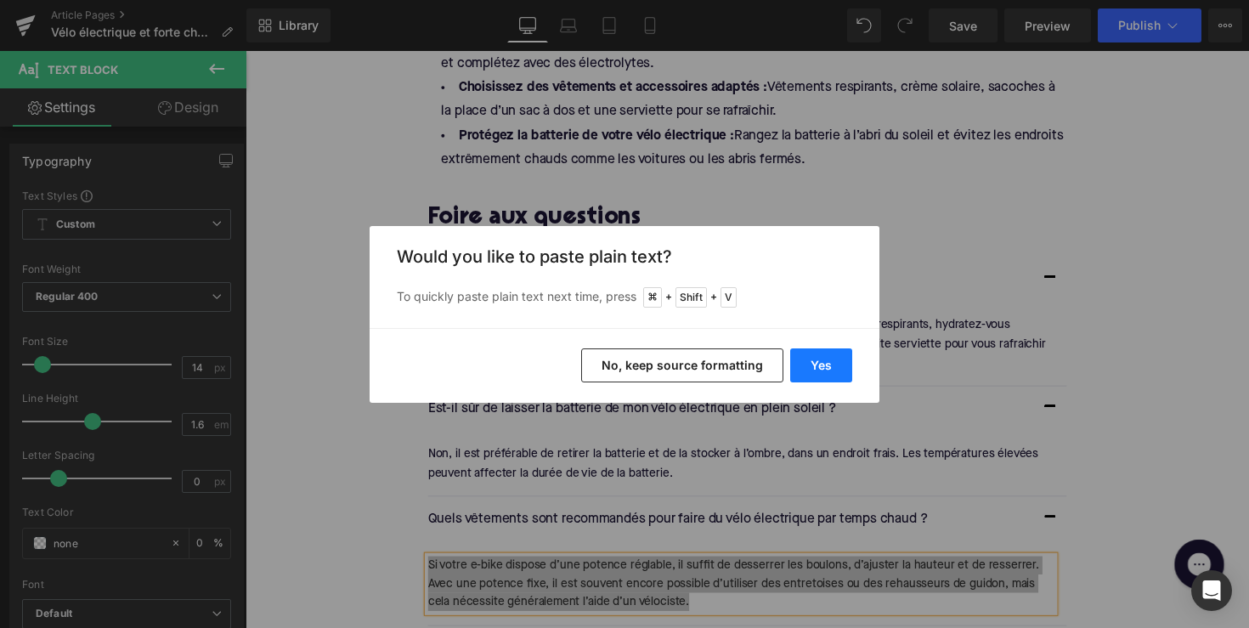
click at [815, 372] on button "Yes" at bounding box center [821, 365] width 62 height 34
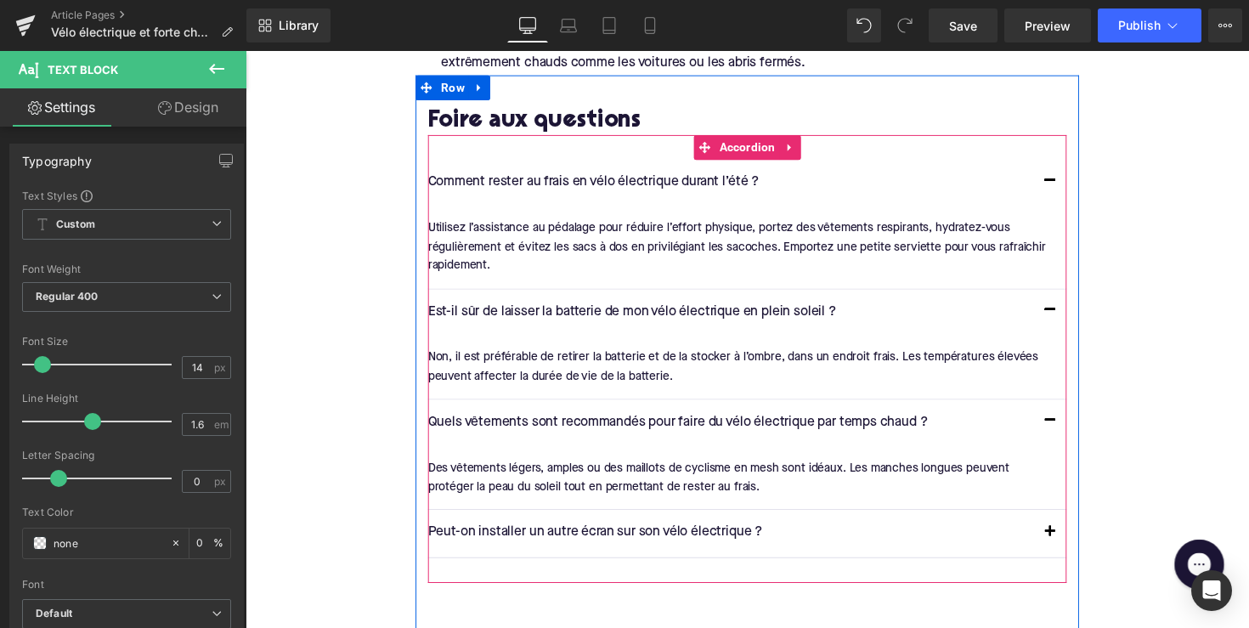
scroll to position [2556, 0]
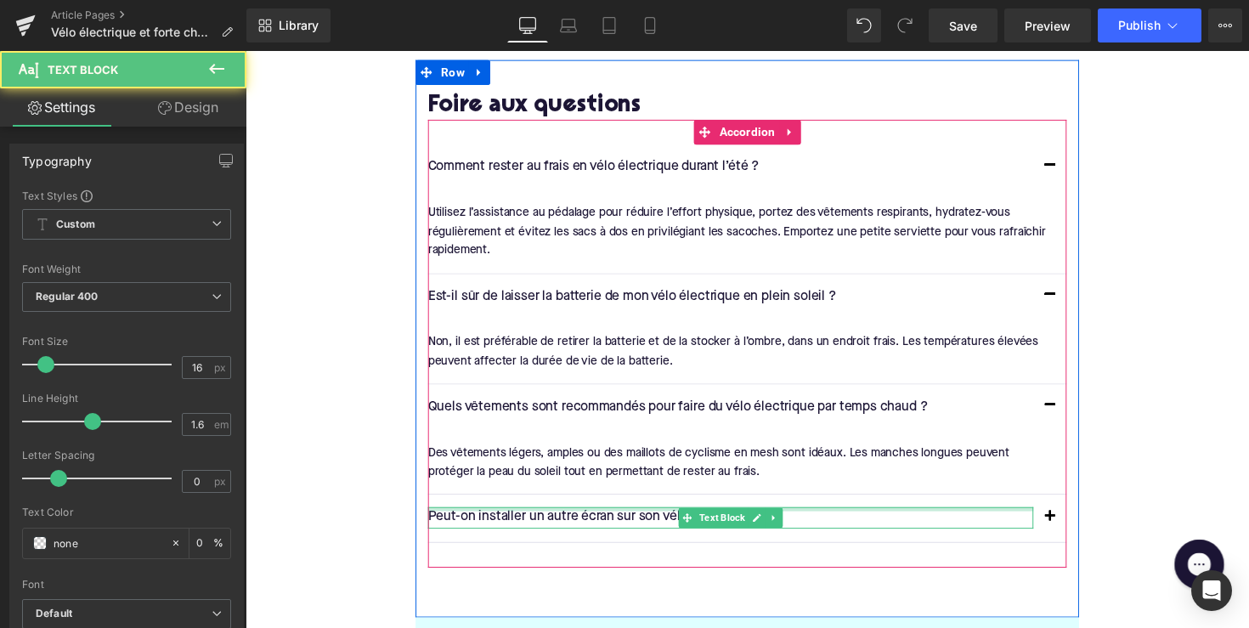
click at [643, 518] on div at bounding box center [742, 520] width 620 height 4
click at [643, 518] on p "Peut-on installer un autre écran sur son vélo électrique ?" at bounding box center [742, 529] width 620 height 22
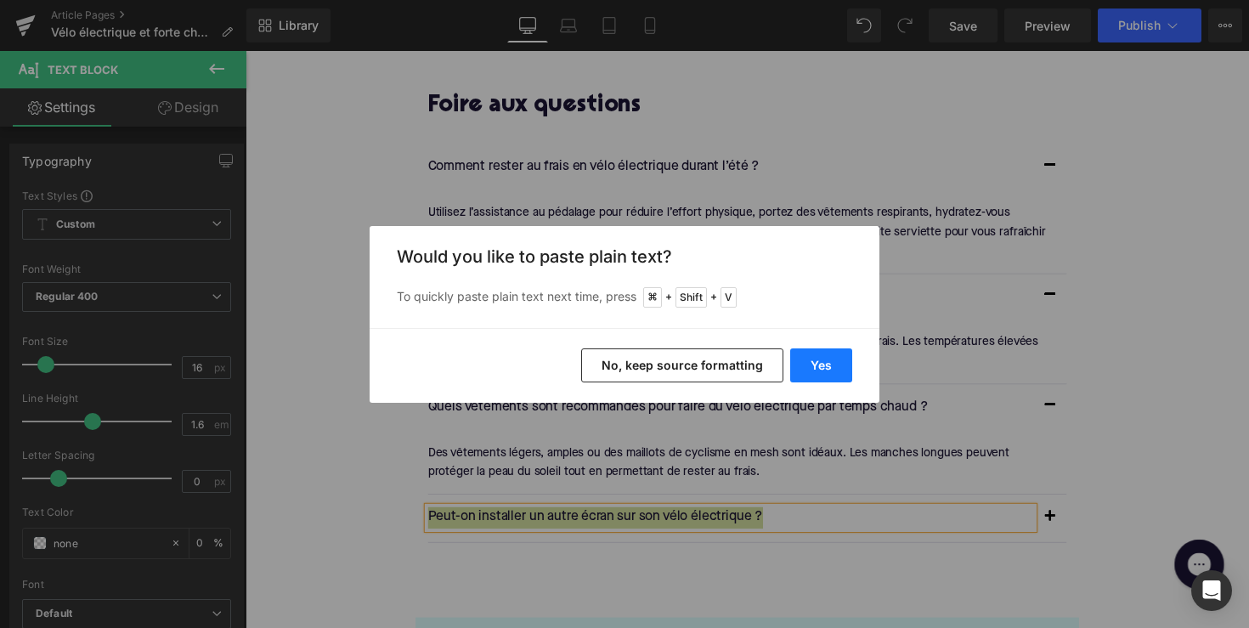
click at [816, 364] on button "Yes" at bounding box center [821, 365] width 62 height 34
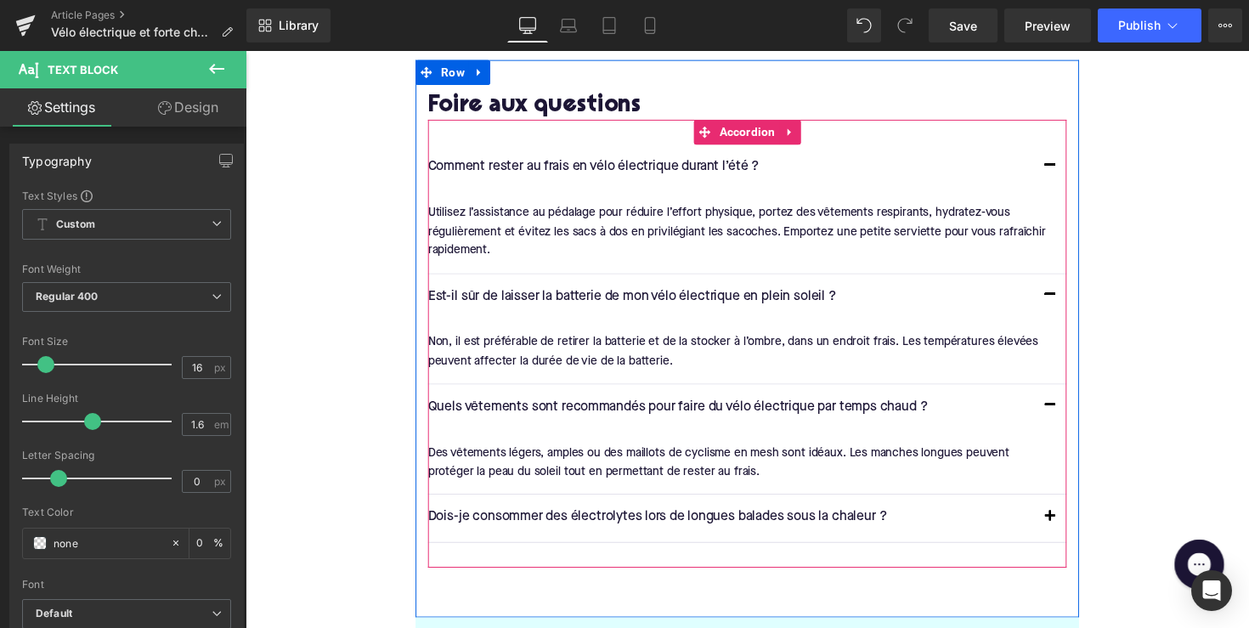
click at [1070, 533] on span "button" at bounding box center [1070, 533] width 0 height 0
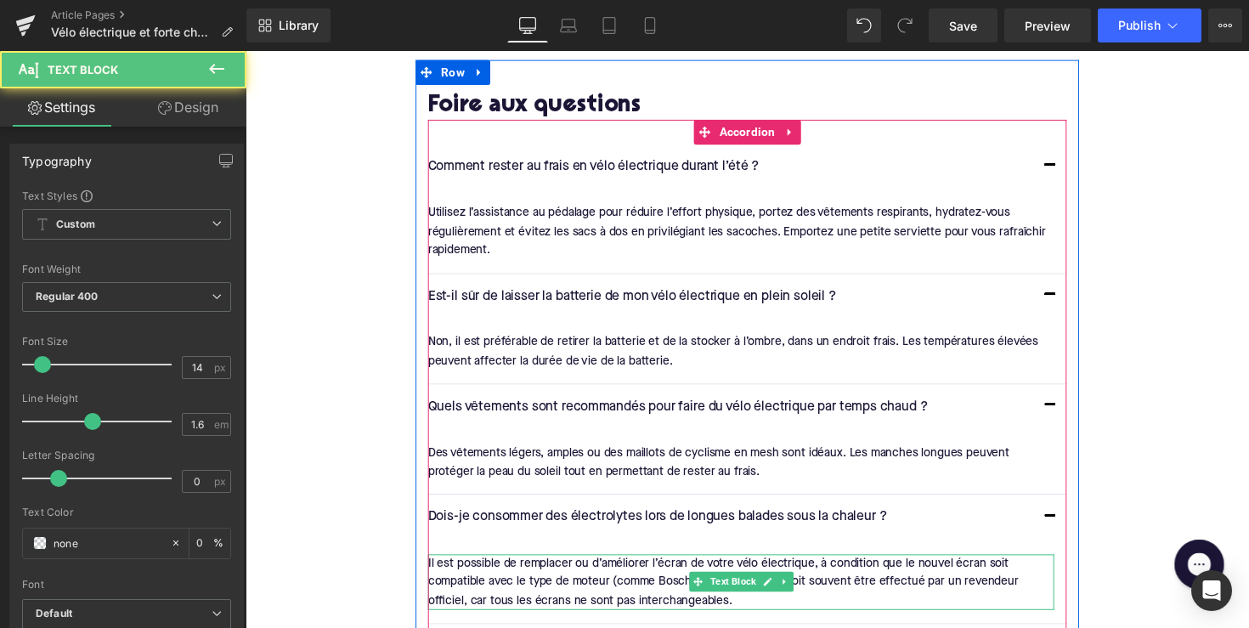
click at [576, 570] on div "Il est possible de remplacer ou d’améliorer l’écran de votre vélo électrique, à…" at bounding box center [753, 595] width 642 height 57
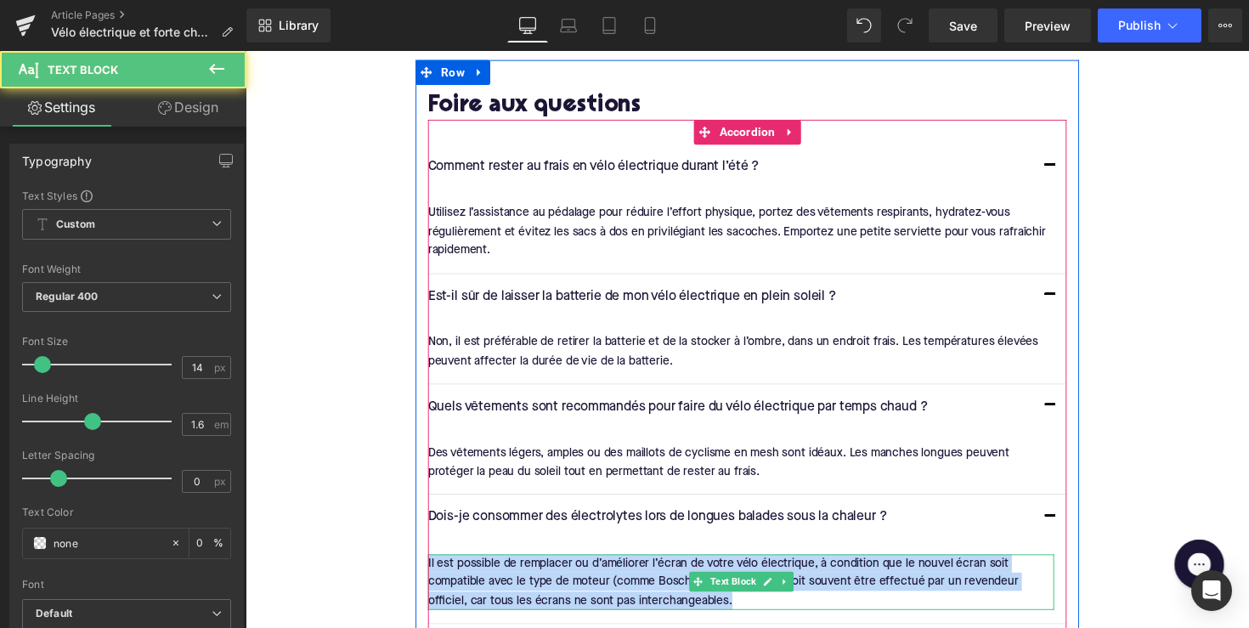
click at [576, 570] on div "Il est possible de remplacer ou d’améliorer l’écran de votre vélo électrique, à…" at bounding box center [753, 595] width 642 height 57
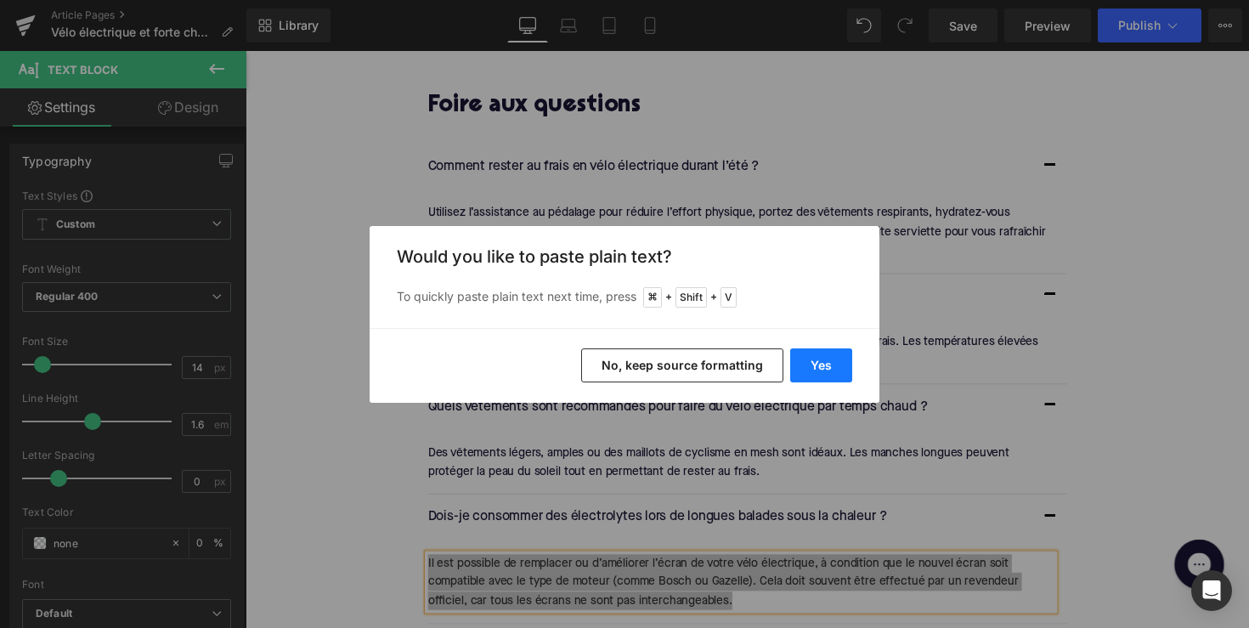
click at [810, 359] on button "Yes" at bounding box center [821, 365] width 62 height 34
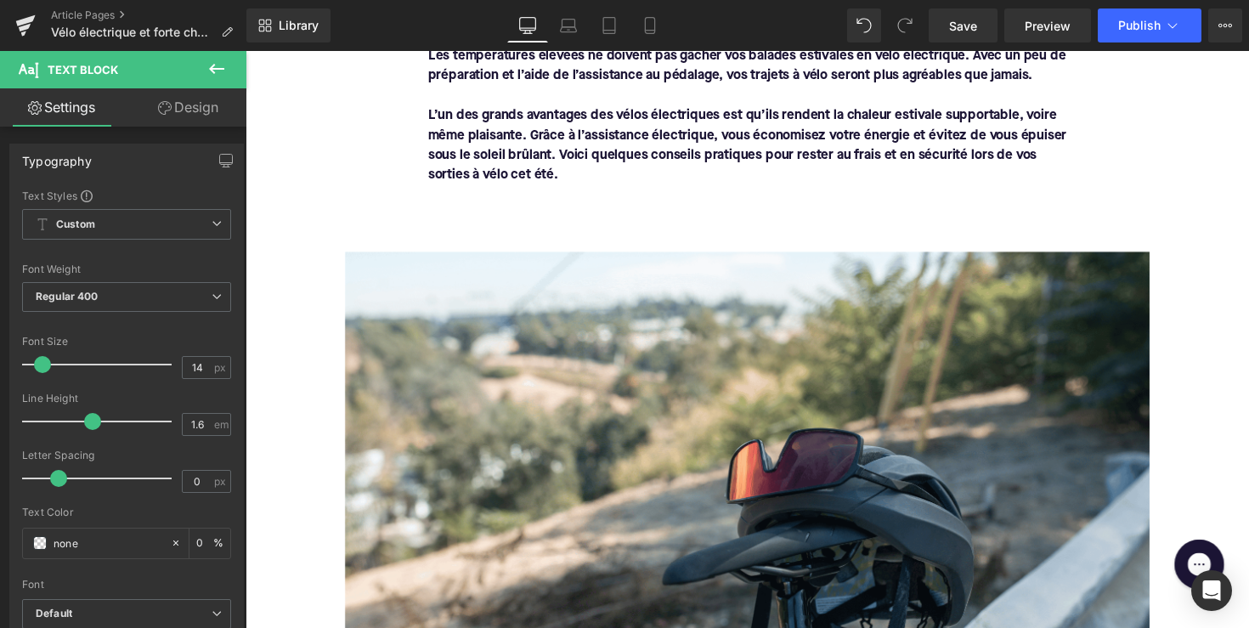
scroll to position [297, 0]
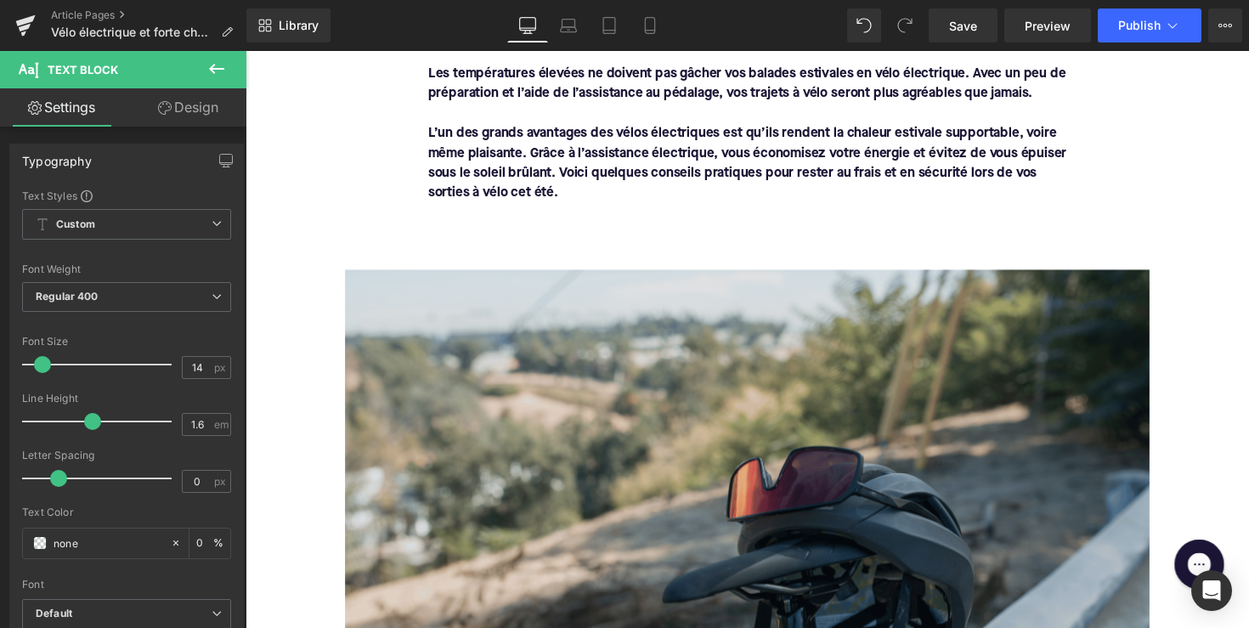
click at [664, 458] on img at bounding box center [760, 507] width 824 height 464
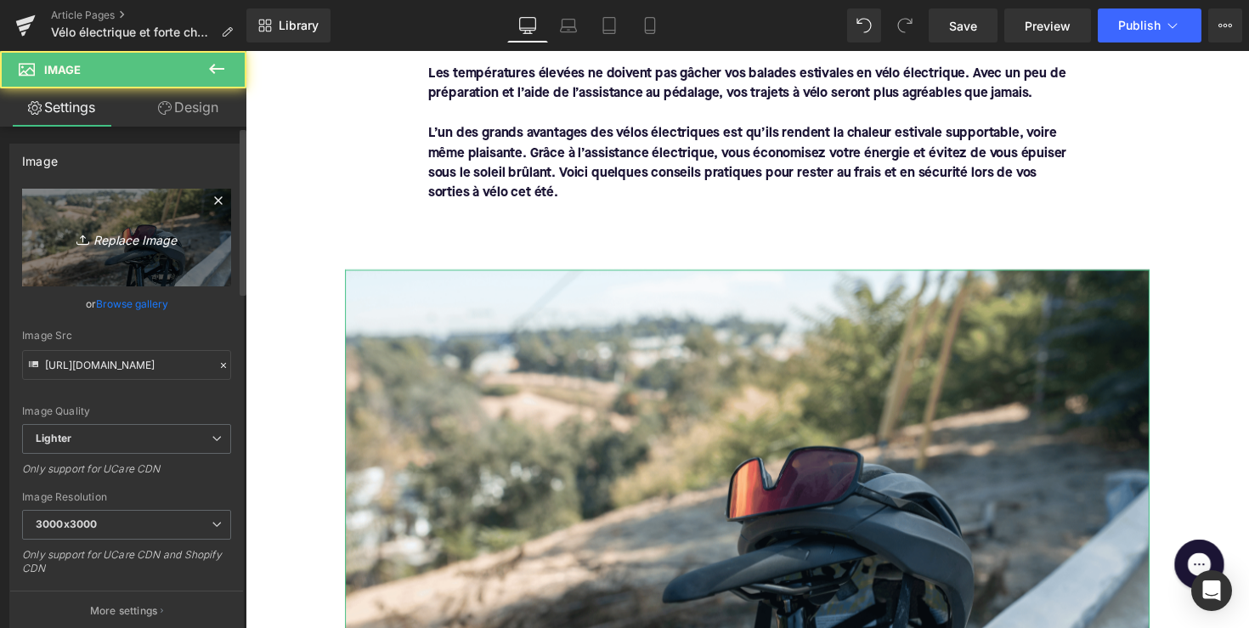
click at [144, 250] on link "Replace Image" at bounding box center [126, 238] width 209 height 98
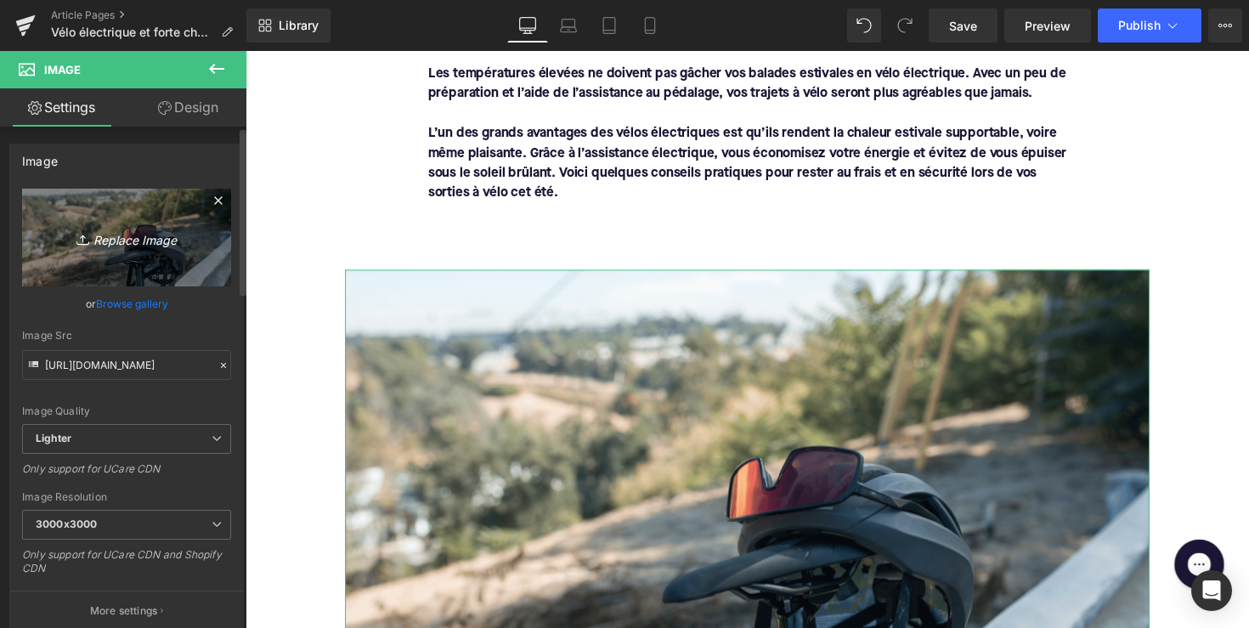
type input "C:\fakepath\Ontwerp zonder titel-52.png"
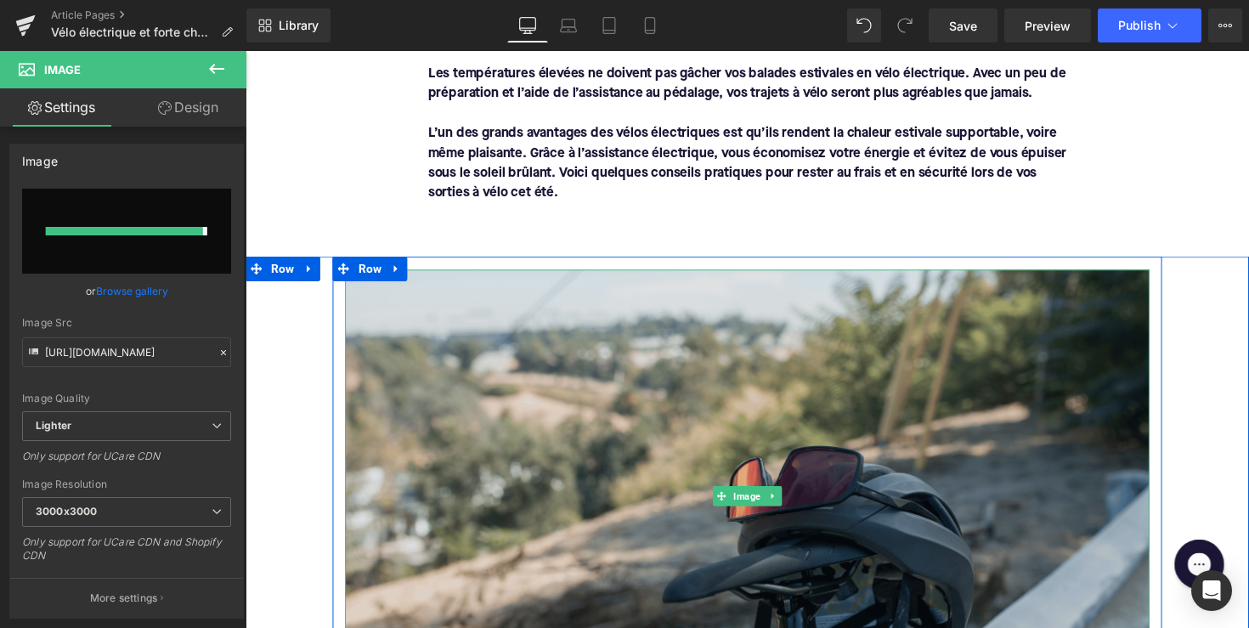
type input "[URL][DOMAIN_NAME]"
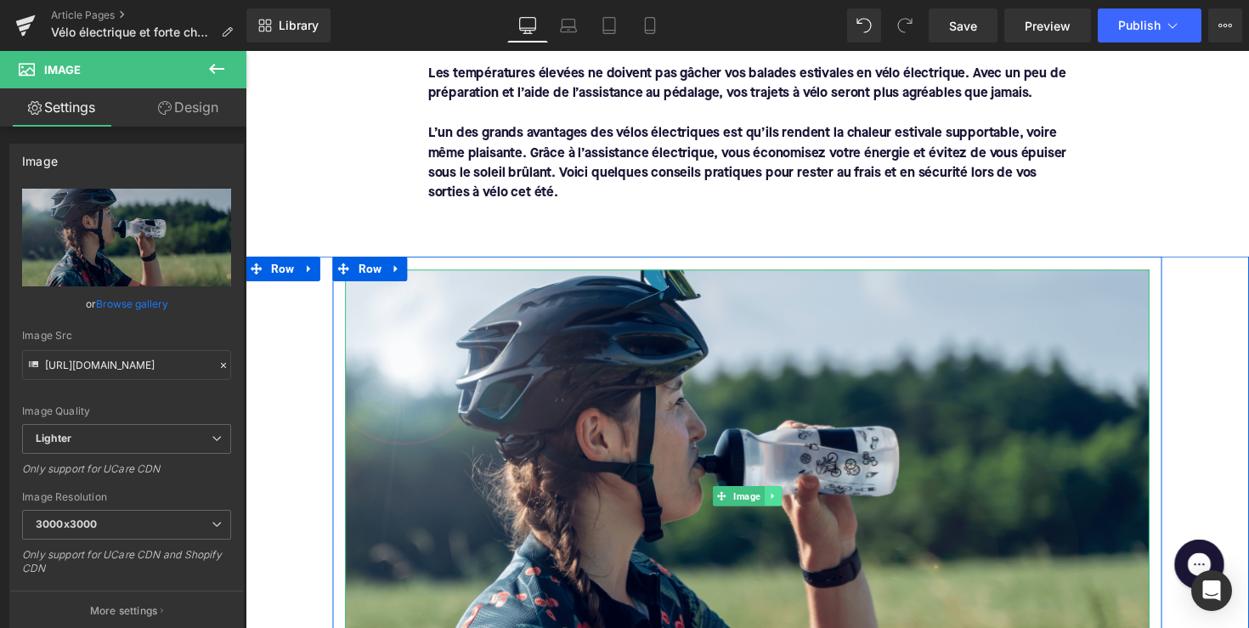
click at [786, 506] on icon at bounding box center [785, 507] width 9 height 10
click at [773, 502] on icon at bounding box center [776, 506] width 9 height 9
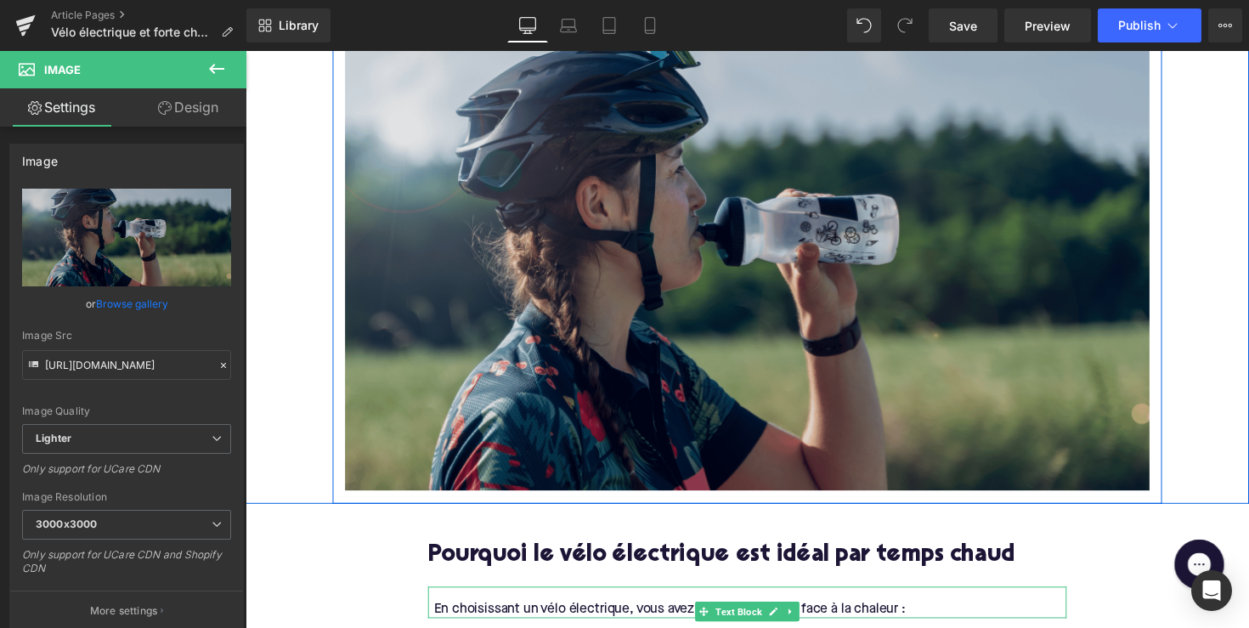
scroll to position [1078, 0]
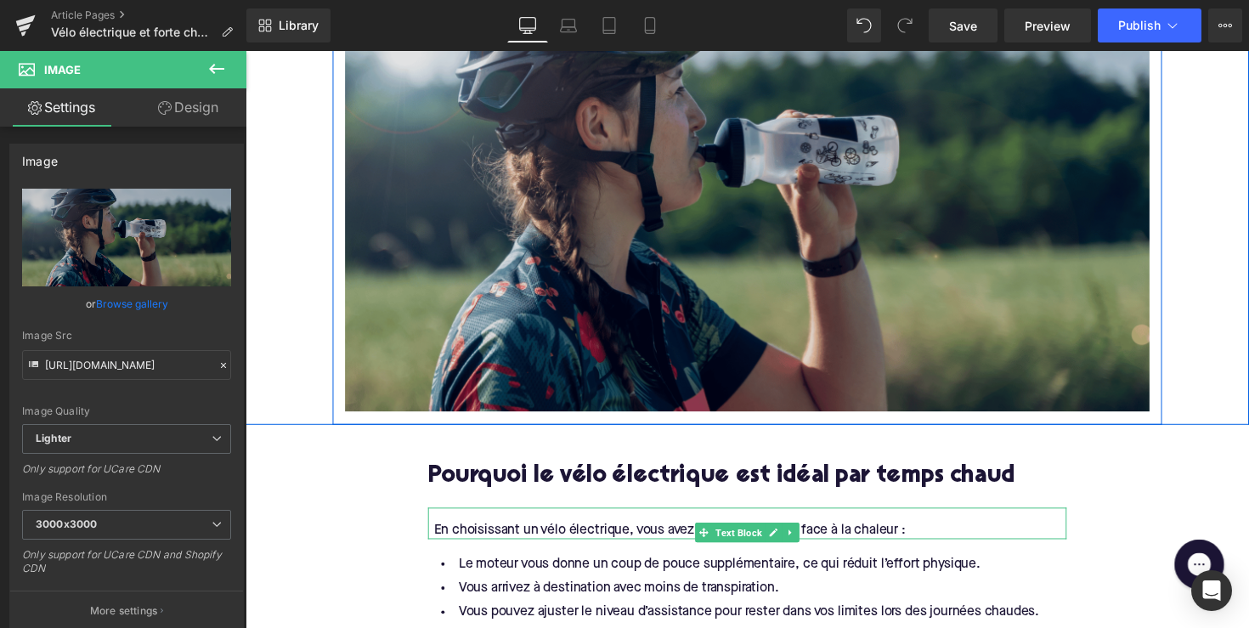
click at [733, 235] on img at bounding box center [760, 189] width 824 height 464
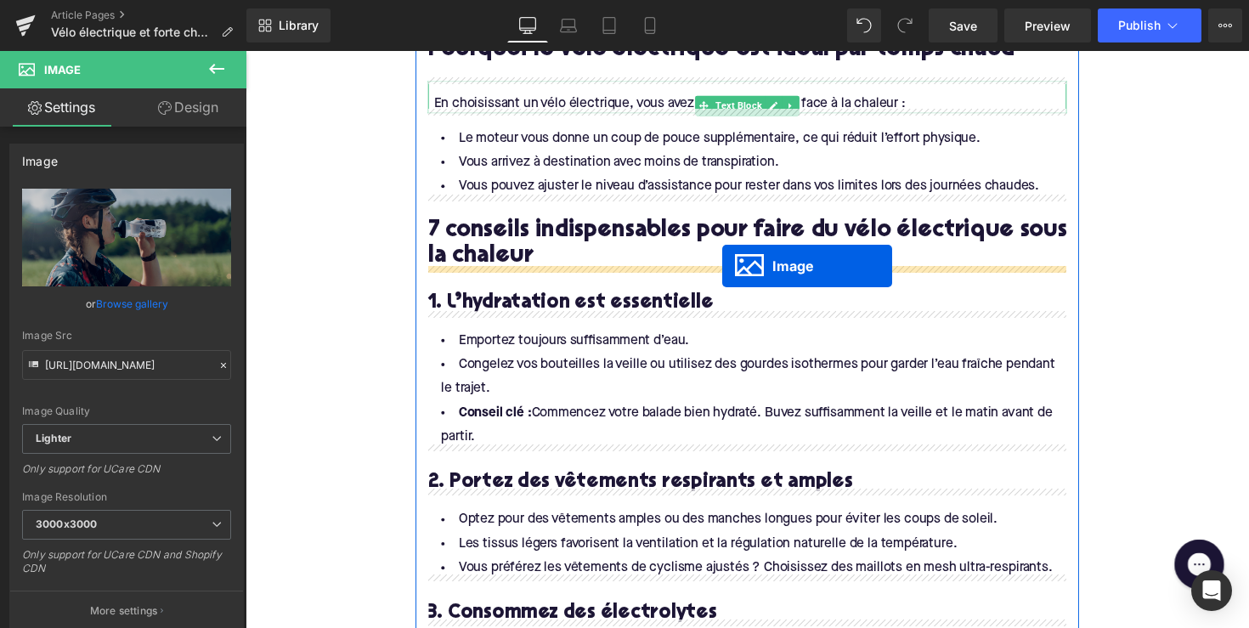
scroll to position [1096, 0]
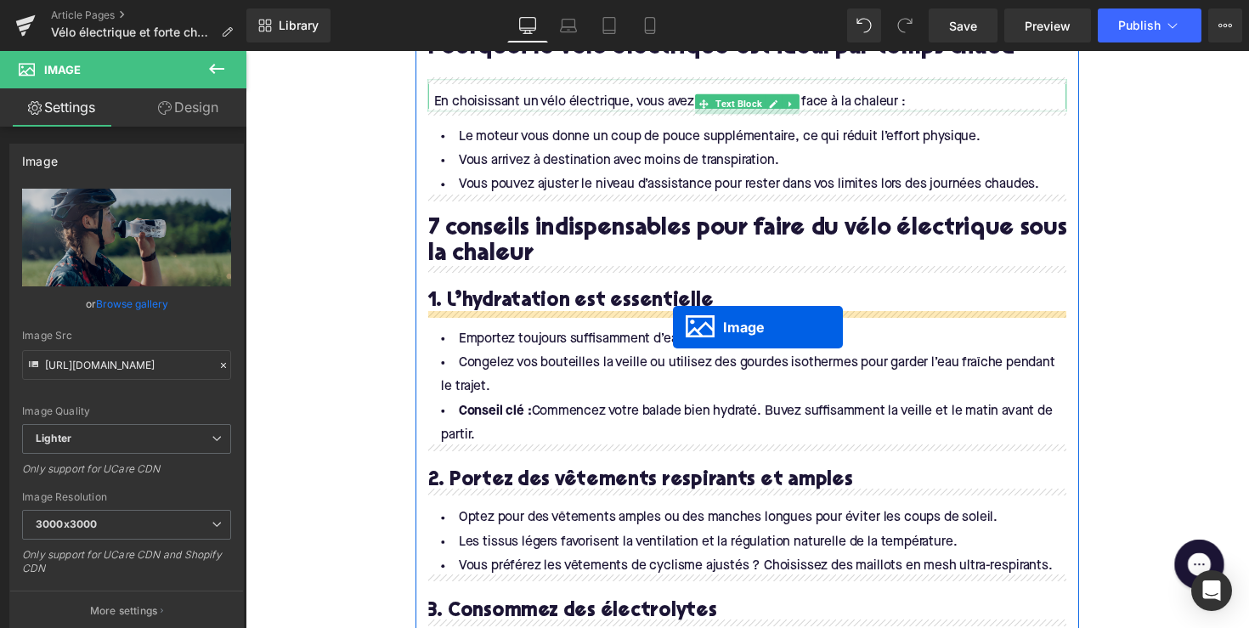
drag, startPoint x: 732, startPoint y: 184, endPoint x: 684, endPoint y: 331, distance: 153.7
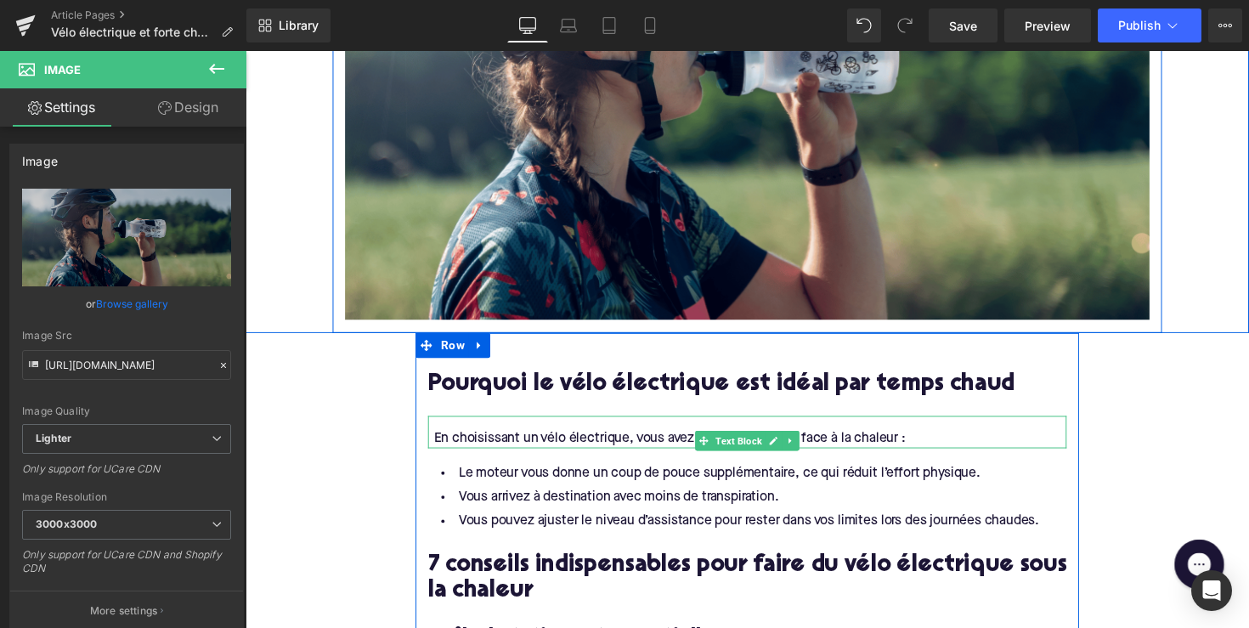
scroll to position [707, 0]
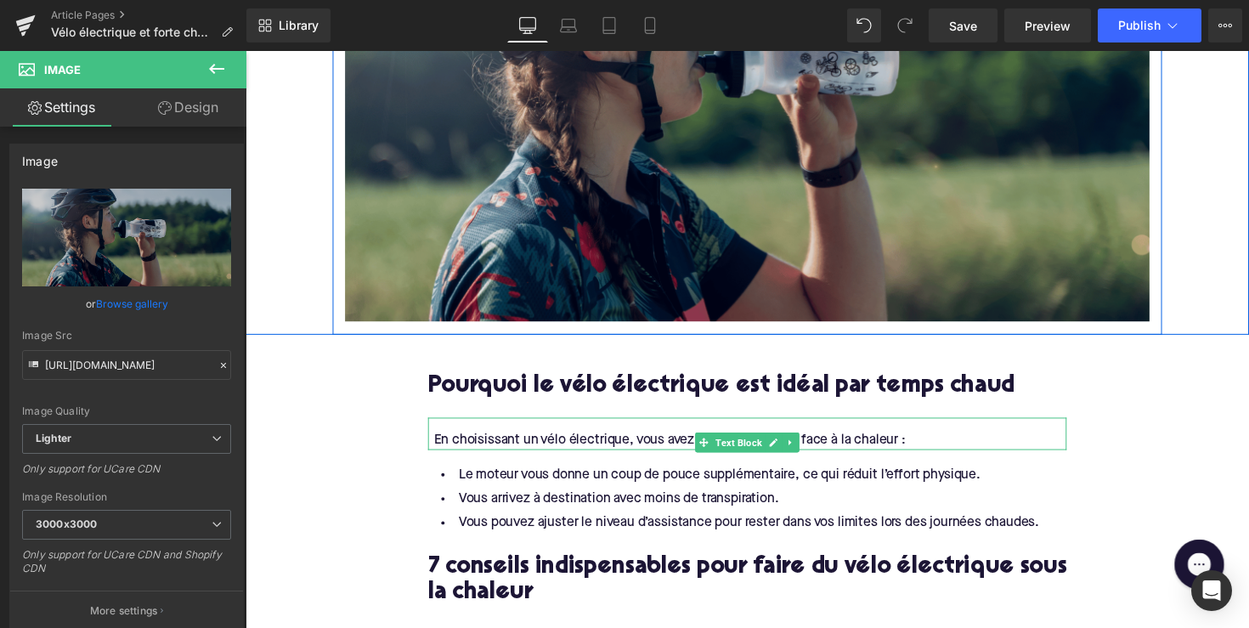
click at [677, 236] on img at bounding box center [760, 97] width 824 height 464
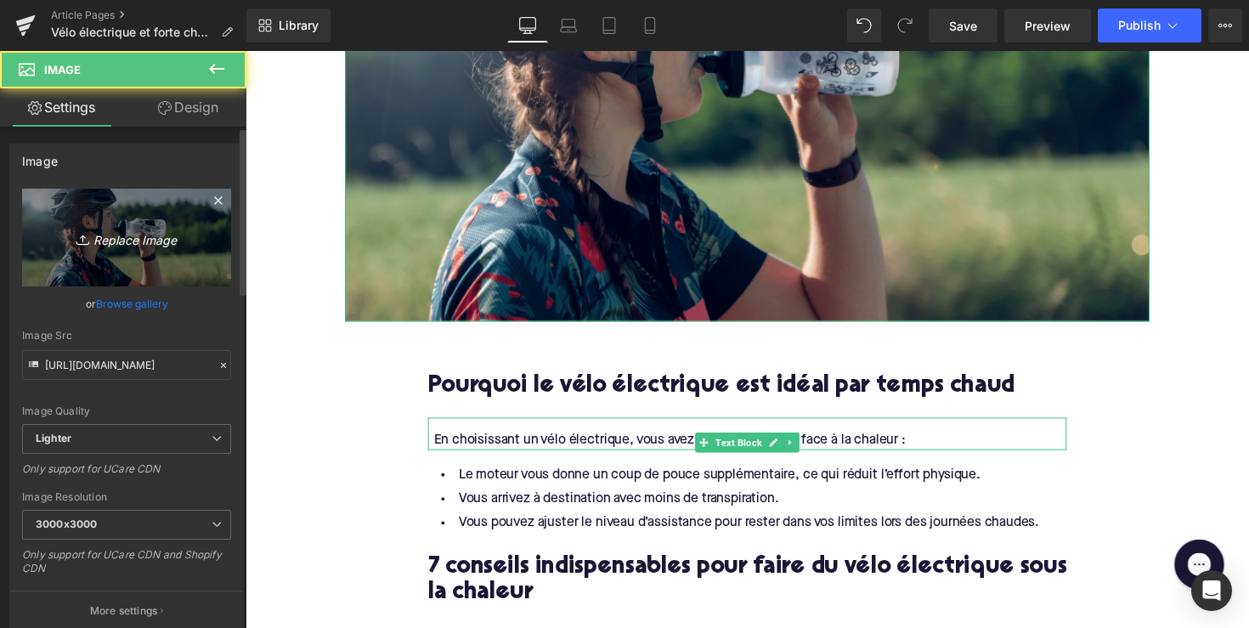
click at [179, 250] on link "Replace Image" at bounding box center [126, 238] width 209 height 98
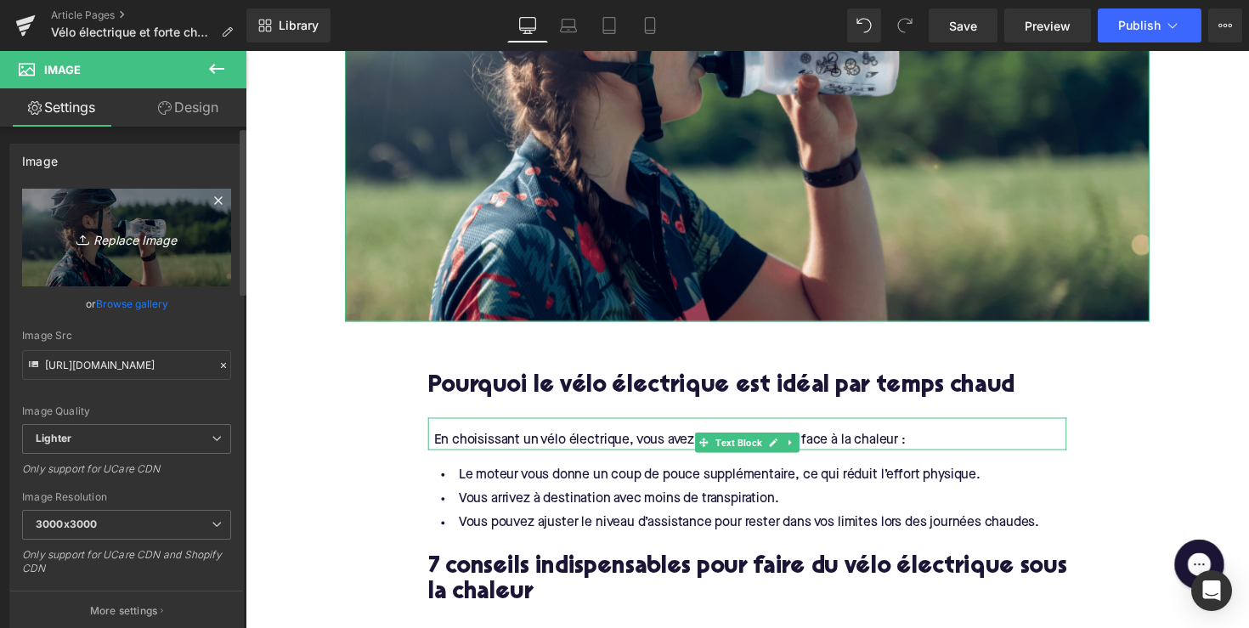
type input "C:\fakepath\Ontwerp zonder titel-51.png"
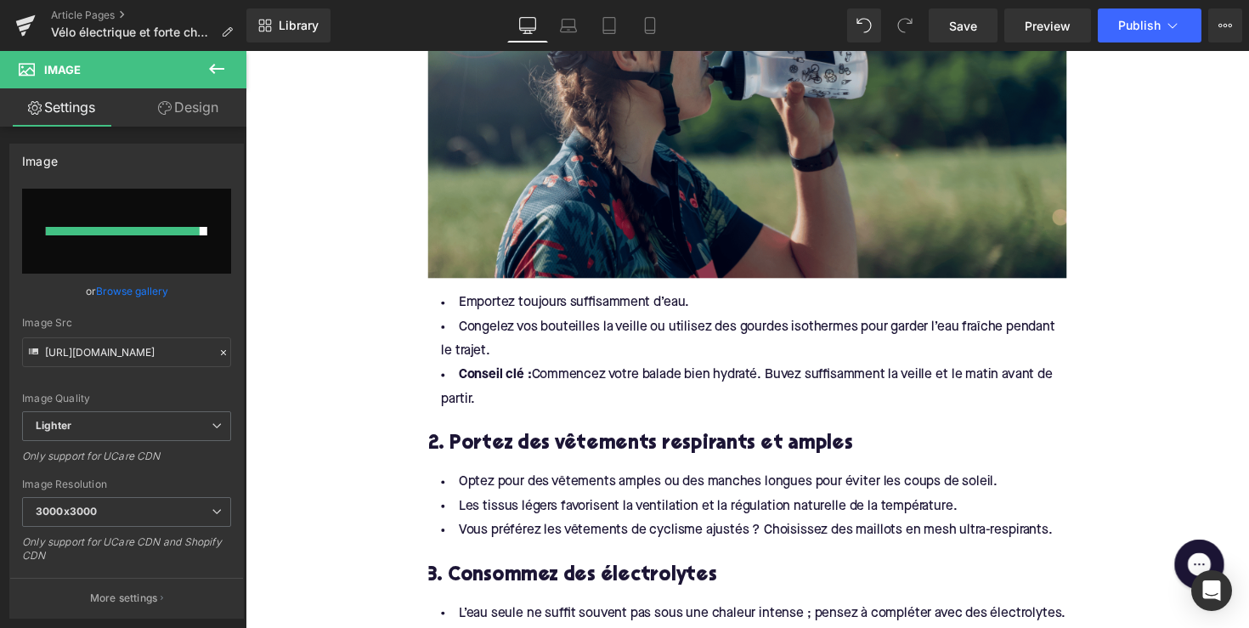
scroll to position [1420, 0]
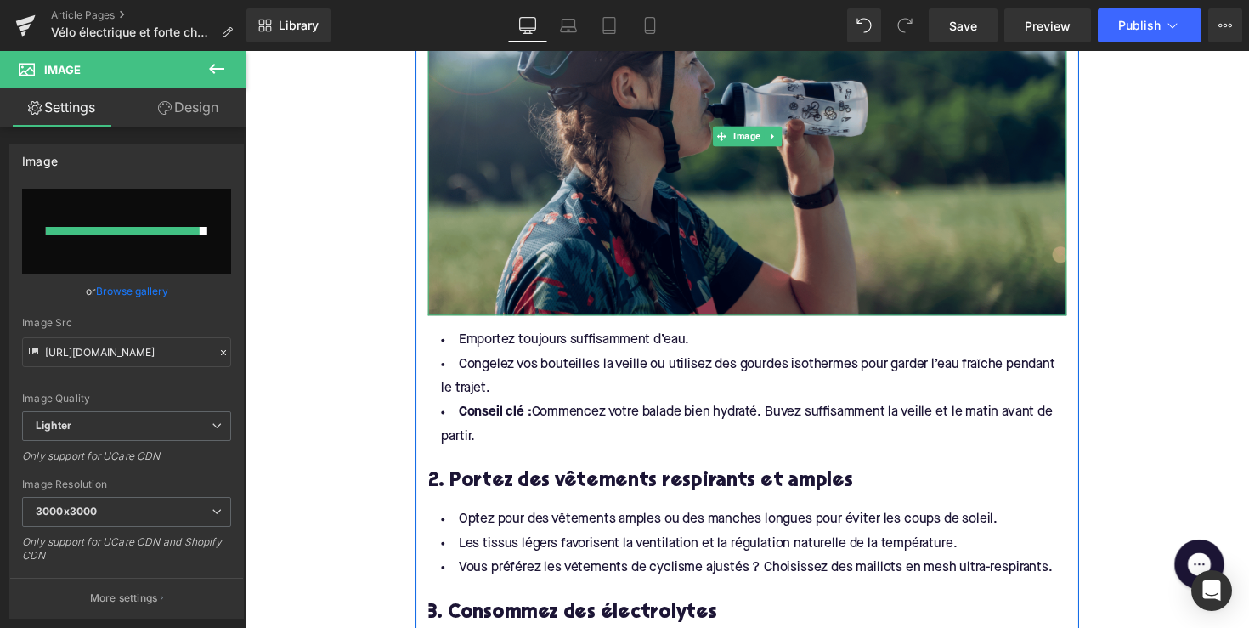
click at [608, 202] on img at bounding box center [759, 138] width 654 height 368
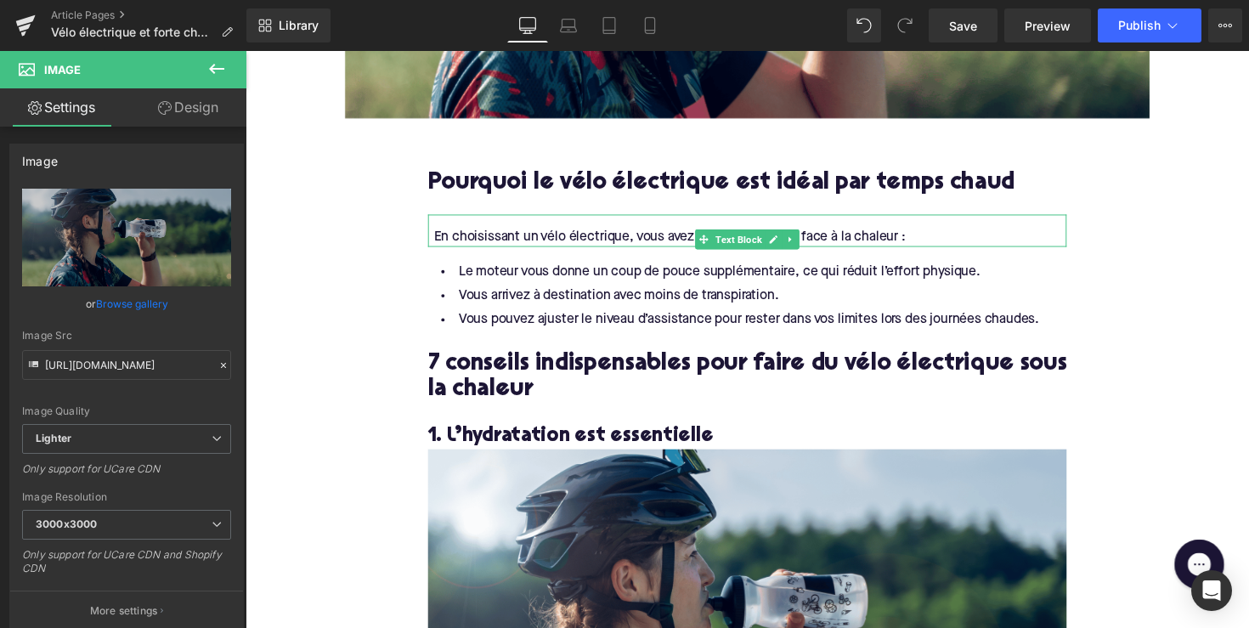
scroll to position [399, 0]
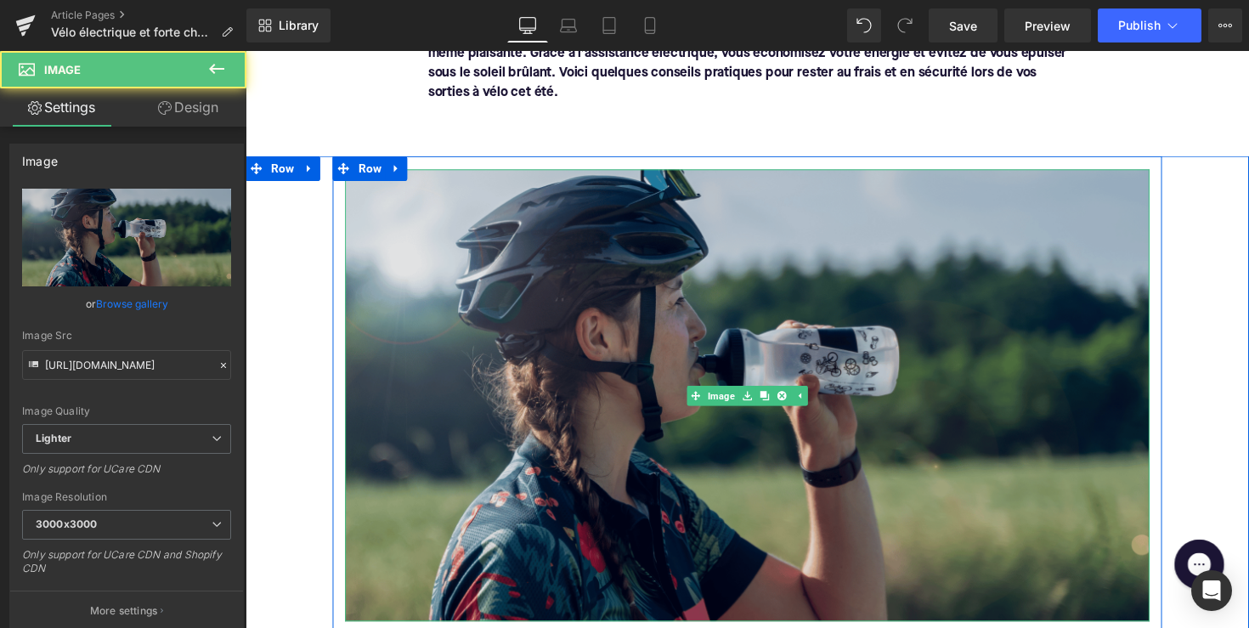
click at [518, 354] on img at bounding box center [760, 404] width 824 height 464
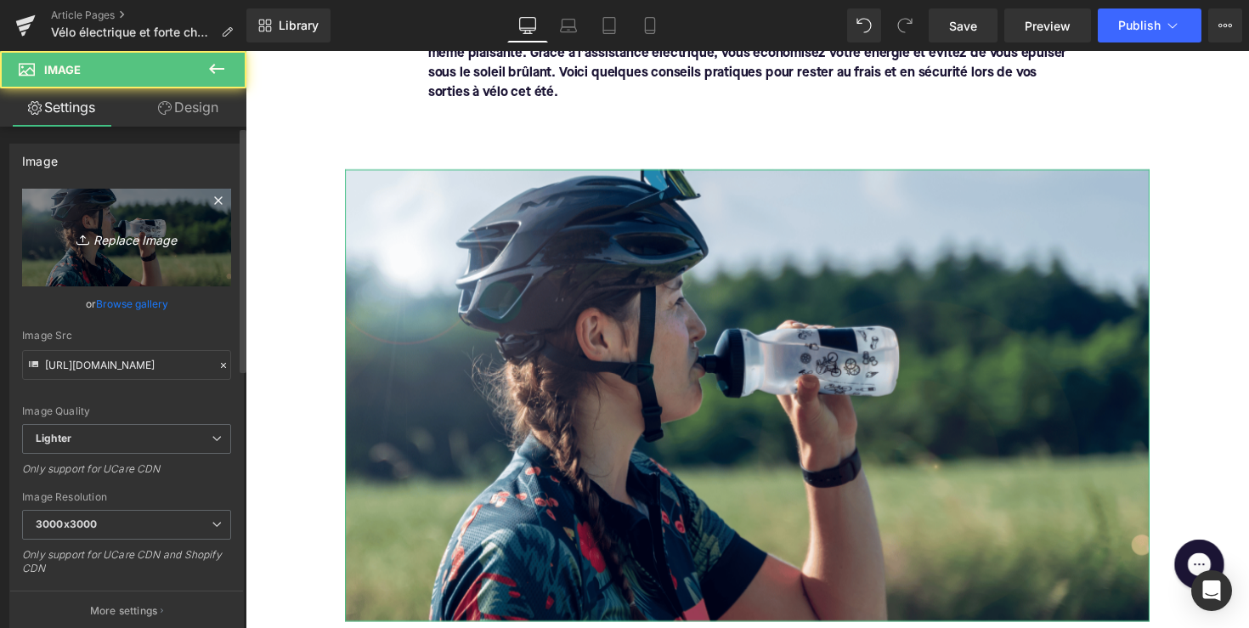
click at [119, 265] on link "Replace Image" at bounding box center [126, 238] width 209 height 98
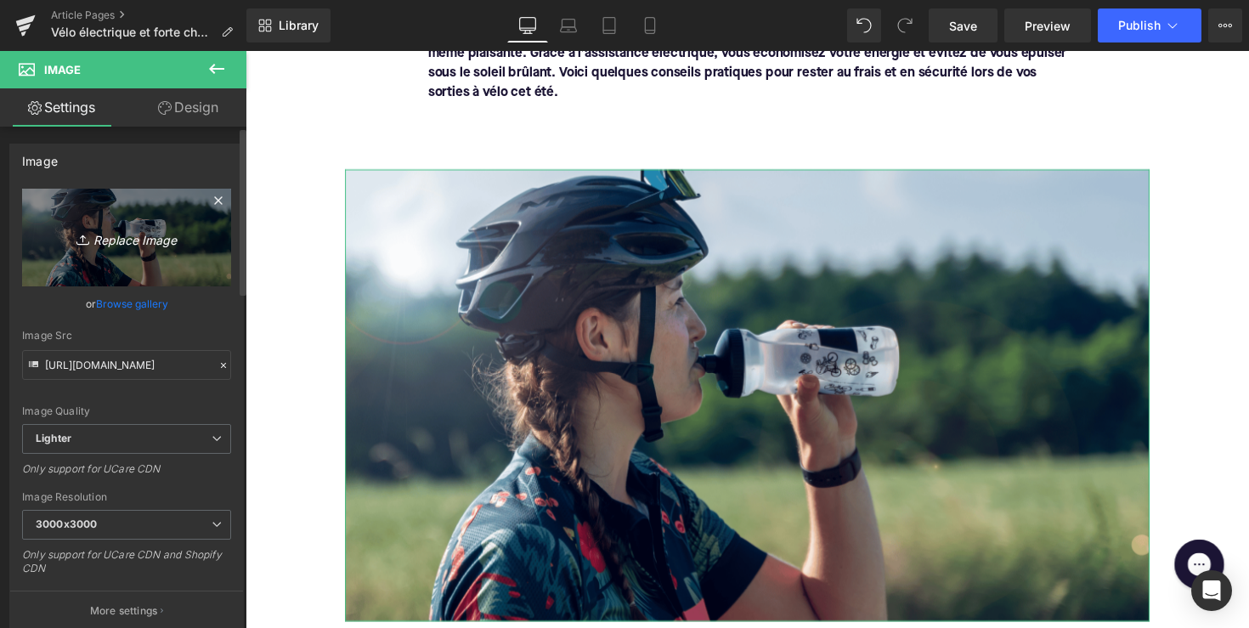
type input "C:\fakepath\Ontwerp zonder titel-51.png"
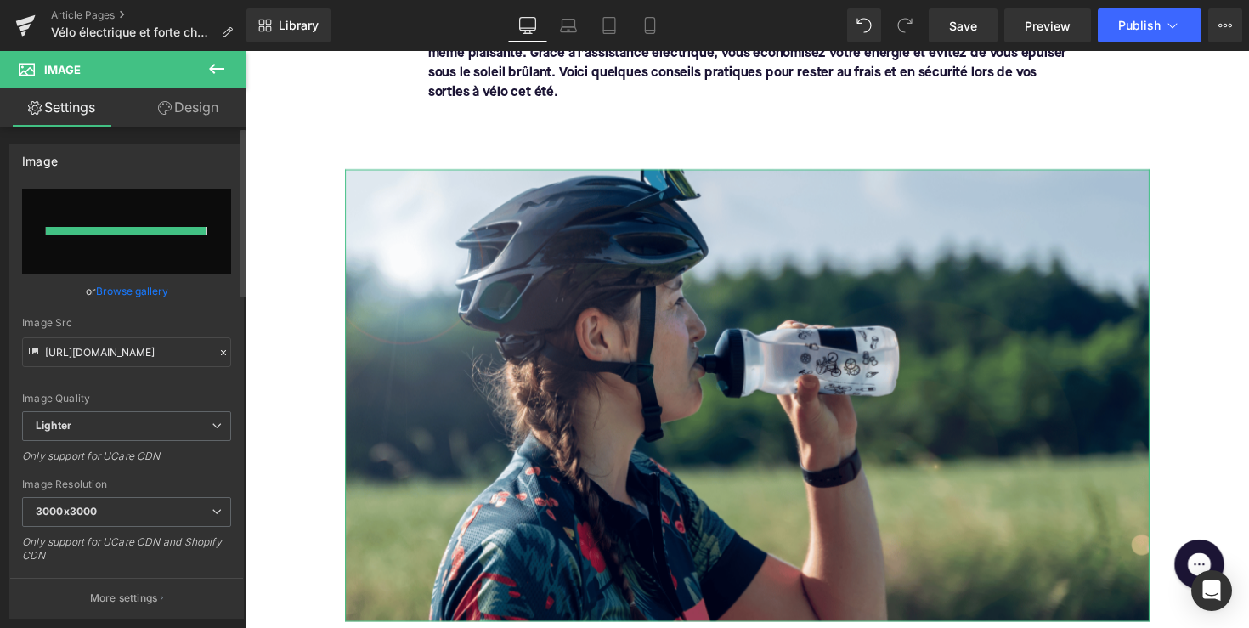
type input "[URL][DOMAIN_NAME]"
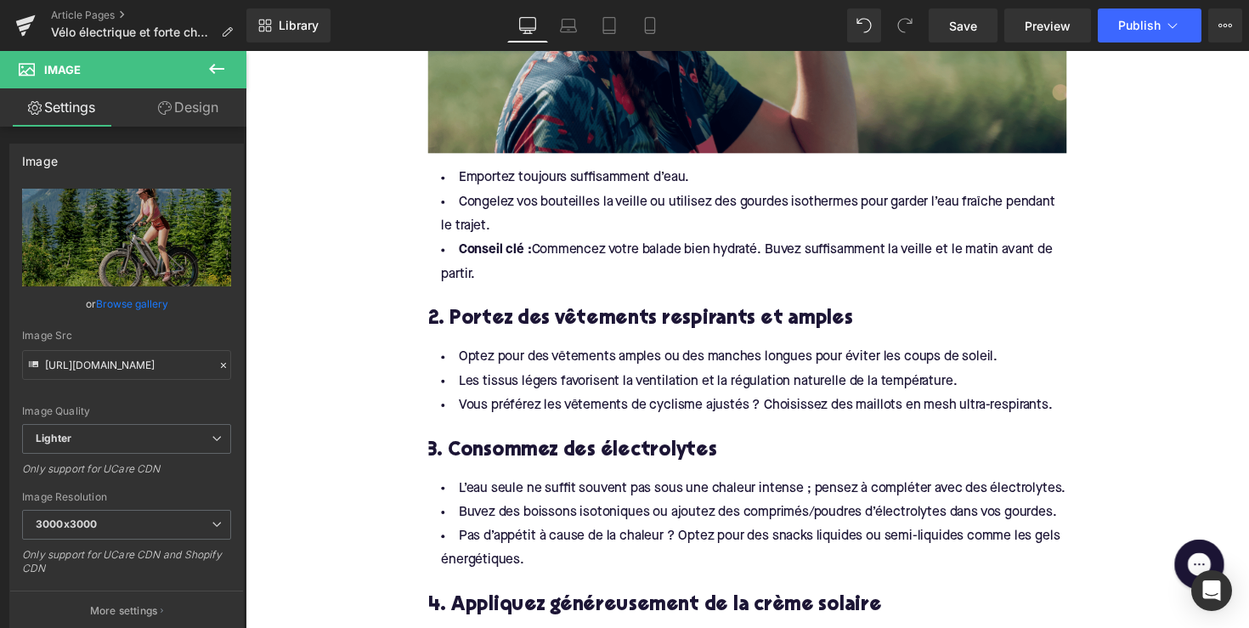
scroll to position [1326, 0]
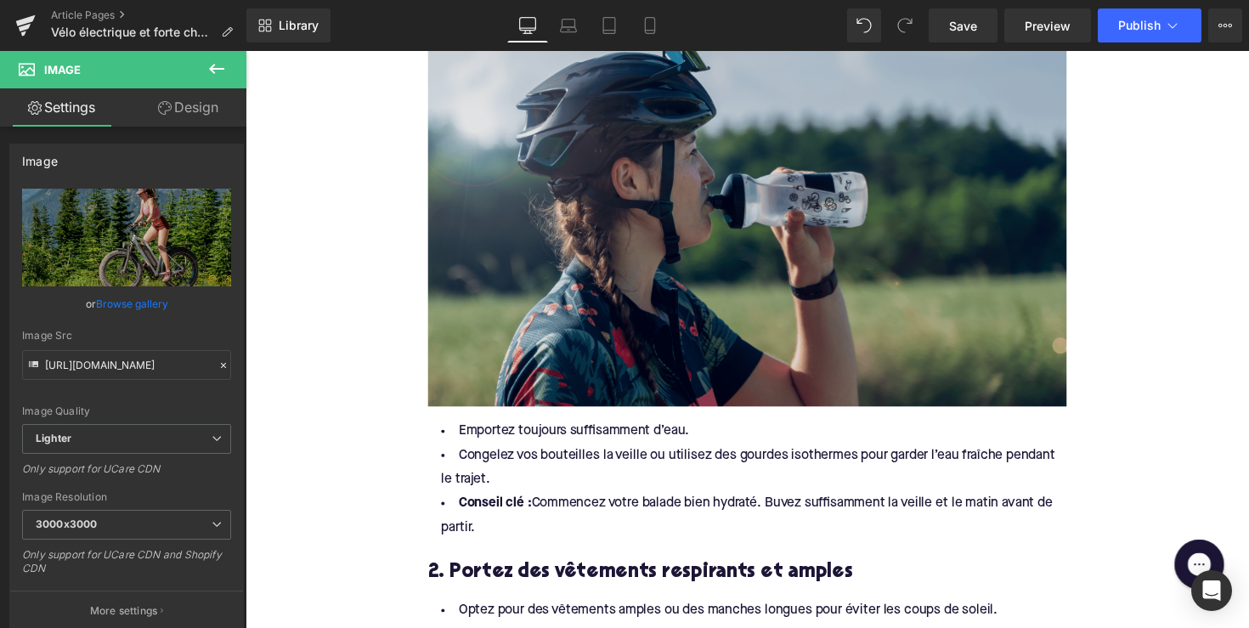
click at [806, 331] on img at bounding box center [759, 232] width 654 height 368
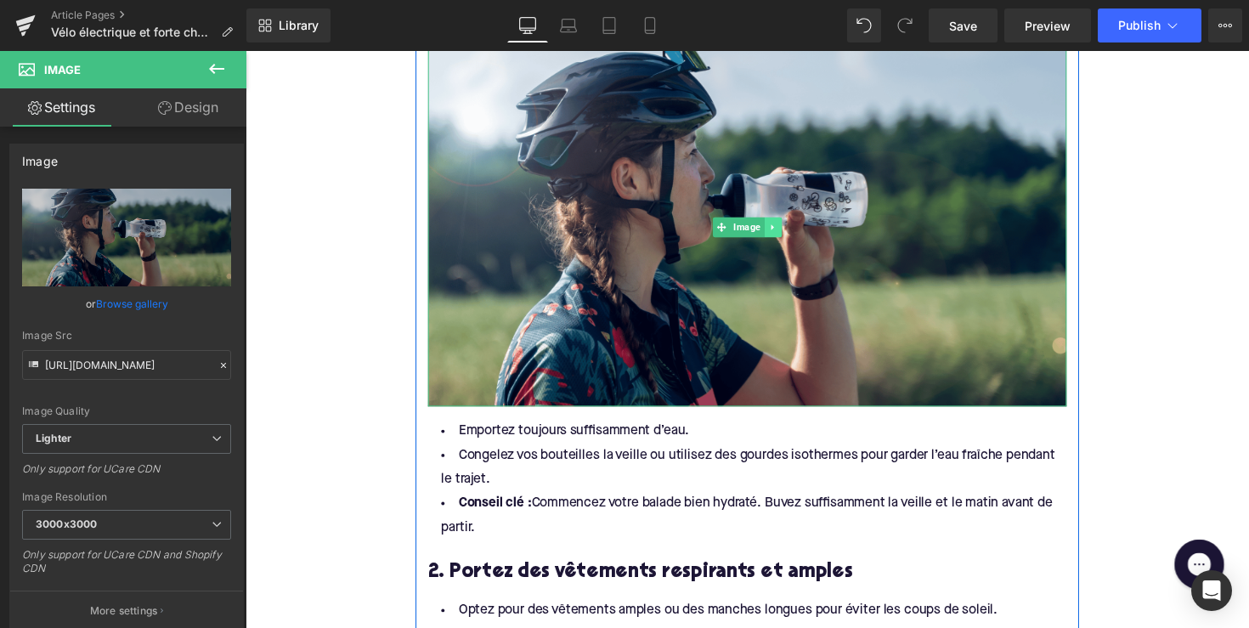
click at [783, 229] on icon at bounding box center [784, 232] width 3 height 6
click at [778, 230] on link at bounding box center [777, 232] width 18 height 20
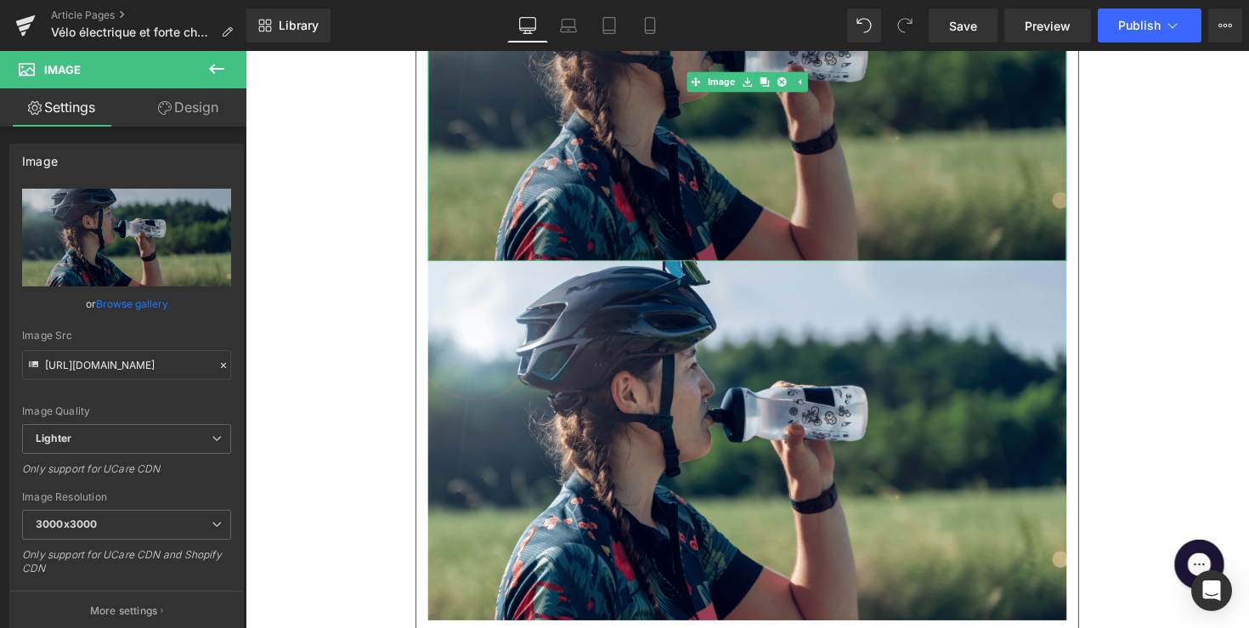
scroll to position [1707, 0]
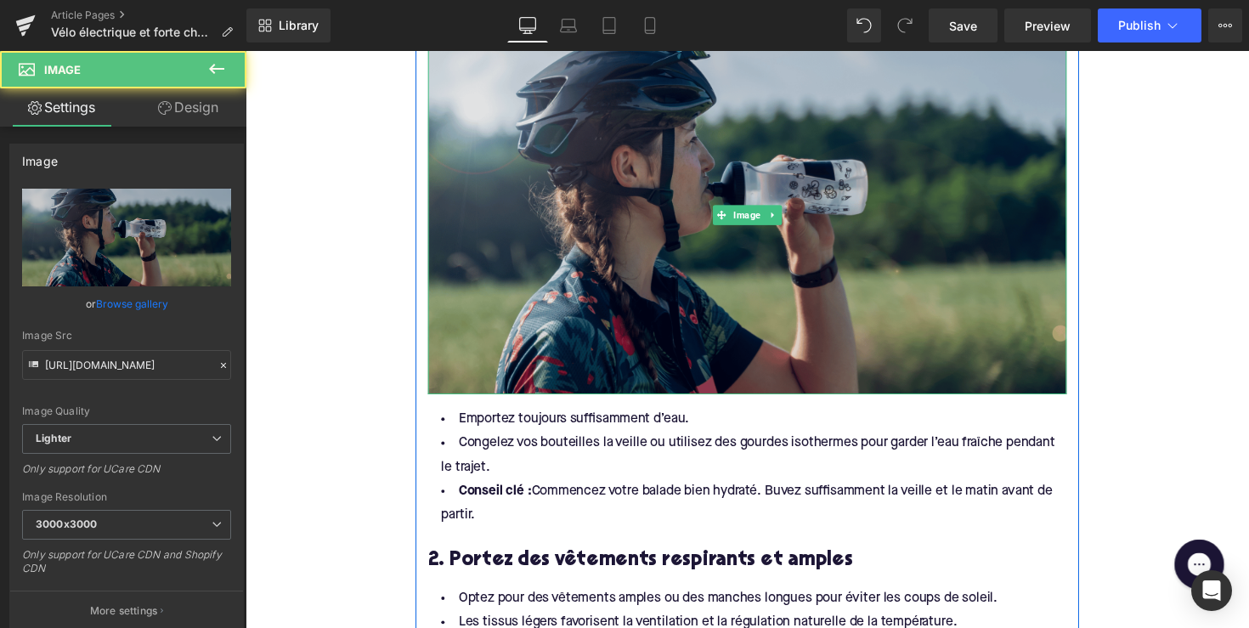
click at [730, 249] on img at bounding box center [759, 219] width 654 height 368
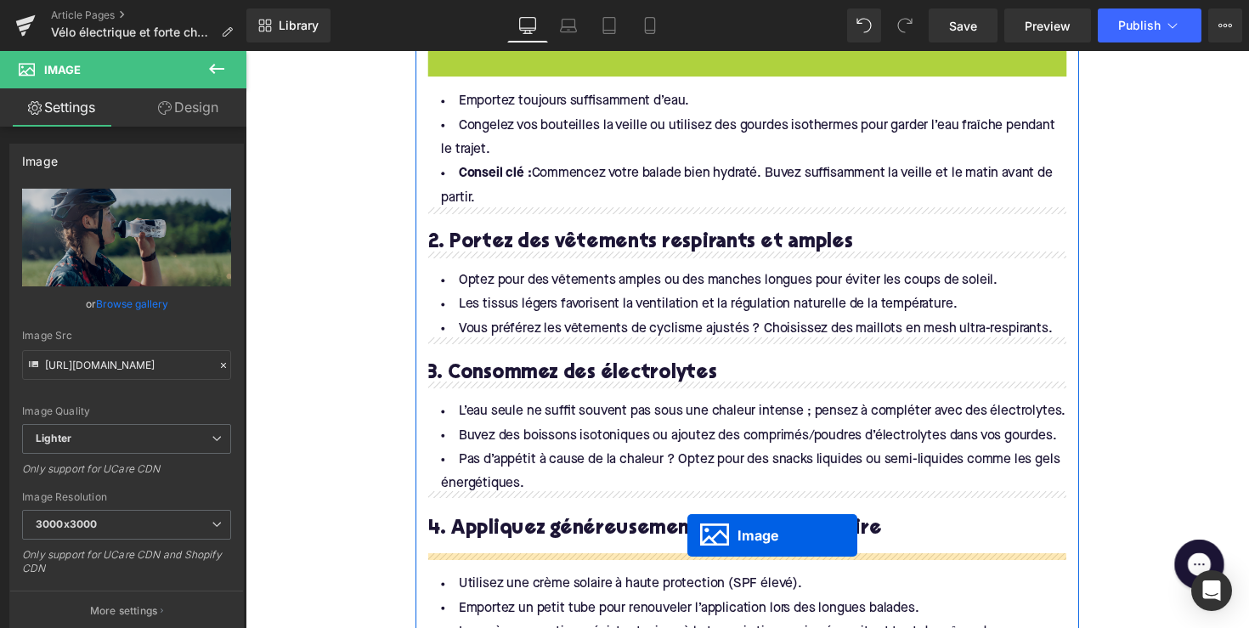
drag, startPoint x: 732, startPoint y: 217, endPoint x: 698, endPoint y: 547, distance: 332.3
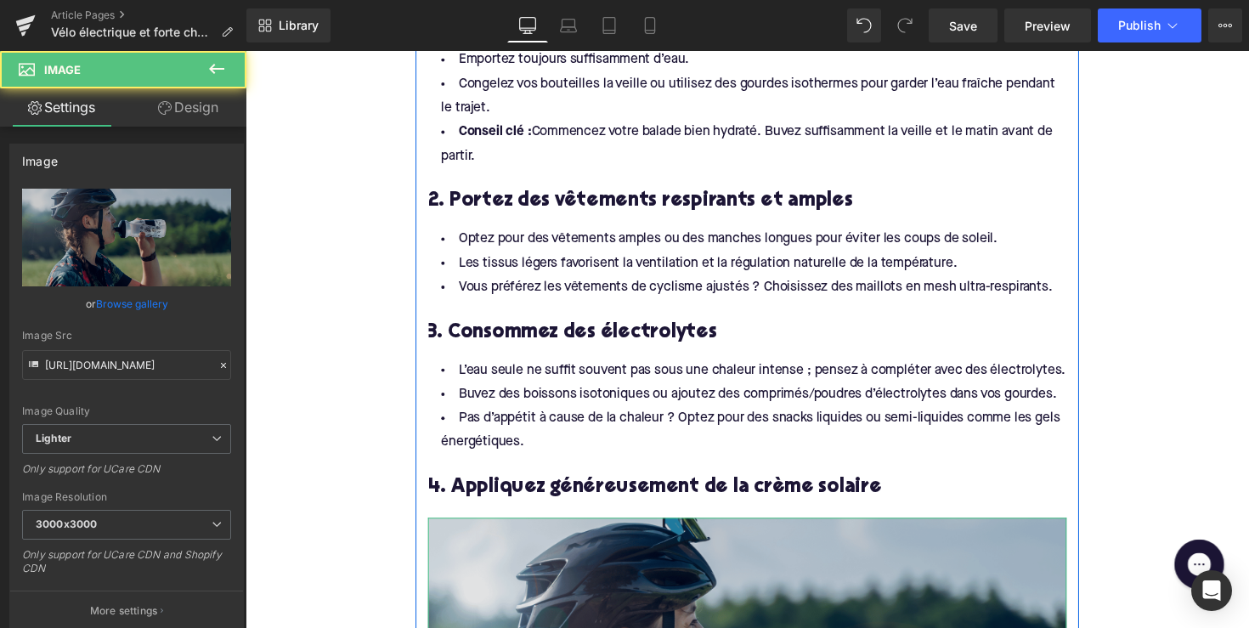
scroll to position [1867, 0]
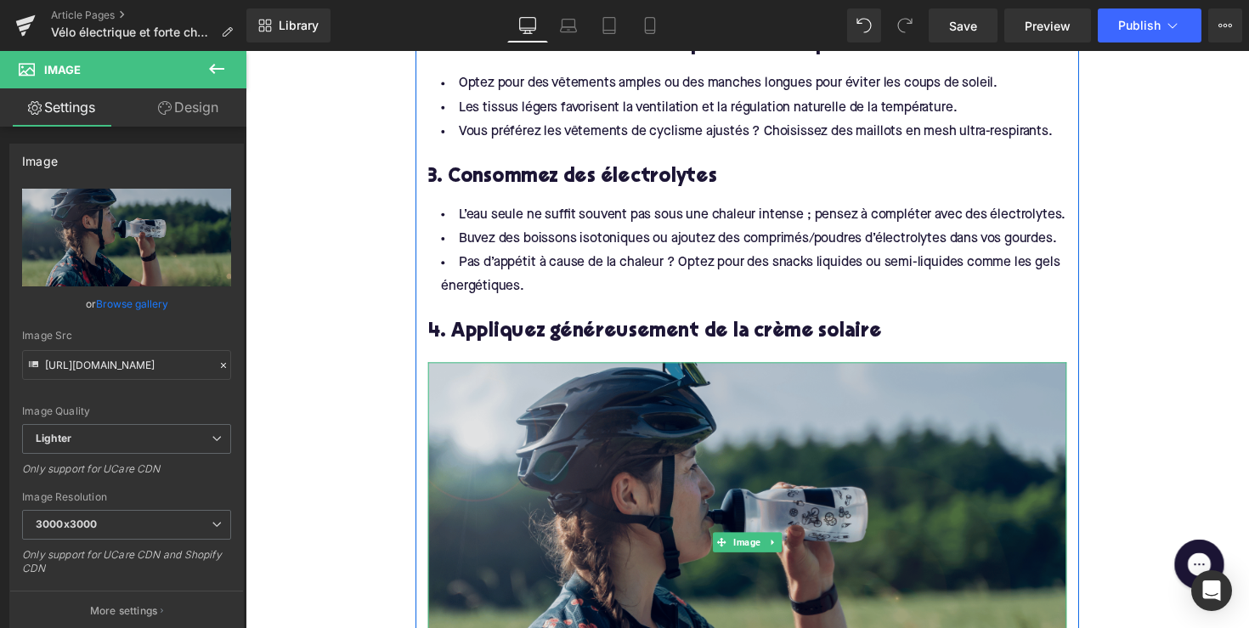
click at [613, 446] on img at bounding box center [759, 554] width 654 height 368
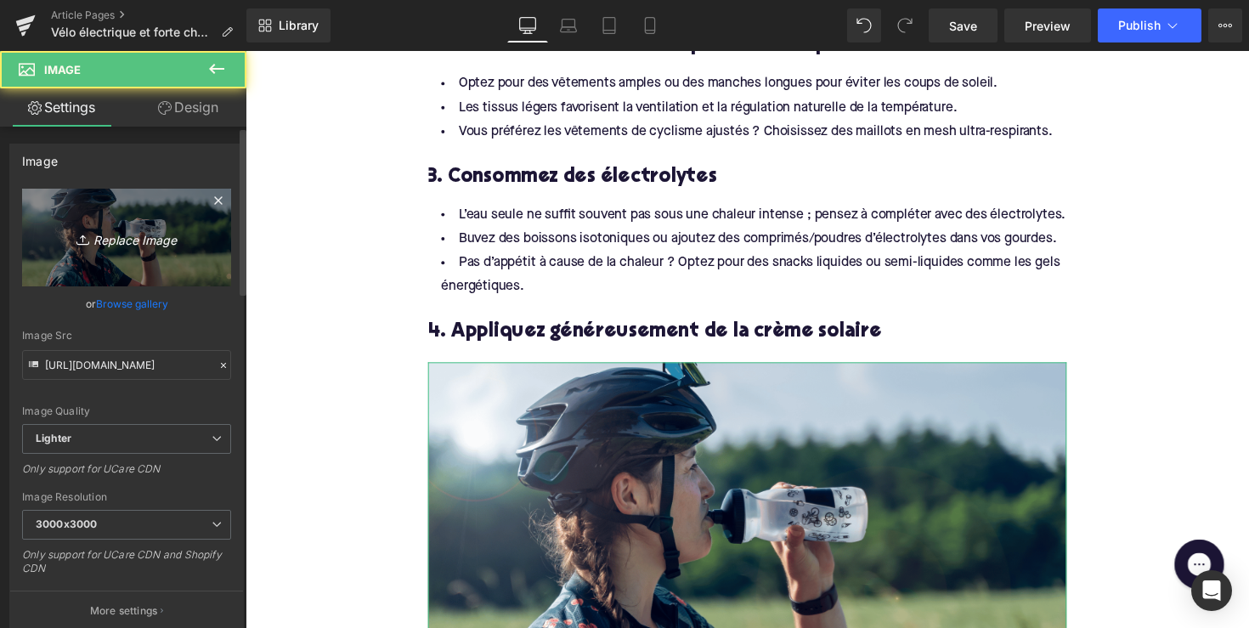
click at [127, 264] on link "Replace Image" at bounding box center [126, 238] width 209 height 98
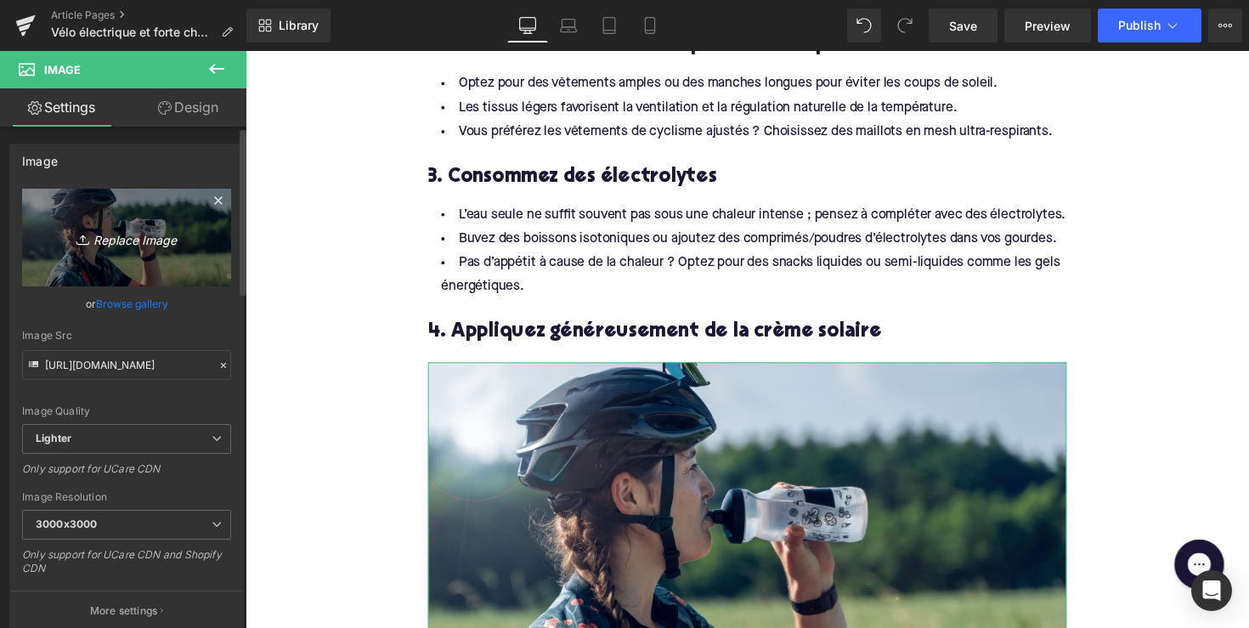
type input "C:\fakepath\Ontwerp zonder titel-53.png"
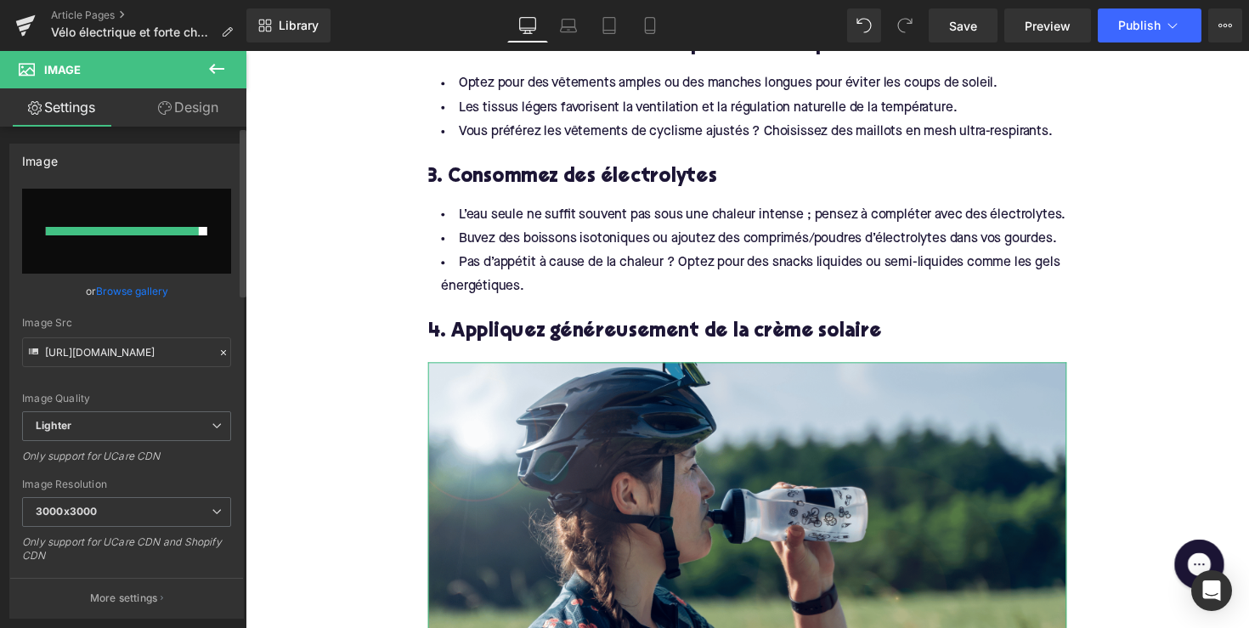
type input "[URL][DOMAIN_NAME]"
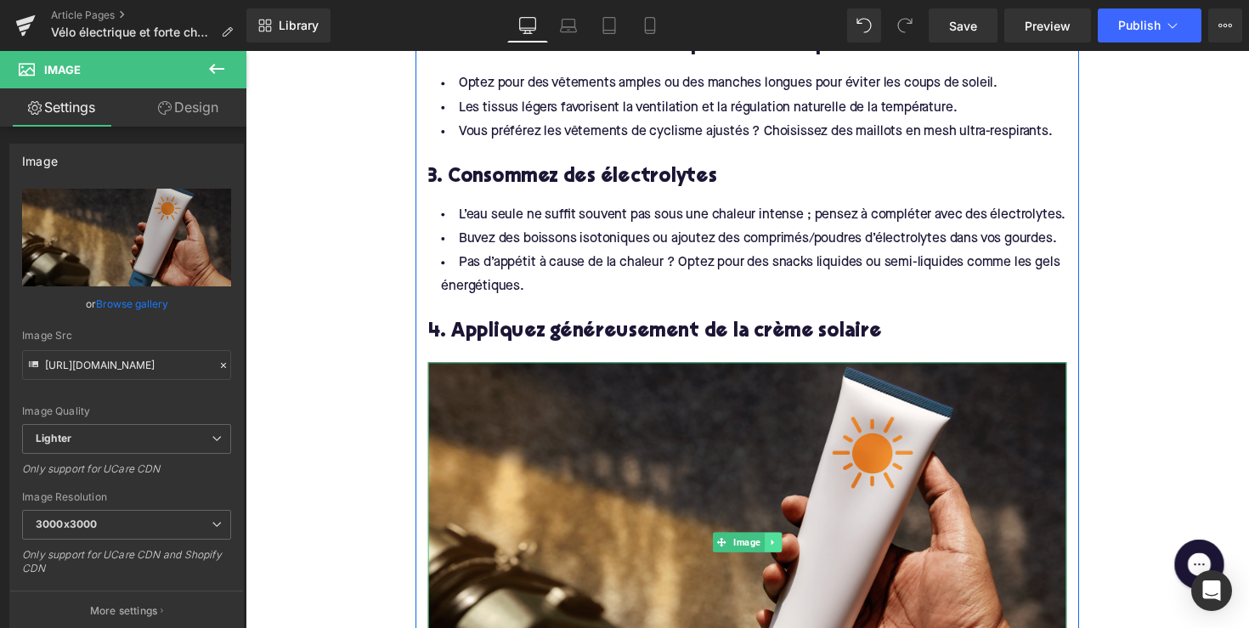
click at [783, 551] on icon at bounding box center [784, 554] width 3 height 6
click at [775, 549] on icon at bounding box center [776, 553] width 9 height 9
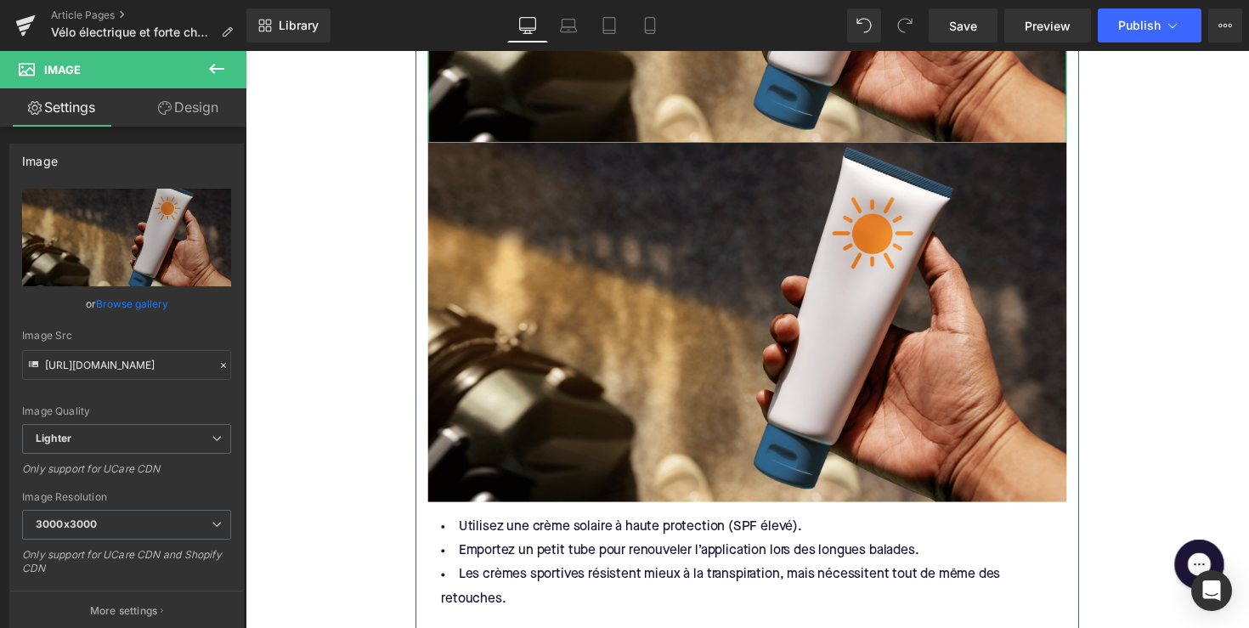
scroll to position [2461, 0]
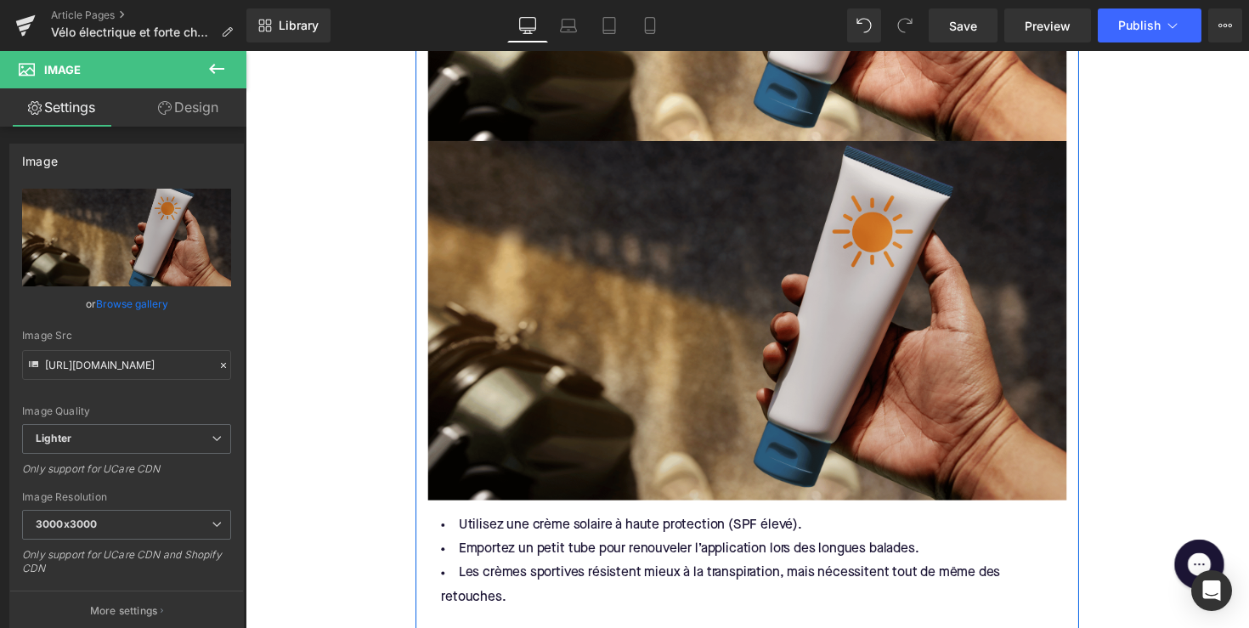
click at [738, 343] on img at bounding box center [759, 328] width 654 height 368
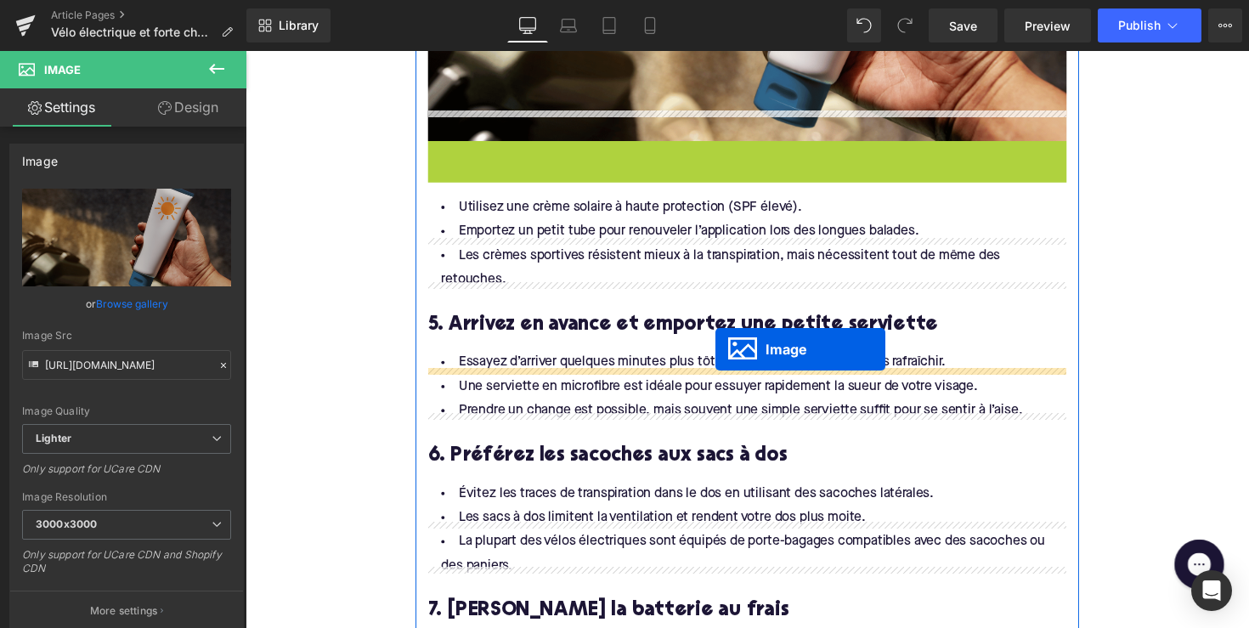
scroll to position [2495, 0]
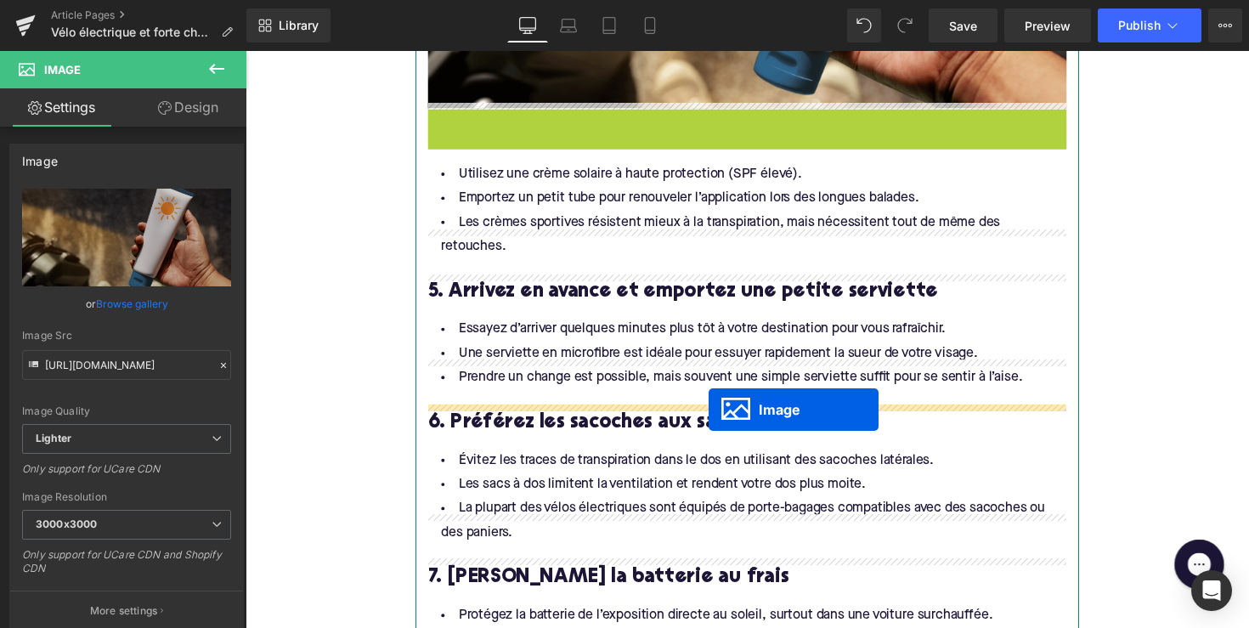
drag, startPoint x: 727, startPoint y: 320, endPoint x: 720, endPoint y: 416, distance: 96.3
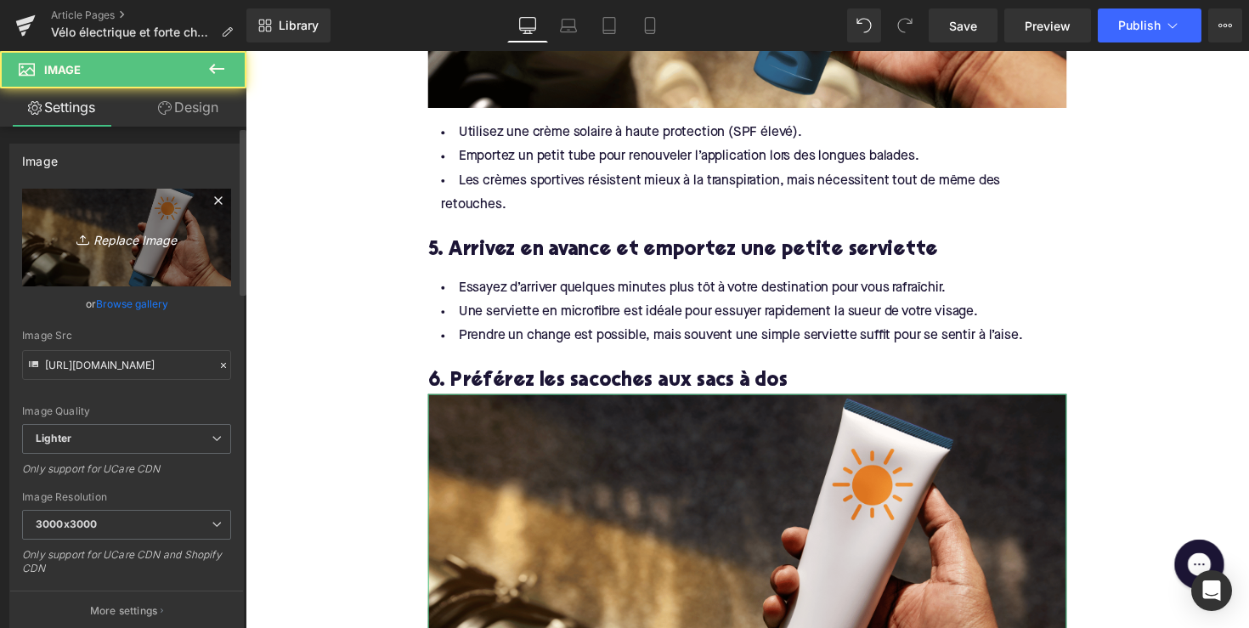
click at [117, 245] on icon "Replace Image" at bounding box center [127, 237] width 136 height 21
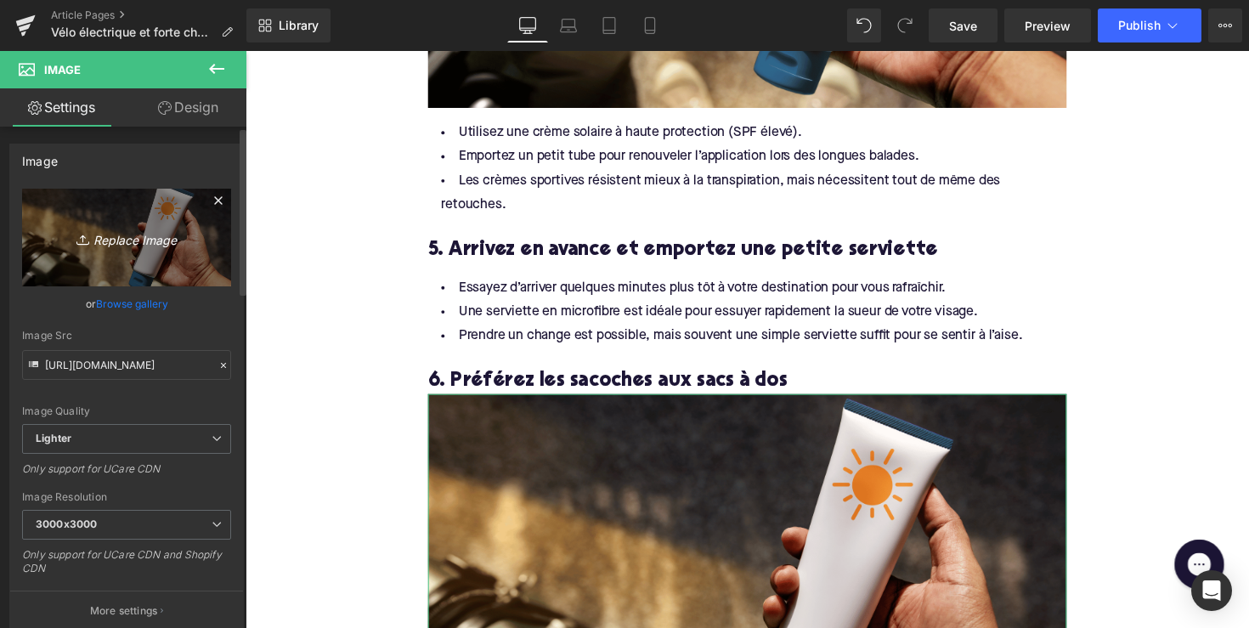
type input "C:\fakepath\Ontwerp zonder titel-54.png"
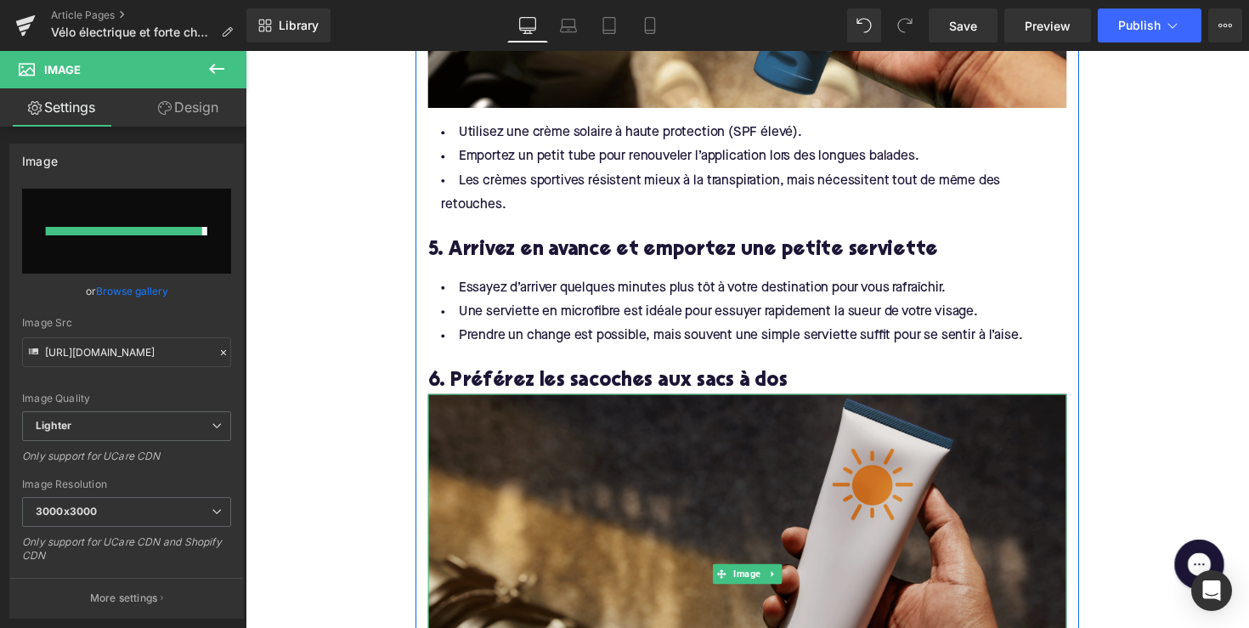
type input "[URL][DOMAIN_NAME]"
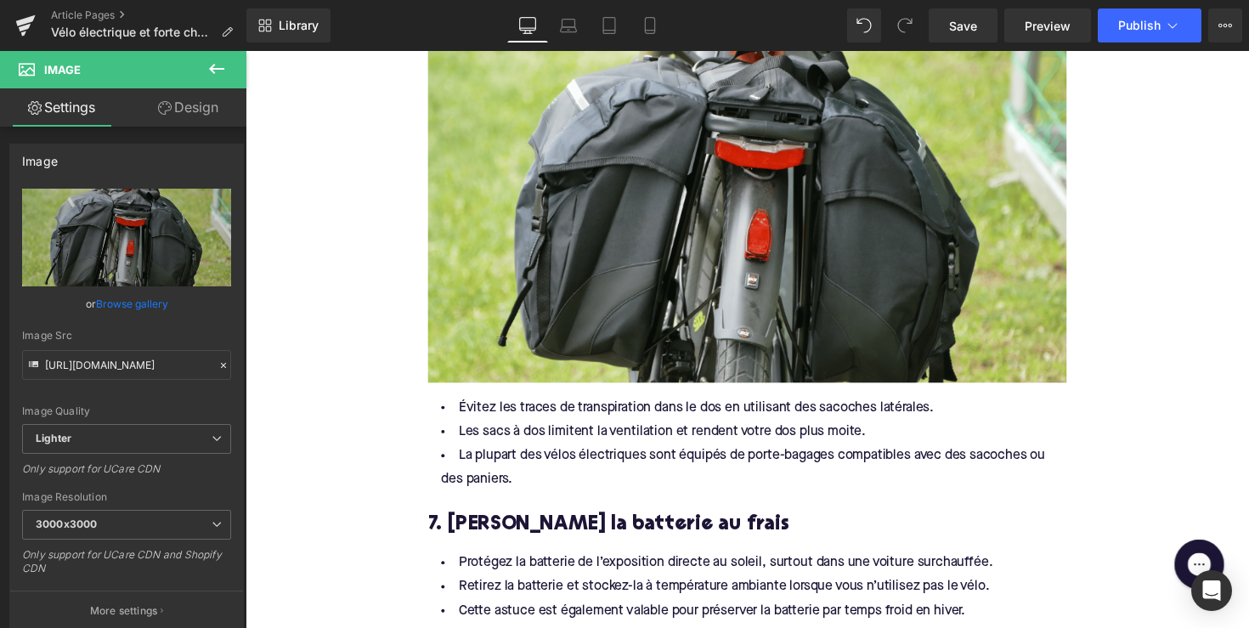
scroll to position [2988, 0]
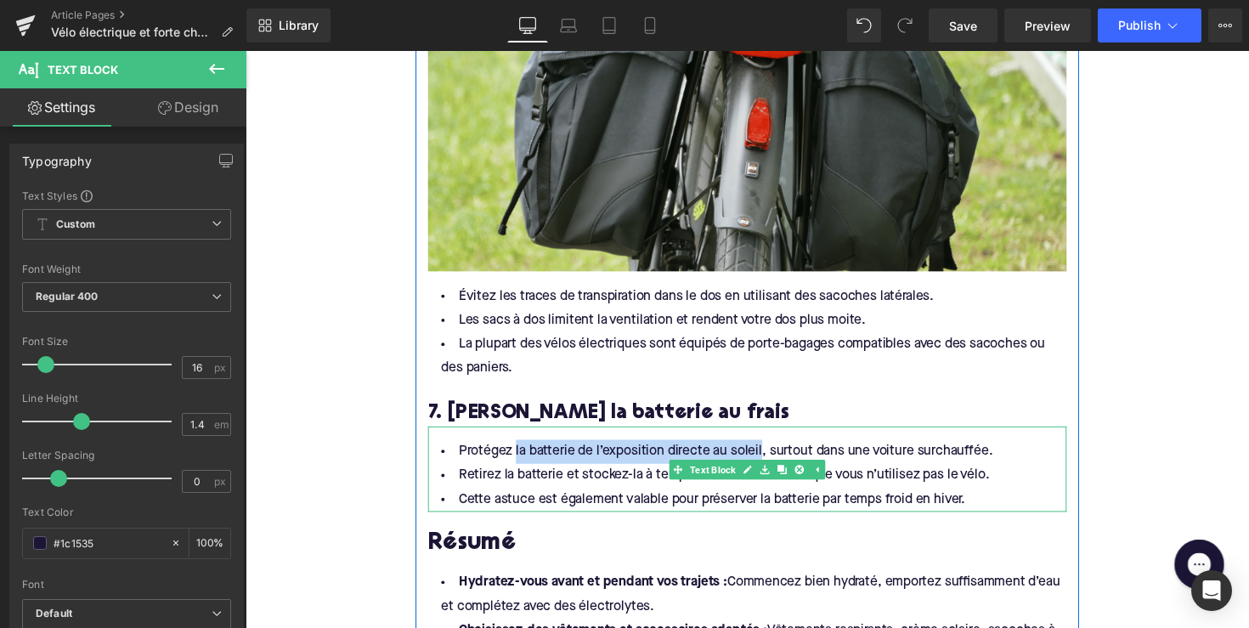
drag, startPoint x: 516, startPoint y: 427, endPoint x: 766, endPoint y: 424, distance: 249.8
click at [766, 449] on li "Protégez la batterie de l’exposition directe au soleil, surtout dans une voitur…" at bounding box center [759, 461] width 654 height 25
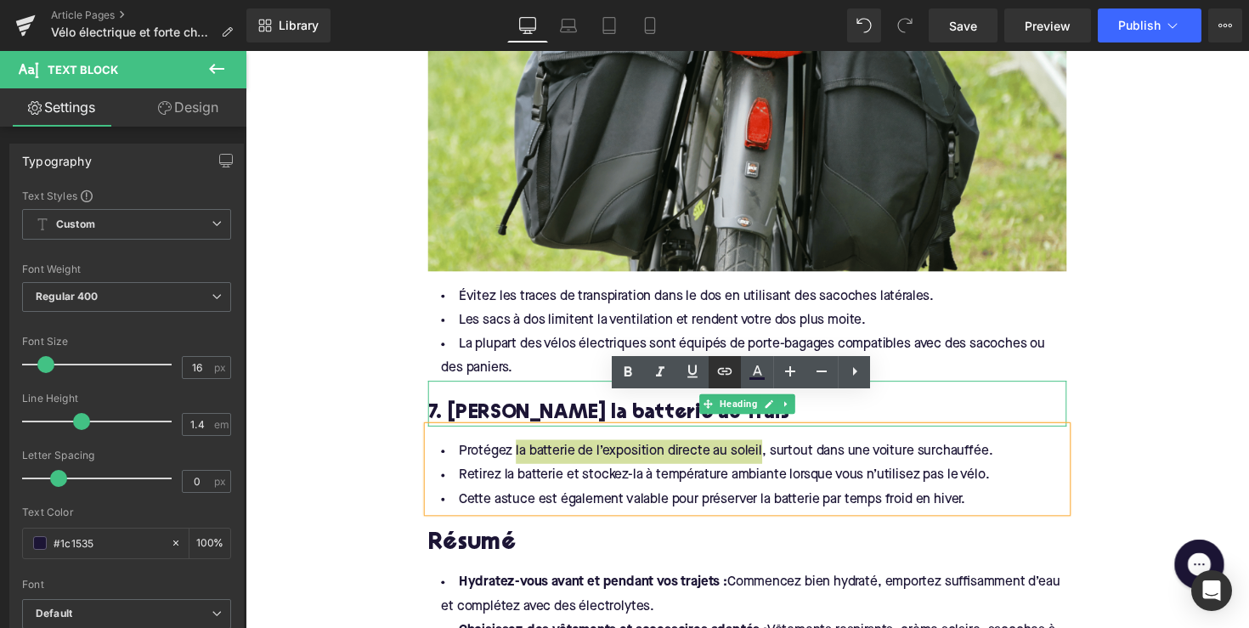
click at [729, 378] on icon at bounding box center [725, 371] width 20 height 20
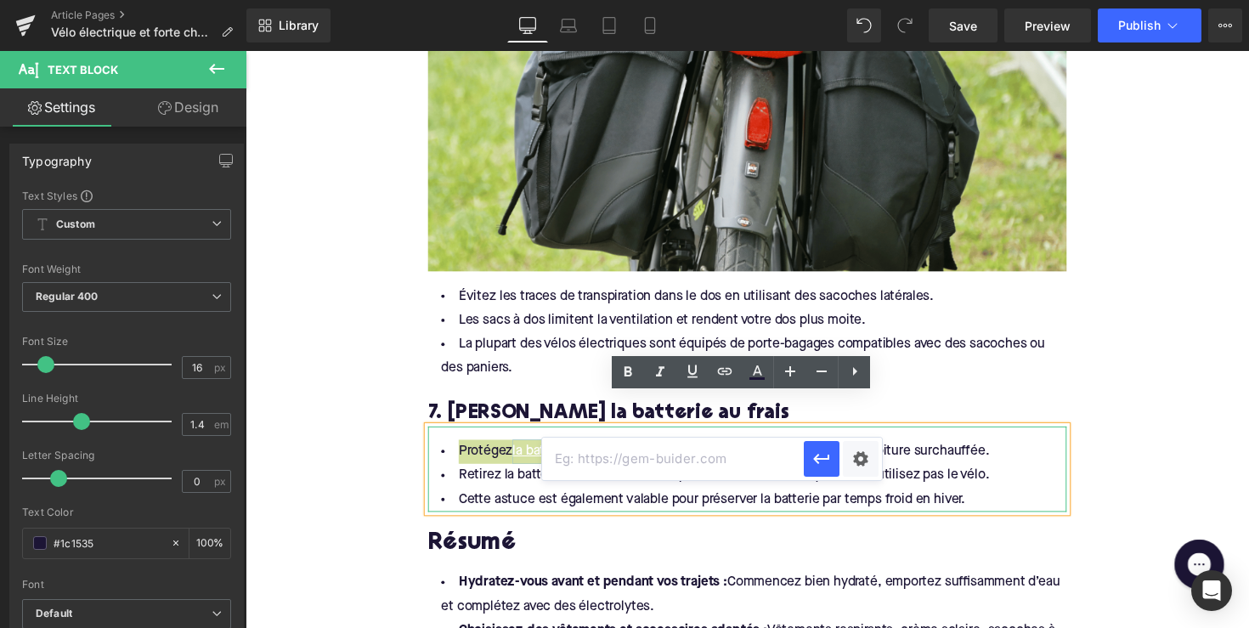
click at [690, 466] on input "text" at bounding box center [673, 459] width 262 height 42
paste input "[URL][DOMAIN_NAME]"
type input "[URL][DOMAIN_NAME]"
click at [811, 465] on icon "button" at bounding box center [821, 459] width 20 height 20
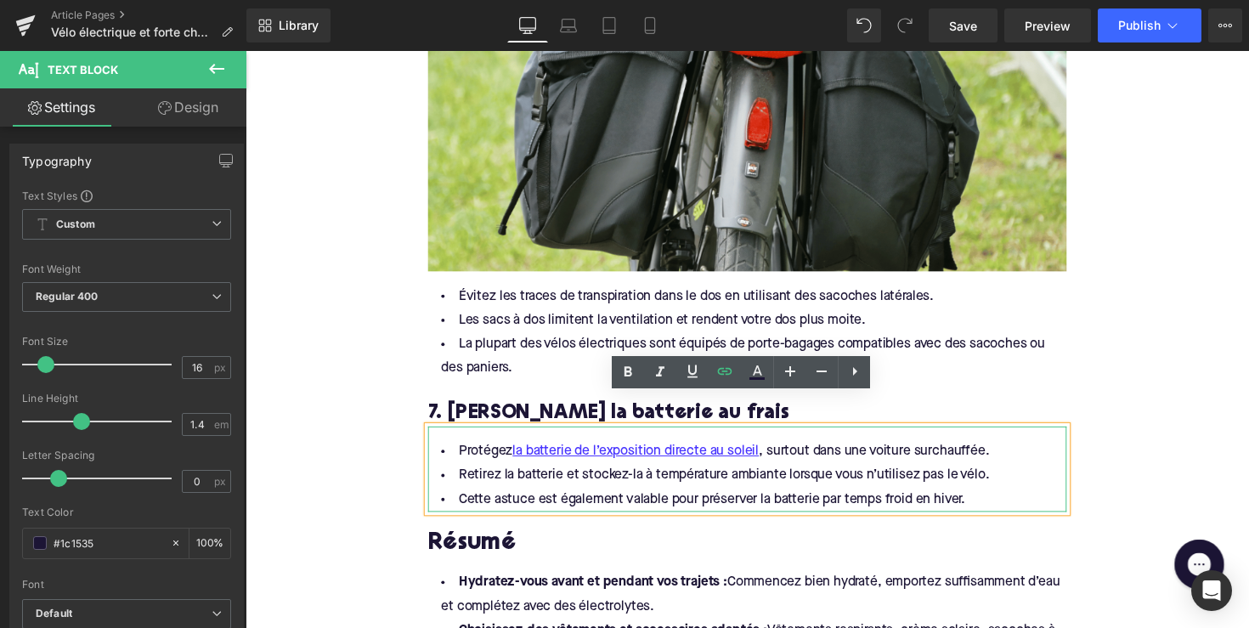
click at [726, 499] on li "Cette astuce est également valable pour préserver la batterie par temps froid e…" at bounding box center [759, 511] width 654 height 25
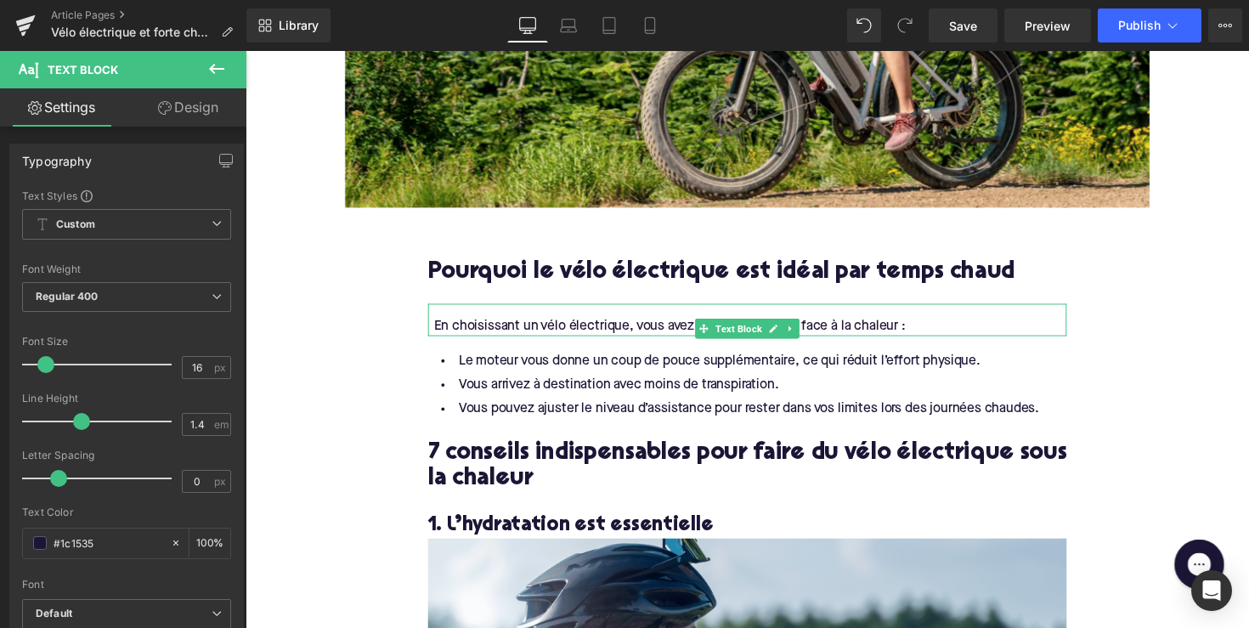
scroll to position [762, 0]
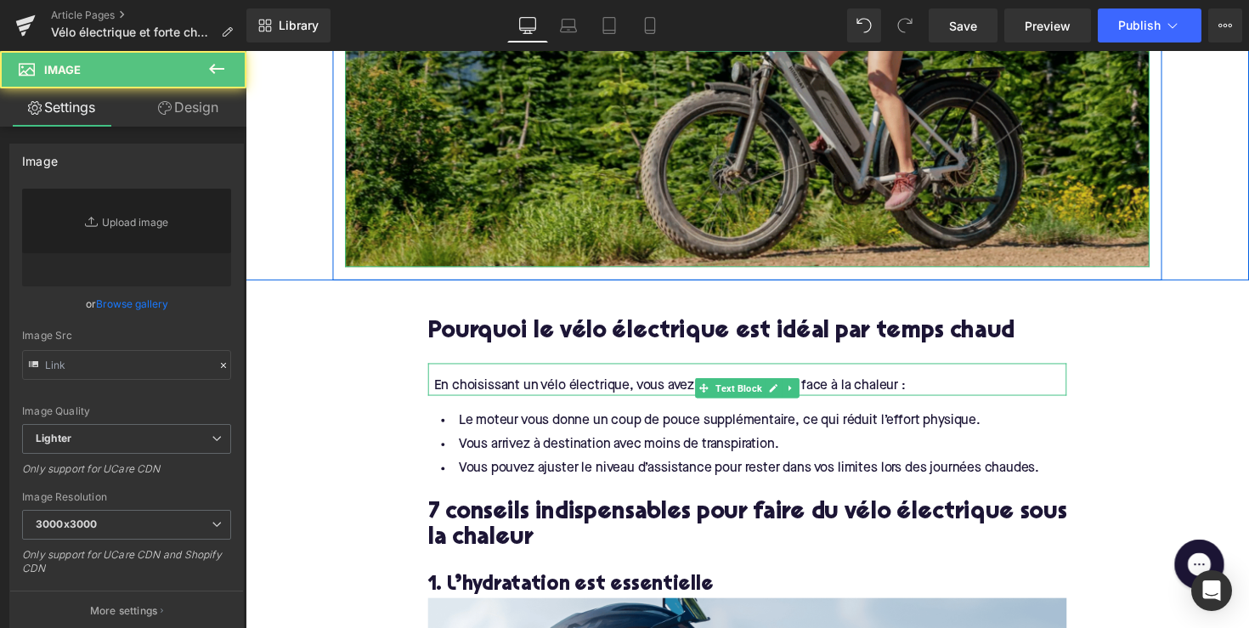
type input "[URL][DOMAIN_NAME]"
click at [620, 209] on img at bounding box center [760, 42] width 824 height 464
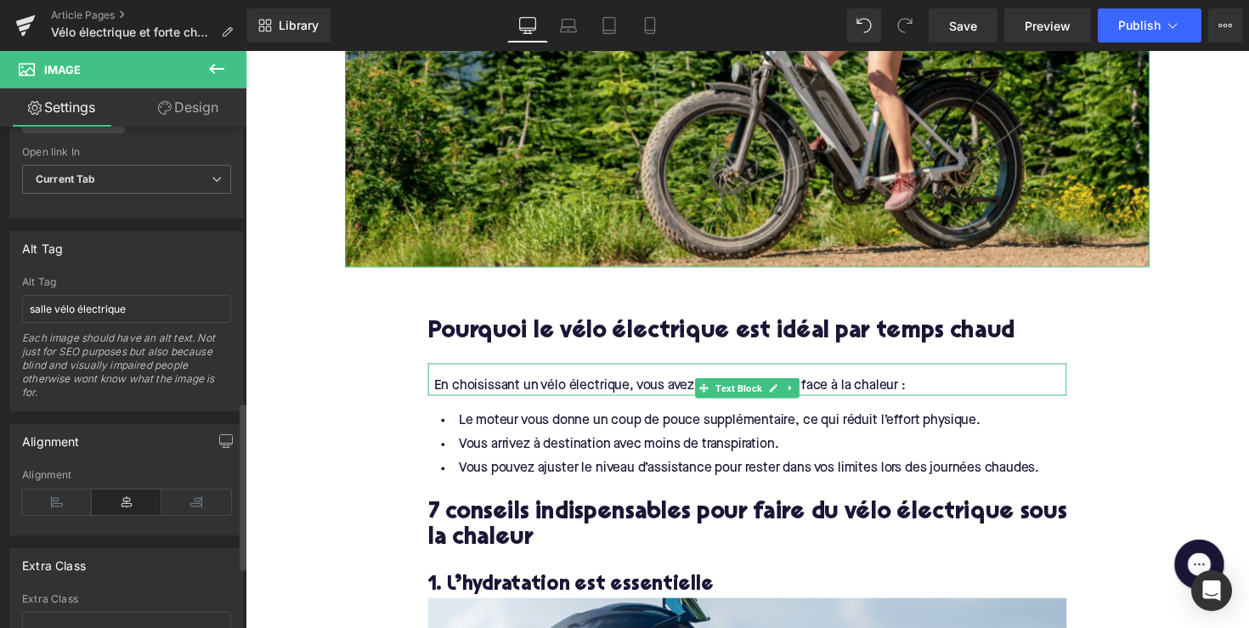
scroll to position [823, 0]
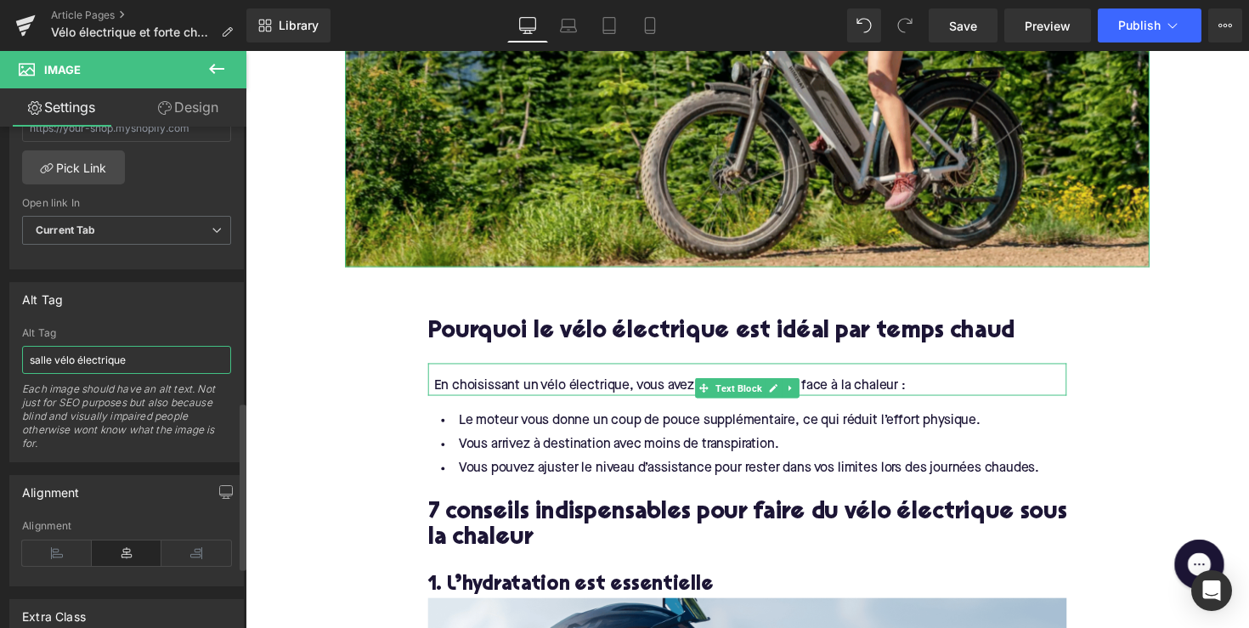
click at [157, 351] on input "salle vélo électrique" at bounding box center [126, 360] width 209 height 28
paste input "Femme à vélo électrique par temps chaud"
type input "Femme à vélo électrique par temps chaud"
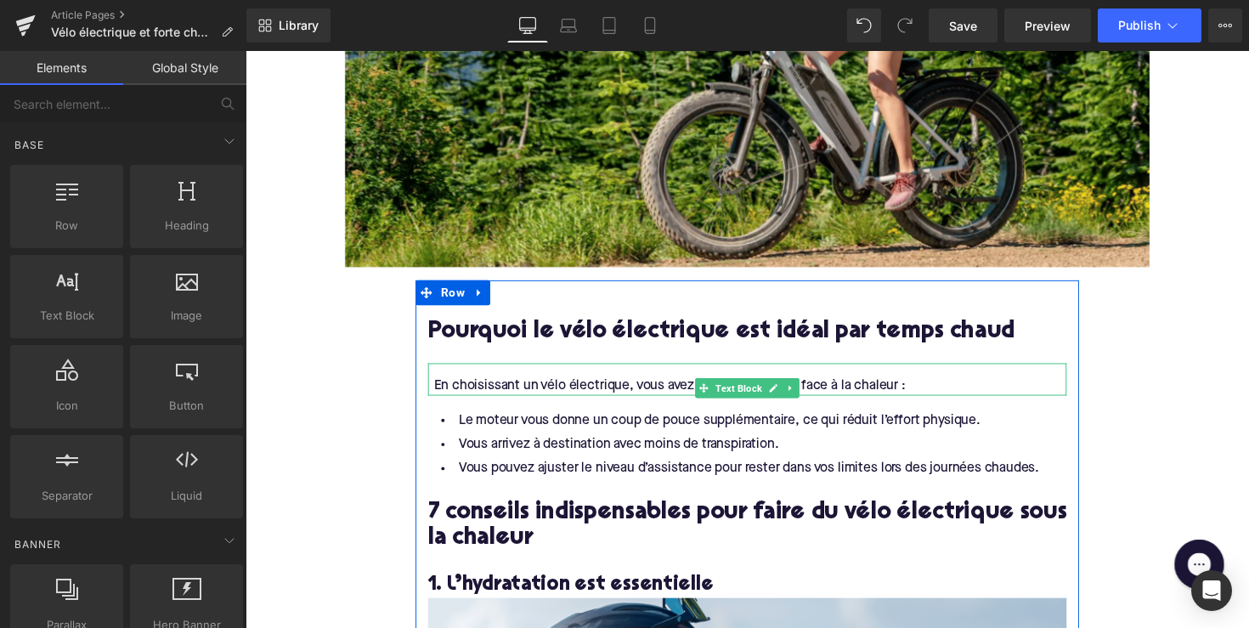
scroll to position [1106, 0]
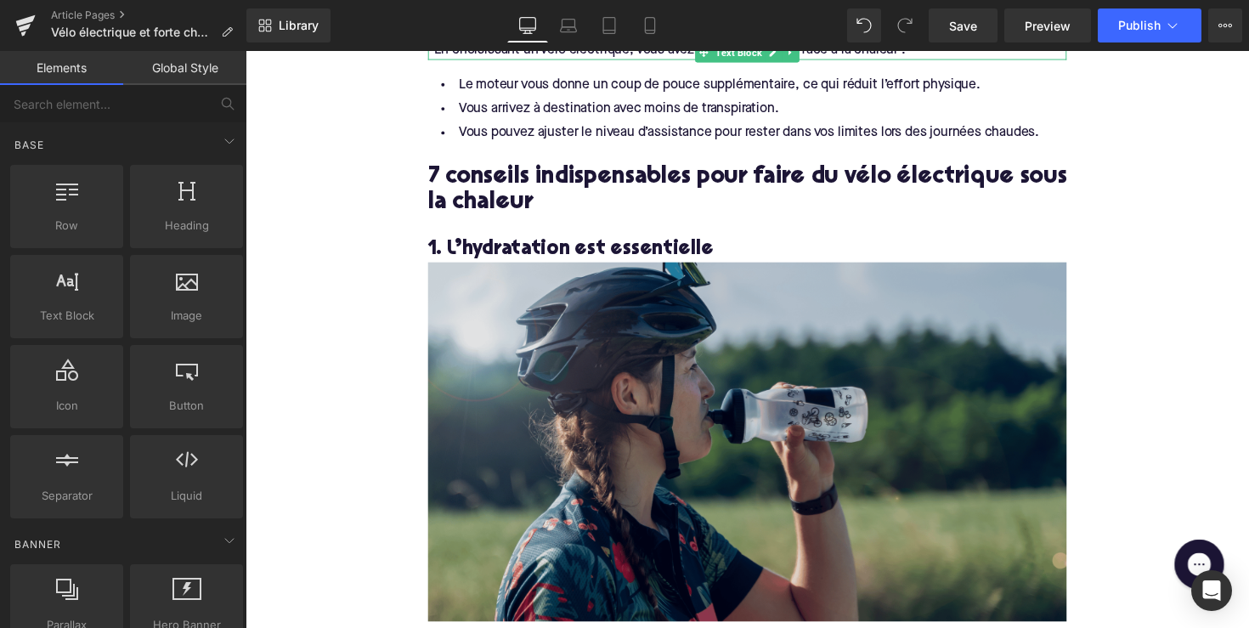
click at [699, 389] on img at bounding box center [759, 452] width 654 height 368
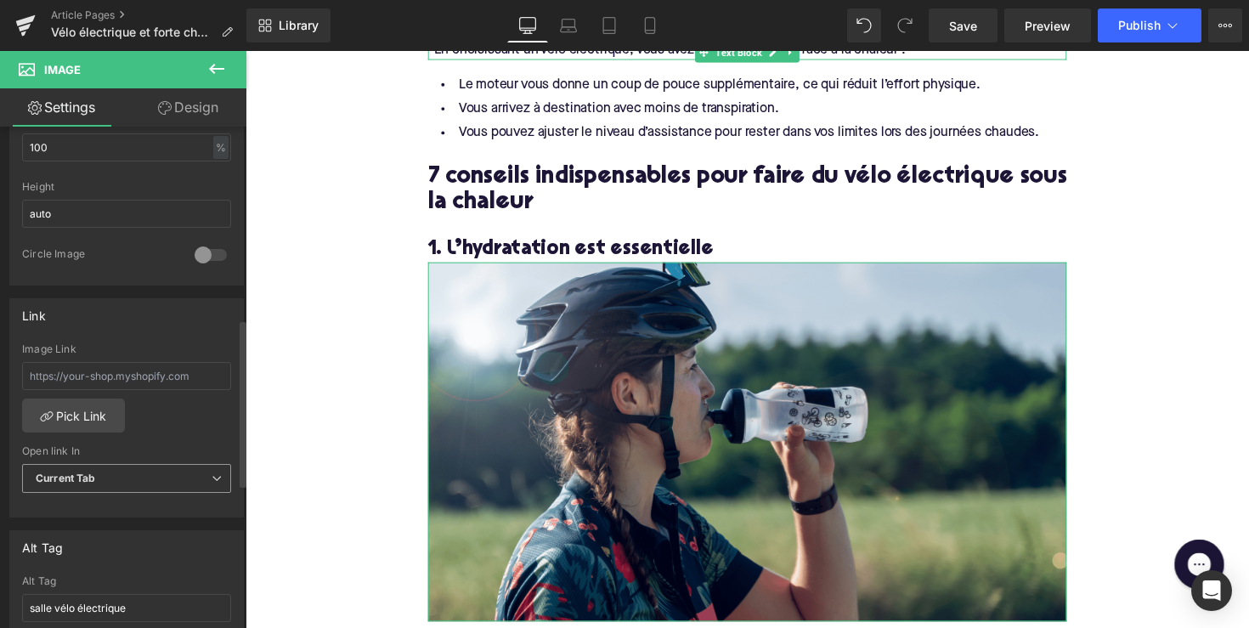
scroll to position [704, 0]
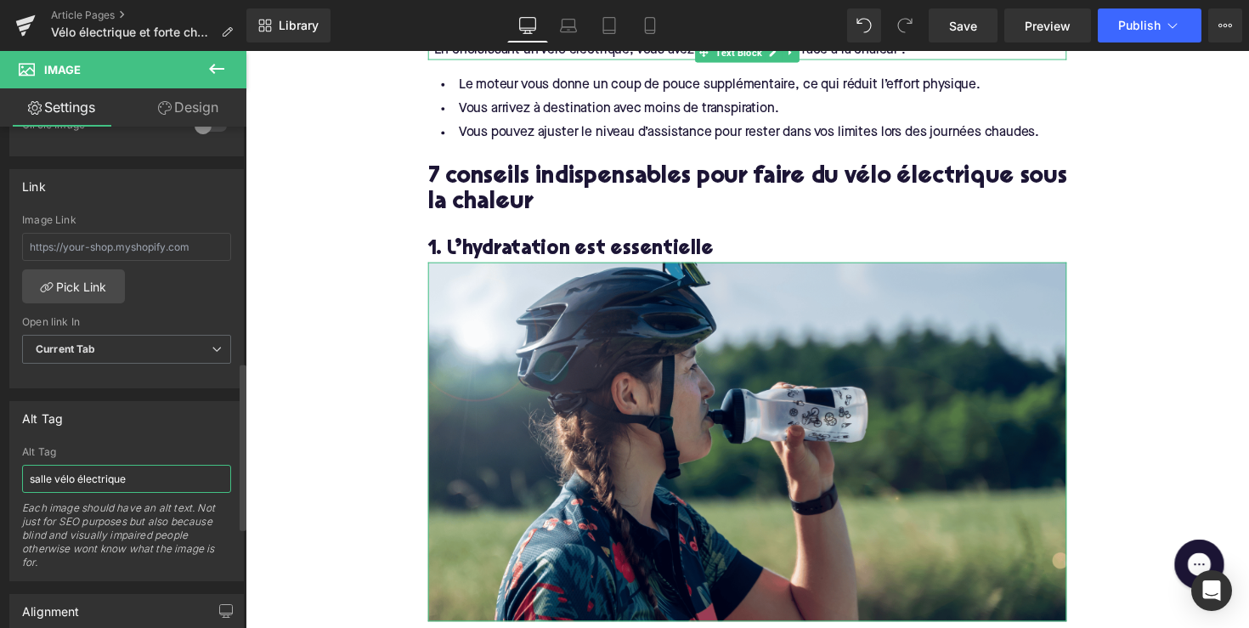
click at [91, 483] on input "salle vélo électrique" at bounding box center [126, 479] width 209 height 28
paste input "Femme qui boit de l'eau"
type input "Femme qui boit de l'eau"
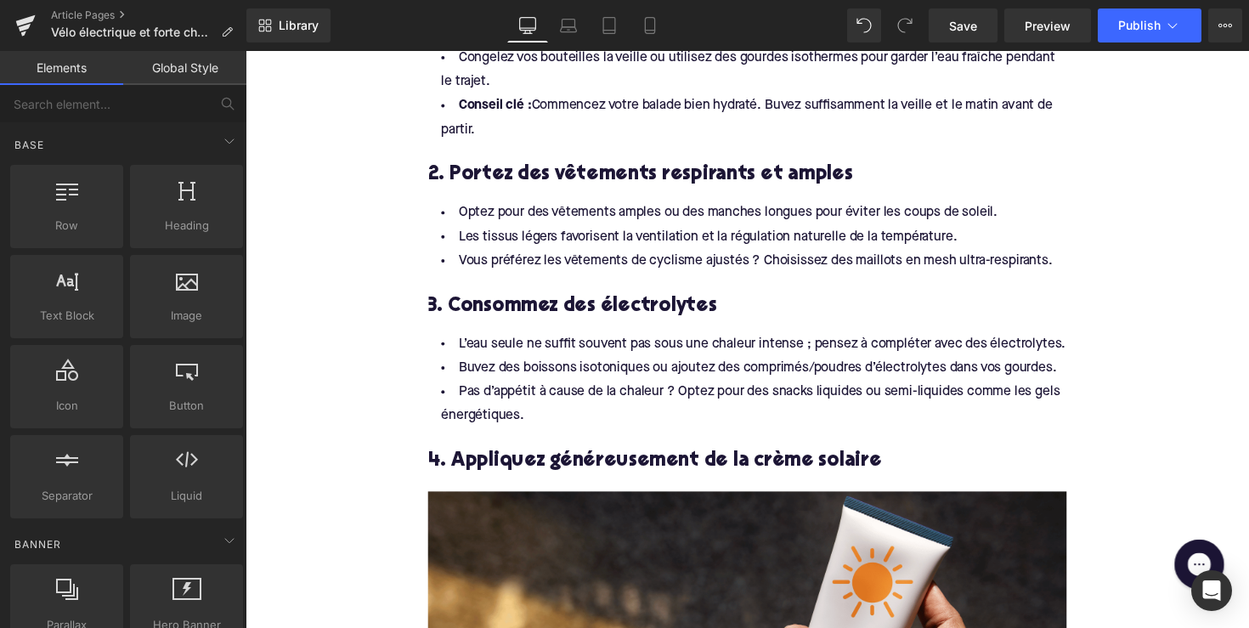
scroll to position [1942, 0]
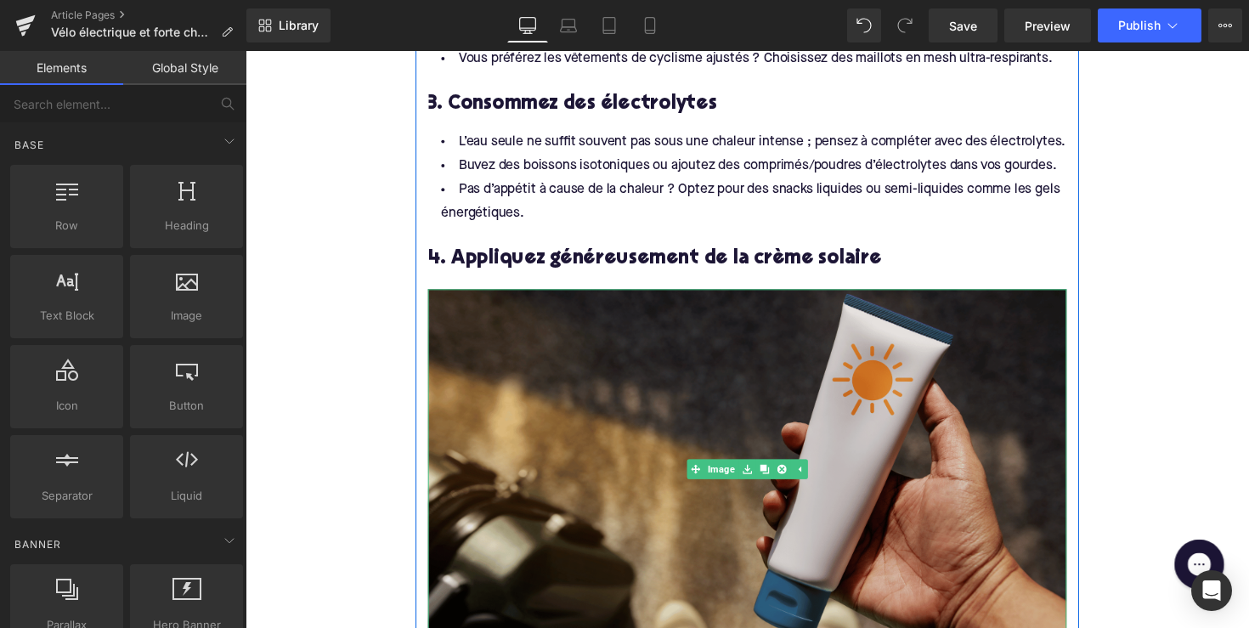
click at [573, 451] on img at bounding box center [759, 479] width 654 height 368
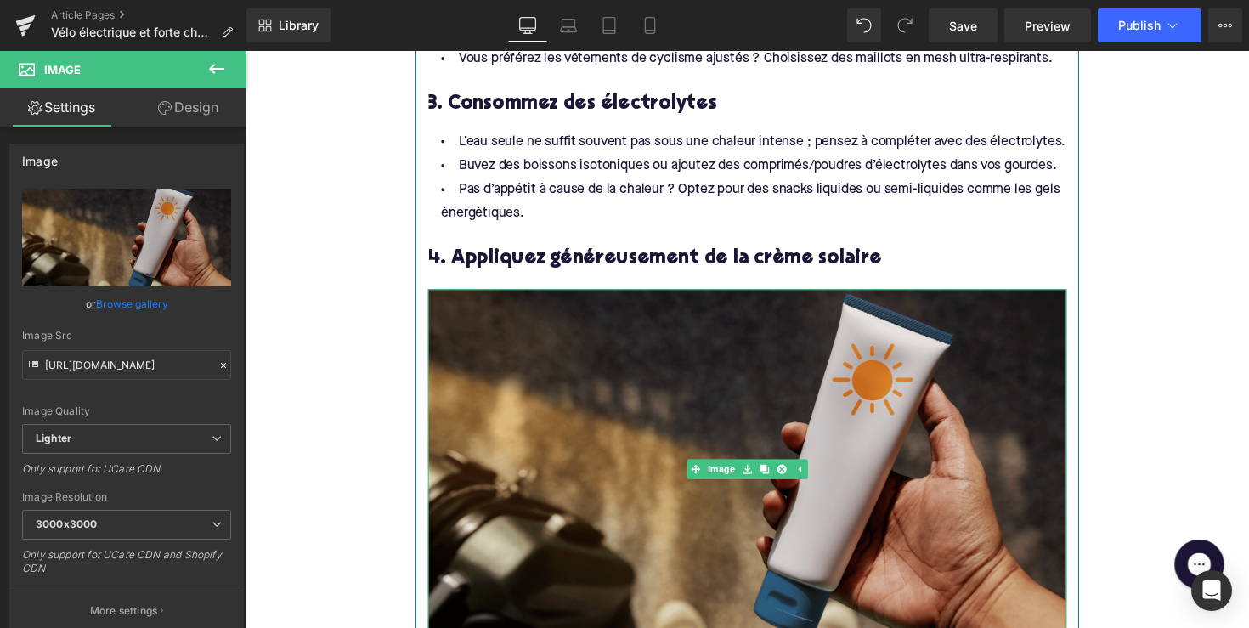
click at [574, 422] on img at bounding box center [759, 479] width 654 height 368
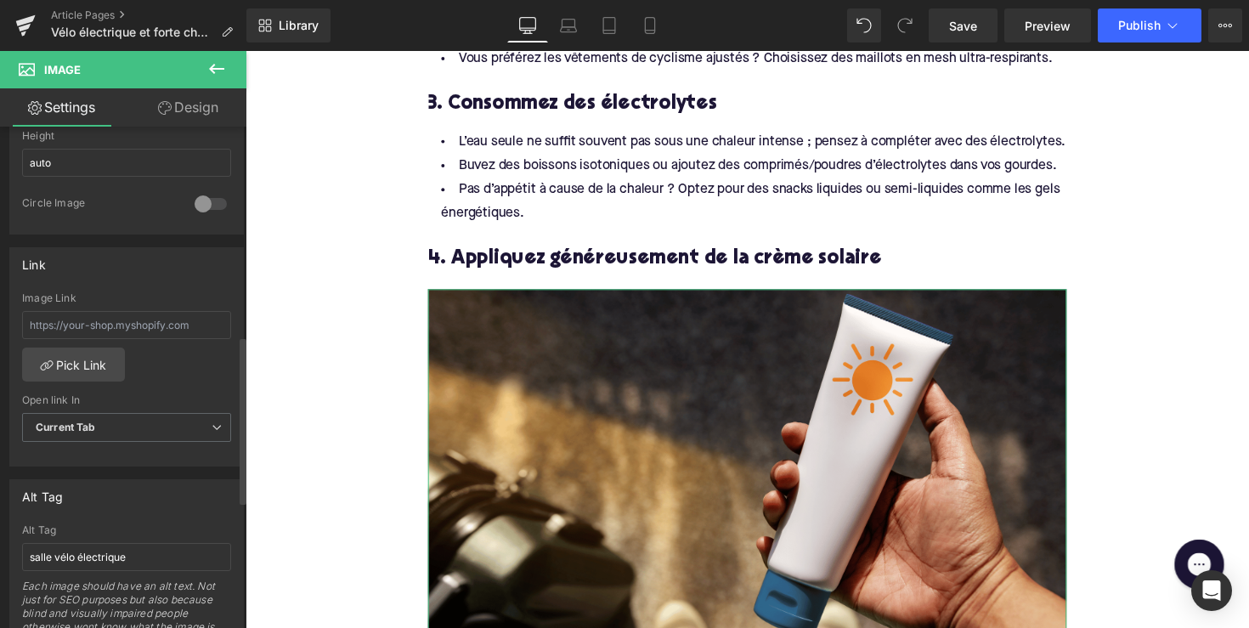
scroll to position [780, 0]
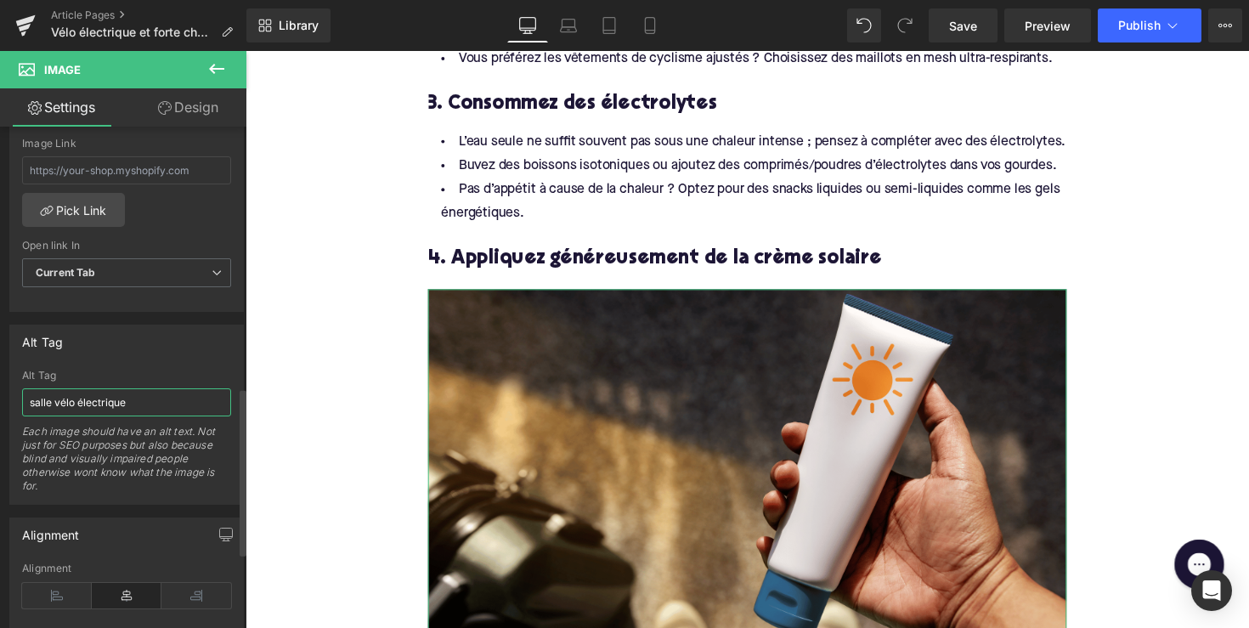
click at [105, 396] on input "salle vélo électrique" at bounding box center [126, 402] width 209 height 28
paste input "Crème solair"
type input "Crème solaire"
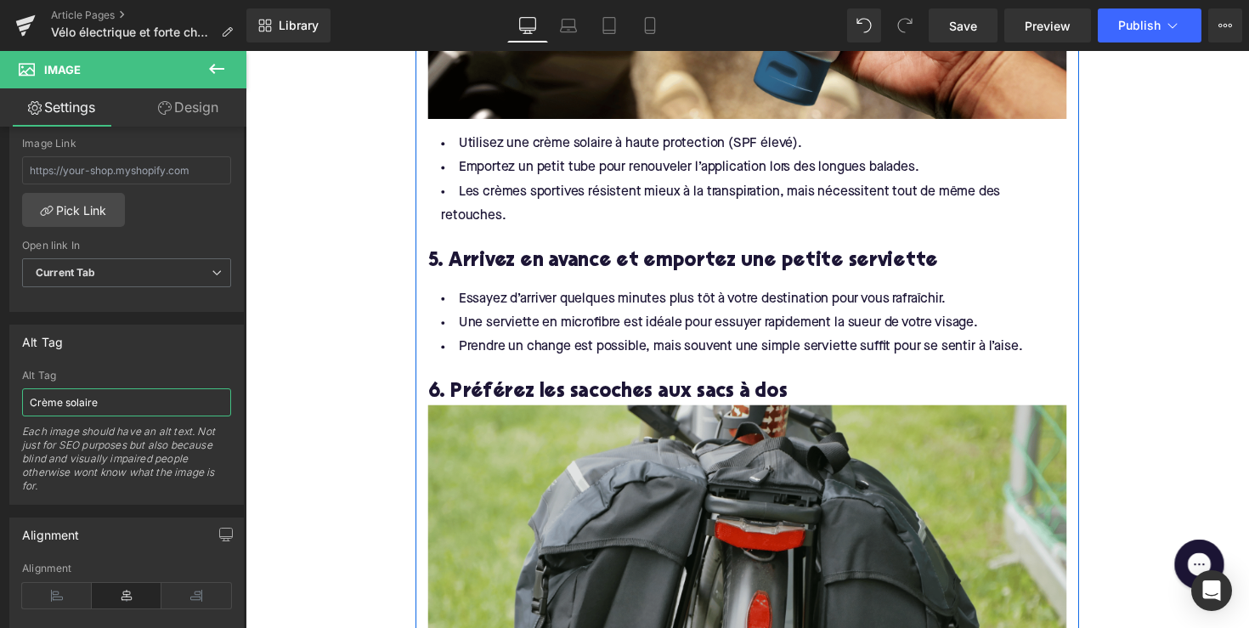
scroll to position [2515, 0]
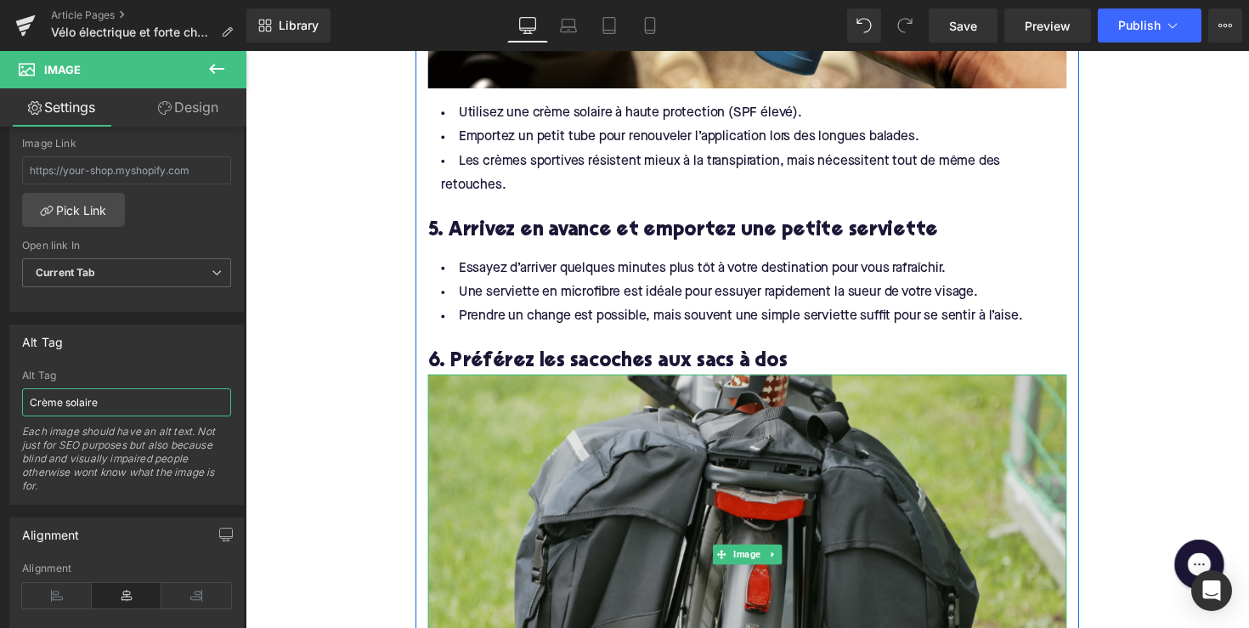
click at [680, 420] on img at bounding box center [759, 566] width 654 height 368
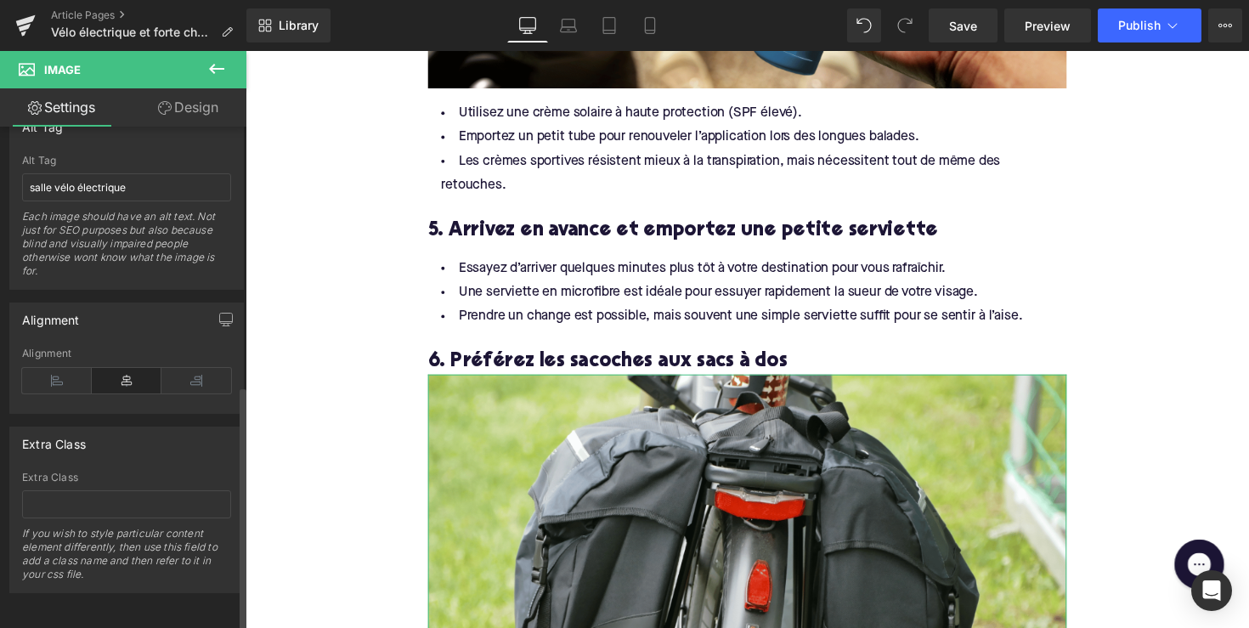
scroll to position [705, 0]
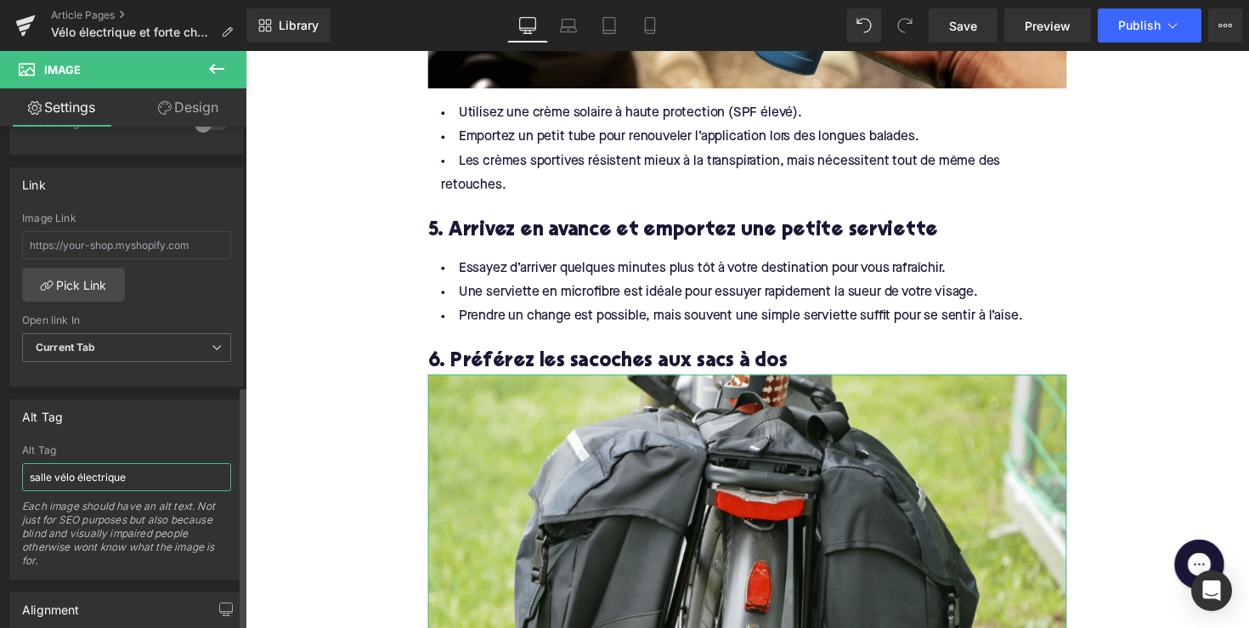
click at [108, 479] on input "salle vélo électrique" at bounding box center [126, 477] width 209 height 28
paste input "Sacoches de vélo"
type input "Sacoches de vélo"
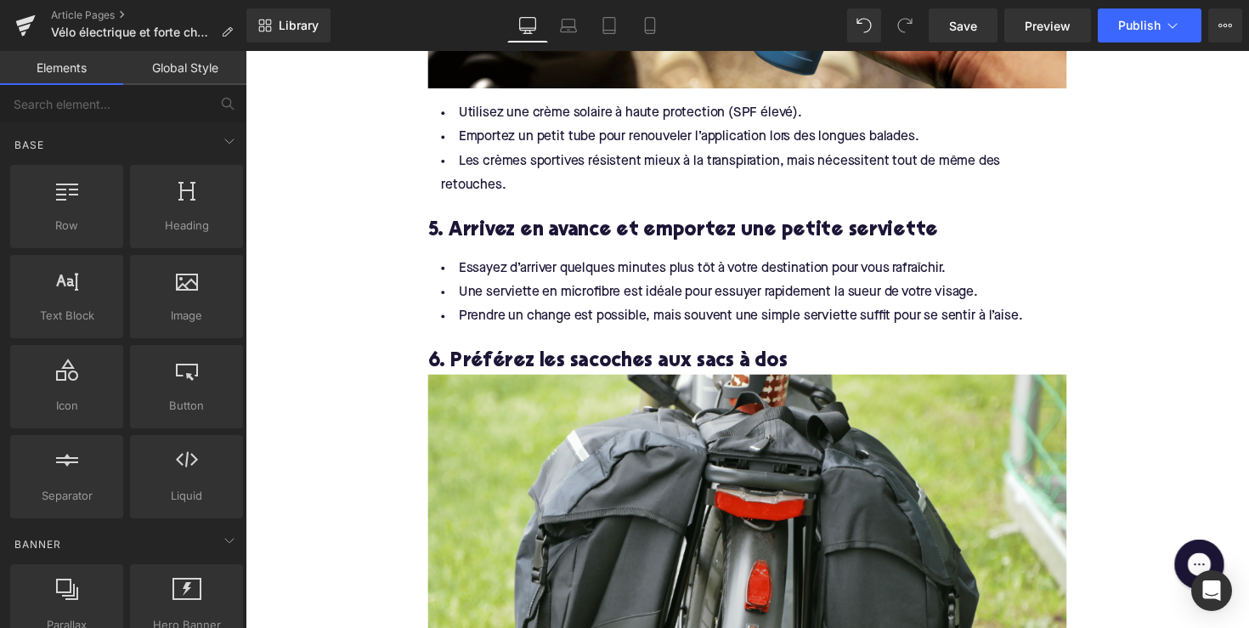
click at [370, 455] on div "Home / Vélo électrique et forte chaleur : 7 conseils pour rester en sécurité et…" at bounding box center [760, 10] width 1028 height 4663
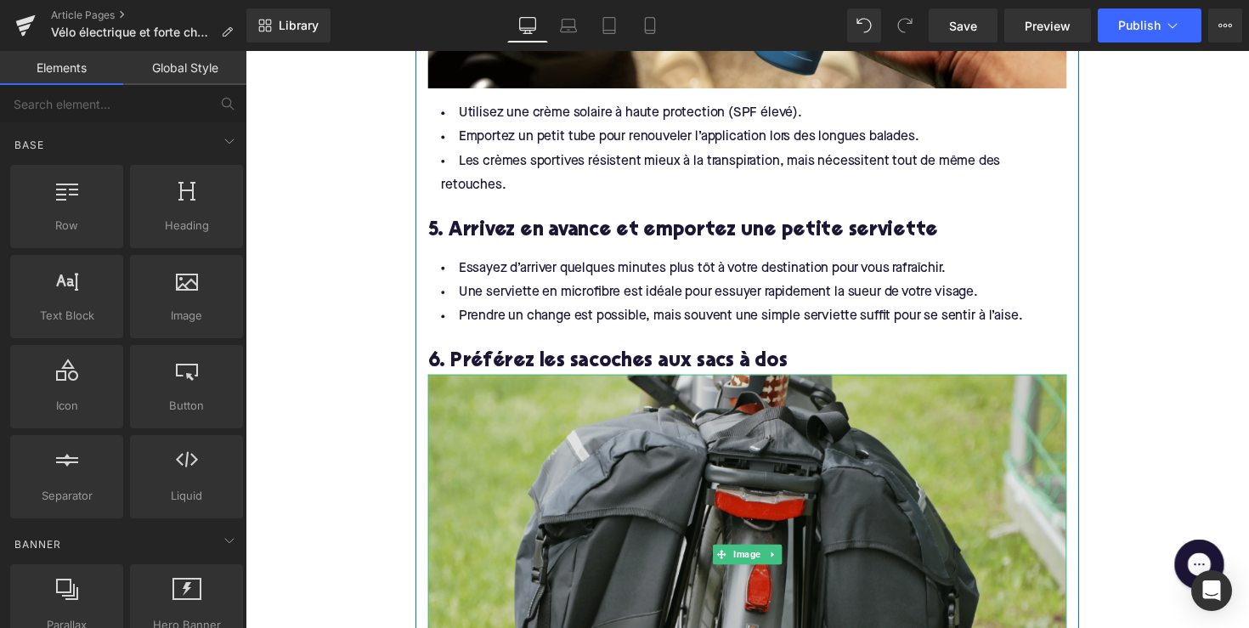
click at [588, 465] on img at bounding box center [759, 566] width 654 height 368
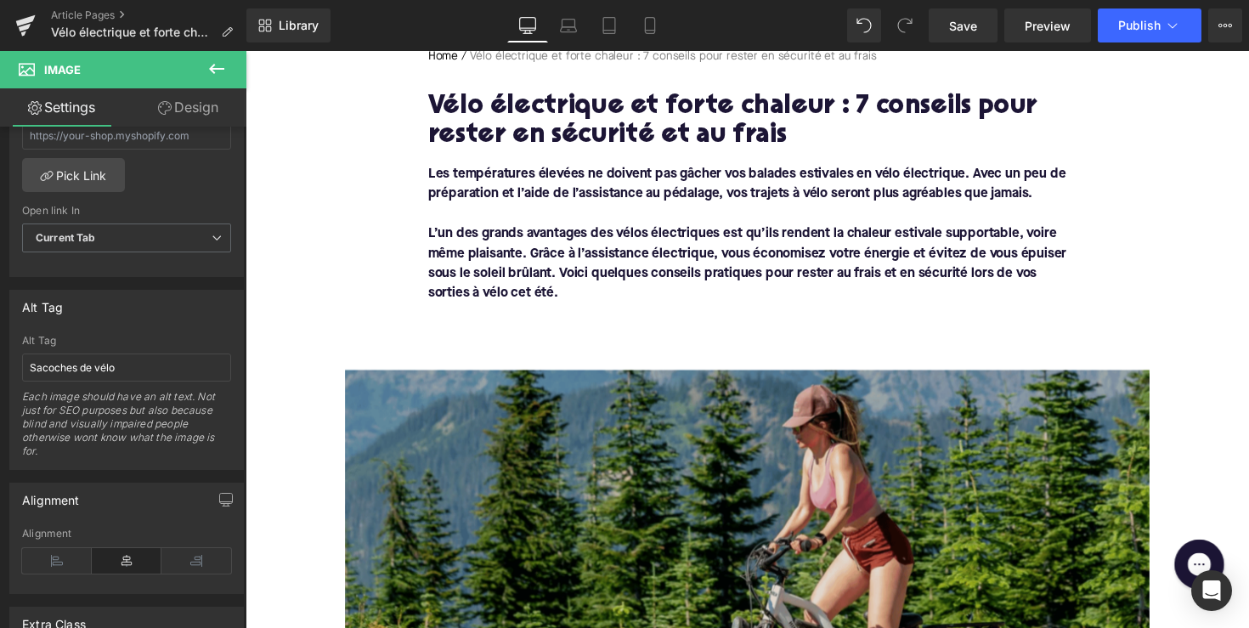
scroll to position [233, 0]
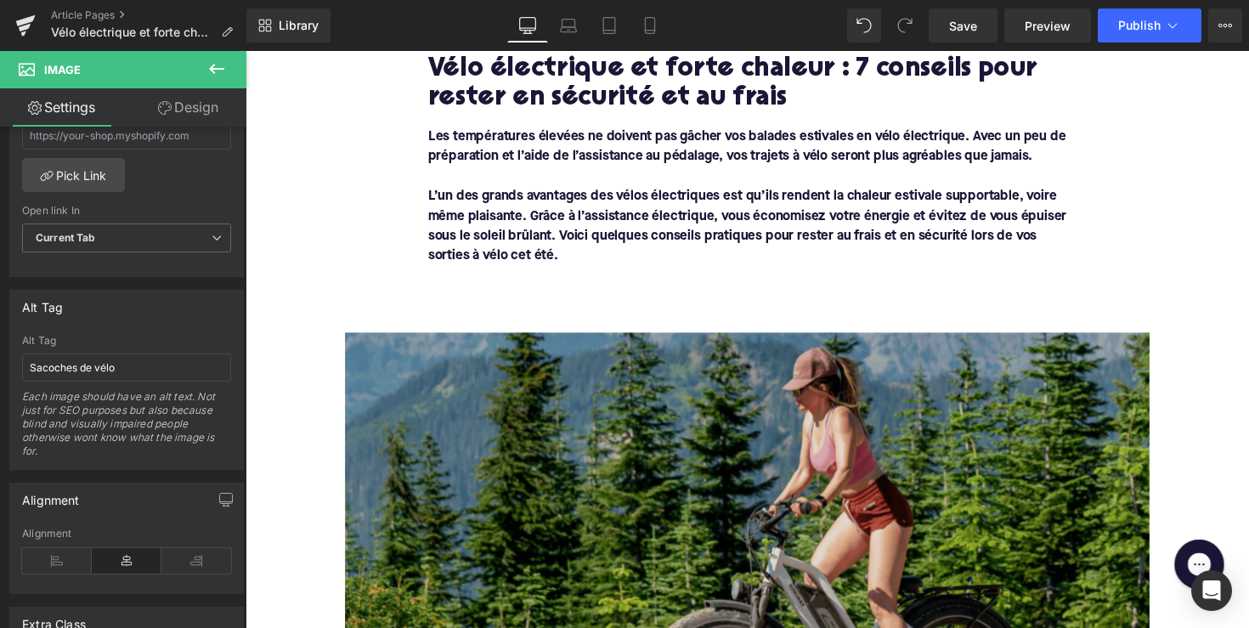
click at [571, 400] on img at bounding box center [760, 571] width 824 height 464
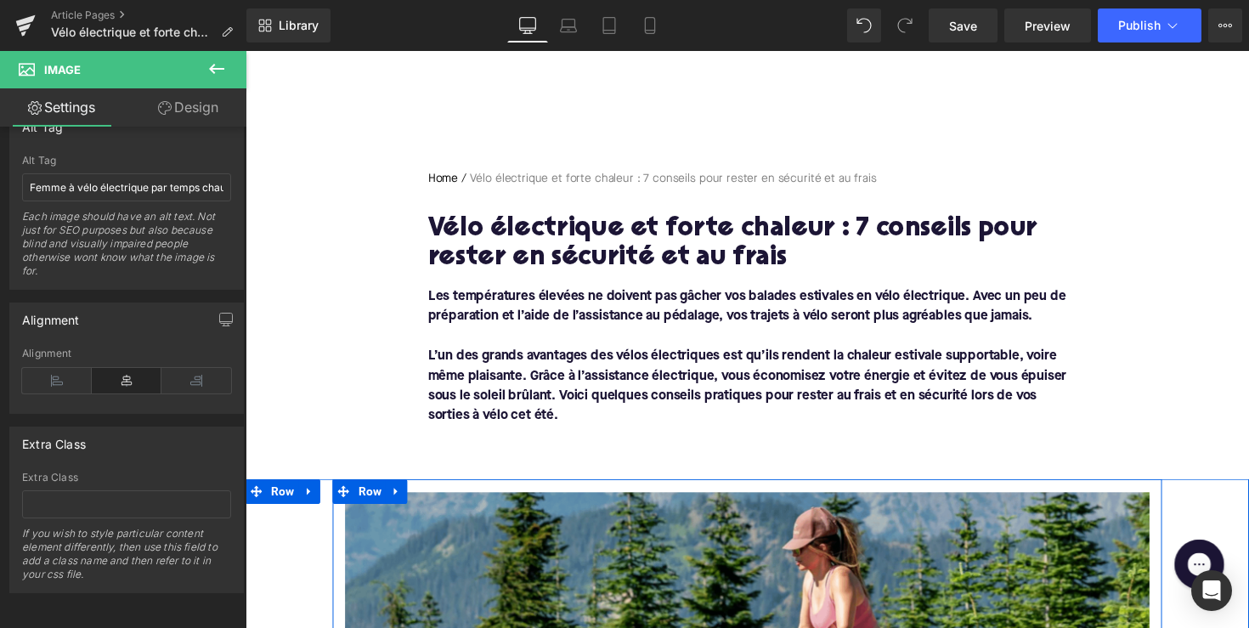
scroll to position [40, 0]
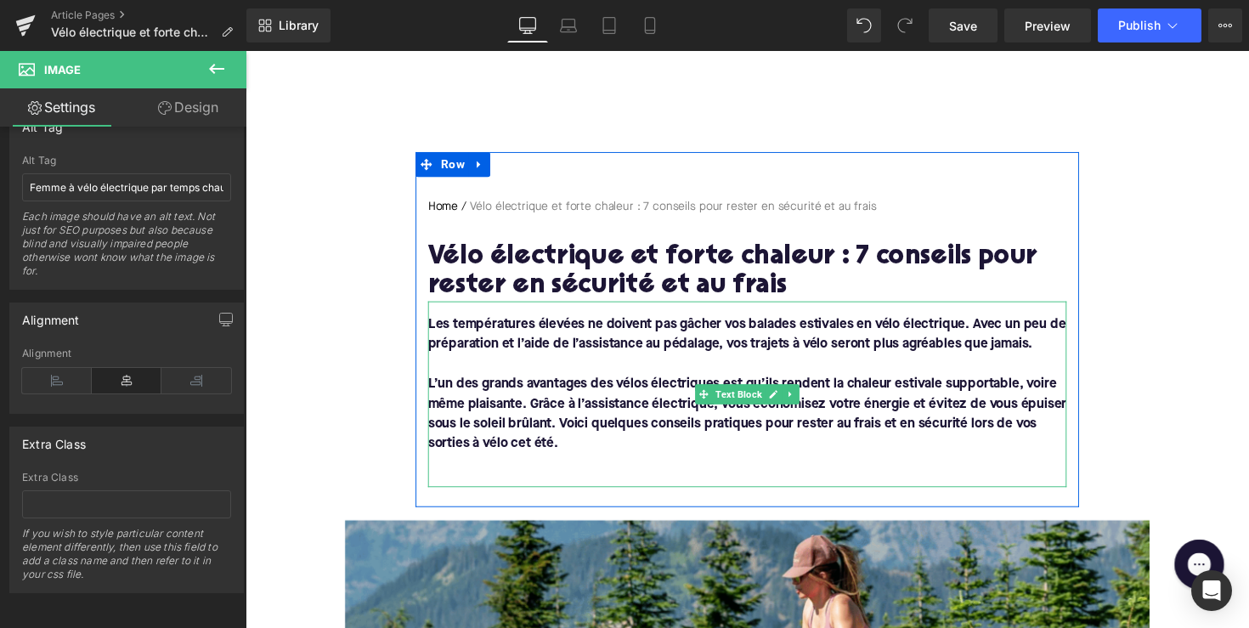
click at [550, 476] on p at bounding box center [759, 474] width 654 height 20
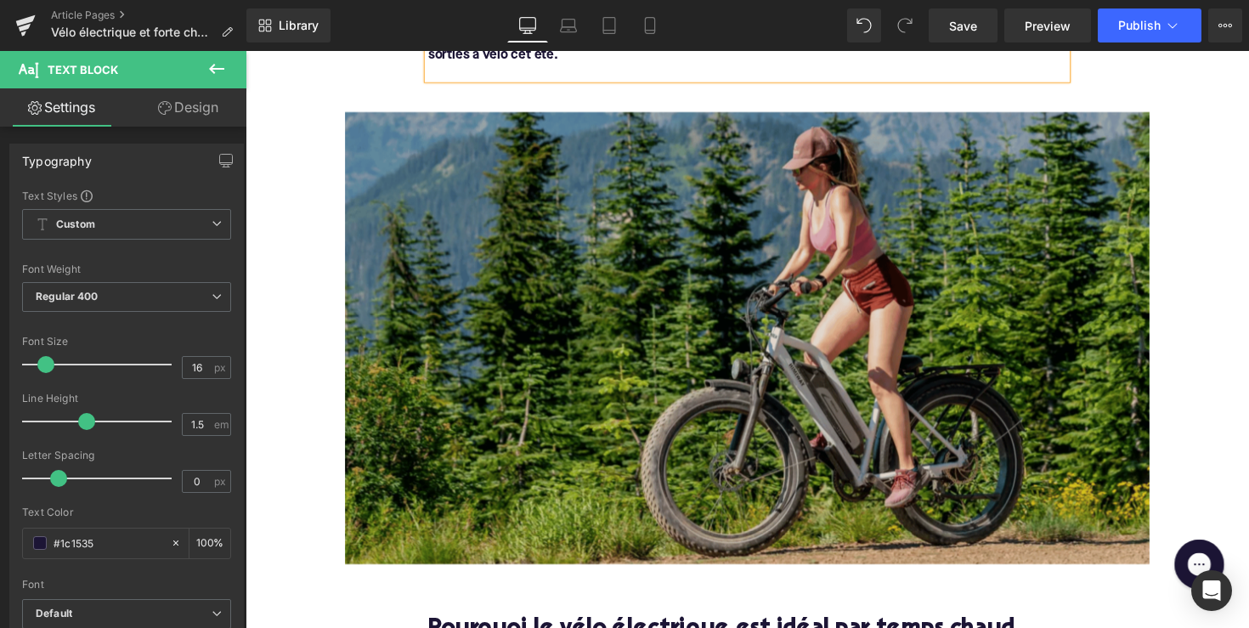
click at [502, 441] on img at bounding box center [760, 346] width 824 height 464
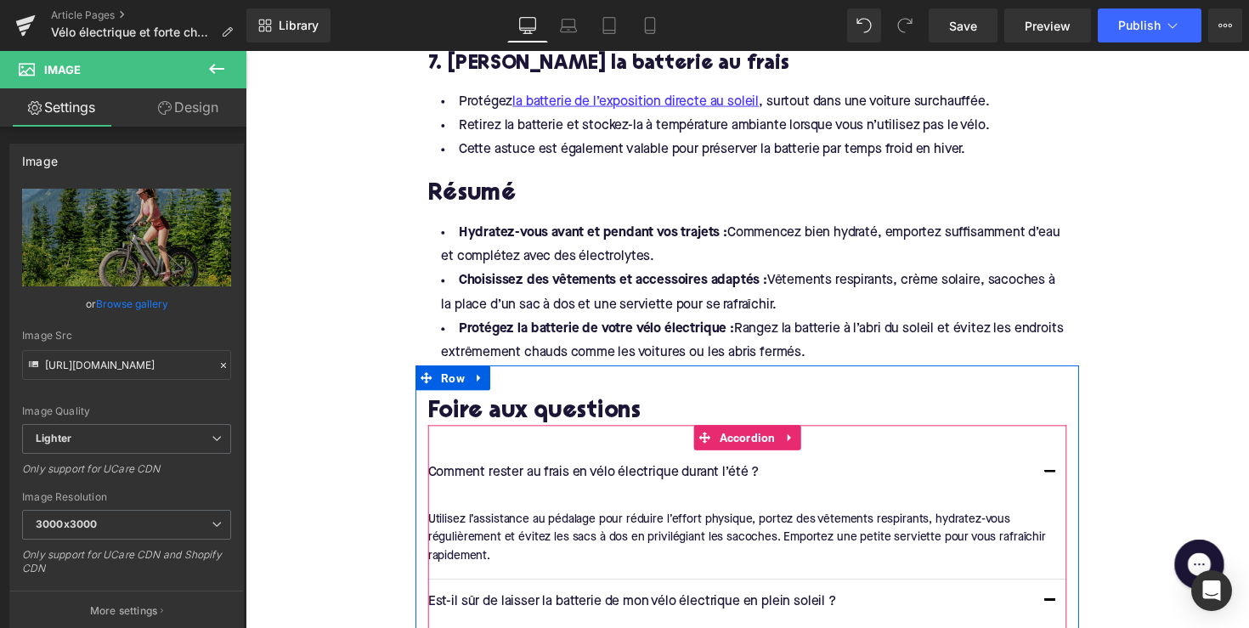
scroll to position [3283, 0]
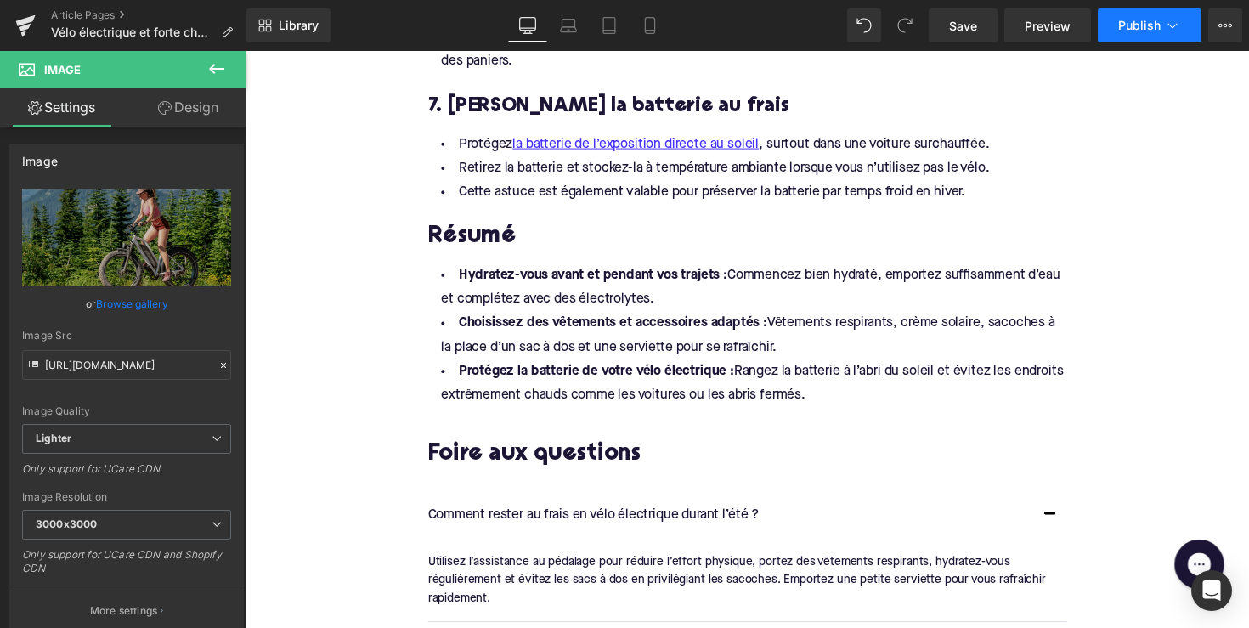
click at [1119, 30] on span "Publish" at bounding box center [1139, 26] width 42 height 14
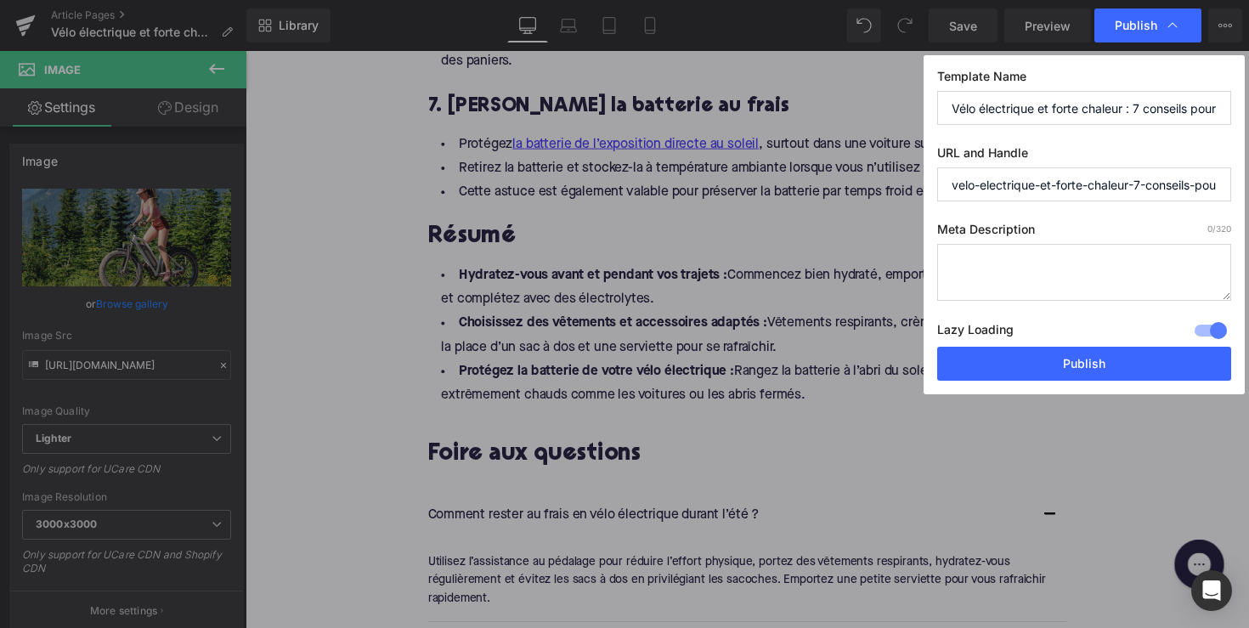
drag, startPoint x: 1132, startPoint y: 184, endPoint x: 1465, endPoint y: 201, distance: 333.5
click at [1248, 201] on html "Image You are previewing how the will restyle your page. You can not edit Eleme…" at bounding box center [624, 314] width 1249 height 628
type input "velo-electrique-et-forte-chaleur"
click at [1183, 257] on textarea at bounding box center [1084, 272] width 294 height 57
paste textarea "Découvrez 7 conseils pour rester au frais, en sécurité et à l’aise à vélo élect…"
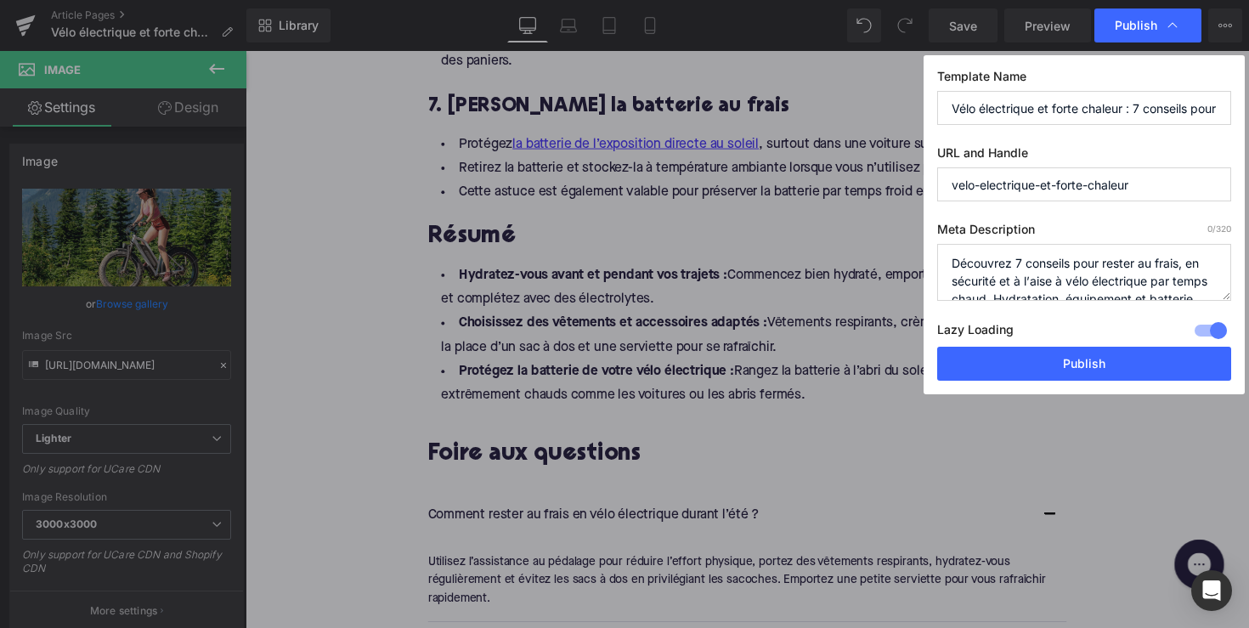
scroll to position [36, 0]
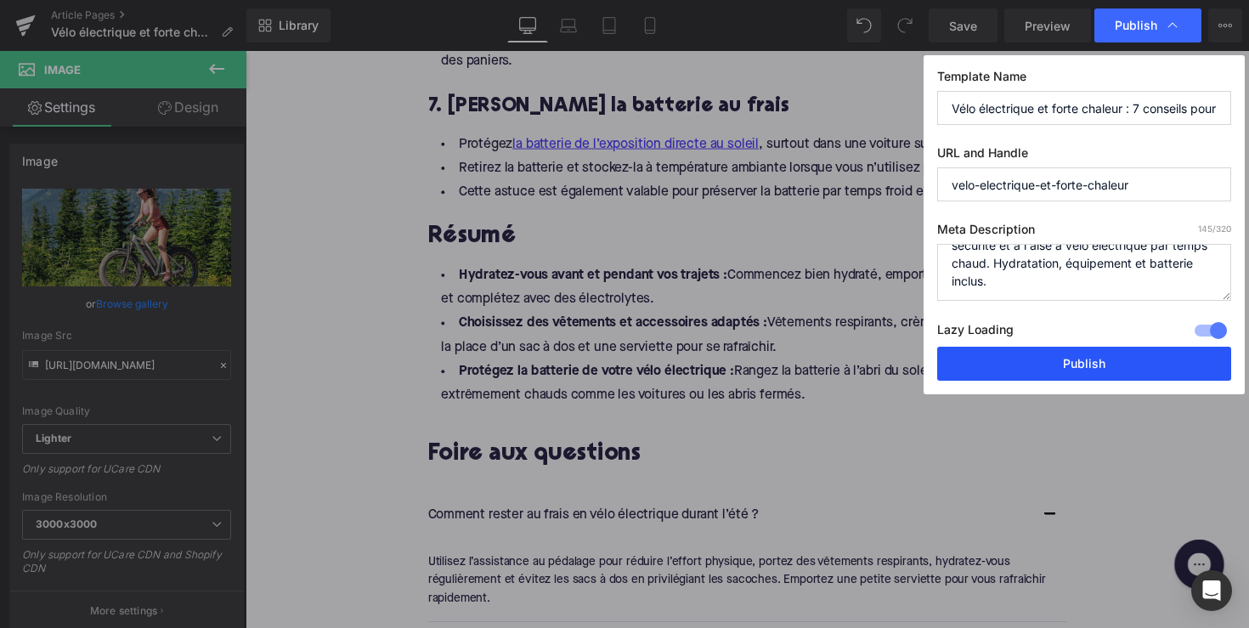
type textarea "Découvrez 7 conseils pour rester au frais, en sécurité et à l’aise à vélo élect…"
click at [1101, 360] on button "Publish" at bounding box center [1084, 364] width 294 height 34
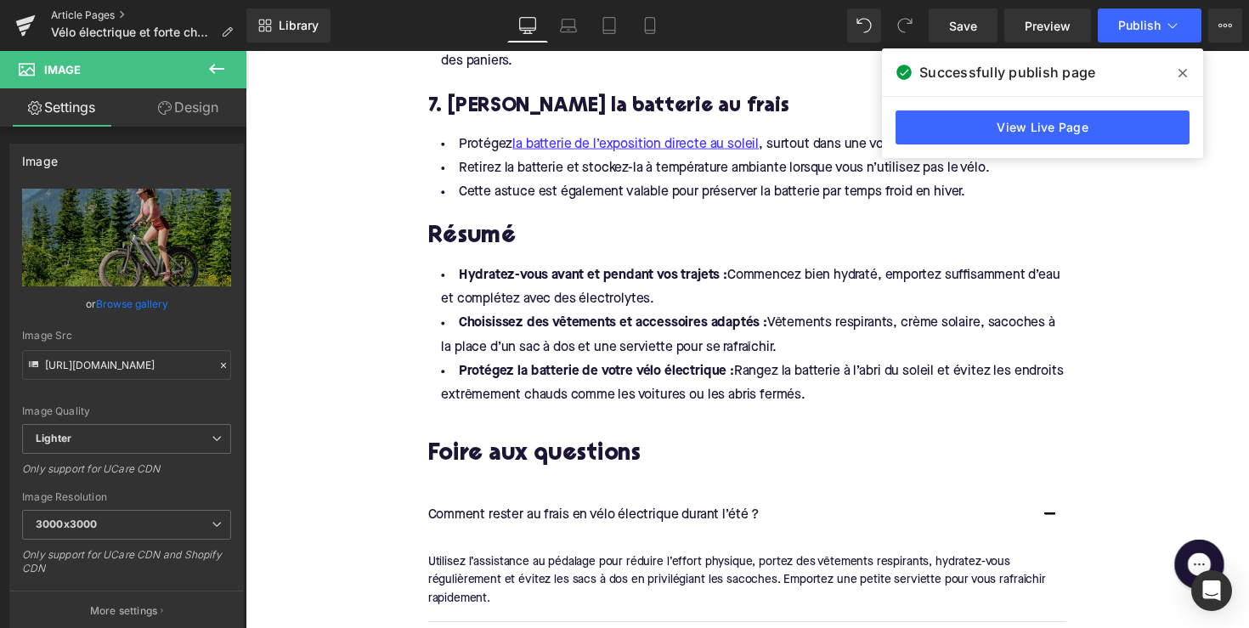
click at [69, 17] on link "Article Pages" at bounding box center [148, 15] width 195 height 14
